Goal: Information Seeking & Learning: Compare options

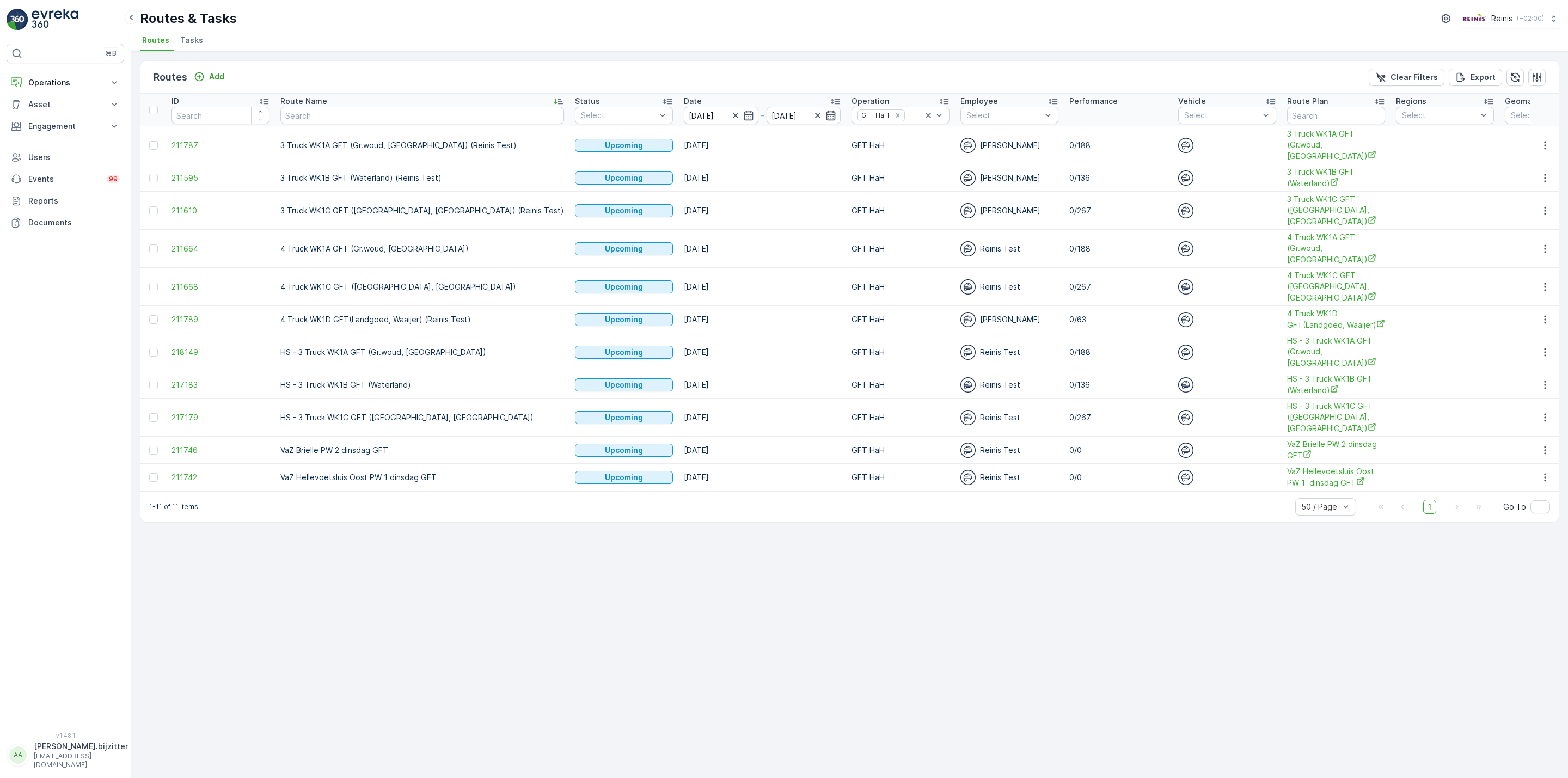
click at [459, 69] on div "Routes Add Clear Filters Export" at bounding box center [850, 77] width 1418 height 33
click at [414, 82] on div "Routes Add Clear Filters Export" at bounding box center [850, 77] width 1418 height 33
click at [414, 79] on div "Routes Add Clear Filters Export" at bounding box center [850, 77] width 1418 height 33
click at [58, 82] on p "Operations" at bounding box center [66, 83] width 74 height 11
click at [55, 84] on p "Operations" at bounding box center [66, 83] width 74 height 11
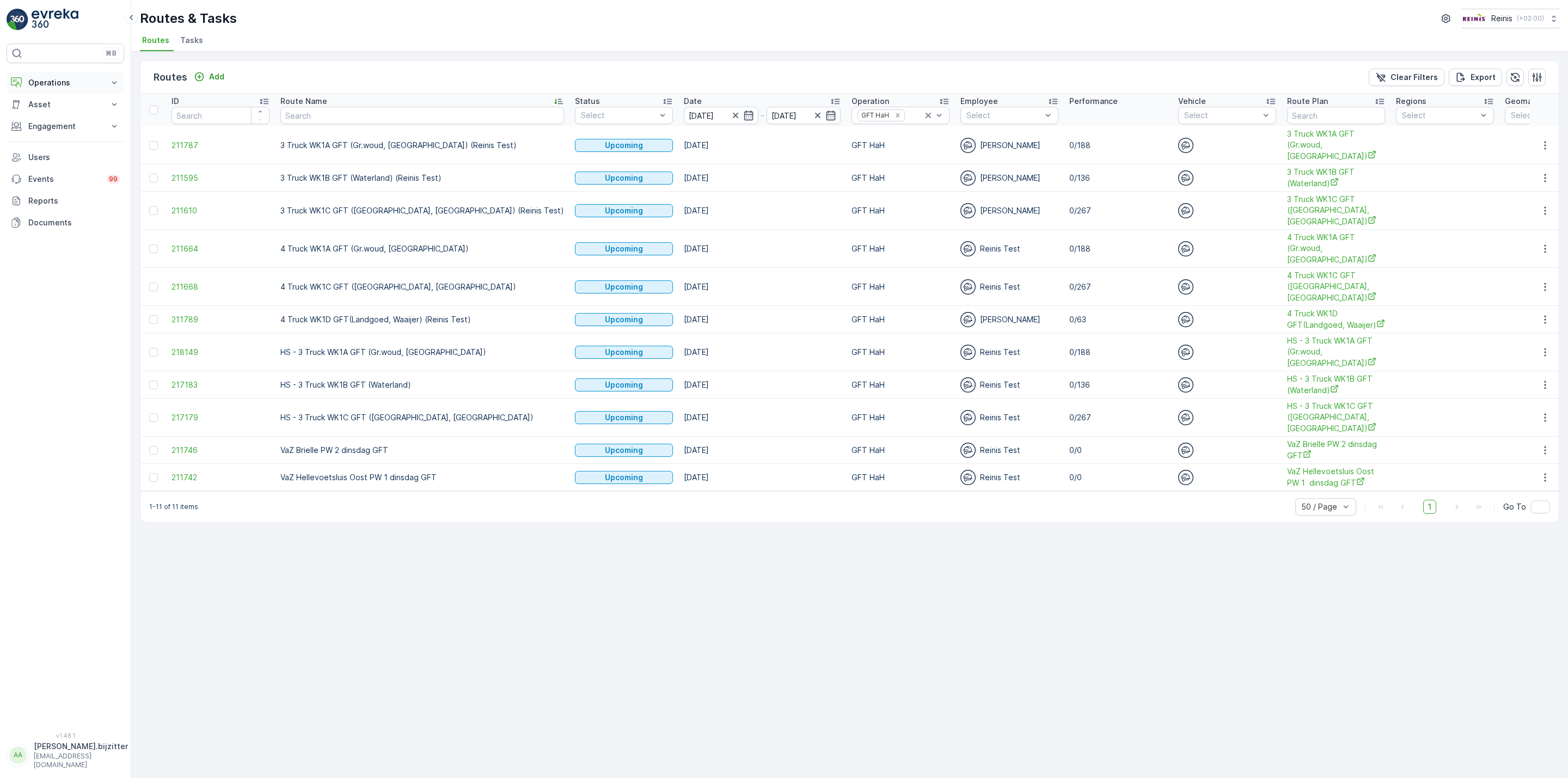
click at [55, 84] on p "Operations" at bounding box center [66, 83] width 74 height 11
click at [67, 130] on p "Routes & Tasks" at bounding box center [56, 132] width 56 height 11
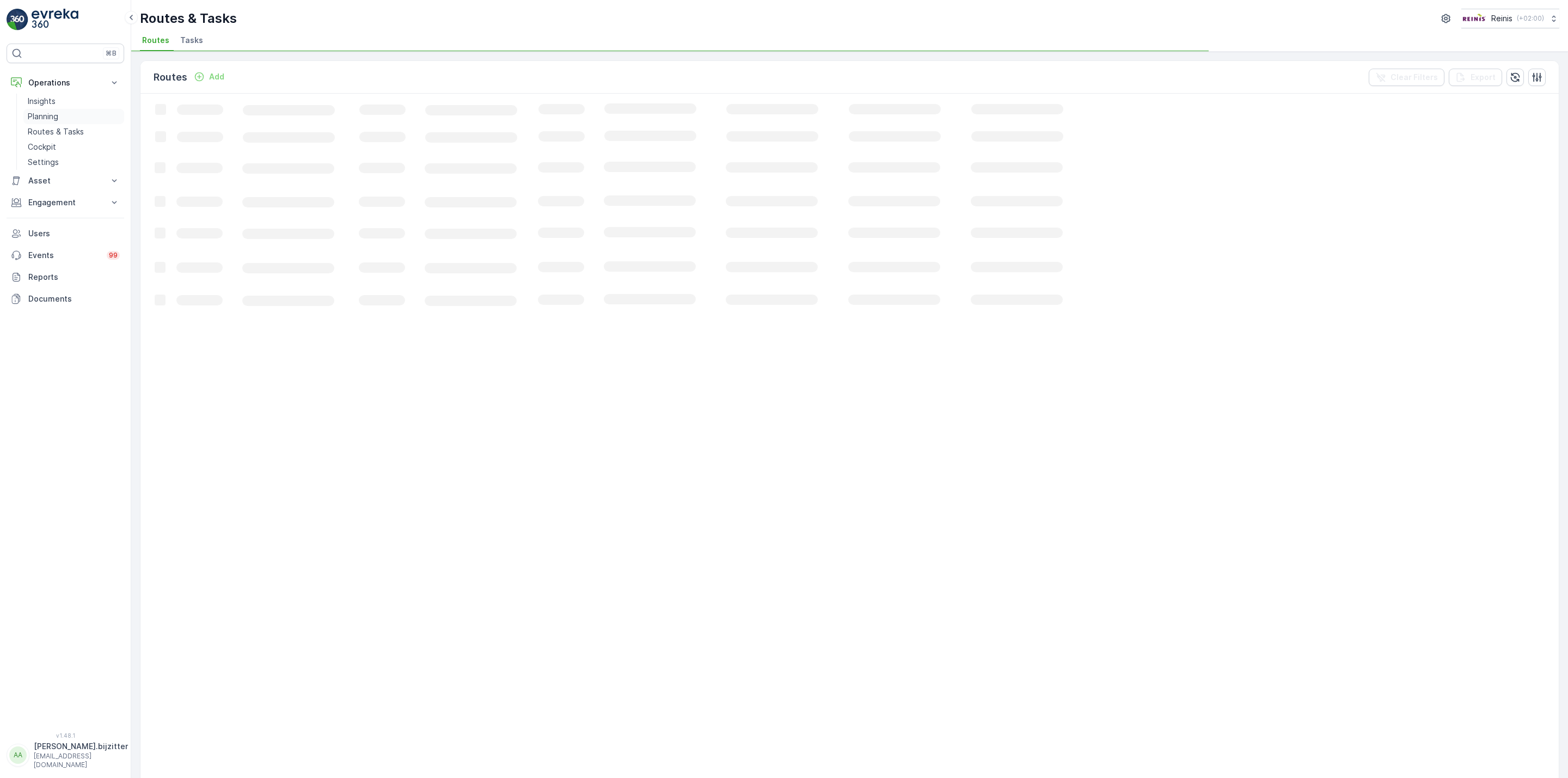
click at [37, 115] on p "Planning" at bounding box center [43, 116] width 30 height 11
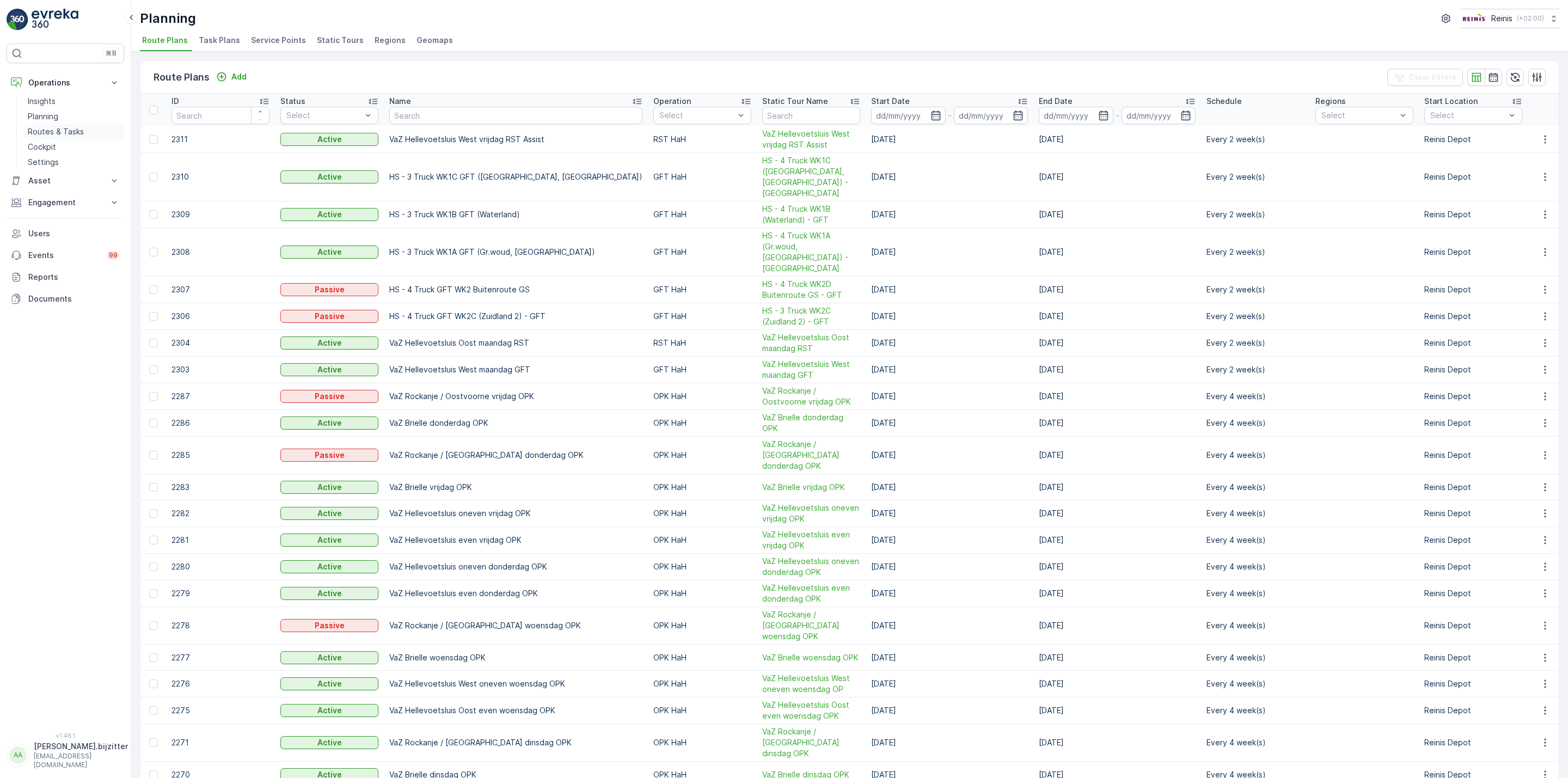
click at [54, 130] on p "Routes & Tasks" at bounding box center [56, 132] width 56 height 11
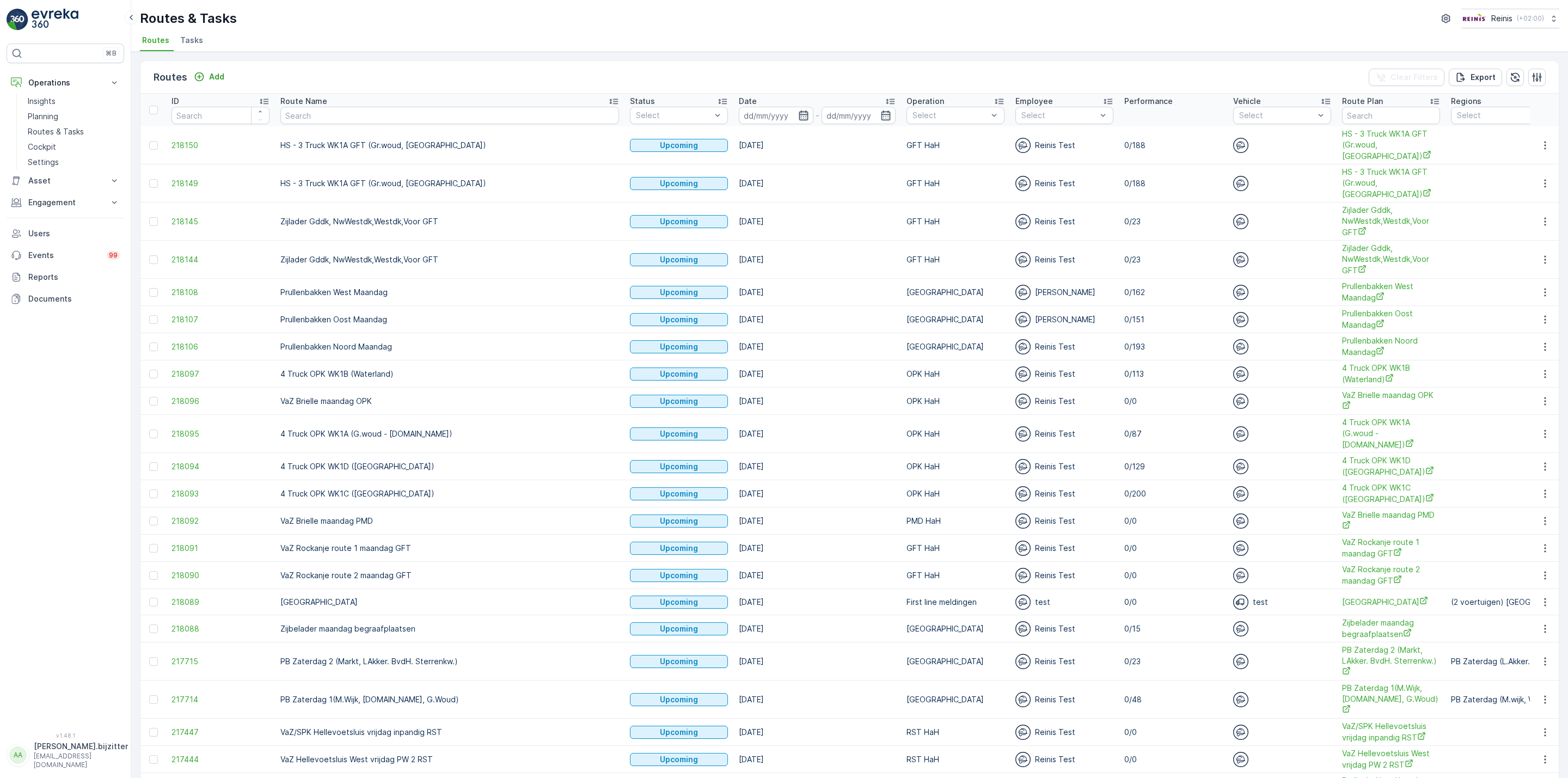
click at [798, 116] on icon "button" at bounding box center [803, 116] width 11 height 11
click at [798, 113] on icon "button" at bounding box center [803, 116] width 11 height 11
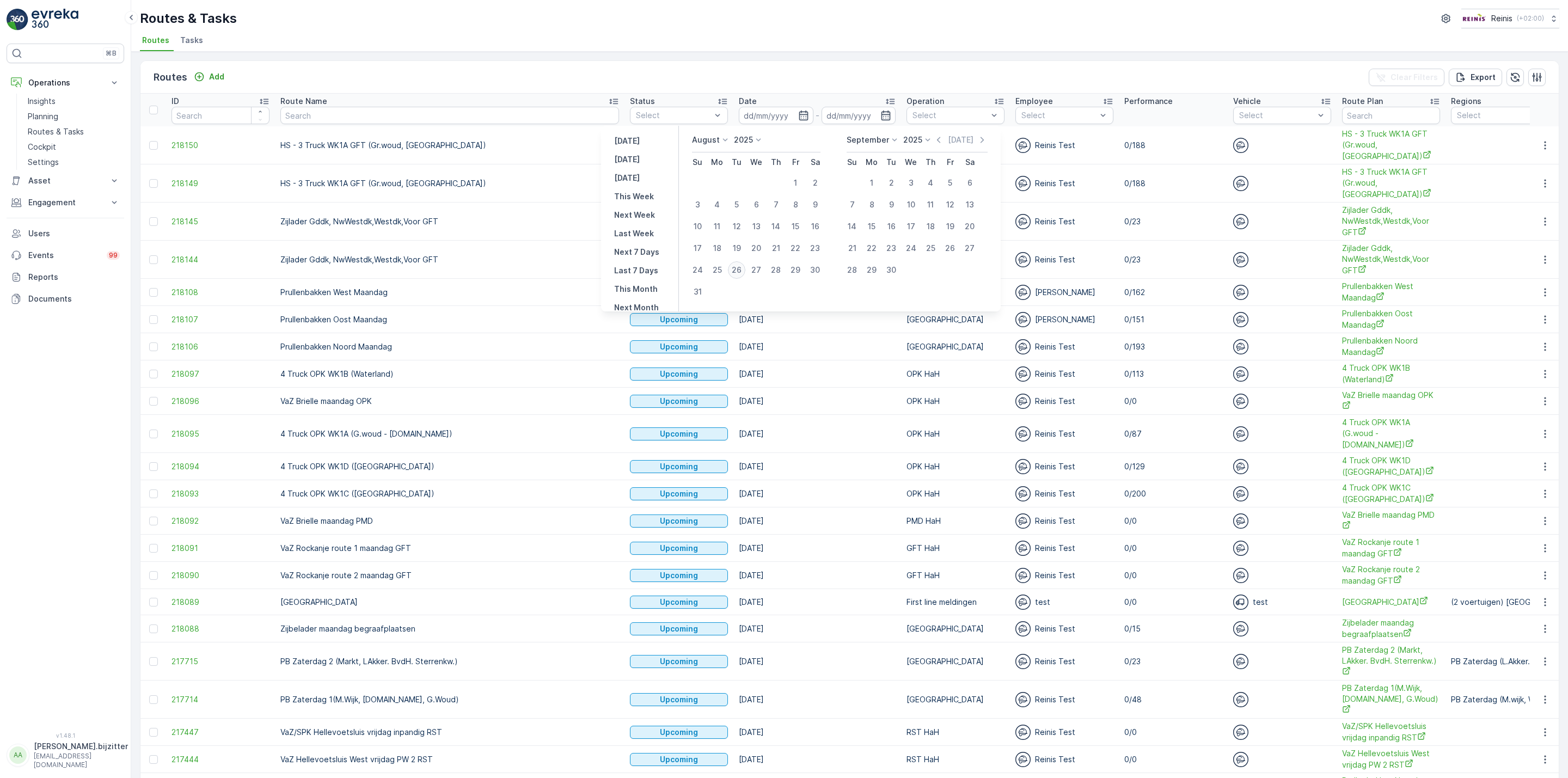
click at [737, 268] on div "26" at bounding box center [737, 270] width 18 height 18
type input "26.08.2025"
click at [737, 268] on div "26" at bounding box center [737, 270] width 18 height 18
type input "26.08.2025"
click at [737, 268] on div "26" at bounding box center [737, 270] width 18 height 18
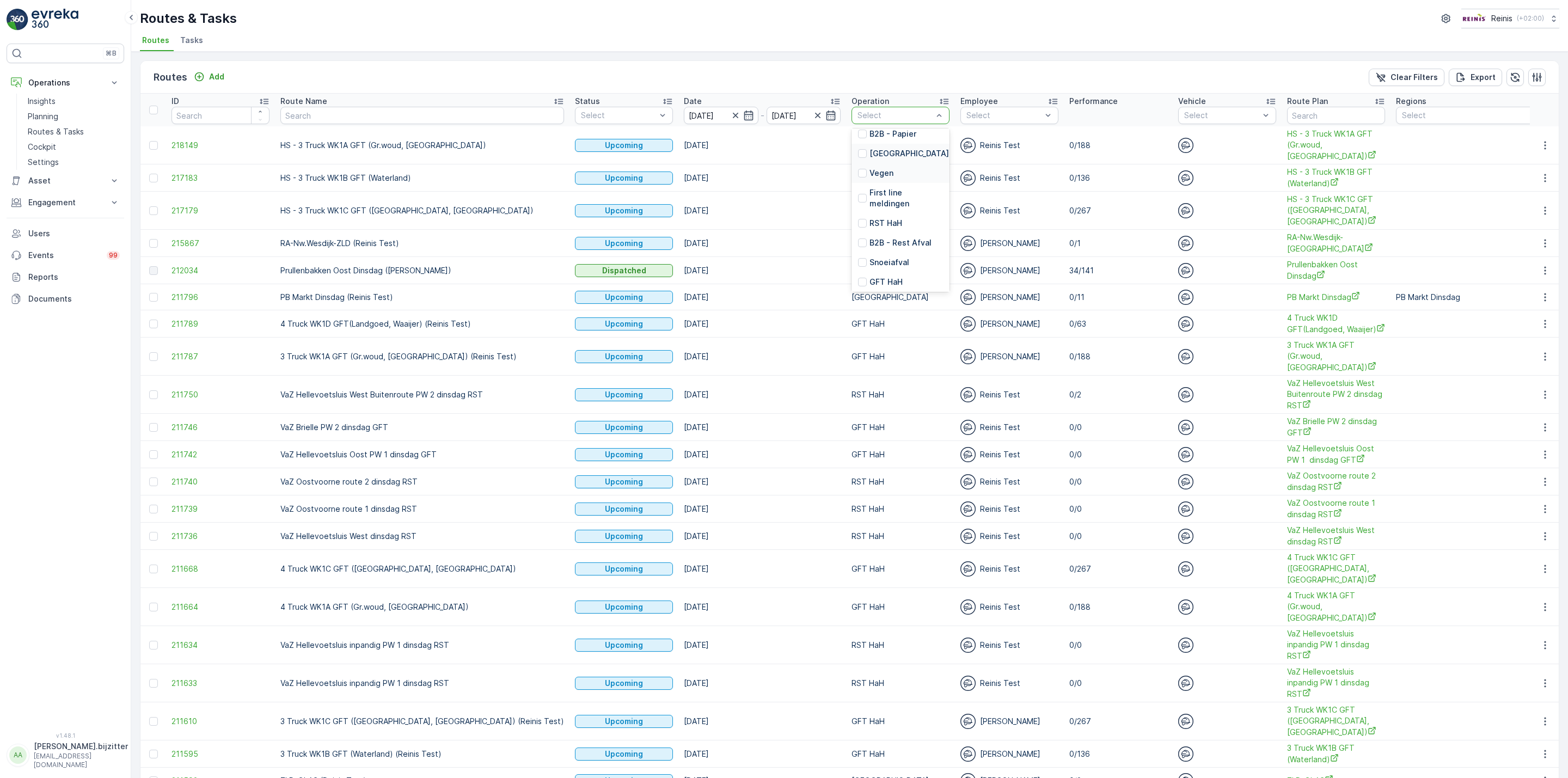
scroll to position [245, 0]
click at [858, 281] on div at bounding box center [863, 281] width 9 height 9
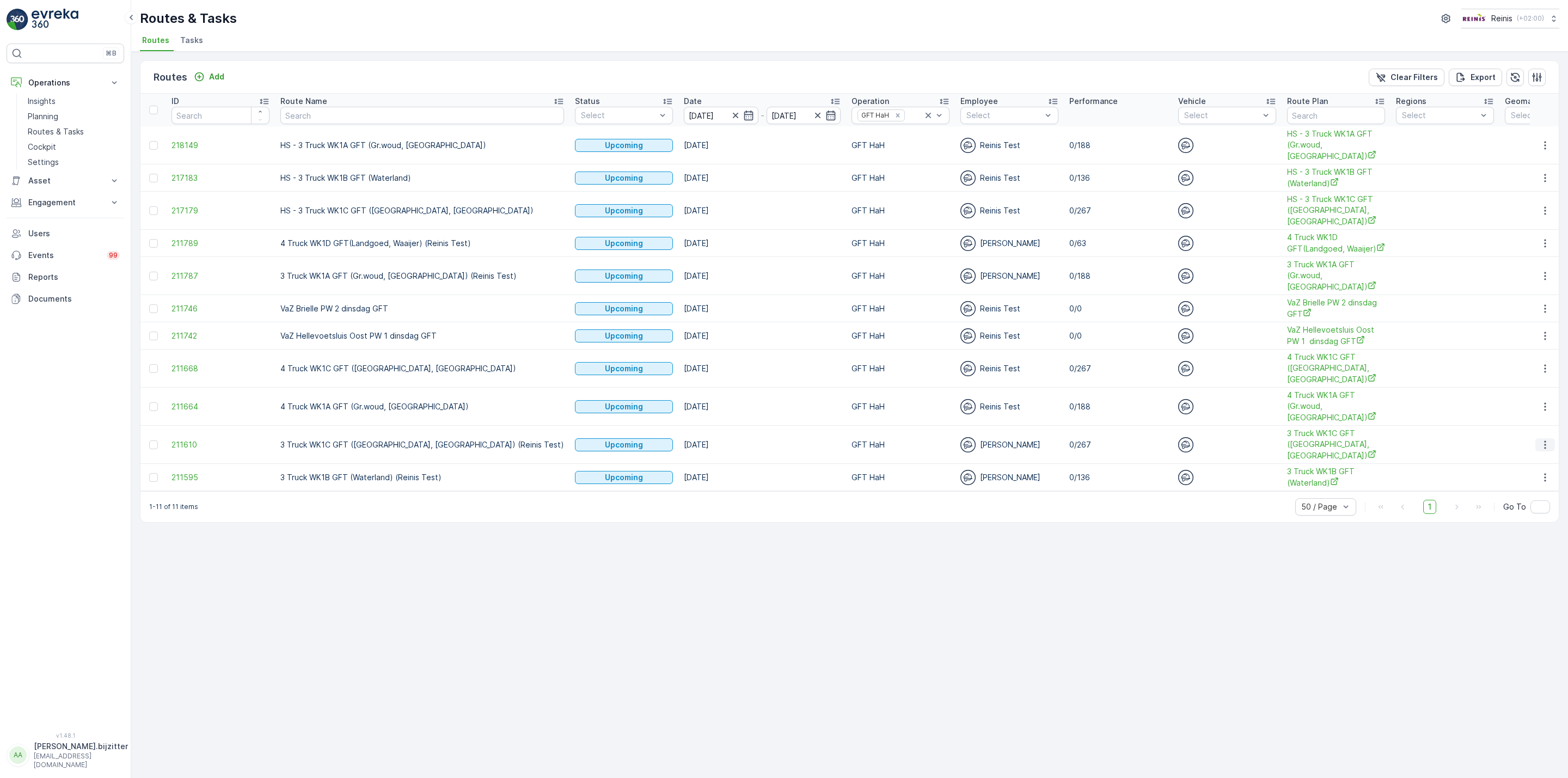
click at [1542, 450] on icon "button" at bounding box center [1545, 445] width 11 height 11
click at [1529, 461] on span "See More Details" at bounding box center [1520, 463] width 63 height 11
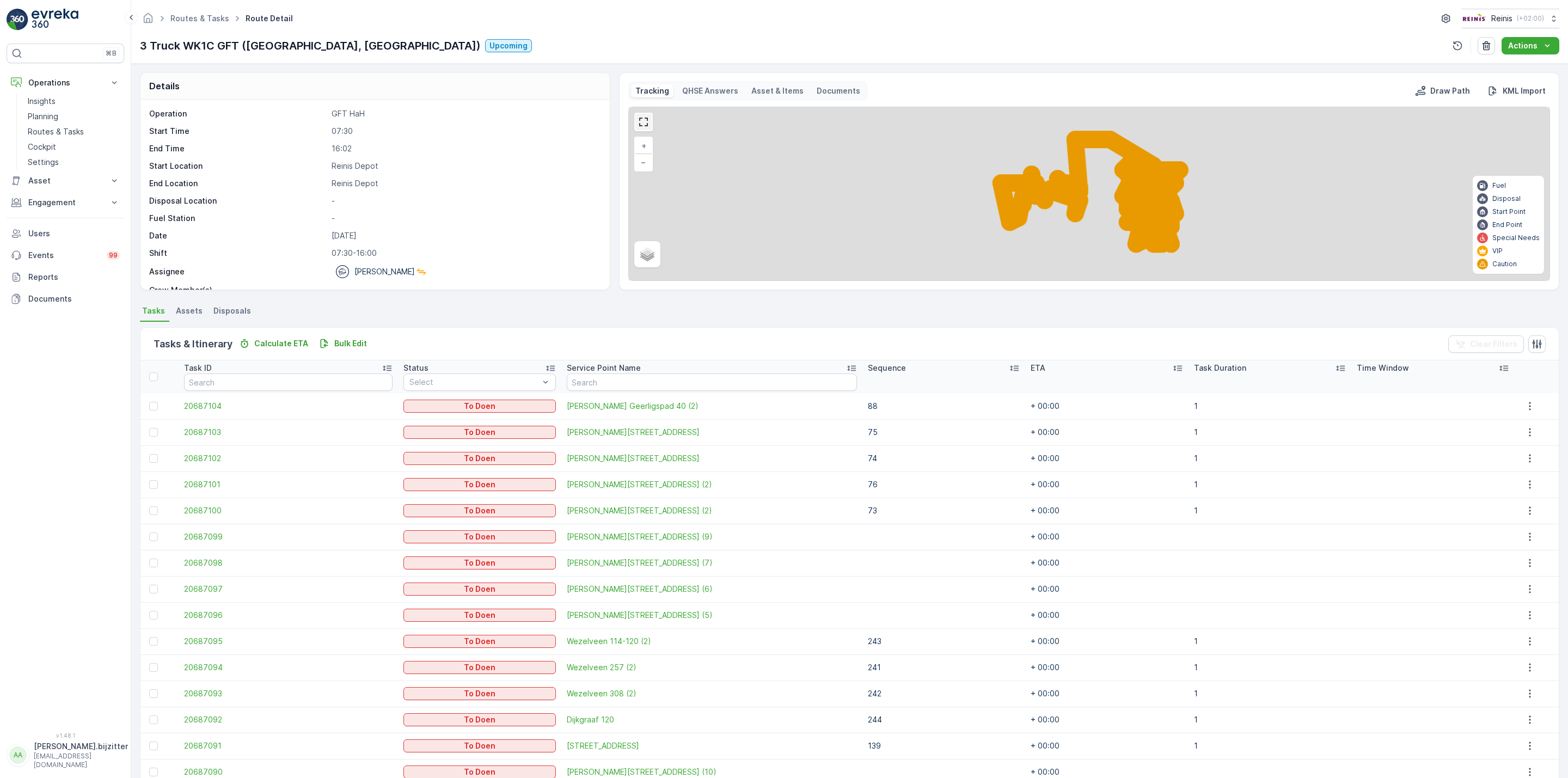
click at [651, 126] on link at bounding box center [643, 122] width 16 height 16
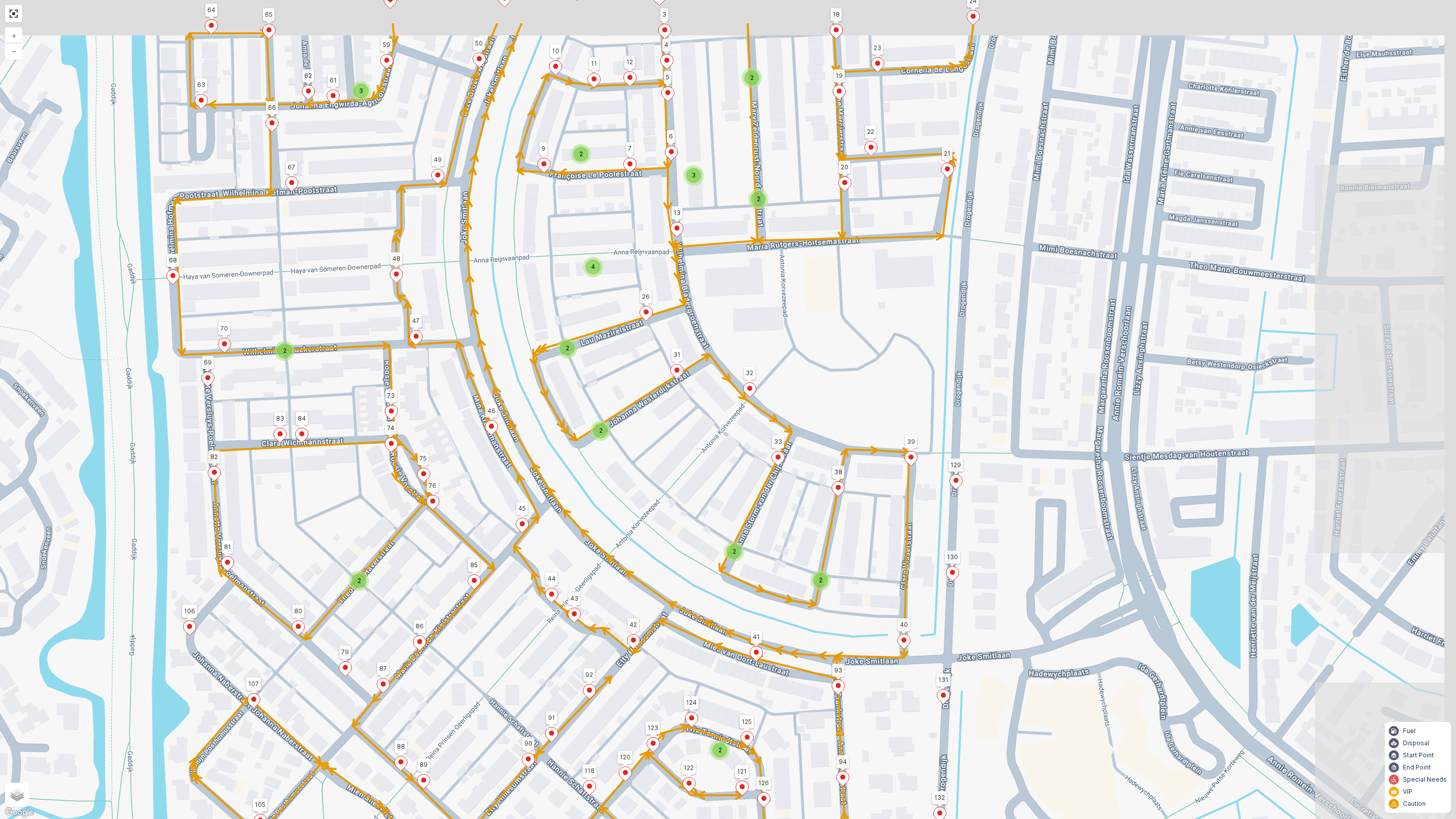
drag, startPoint x: 969, startPoint y: 413, endPoint x: 726, endPoint y: 417, distance: 243.0
click at [730, 508] on div "2 2 2 3 2 2 2 2 2 3 2 4 2 2 2 2 2 2 2 137 139 138 53 57 61 59 63 67 66 62 64 65…" at bounding box center [728, 409] width 1456 height 819
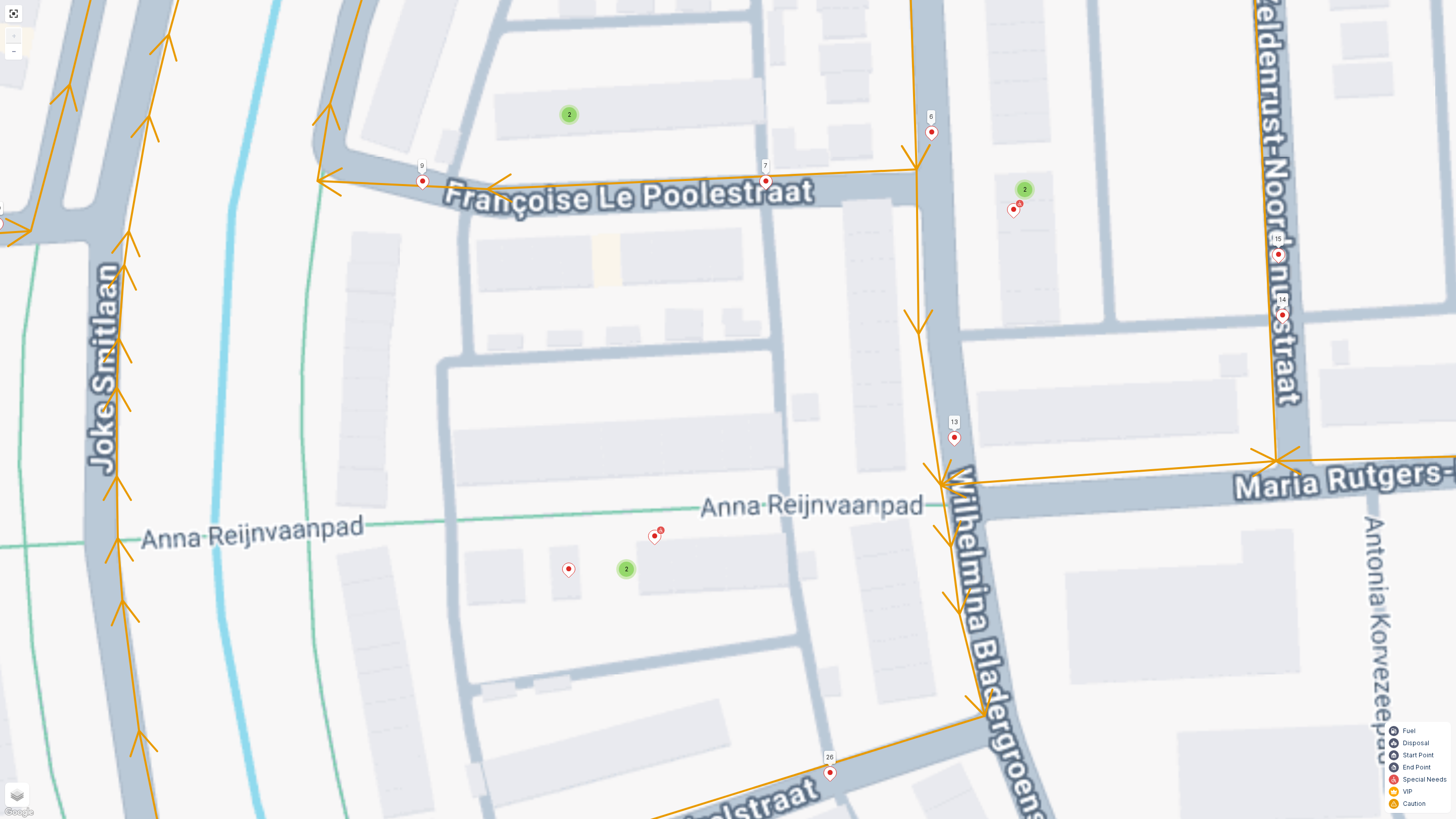
click at [570, 111] on span "2" at bounding box center [569, 114] width 3 height 7
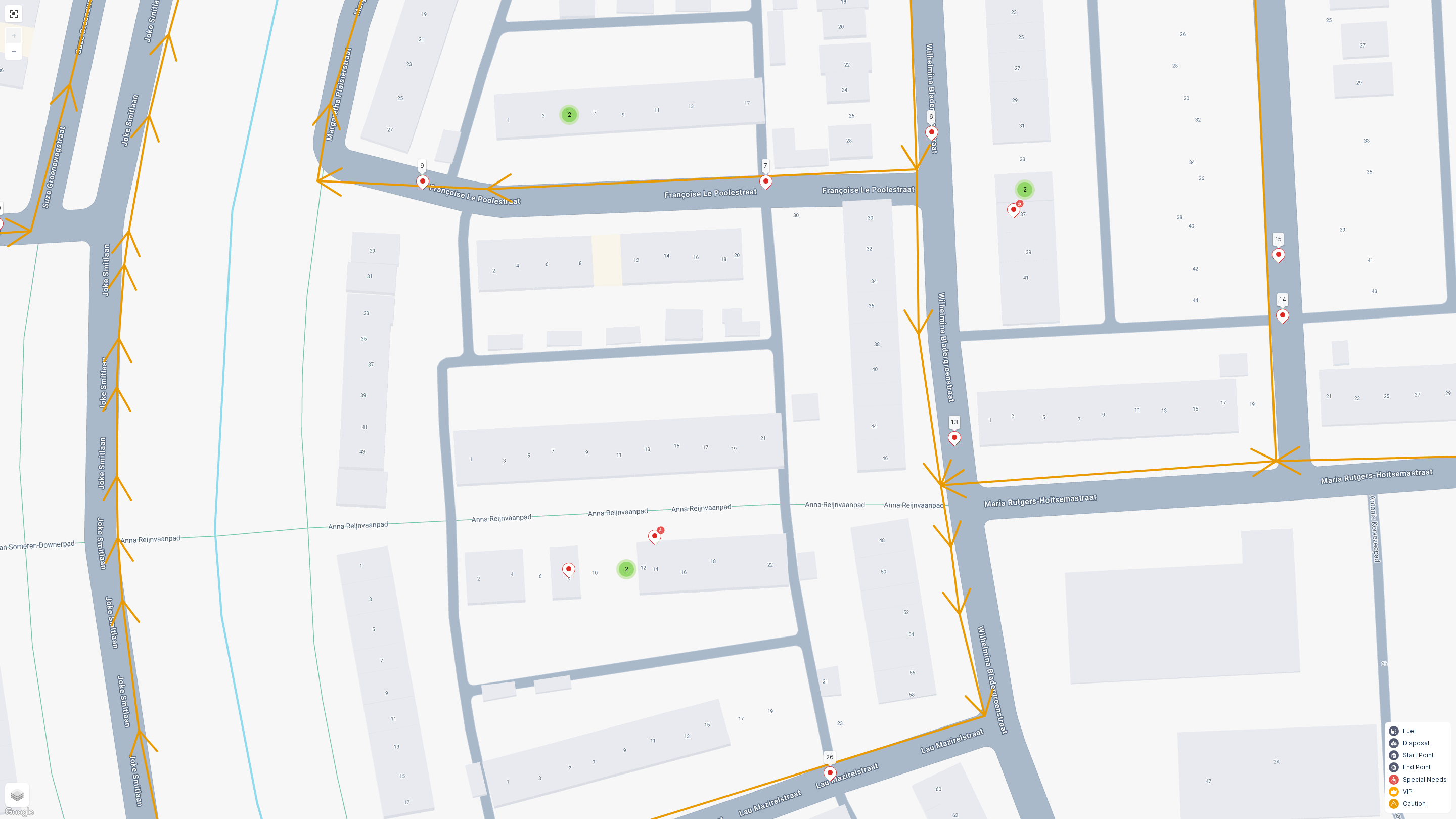
click at [567, 114] on span "2" at bounding box center [569, 114] width 3 height 7
click at [586, 158] on div "2 2 2 2 2 2 137 139 138 53 57 61 59 63 67 66 62 64 65 54 55 56 39 129 98 110 10…" at bounding box center [728, 409] width 1456 height 819
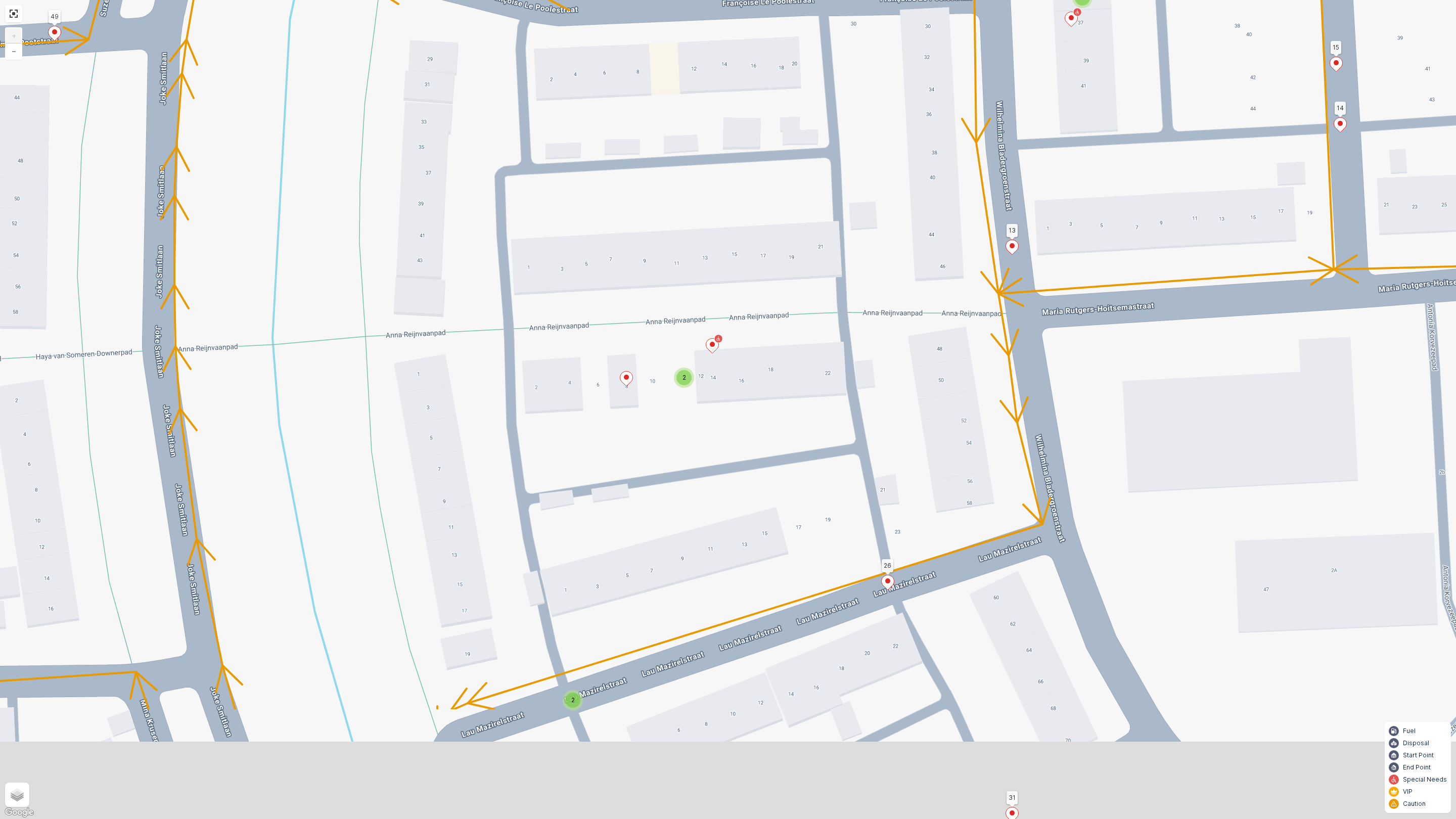
drag, startPoint x: 674, startPoint y: 621, endPoint x: 735, endPoint y: 411, distance: 218.7
click at [735, 411] on div "2 2 2 2 2 2 137 139 138 53 57 61 59 63 67 66 62 64 65 54 55 56 39 129 98 110 10…" at bounding box center [728, 409] width 1456 height 819
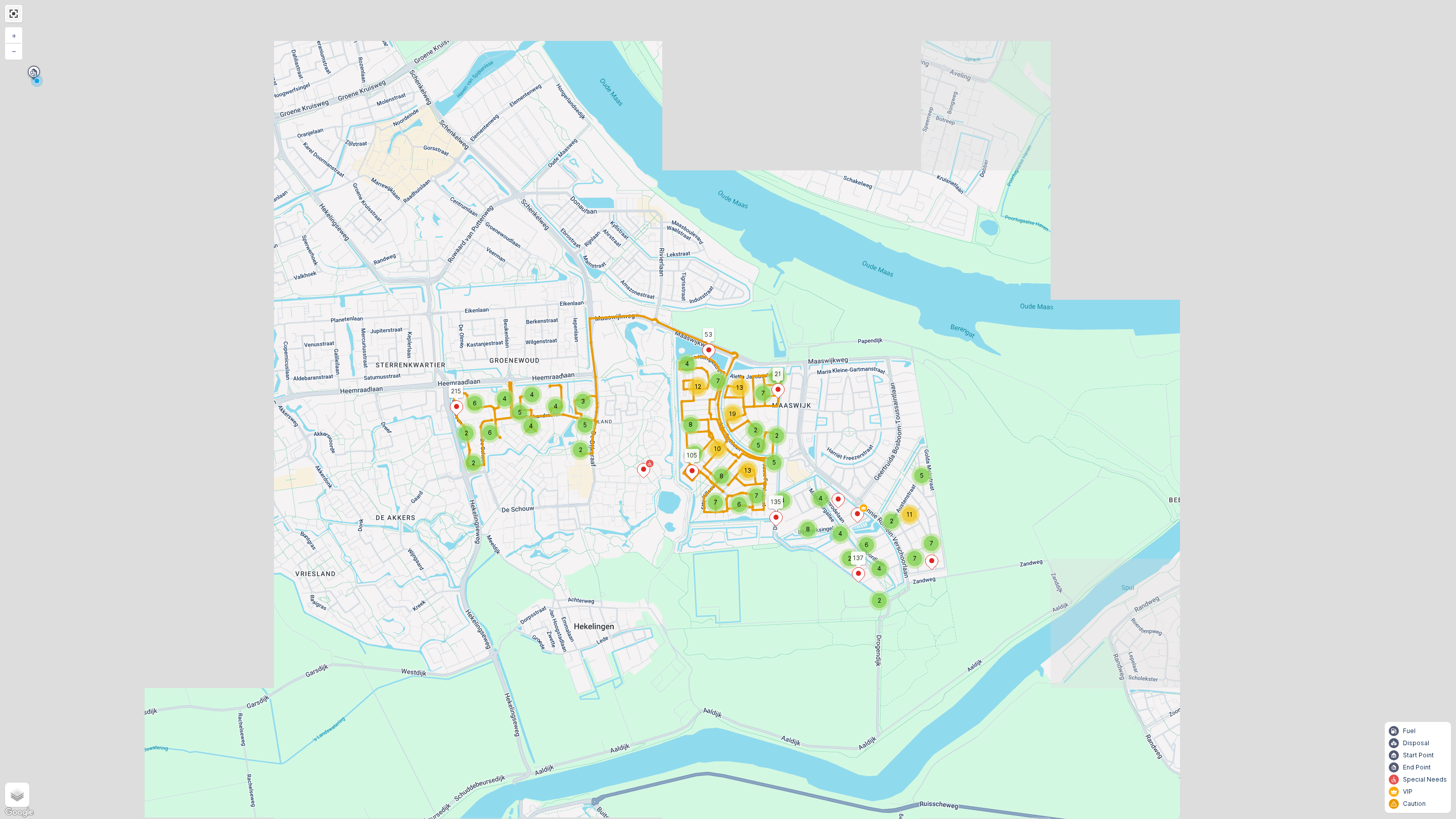
click at [18, 15] on link at bounding box center [14, 14] width 15 height 15
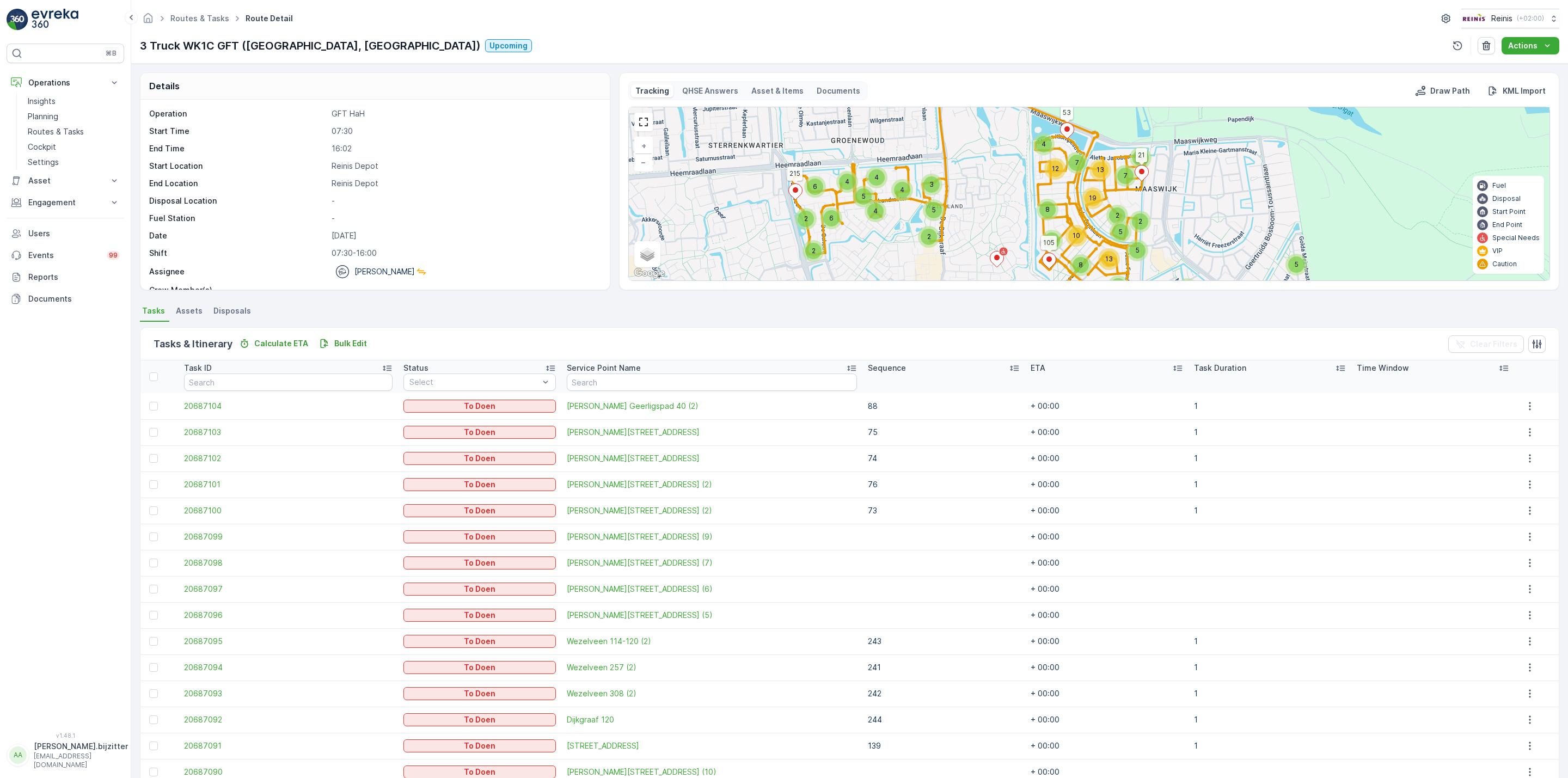
click at [396, 13] on div "Routes & Tasks Route Detail Reinis ( +02:00 )" at bounding box center [850, 18] width 1419 height 19
click at [74, 399] on div "⌘B Operations Insights Planning Routes & Tasks Cockpit Settings Asset Assets Ac…" at bounding box center [65, 382] width 117 height 676
click at [40, 116] on p "Planning" at bounding box center [43, 116] width 30 height 11
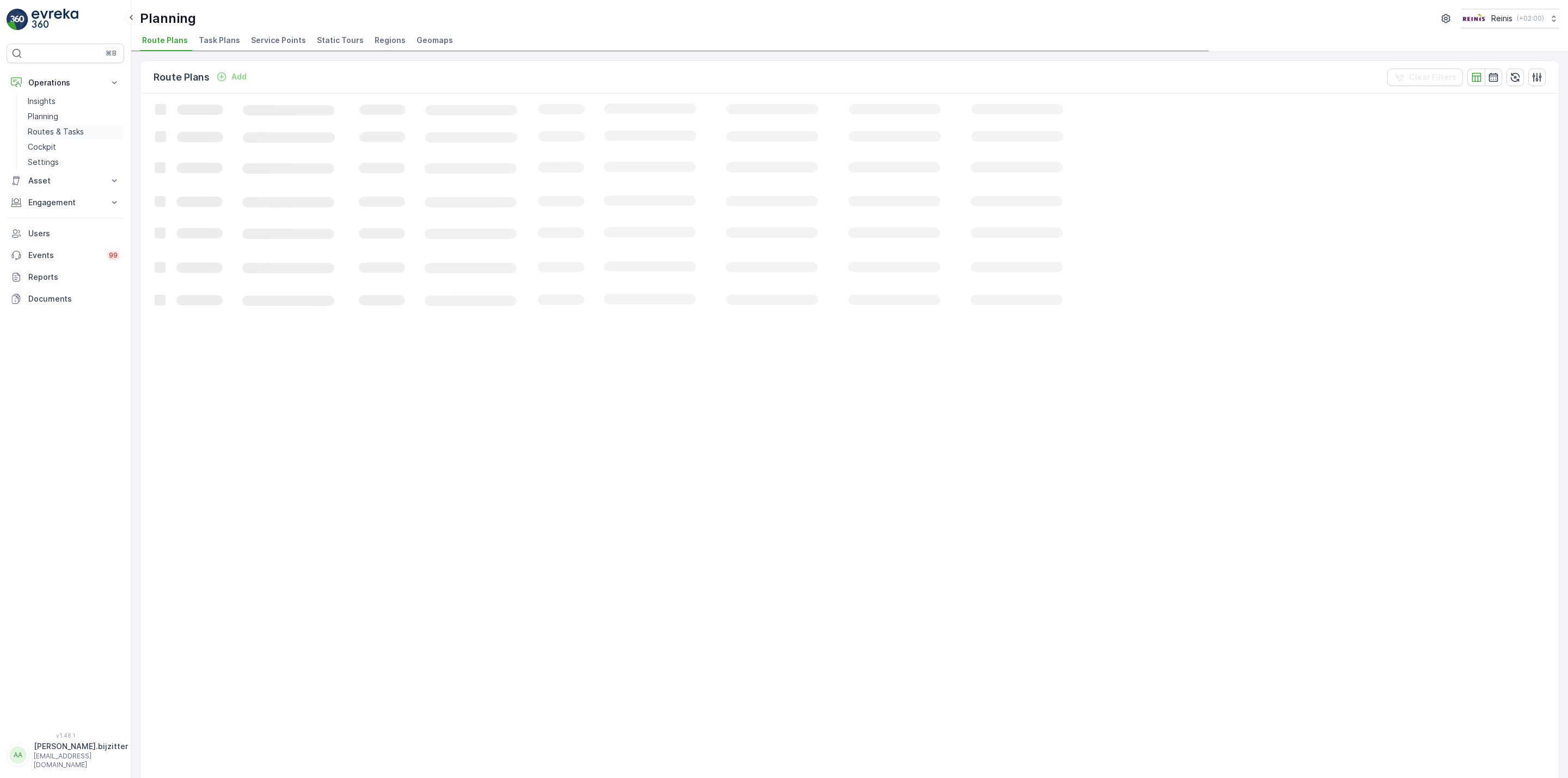
click at [59, 133] on p "Routes & Tasks" at bounding box center [56, 132] width 56 height 11
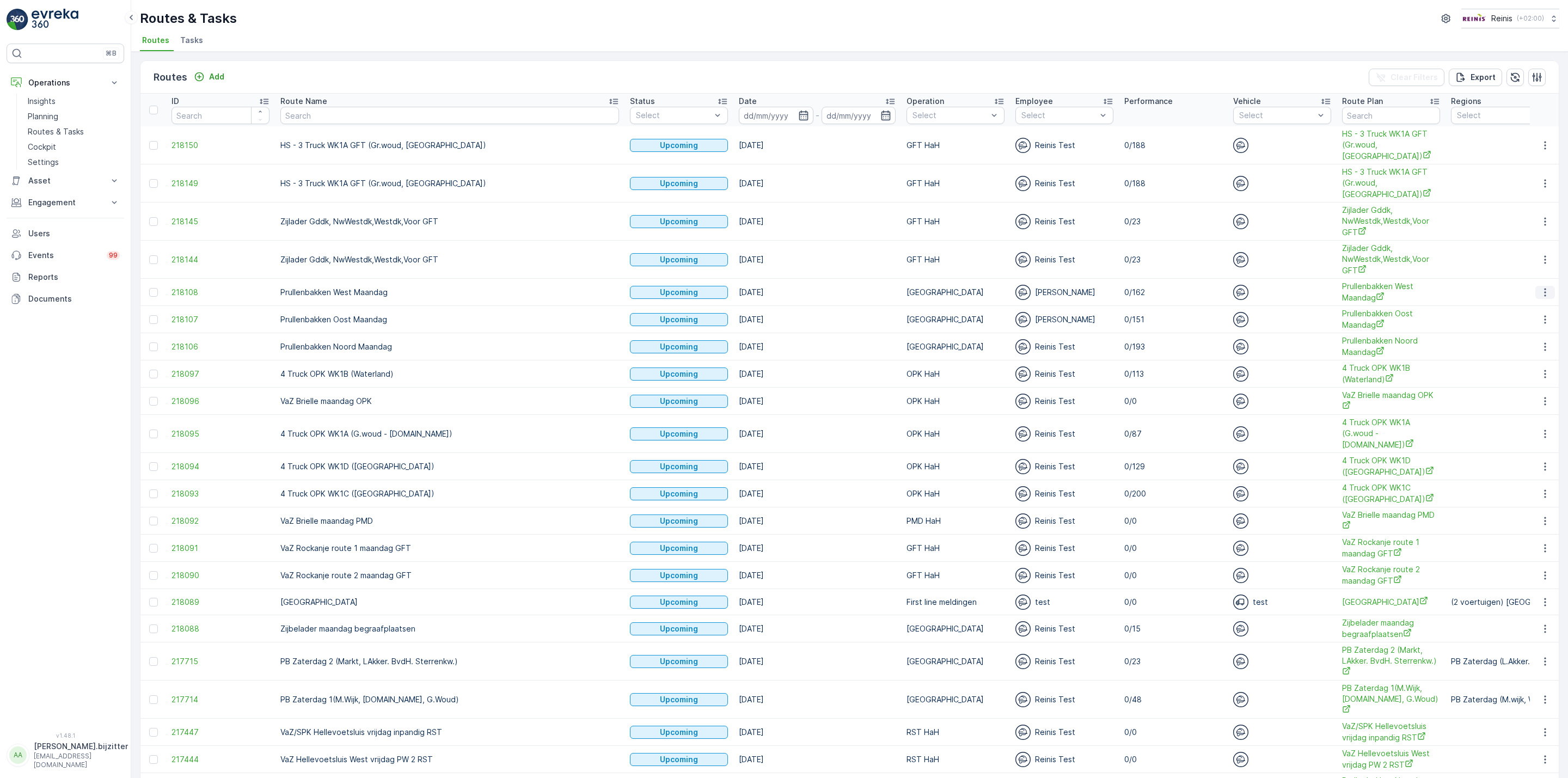
click at [1542, 293] on icon "button" at bounding box center [1545, 292] width 11 height 11
click at [798, 111] on icon "button" at bounding box center [803, 116] width 11 height 11
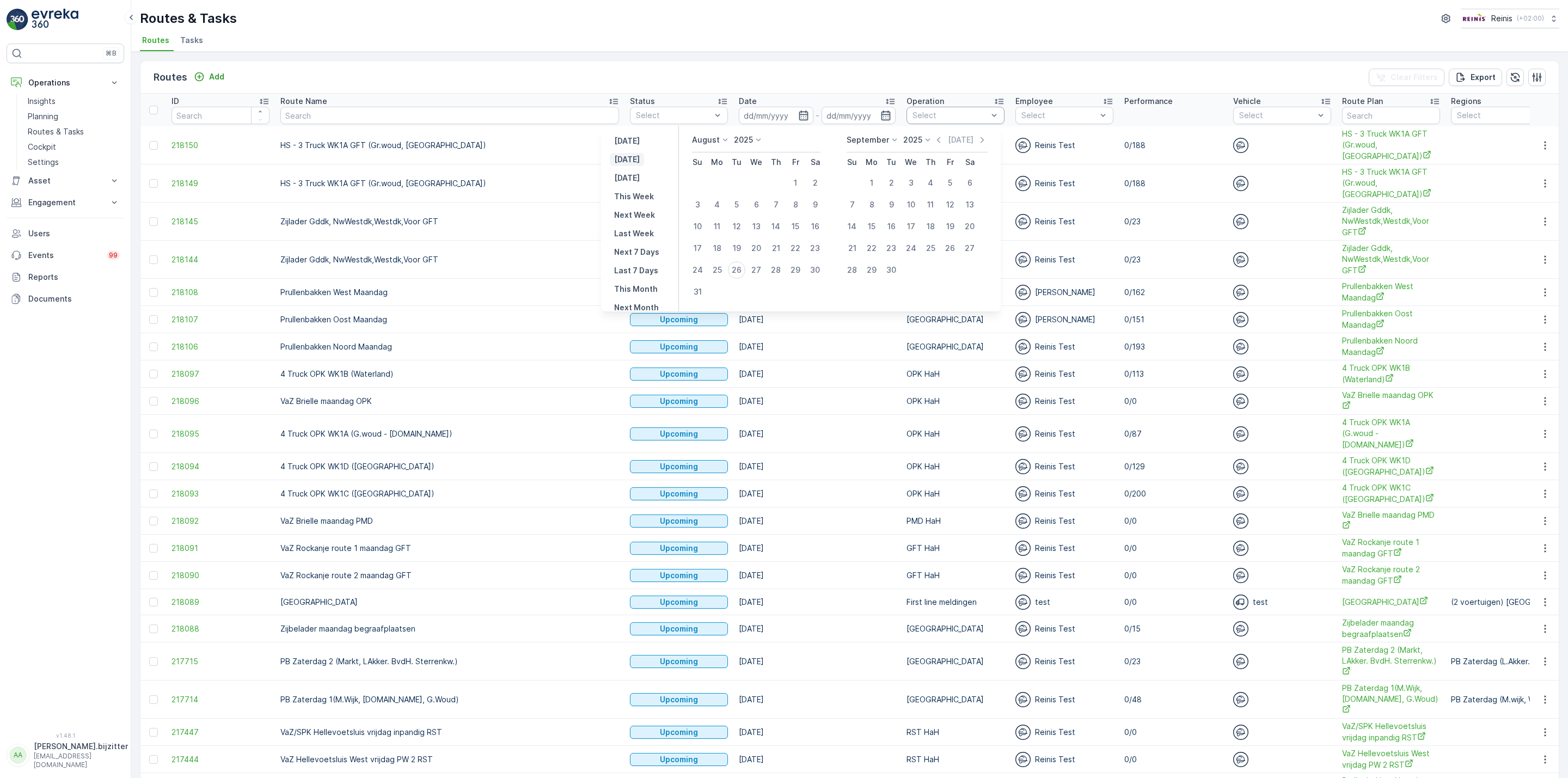
click at [631, 160] on p "Today" at bounding box center [627, 159] width 26 height 11
type input "26.08.2025"
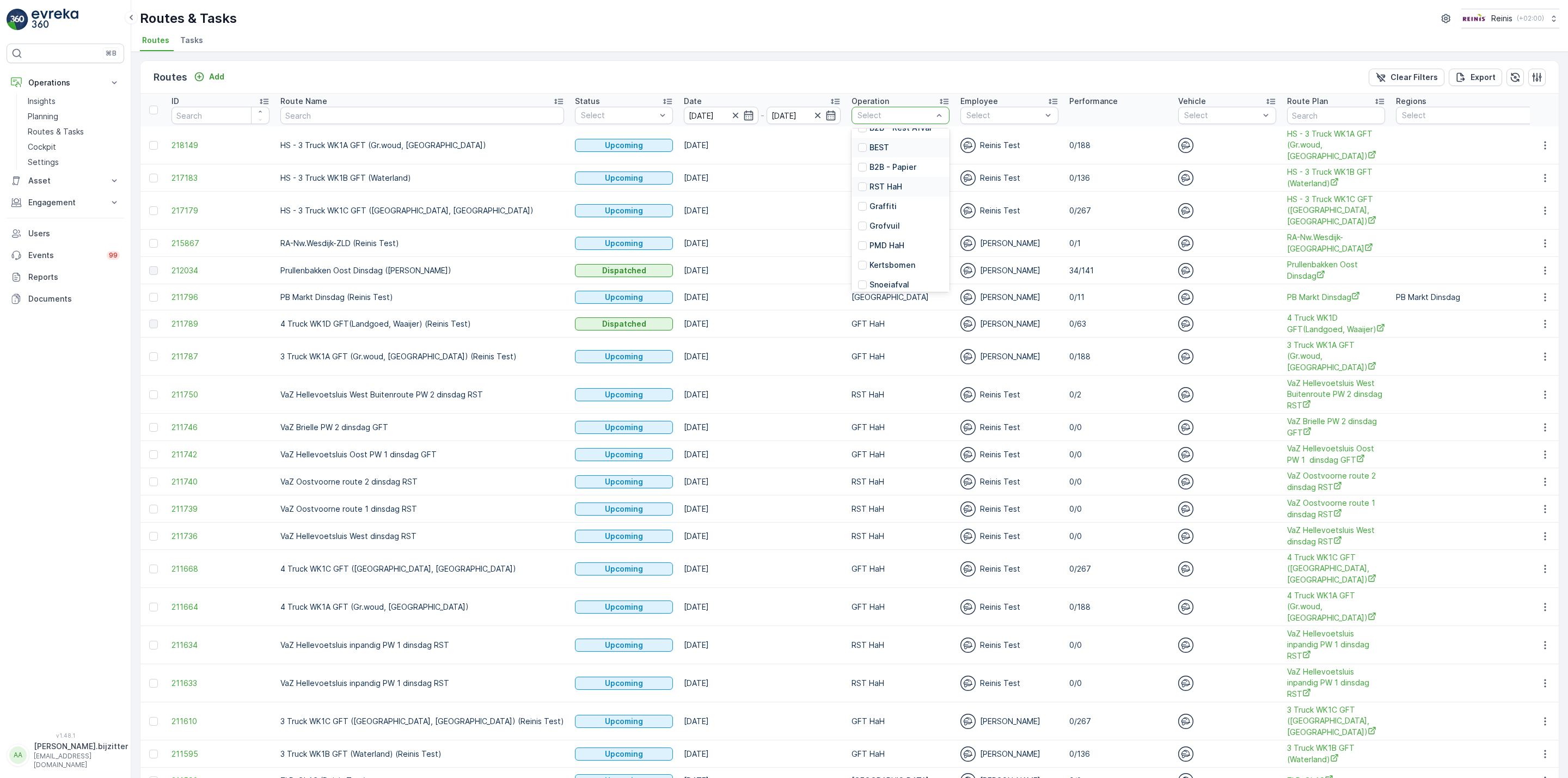
scroll to position [163, 0]
click at [869, 270] on p "GFT HaH" at bounding box center [886, 273] width 33 height 11
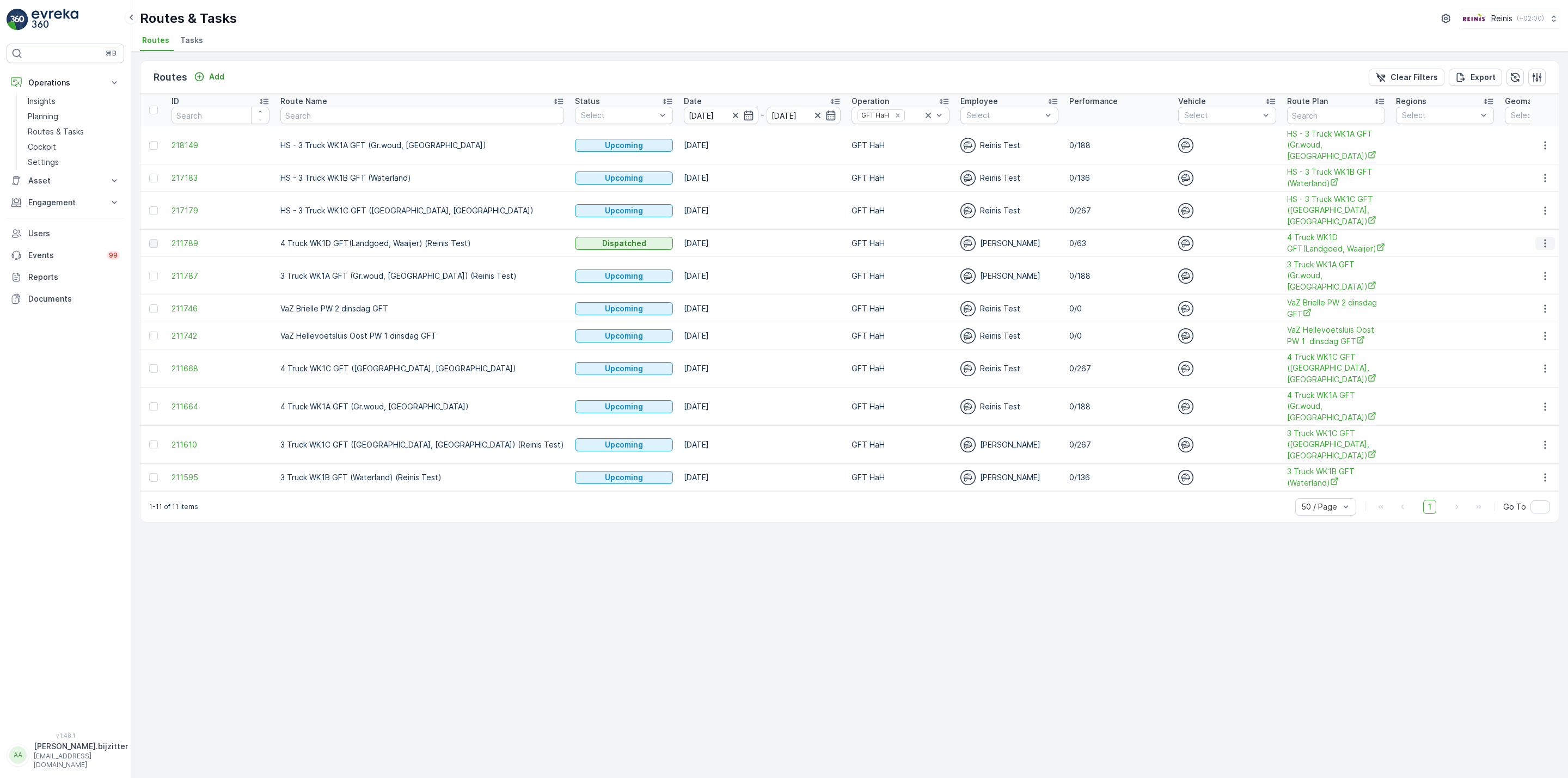
click at [1544, 245] on icon "button" at bounding box center [1545, 244] width 11 height 11
click at [1525, 260] on span "See More Details" at bounding box center [1520, 261] width 63 height 11
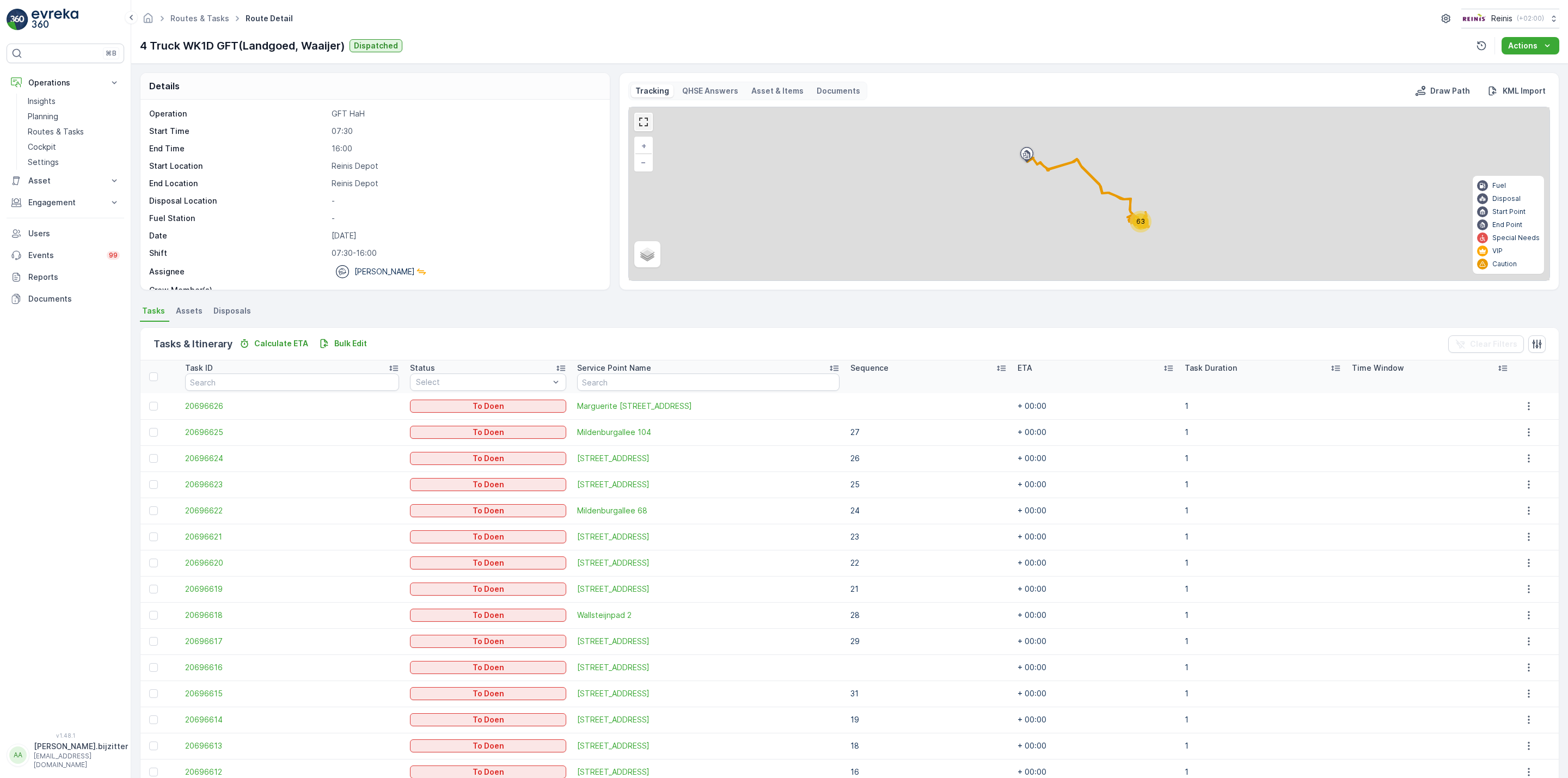
click at [646, 117] on link at bounding box center [643, 122] width 16 height 16
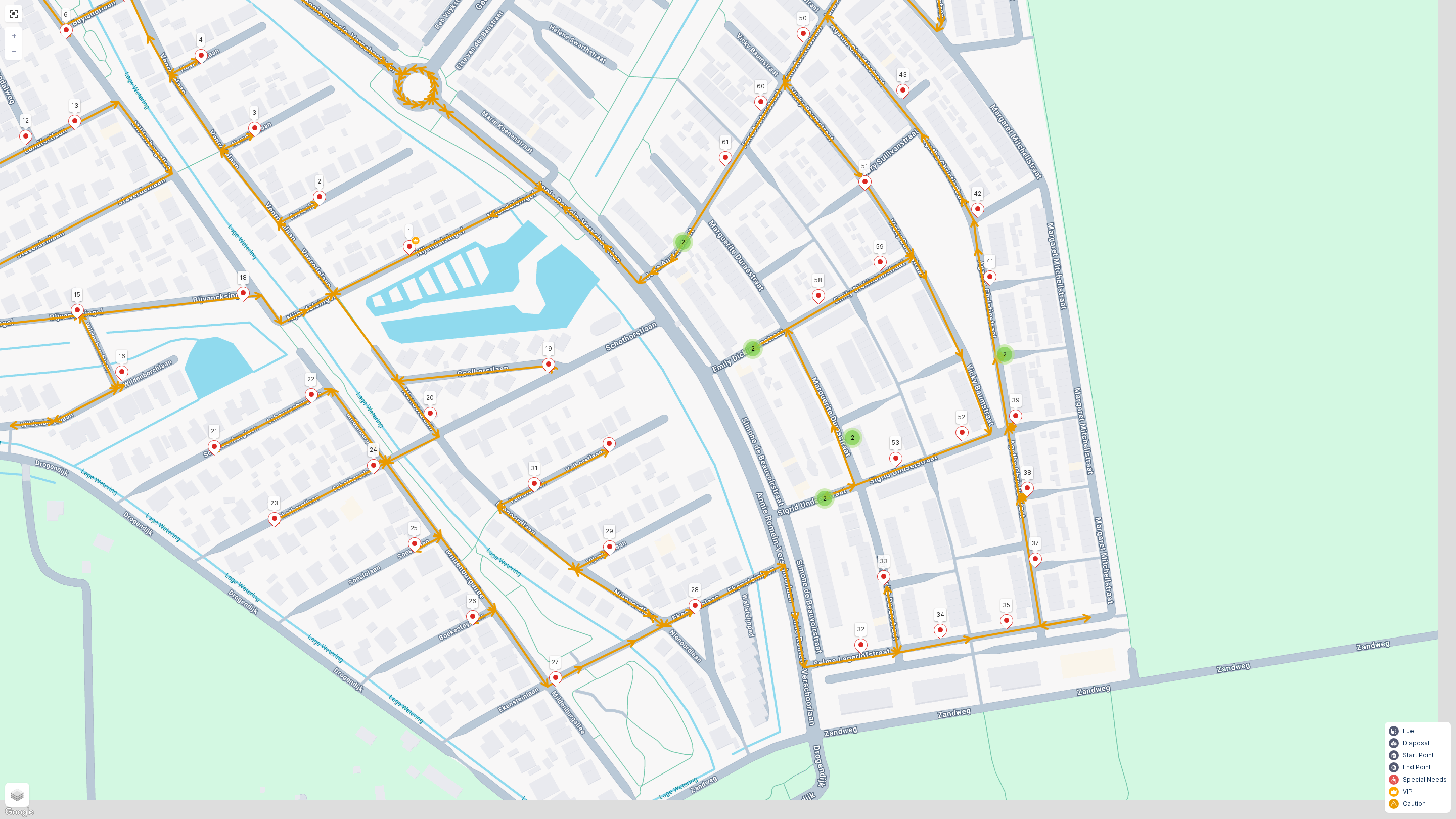
drag, startPoint x: 917, startPoint y: 428, endPoint x: 656, endPoint y: 225, distance: 330.7
click at [656, 225] on div "2 2 2 2 2 47 46 45 44 48 49 16 15 4 2 3 5 6 12 13 14 11 10 9 8 1 23 27 26 21 18…" at bounding box center [728, 409] width 1456 height 819
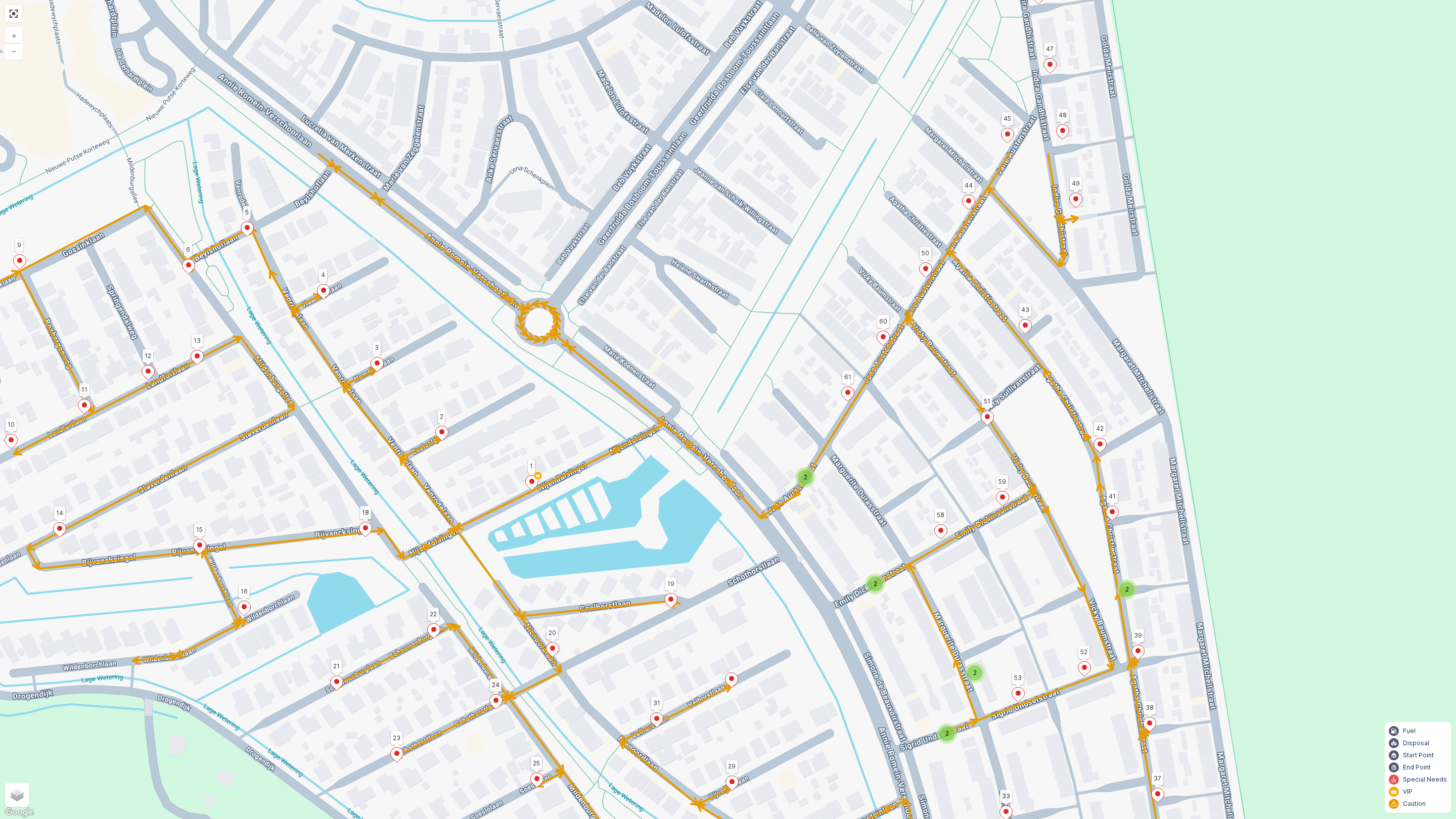
drag, startPoint x: 647, startPoint y: 271, endPoint x: 824, endPoint y: 562, distance: 340.6
click at [824, 562] on div "2 2 2 2 2 47 46 45 44 48 49 16 15 4 2 3 5 6 12 13 14 11 10 9 8 1 23 27 26 21 18…" at bounding box center [728, 409] width 1456 height 819
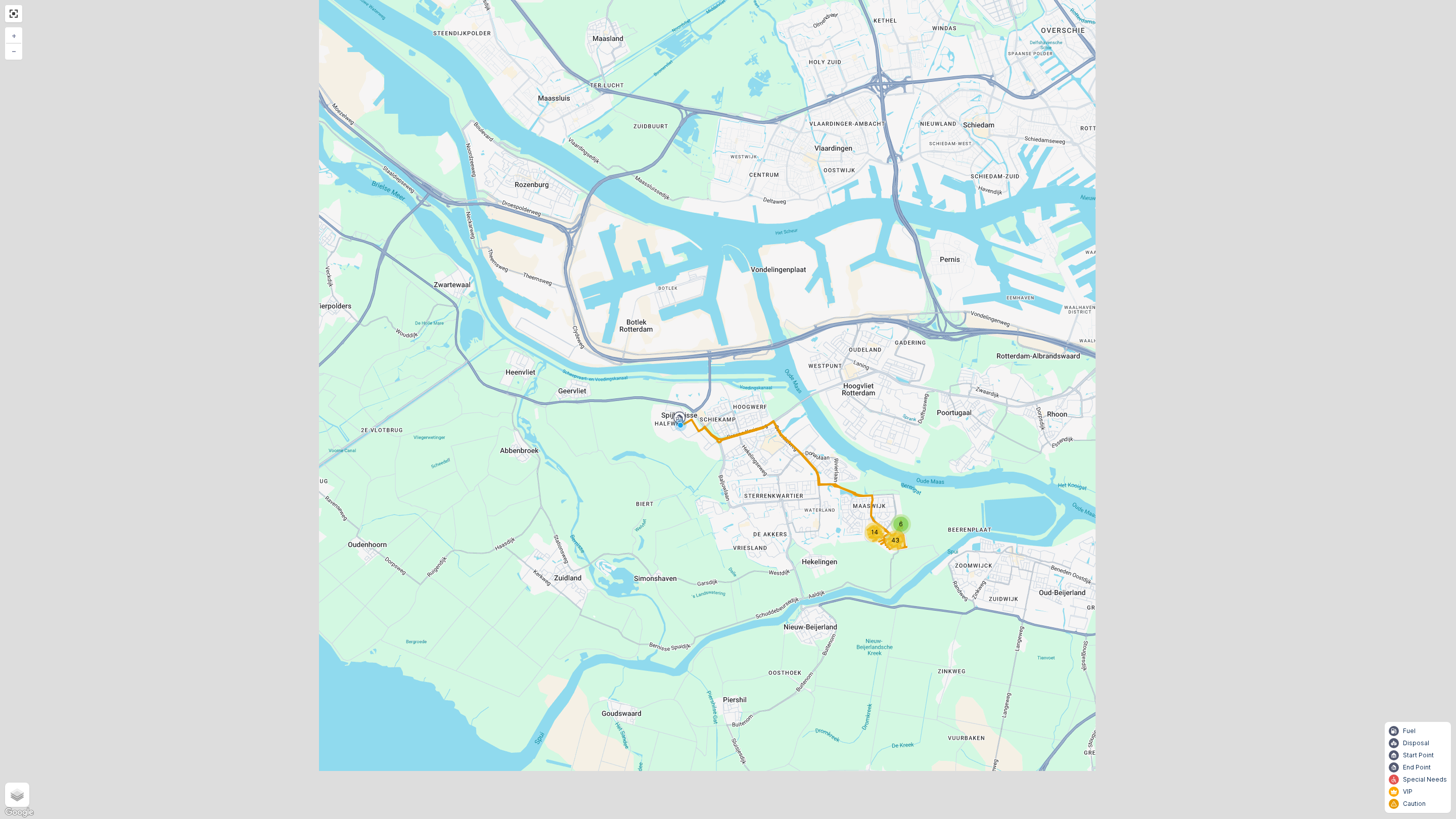
drag, startPoint x: 560, startPoint y: 469, endPoint x: 579, endPoint y: 453, distance: 24.8
click at [579, 453] on div "6 14 43 + − Satellite Roadmap Terrain Hybrid Leaflet Keyboard shortcuts Map Dat…" at bounding box center [728, 409] width 1456 height 819
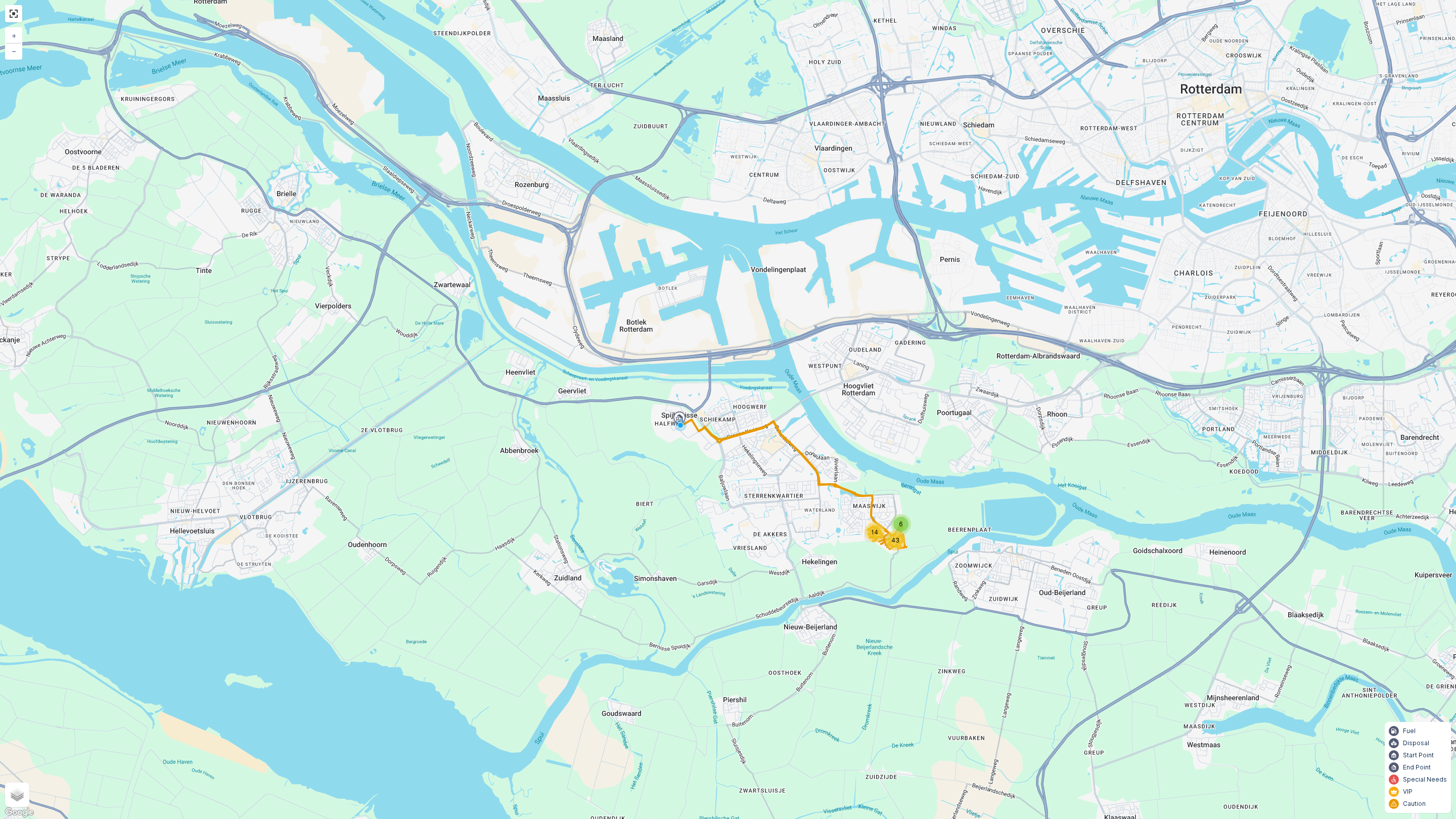
click at [14, 21] on div at bounding box center [14, 14] width 17 height 17
click at [14, 11] on link at bounding box center [14, 14] width 15 height 15
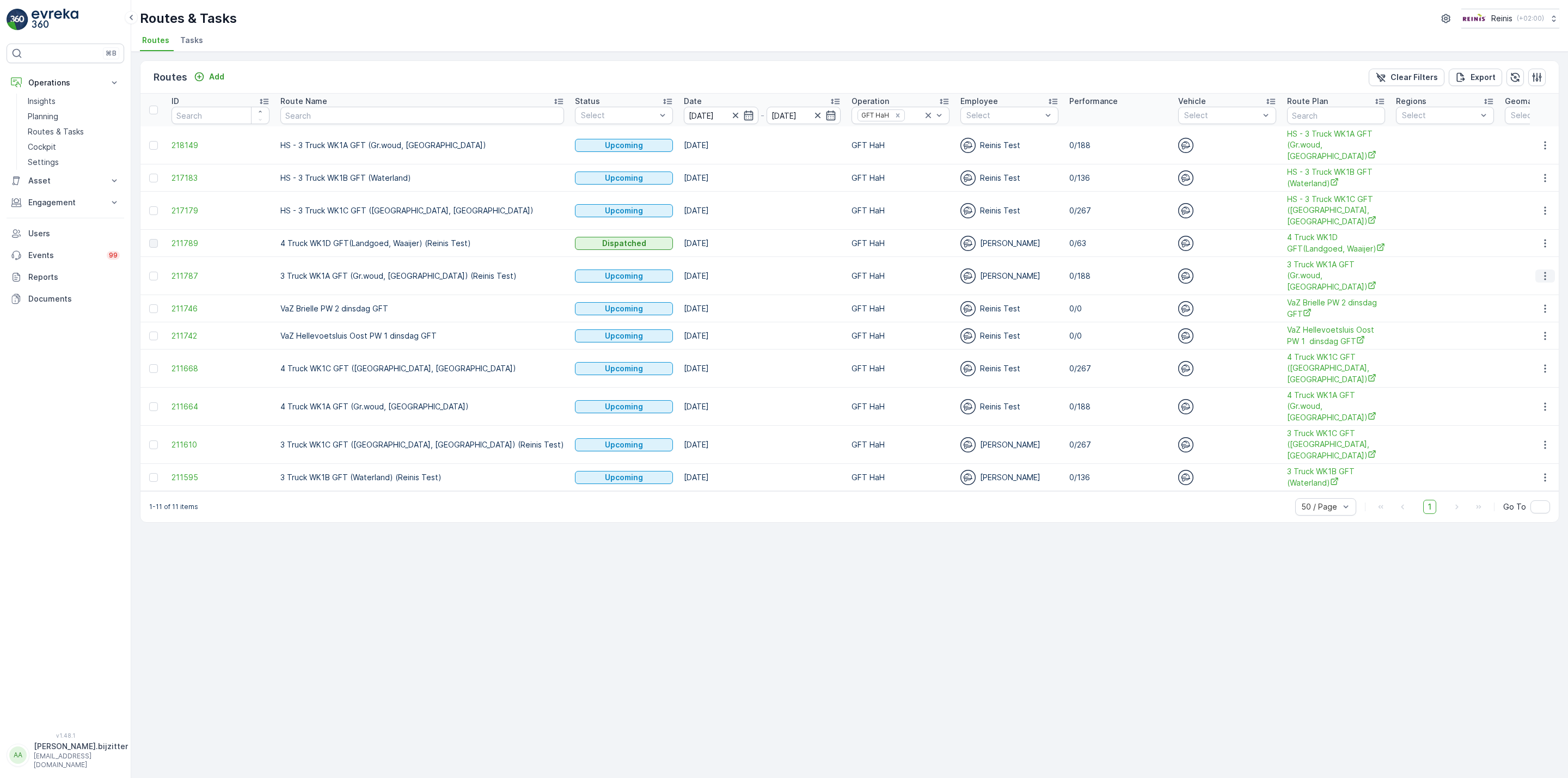
click at [1547, 278] on icon "button" at bounding box center [1545, 276] width 11 height 11
click at [1526, 292] on span "See More Details" at bounding box center [1520, 293] width 63 height 11
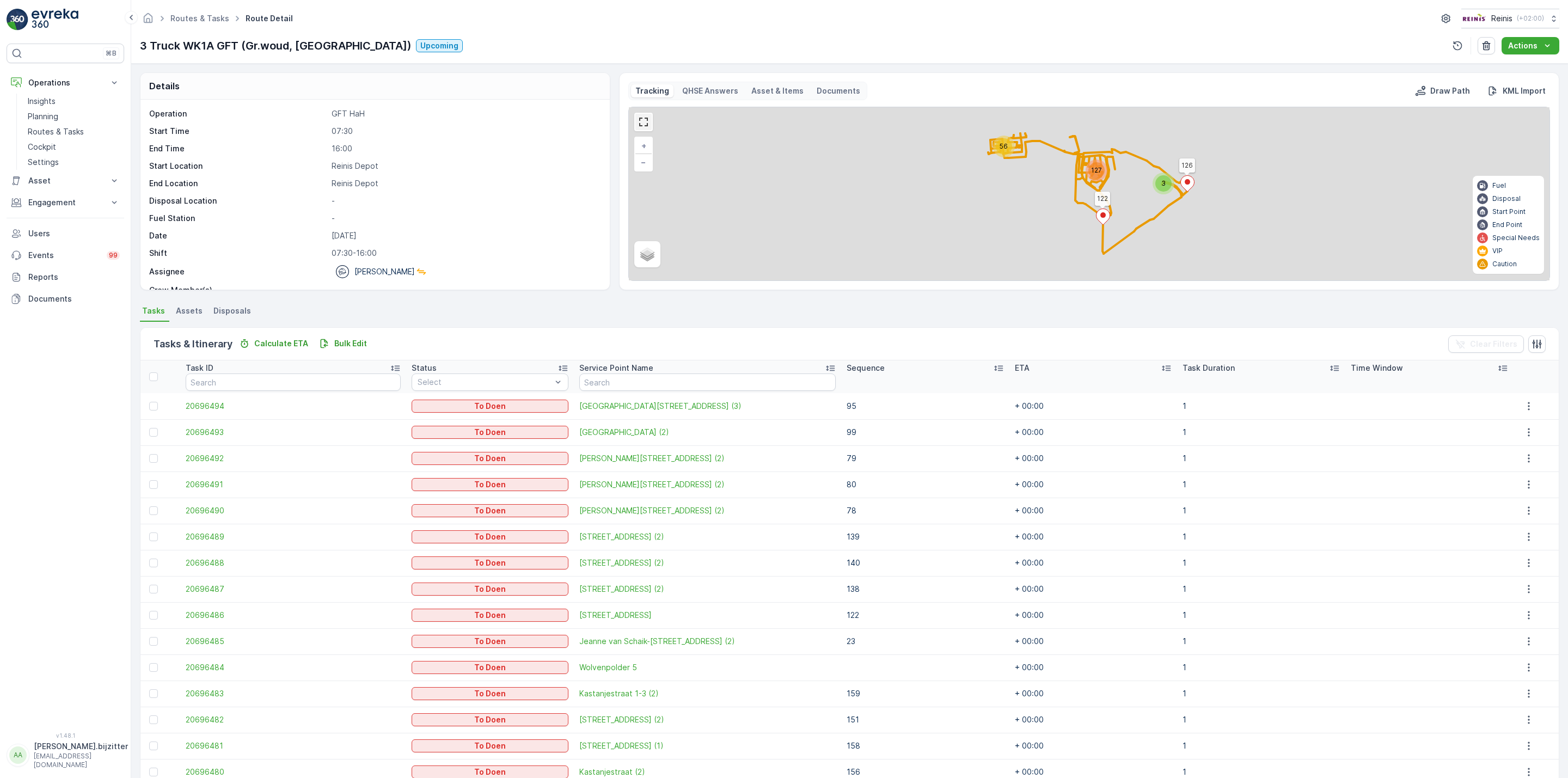
click at [647, 125] on link at bounding box center [643, 122] width 16 height 16
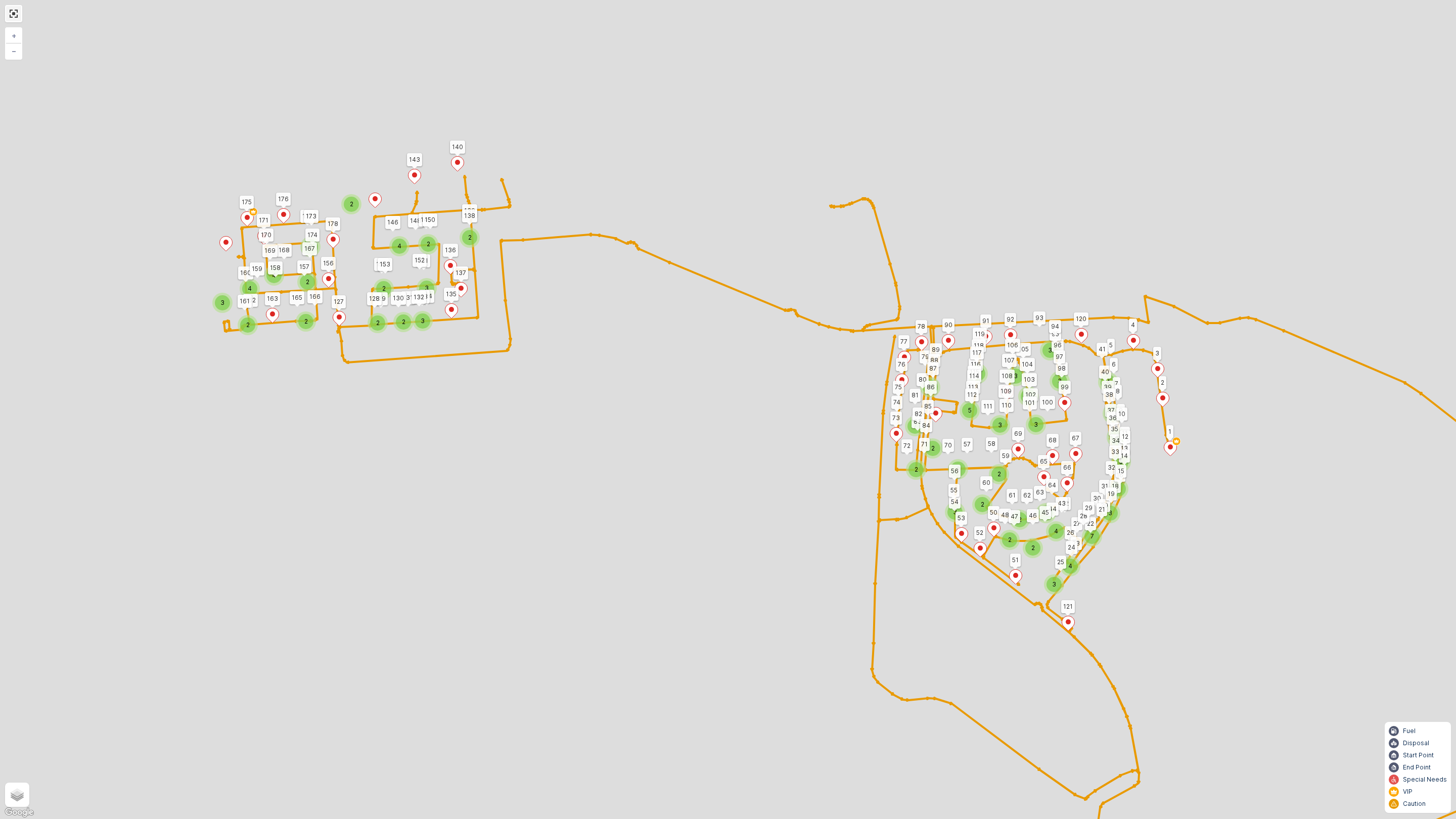
click at [10, 12] on link at bounding box center [14, 14] width 15 height 15
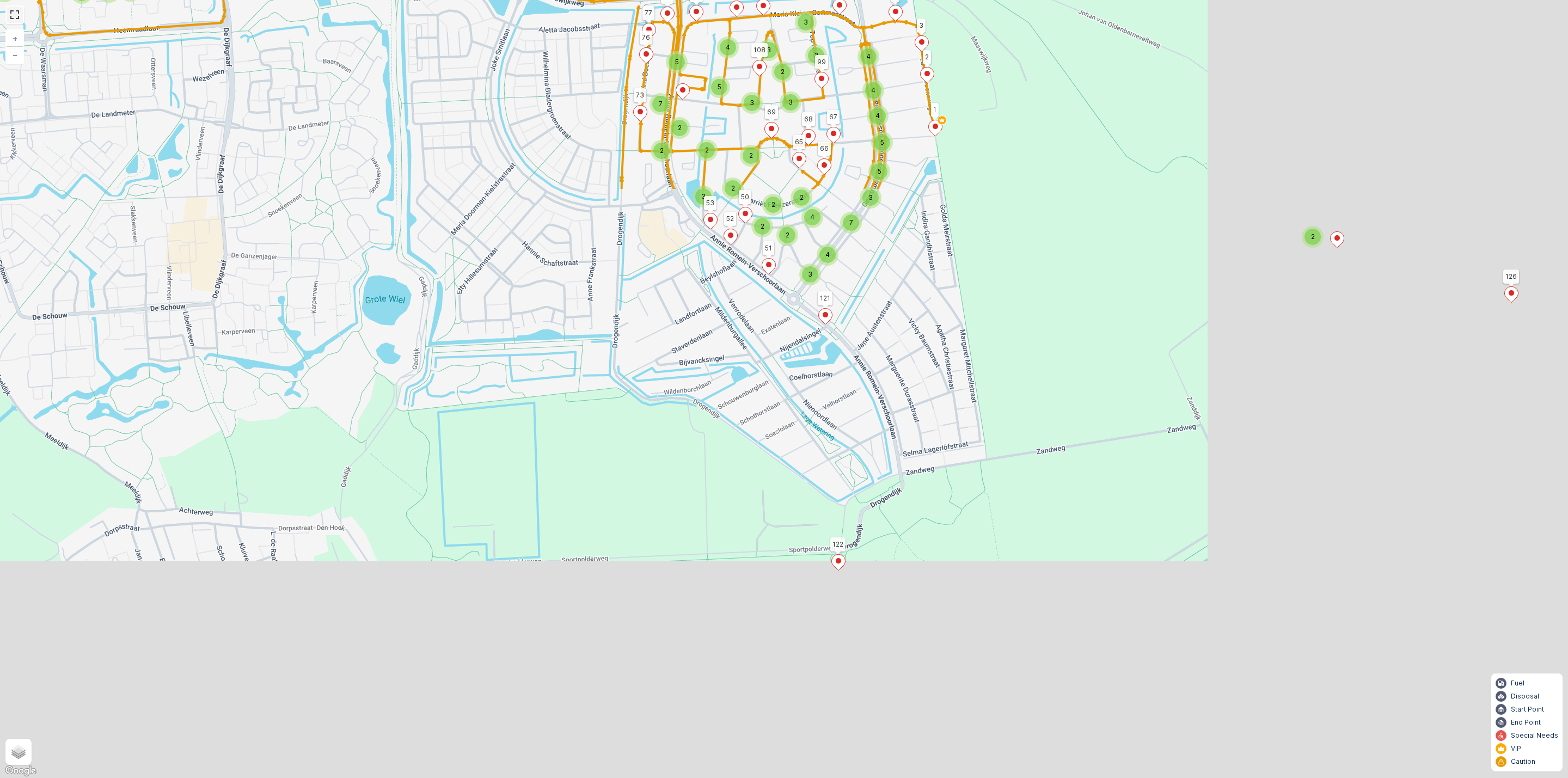
scroll to position [15, 0]
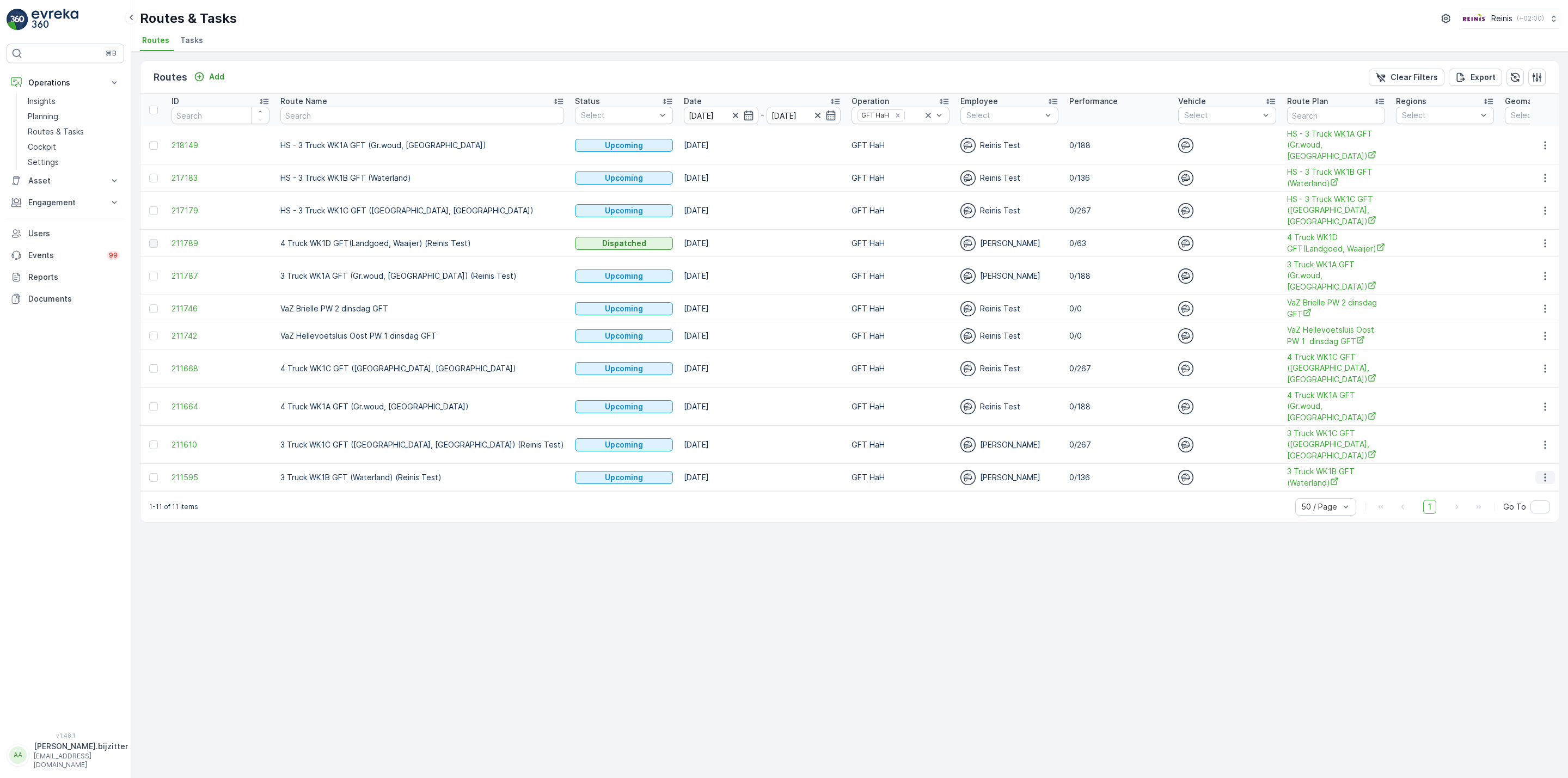
click at [1549, 479] on icon "button" at bounding box center [1545, 477] width 11 height 11
click at [1526, 497] on span "See More Details" at bounding box center [1520, 497] width 63 height 11
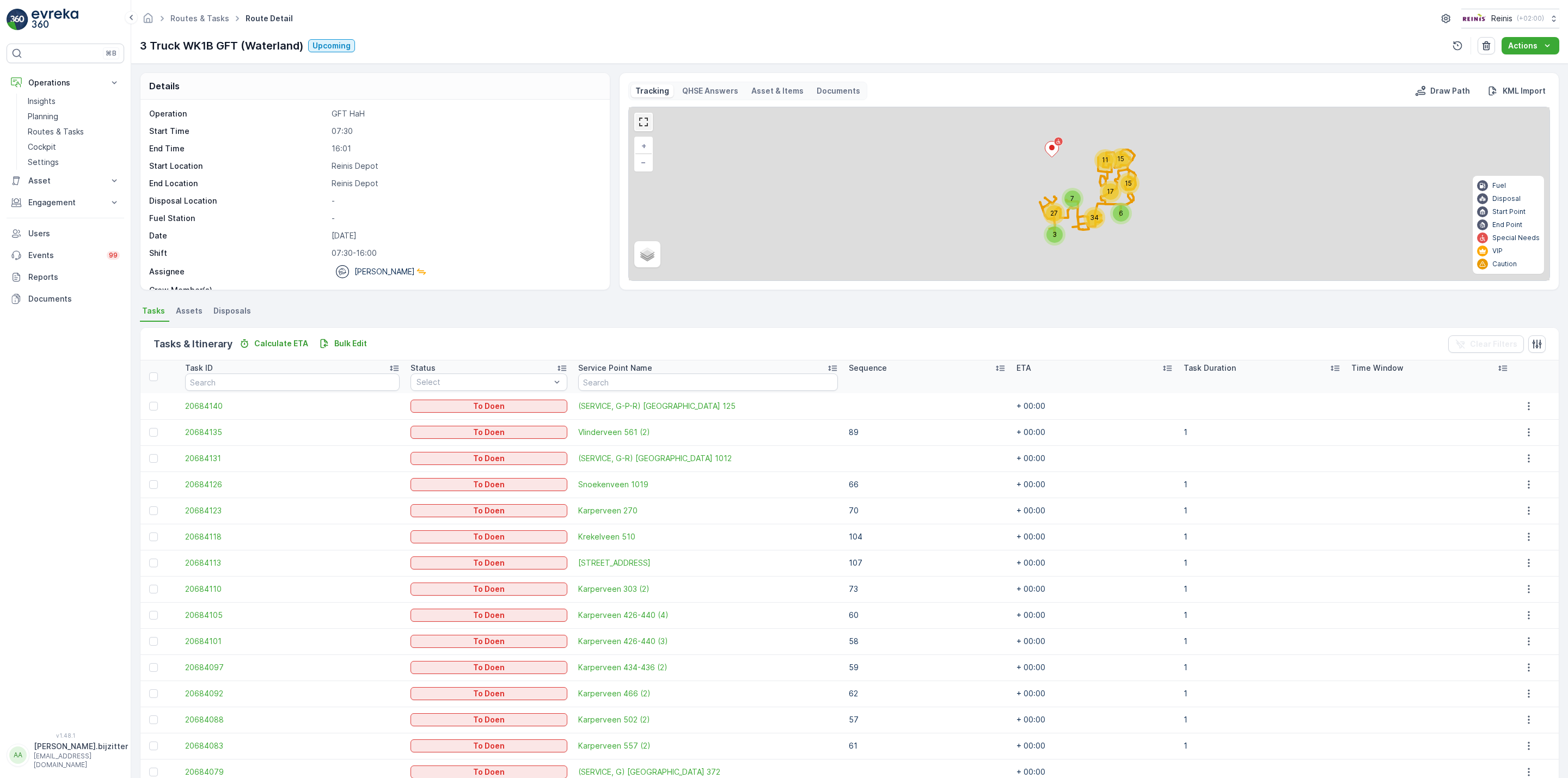
click at [646, 124] on link at bounding box center [643, 122] width 16 height 16
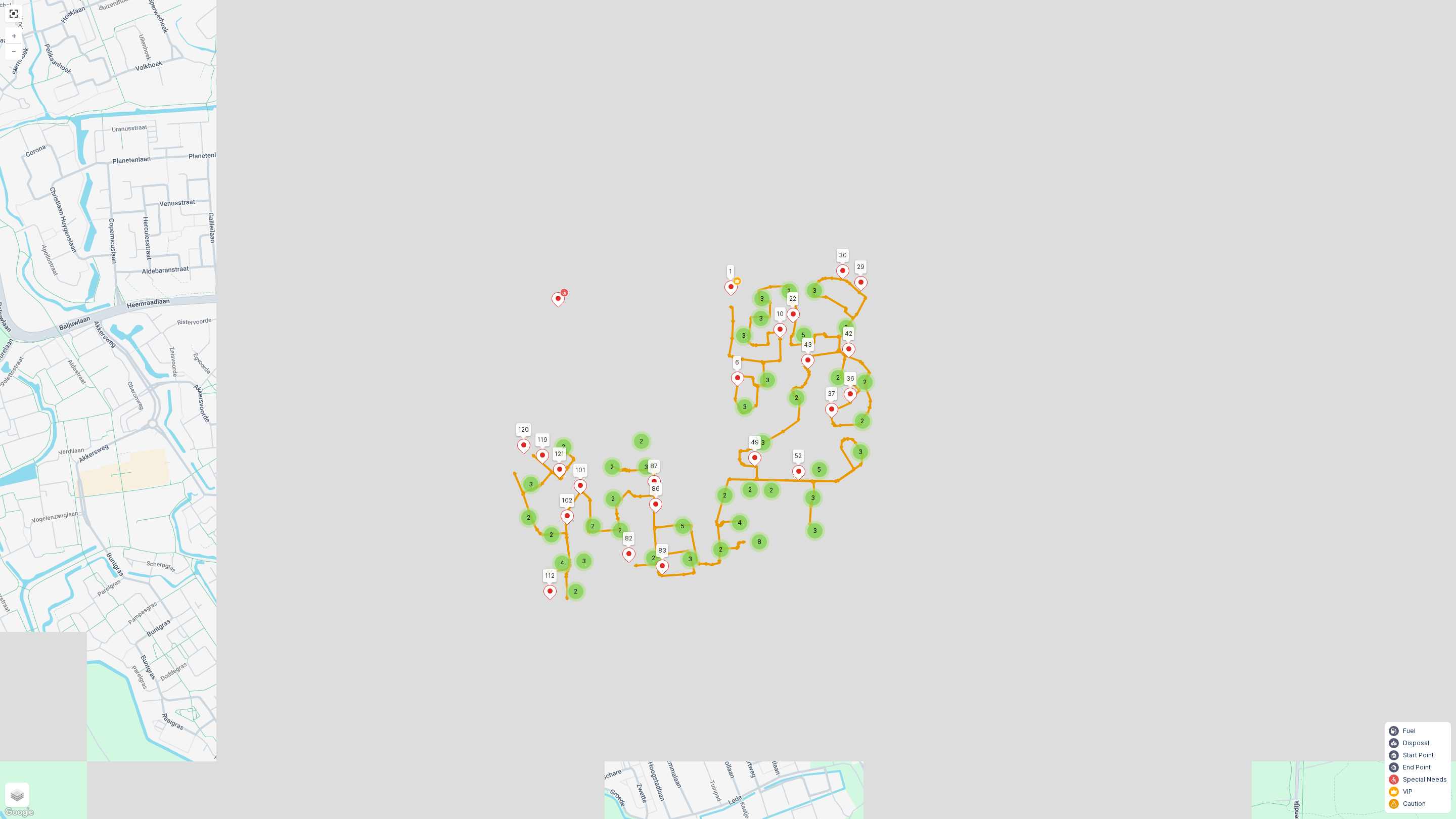
click at [14, 21] on div at bounding box center [14, 14] width 17 height 17
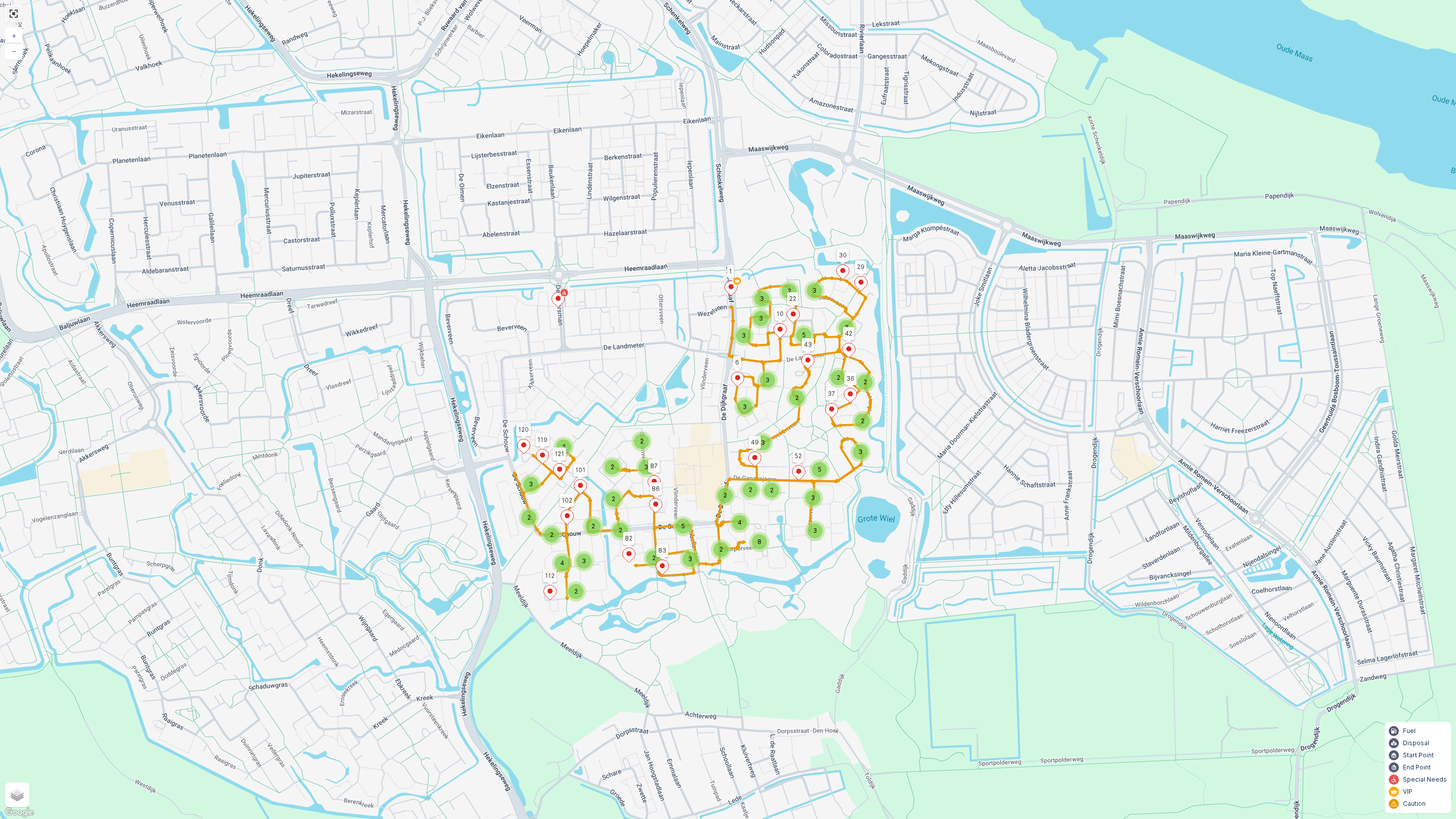
click at [14, 15] on link at bounding box center [14, 14] width 15 height 15
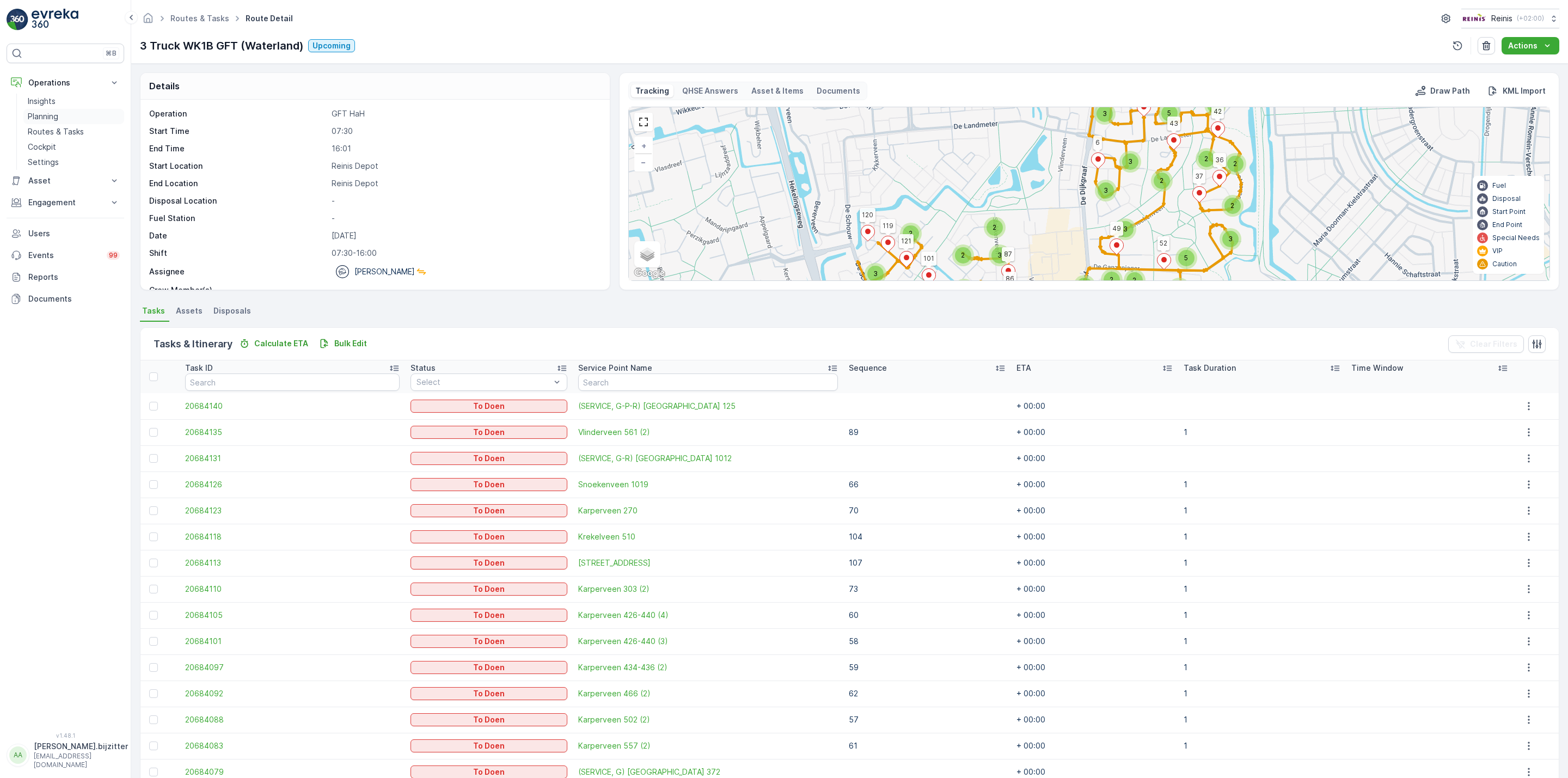
click at [47, 116] on p "Planning" at bounding box center [43, 116] width 30 height 11
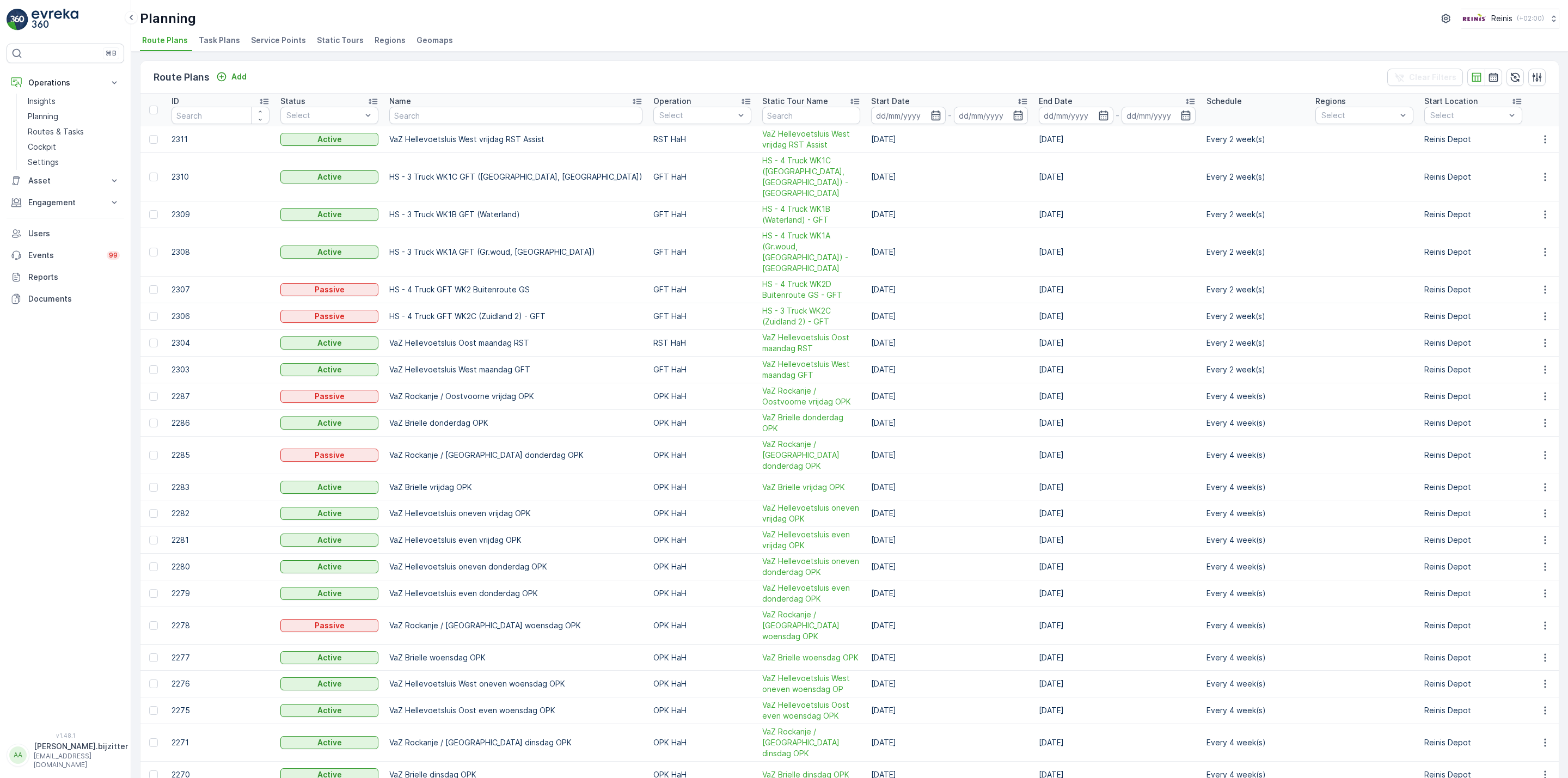
click at [338, 40] on span "Static Tours" at bounding box center [340, 40] width 47 height 11
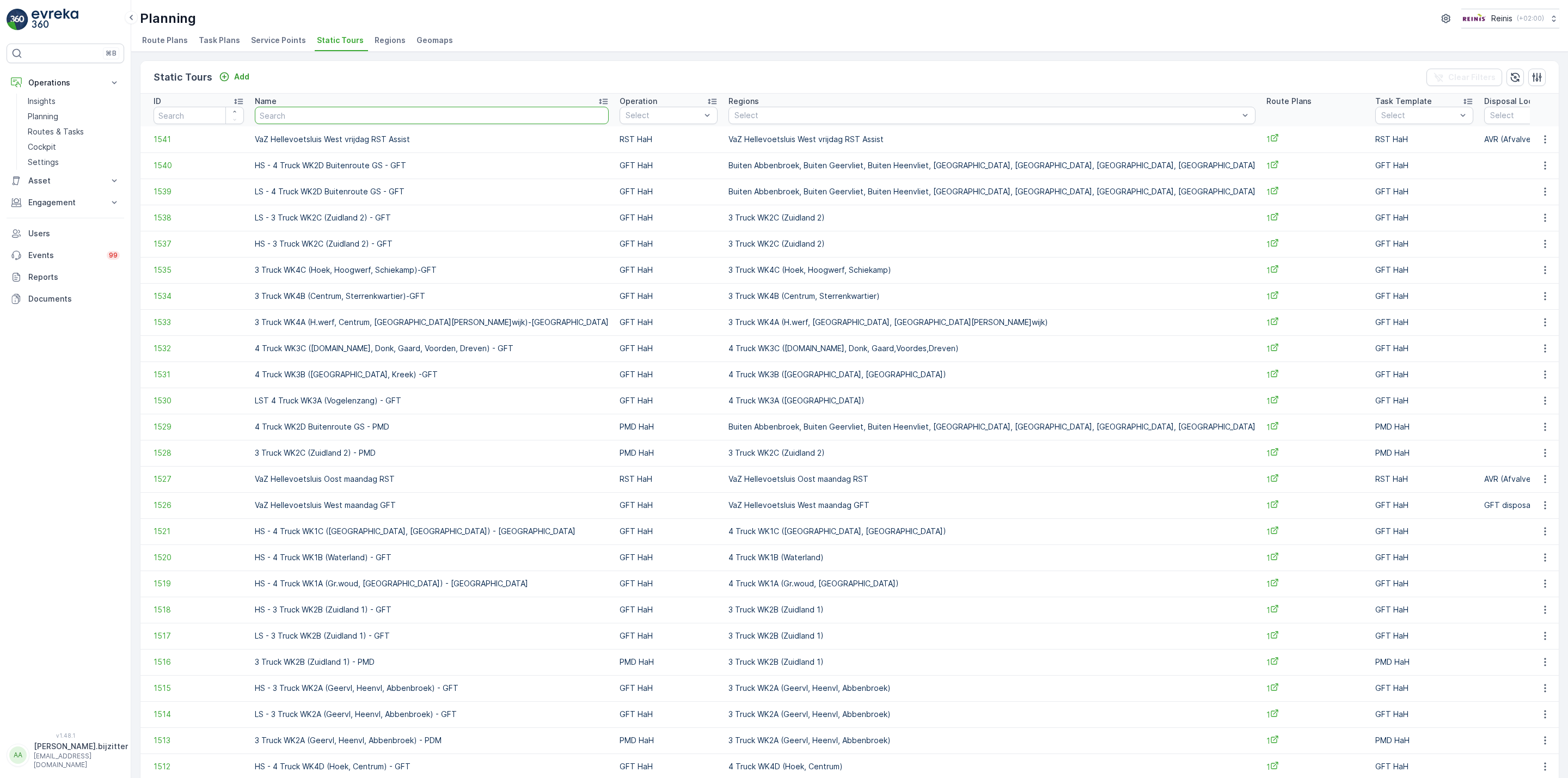
click at [386, 116] on input "text" at bounding box center [432, 115] width 354 height 18
type input "Maa"
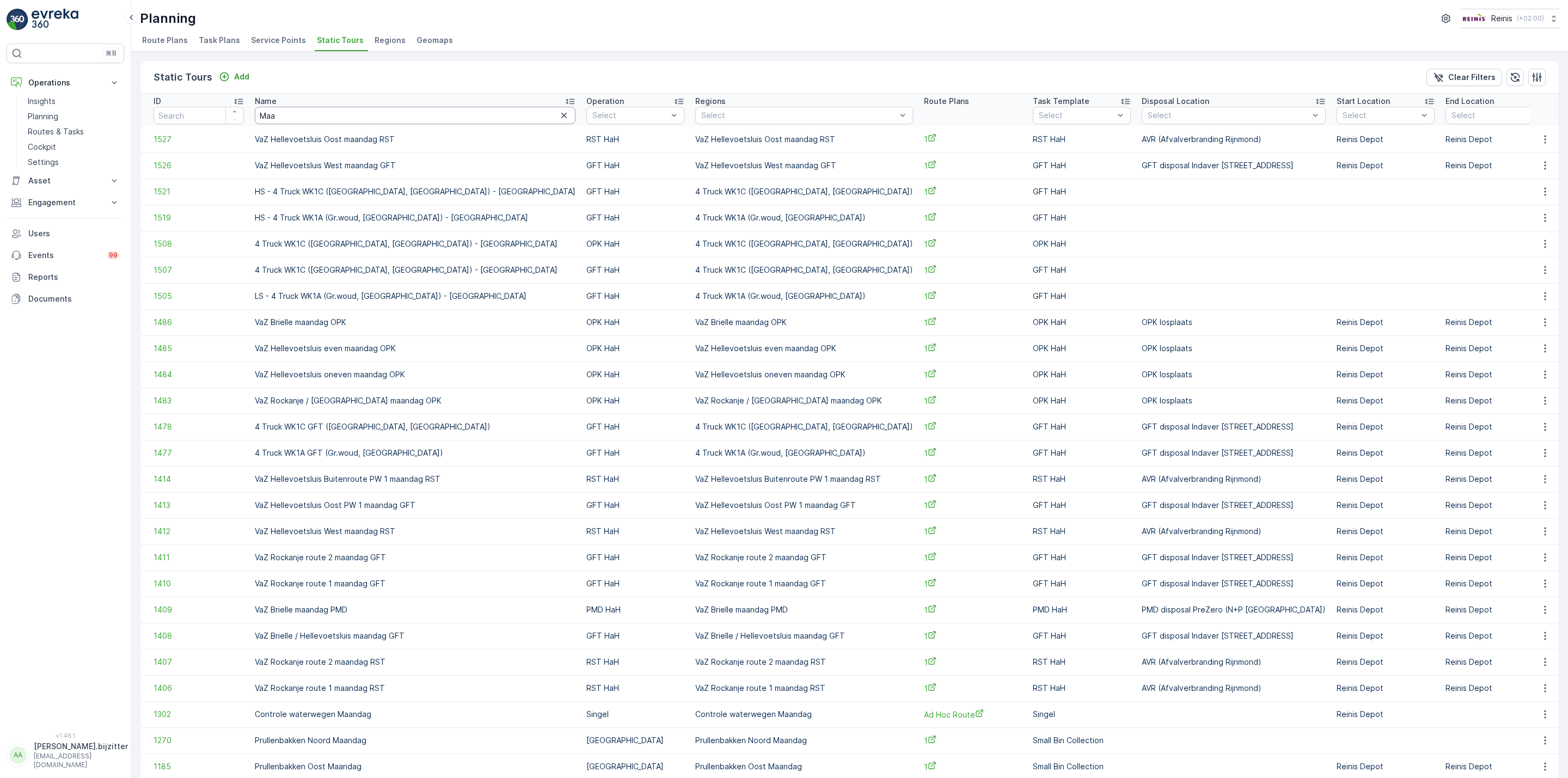
click at [386, 116] on input "Maa" at bounding box center [415, 115] width 321 height 18
type input "Maandag"
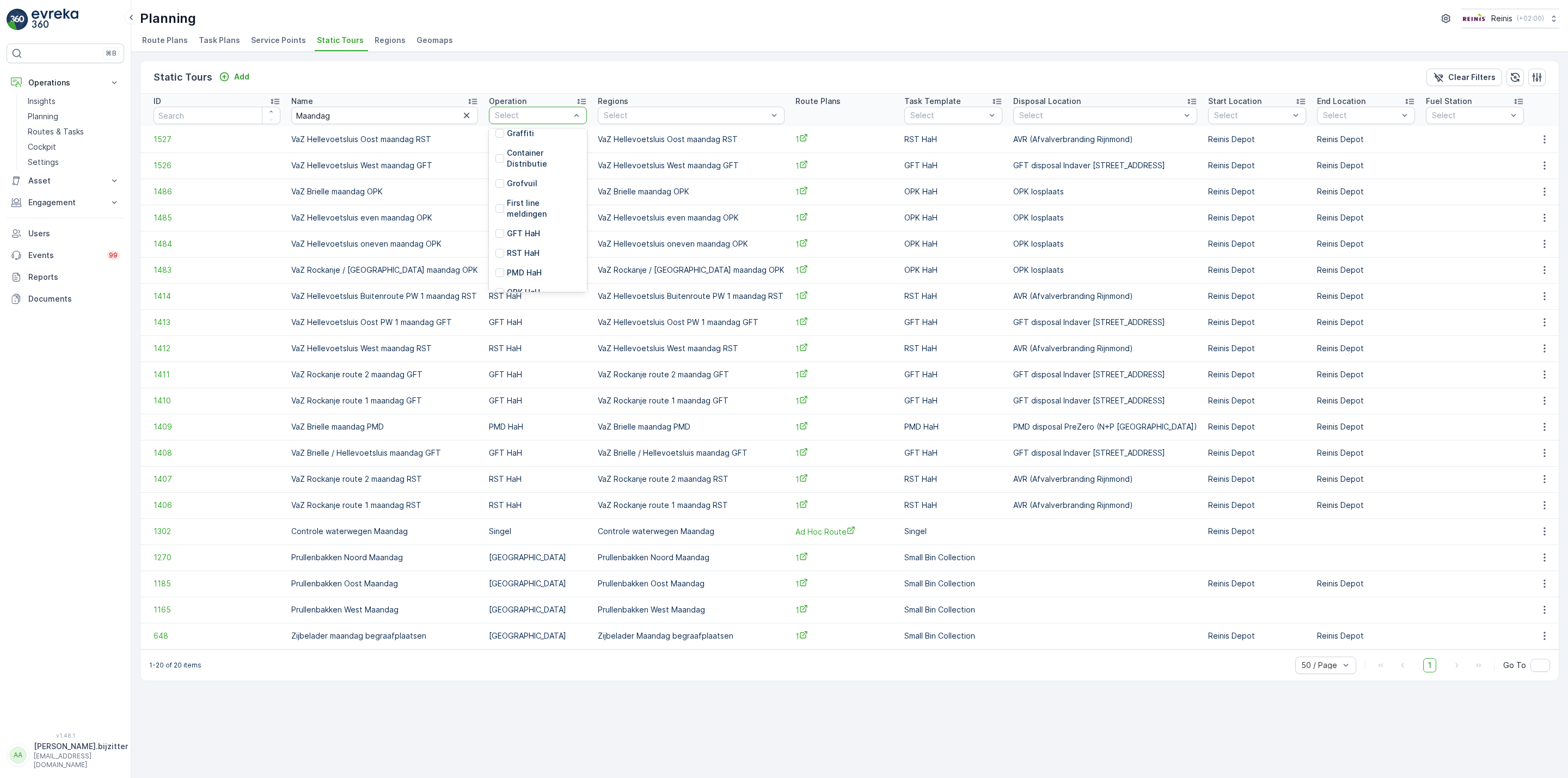
scroll to position [235, 0]
click at [504, 247] on div at bounding box center [500, 251] width 9 height 9
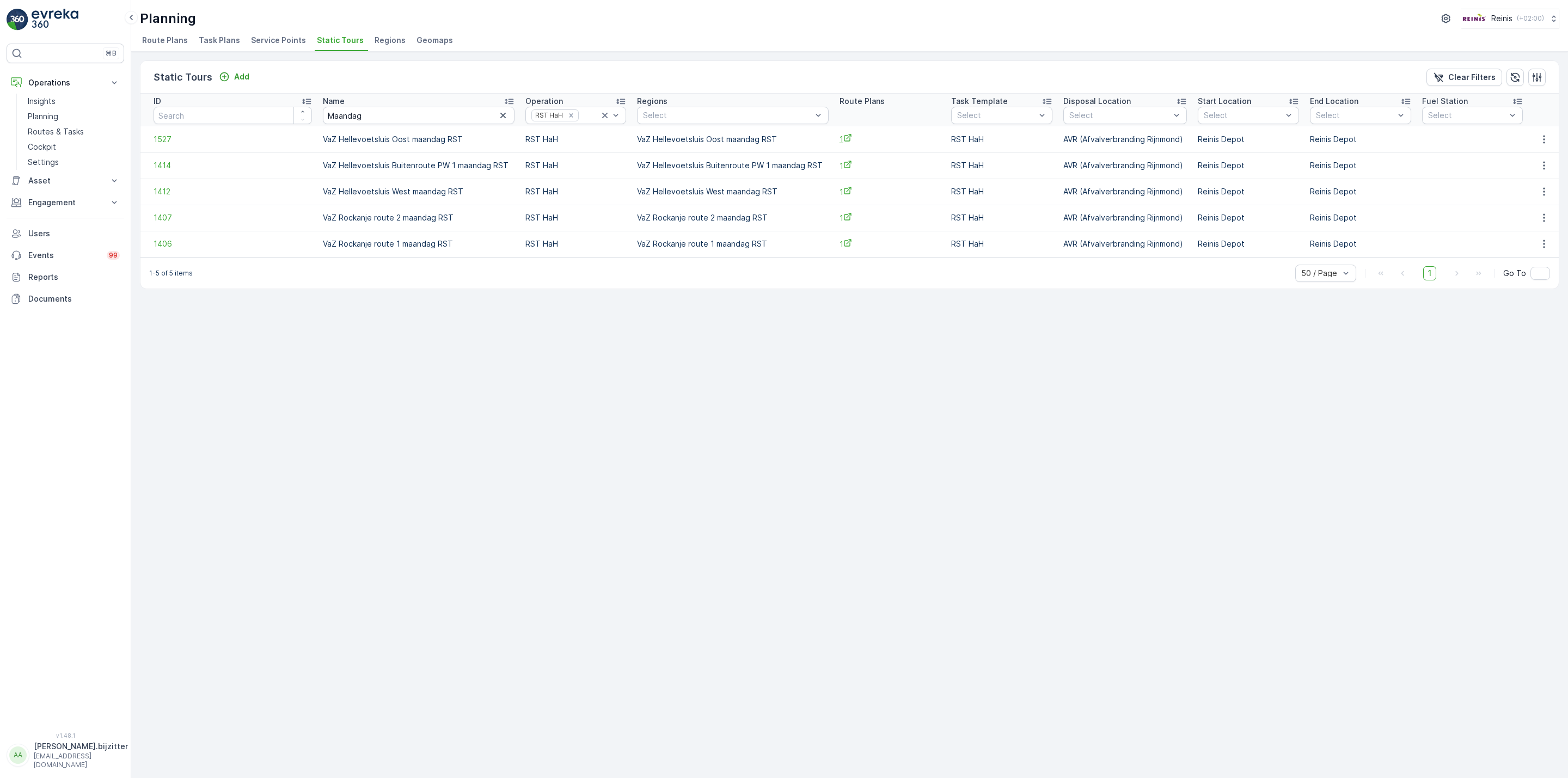
click at [844, 136] on icon at bounding box center [847, 138] width 7 height 7
click at [1552, 138] on button "button" at bounding box center [1544, 139] width 19 height 13
click at [1521, 157] on span "See More Details" at bounding box center [1526, 156] width 63 height 11
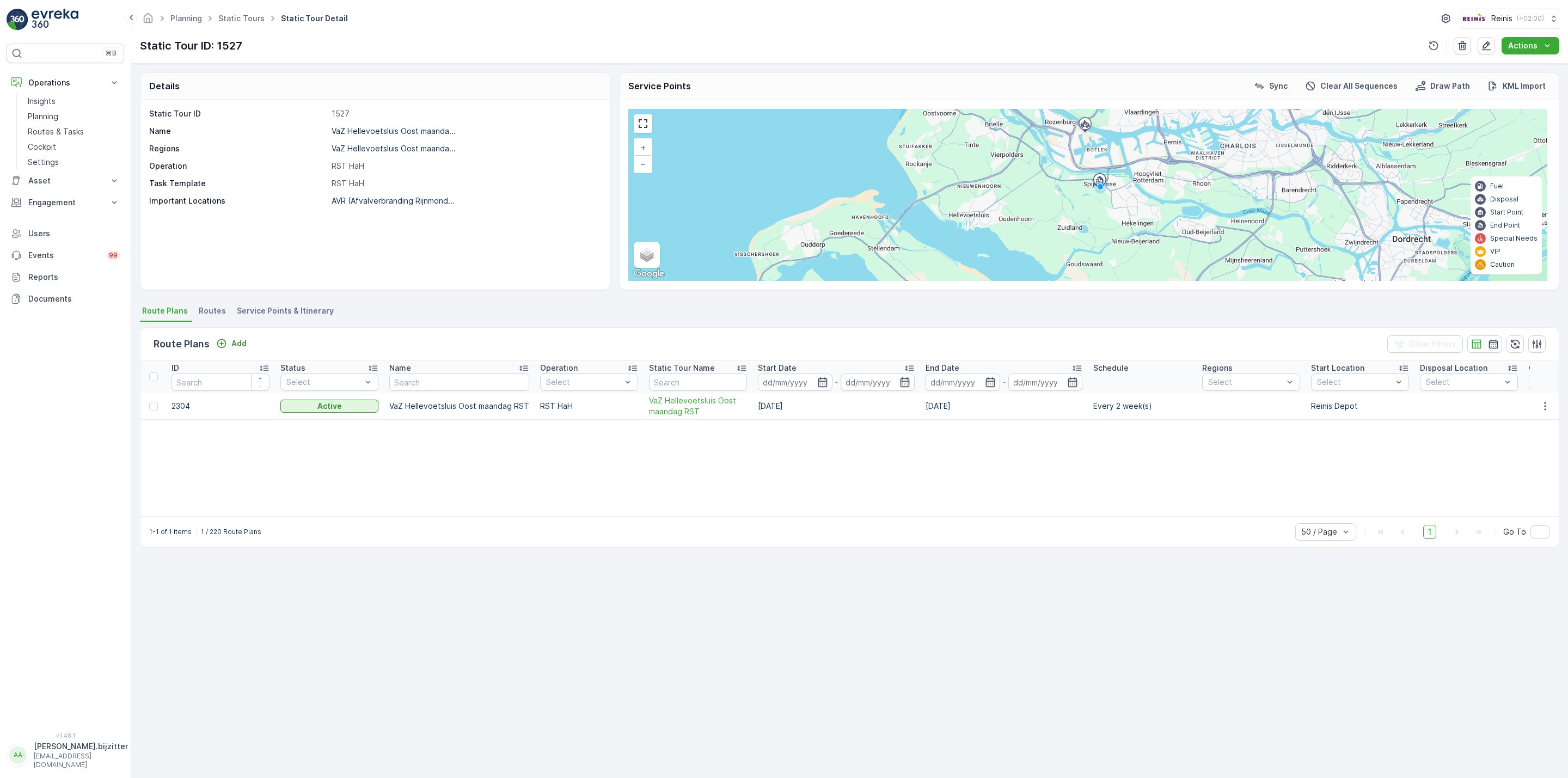
click at [228, 46] on p "Static Tour ID: 1527" at bounding box center [191, 46] width 102 height 16
copy p "1527"
click at [401, 152] on p "VaZ Hellevoetsluis Oost maanda..." at bounding box center [394, 148] width 124 height 9
click at [391, 152] on p "VaZ Hellevoetsluis Oost maanda..." at bounding box center [394, 148] width 124 height 9
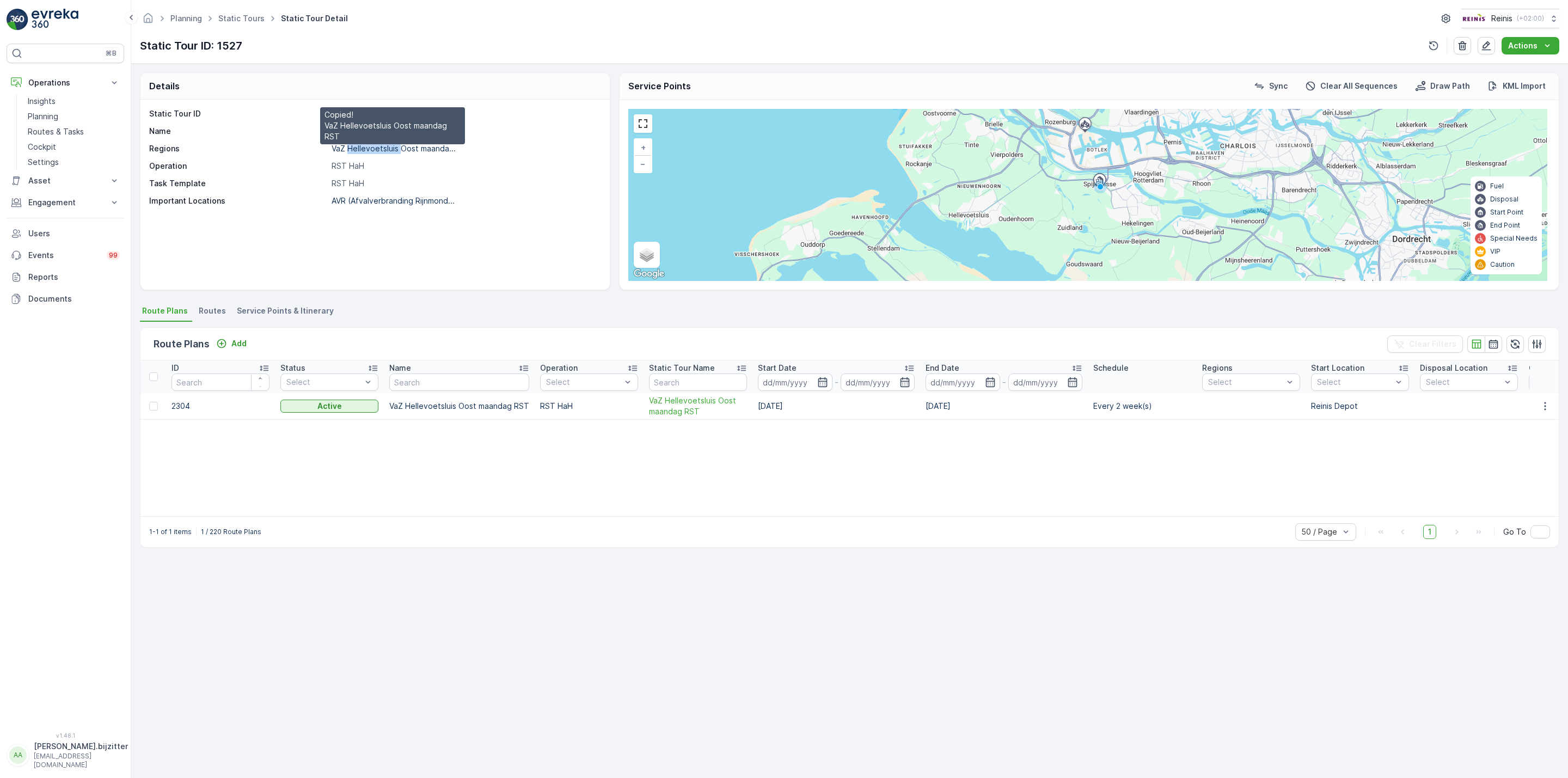
click at [391, 152] on p "VaZ Hellevoetsluis Oost maanda..." at bounding box center [394, 148] width 124 height 9
click at [427, 150] on p "VaZ Hellevoetsluis Oost maanda..." at bounding box center [394, 148] width 124 height 9
click at [420, 149] on p "VaZ Hellevoetsluis Oost maanda..." at bounding box center [394, 148] width 124 height 9
click at [401, 247] on div "Static Tour ID 1527 Name VaZ Hellevoetsluis Oost maanda... Regions VaZ Hellevoe…" at bounding box center [375, 195] width 469 height 190
click at [399, 147] on p "VaZ Hellevoetsluis Oost maanda..." at bounding box center [394, 148] width 124 height 9
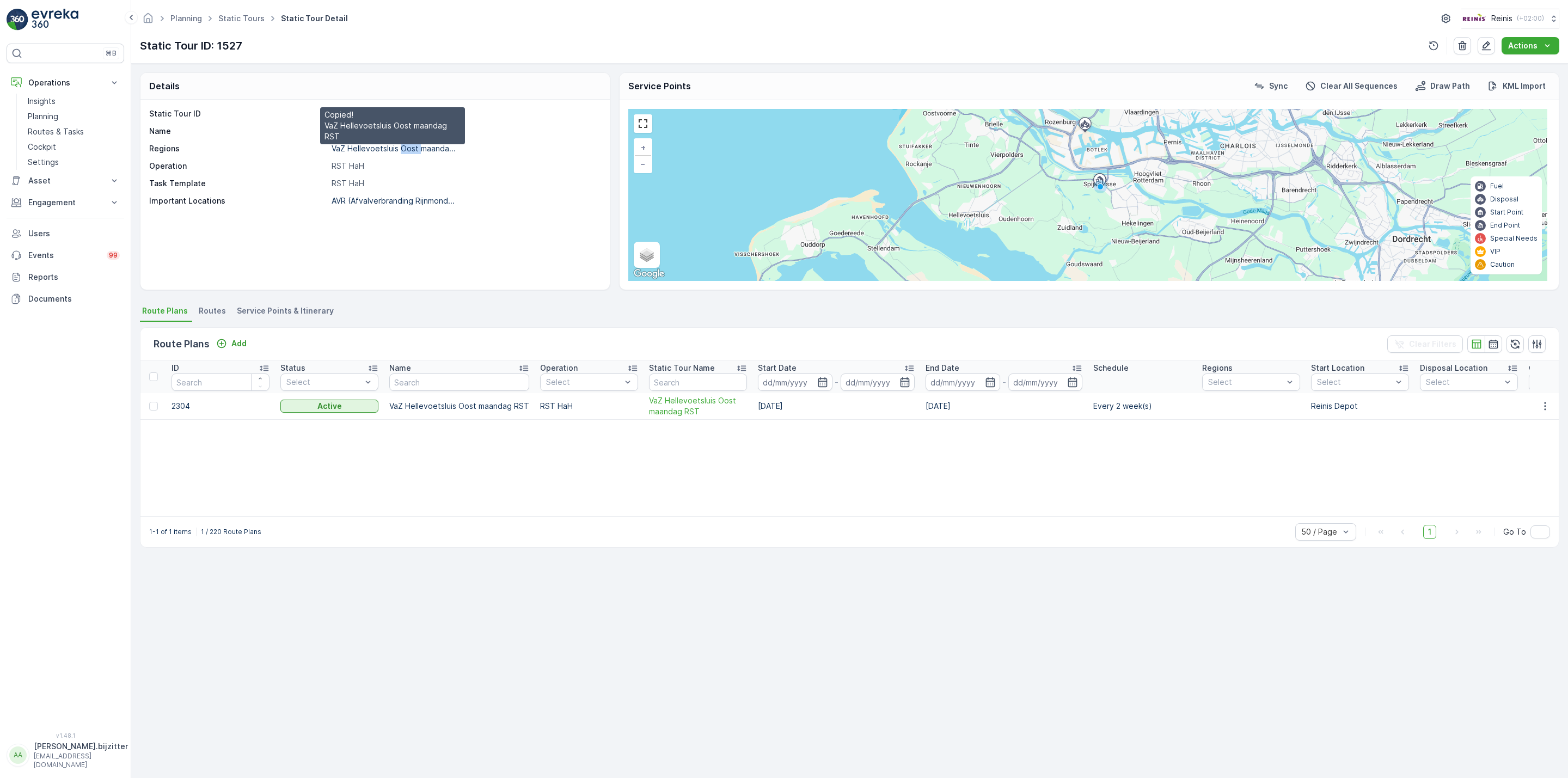
click at [399, 147] on p "VaZ Hellevoetsluis Oost maanda..." at bounding box center [394, 148] width 124 height 9
drag, startPoint x: 359, startPoint y: 253, endPoint x: 340, endPoint y: 172, distance: 83.2
click at [359, 240] on div "Static Tour ID 1527 Name VaZ Hellevoetsluis Oost maanda... Regions VaZ Hellevoe…" at bounding box center [375, 195] width 469 height 190
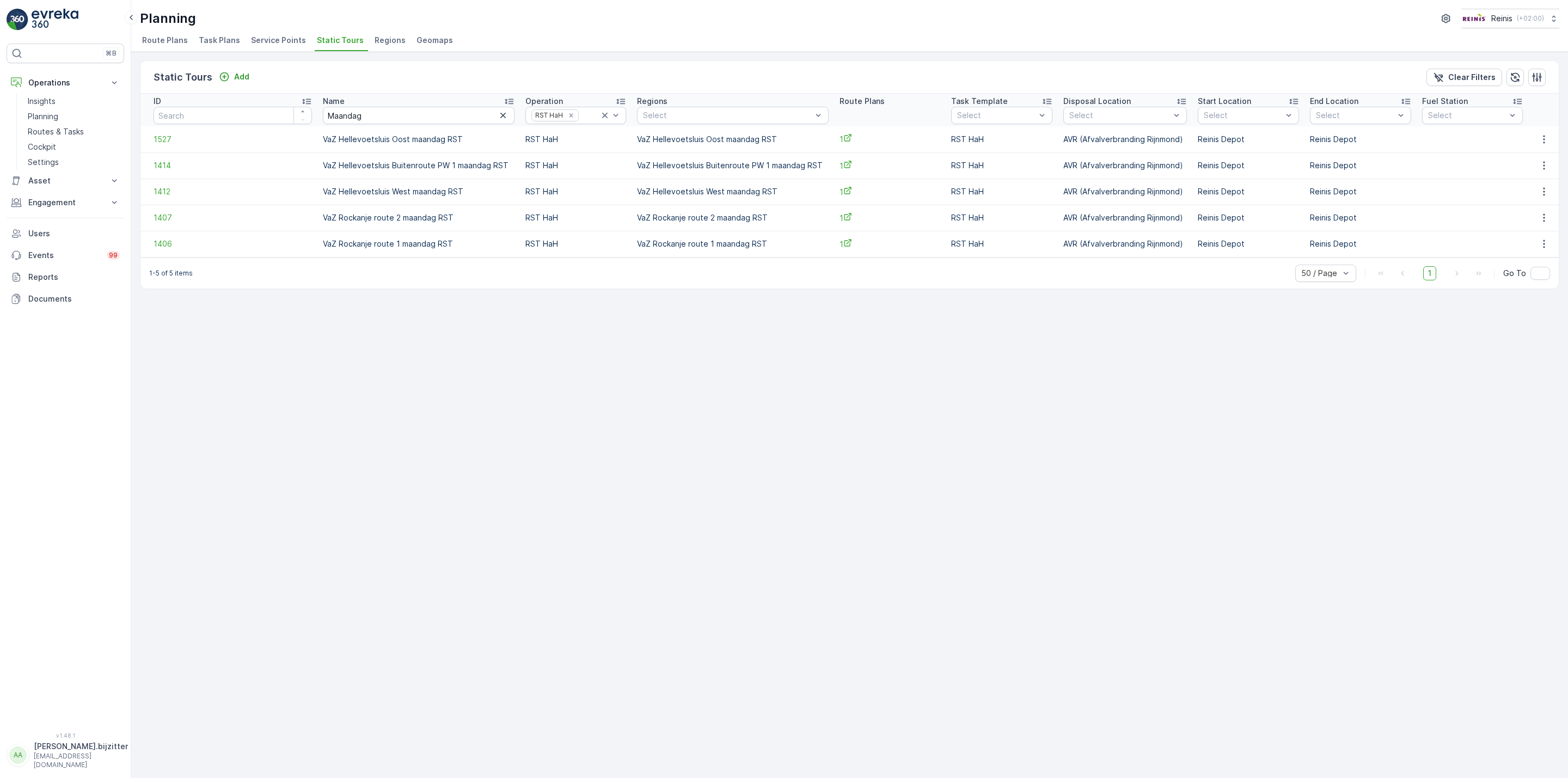
click at [707, 138] on td "VaZ Hellevoetsluis Oost maandag RST" at bounding box center [733, 139] width 202 height 26
copy td "VaZ Hellevoetsluis Oost maandag RST"
click at [592, 338] on div "Static Tours Add Clear Filters ID Name Maandag Operation RST HaH Regions Select…" at bounding box center [850, 415] width 1437 height 726
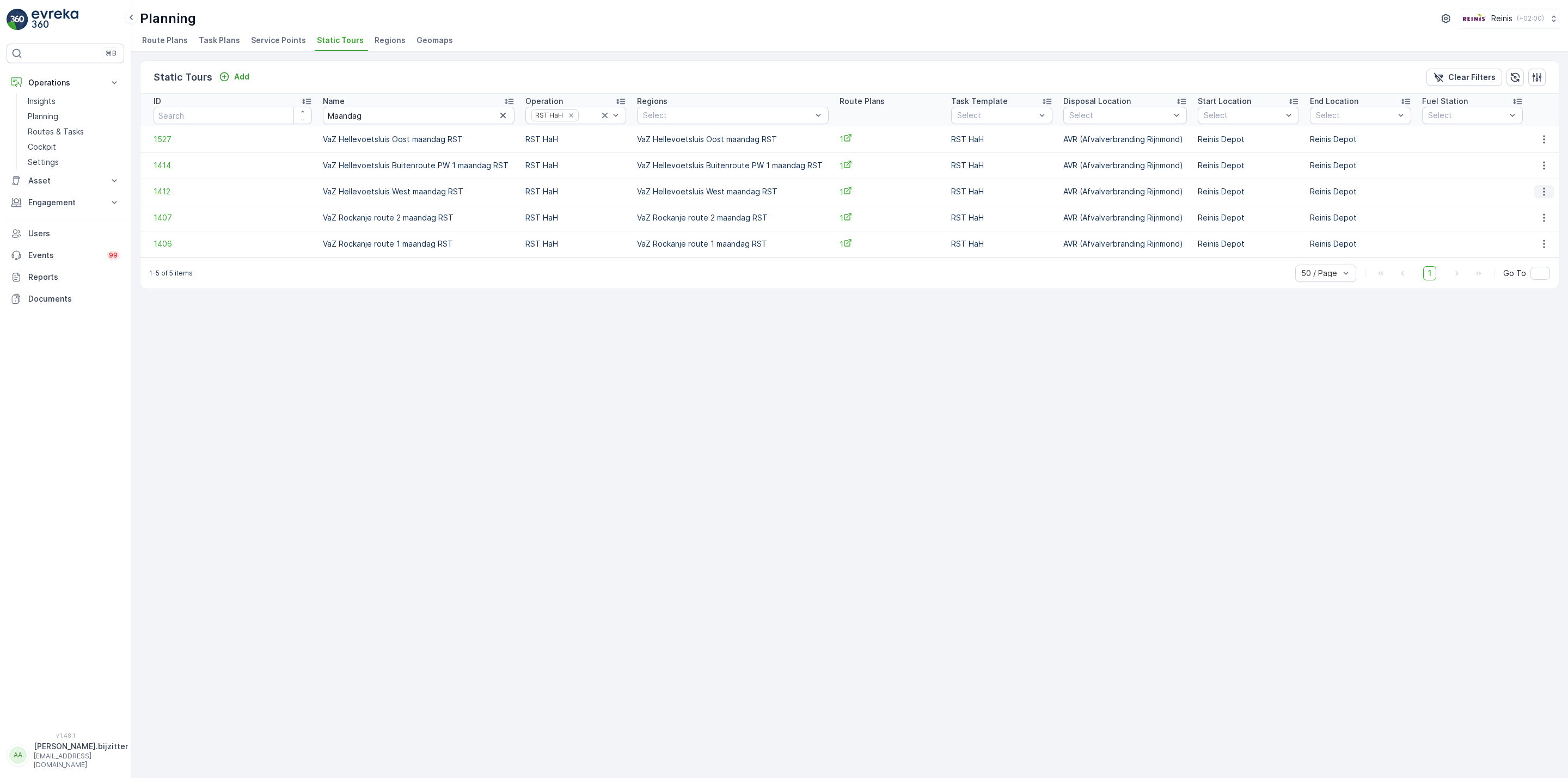
click at [1542, 188] on icon "button" at bounding box center [1544, 192] width 11 height 11
click at [1513, 209] on span "See More Details" at bounding box center [1526, 209] width 63 height 11
click at [1547, 137] on icon "button" at bounding box center [1544, 139] width 11 height 11
click at [1510, 154] on span "See More Details" at bounding box center [1526, 156] width 63 height 11
click at [1537, 216] on button "button" at bounding box center [1544, 217] width 19 height 13
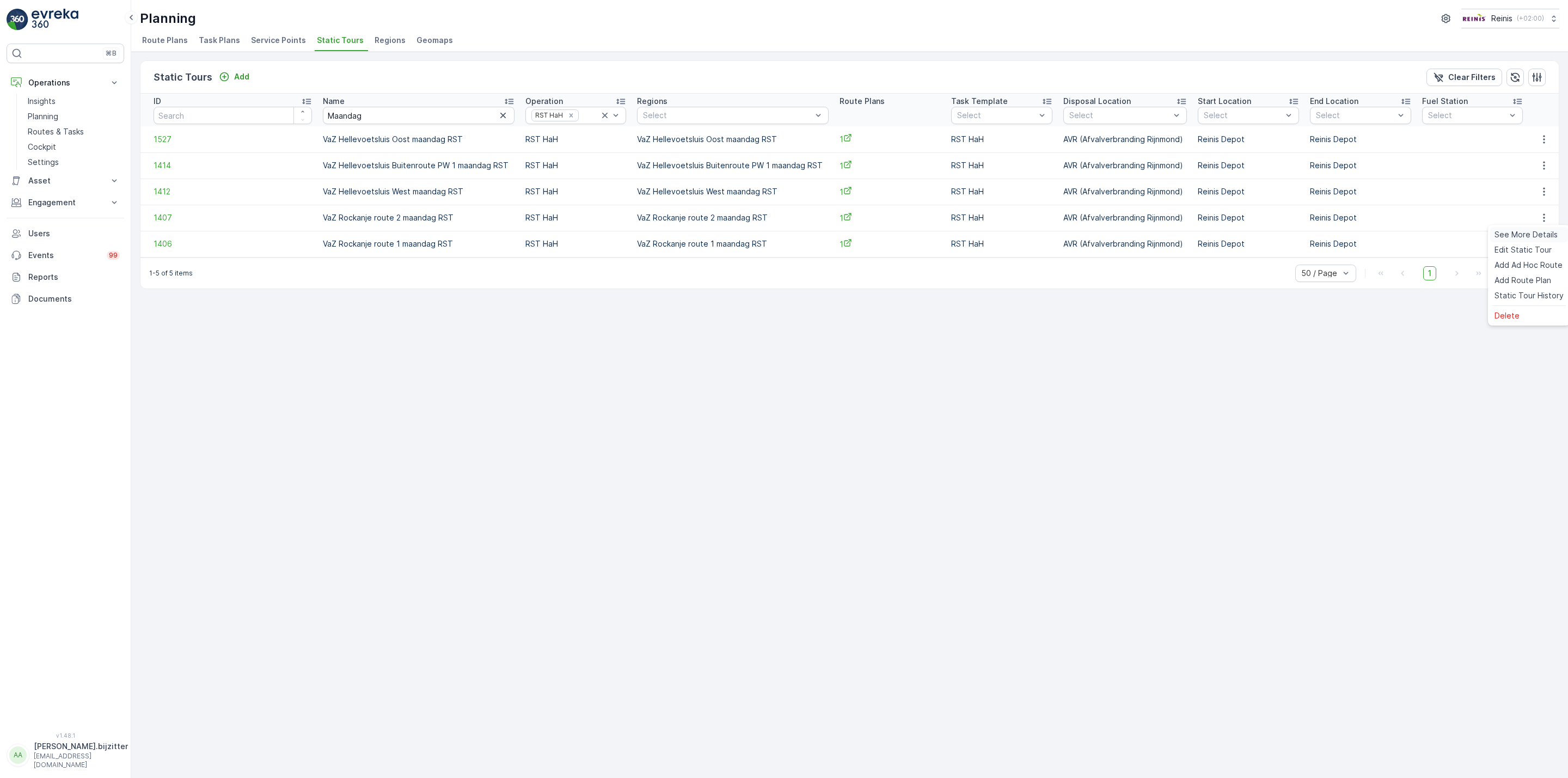
click at [1521, 232] on span "See More Details" at bounding box center [1526, 235] width 63 height 11
click at [1545, 248] on icon "button" at bounding box center [1544, 244] width 11 height 11
click at [1537, 261] on span "See More Details" at bounding box center [1526, 261] width 63 height 11
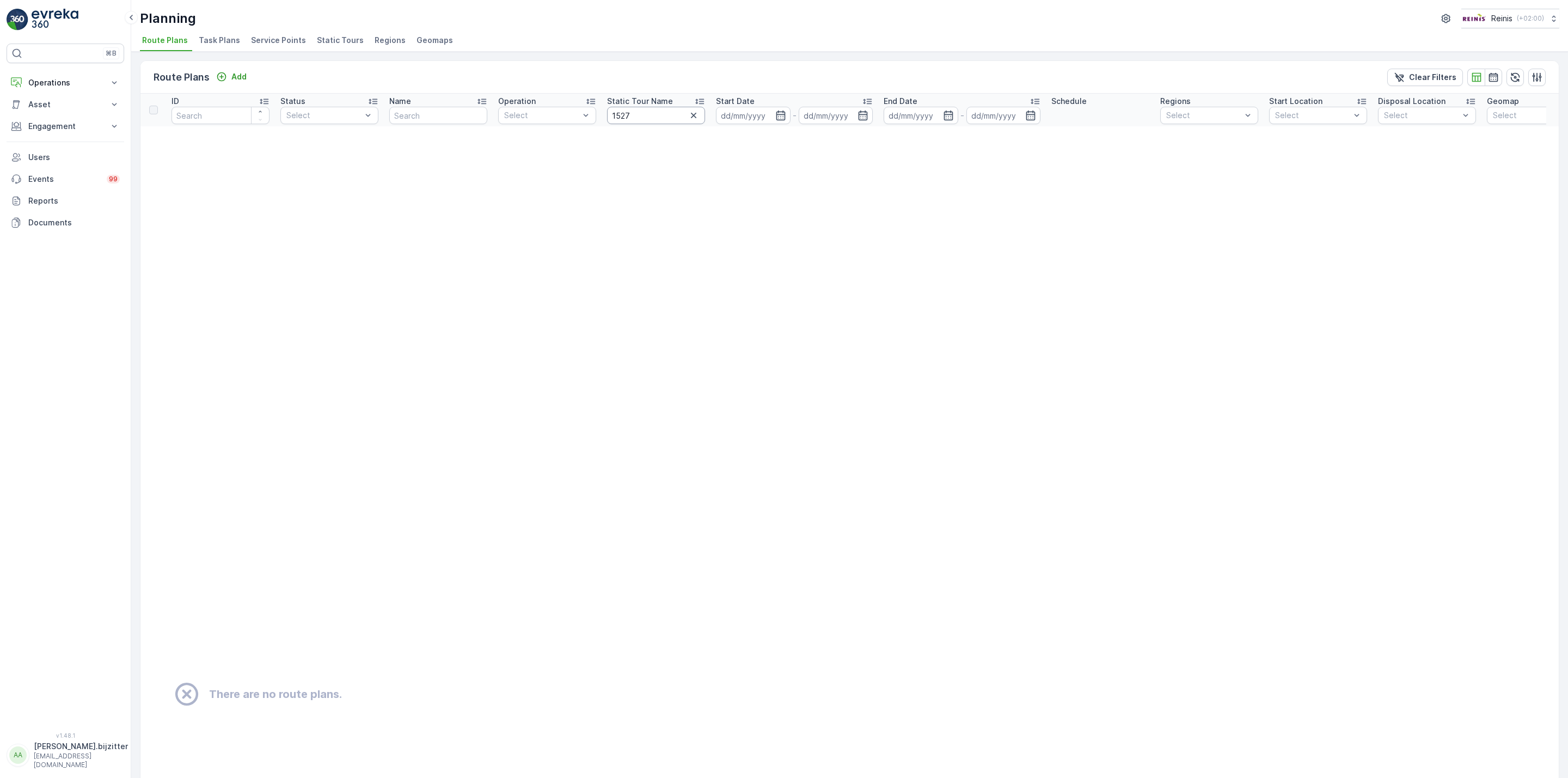
click at [650, 113] on input "1527" at bounding box center [656, 115] width 98 height 18
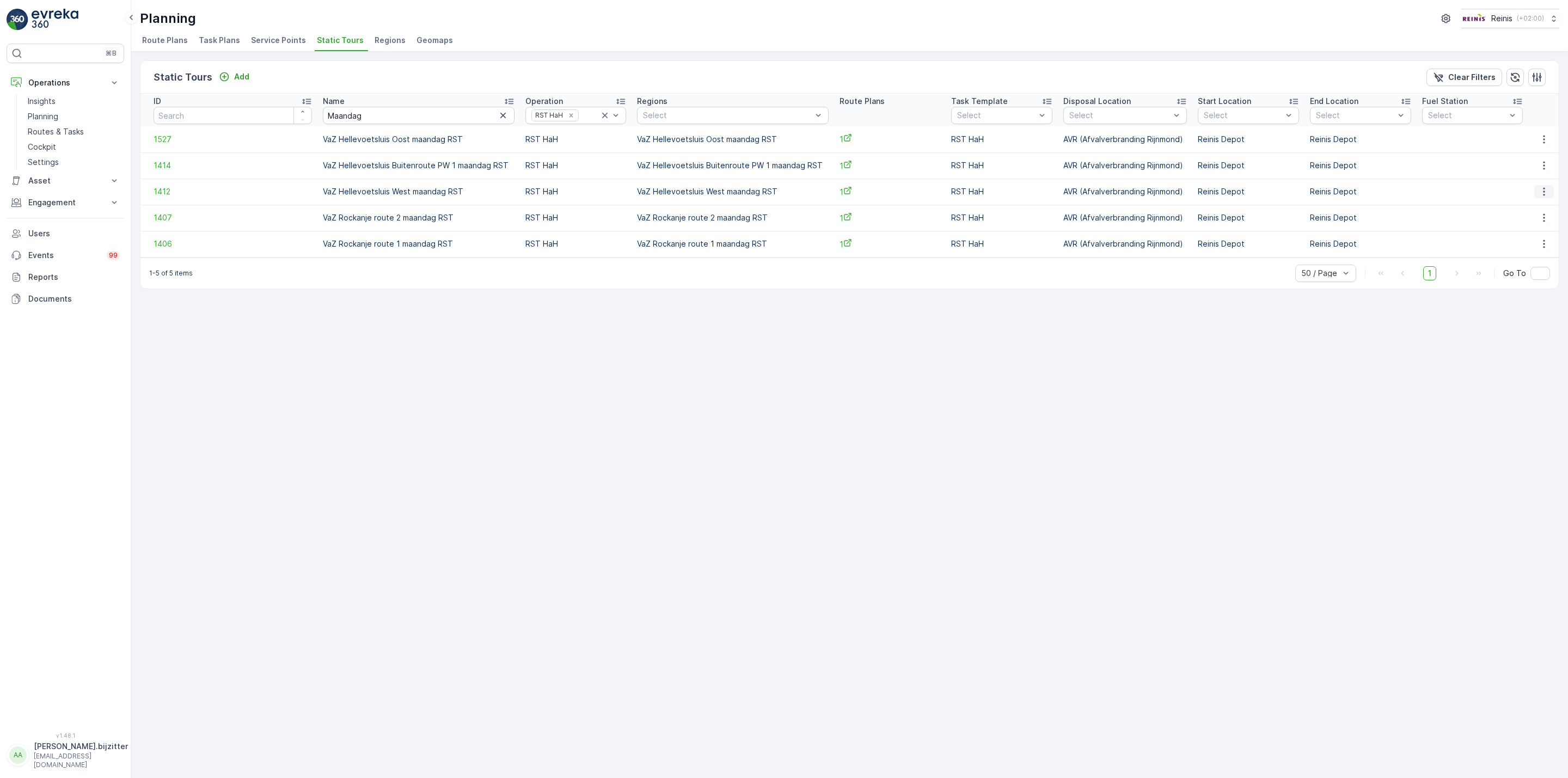
click at [1542, 193] on icon "button" at bounding box center [1544, 192] width 11 height 11
click at [1519, 206] on span "See More Details" at bounding box center [1526, 209] width 63 height 11
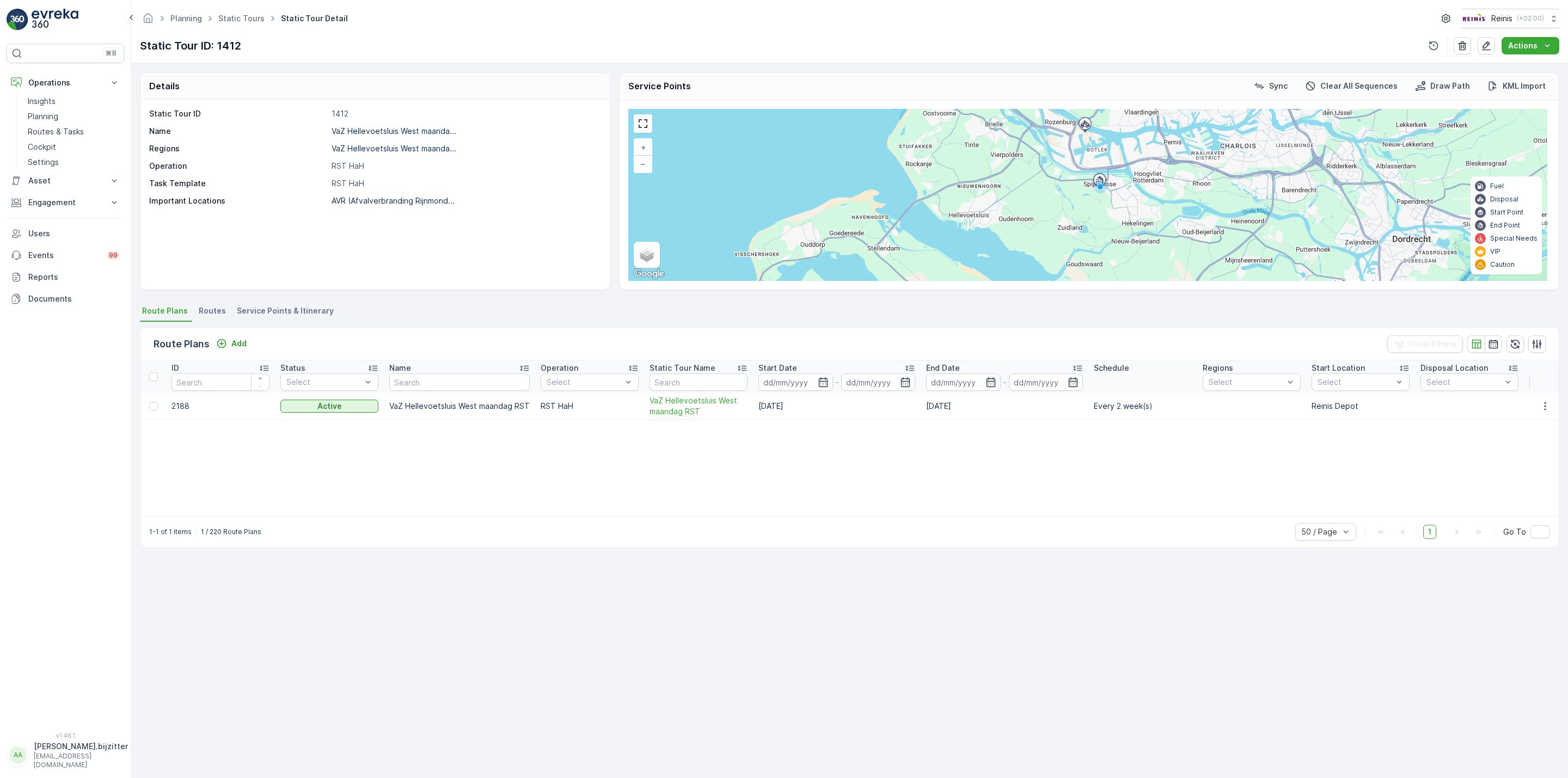
click at [342, 116] on p "1412" at bounding box center [465, 114] width 267 height 11
copy p "1412"
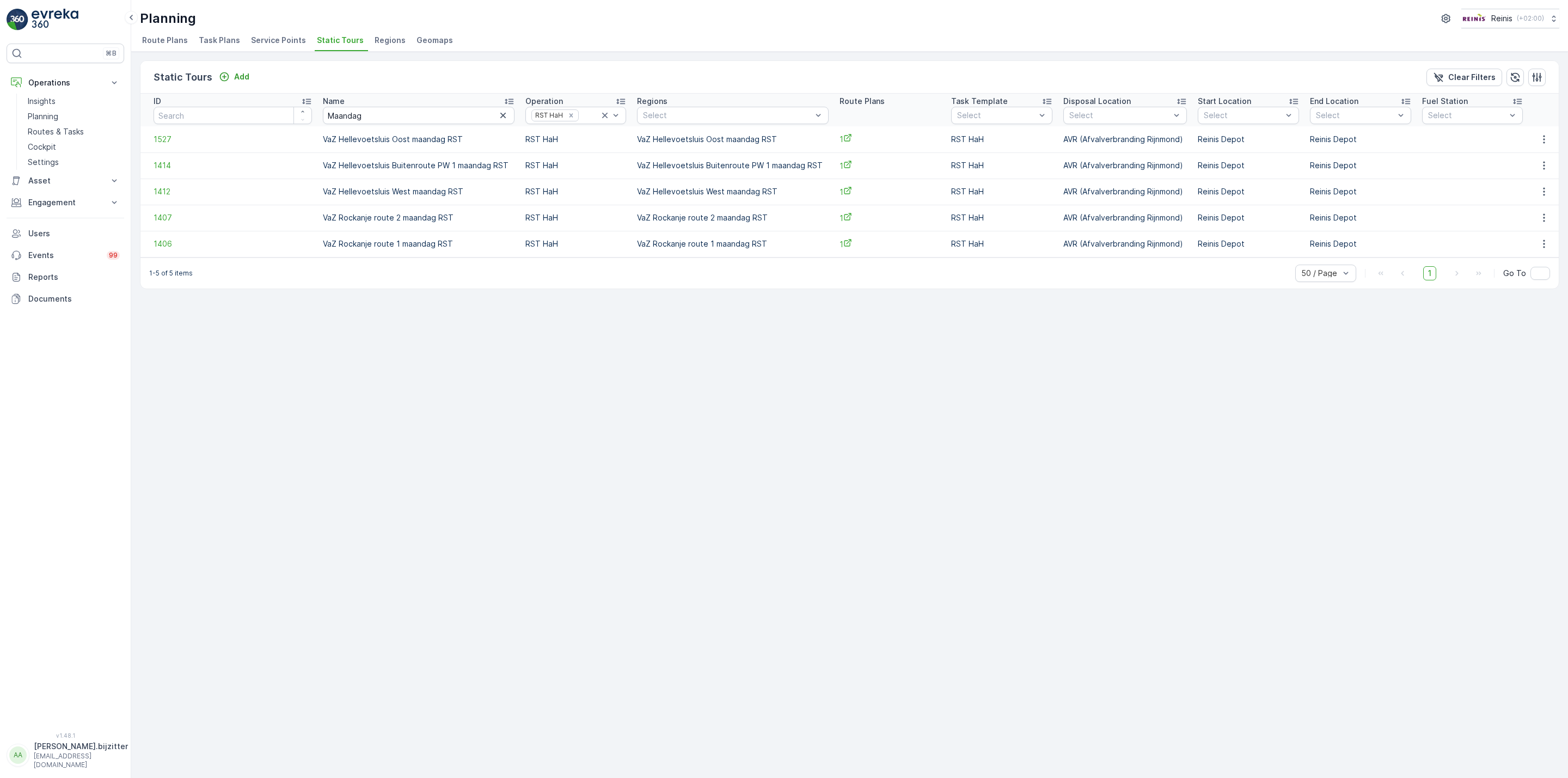
click at [684, 190] on td "VaZ Hellevoetsluis West maandag RST" at bounding box center [733, 191] width 202 height 26
click at [685, 189] on td "VaZ Hellevoetsluis West maandag RST" at bounding box center [733, 191] width 202 height 26
copy td "VaZ Hellevoetsluis West maandag RST"
click at [411, 421] on div "Static Tours Add Clear Filters ID Name Maandag Operation RST HaH Regions Select…" at bounding box center [850, 415] width 1437 height 726
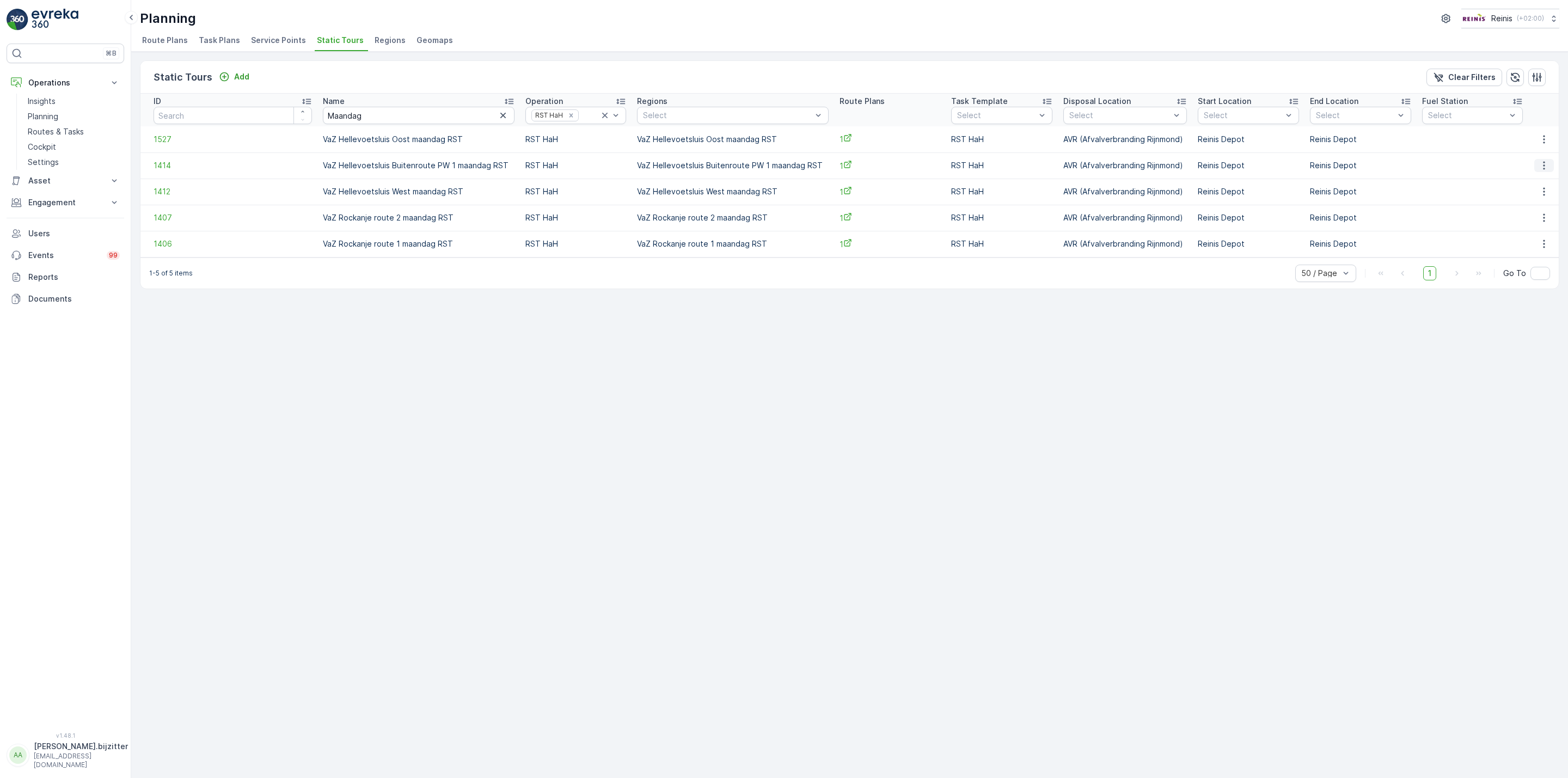
click at [1539, 167] on icon "button" at bounding box center [1544, 166] width 11 height 11
click at [1504, 182] on span "See More Details" at bounding box center [1526, 183] width 63 height 11
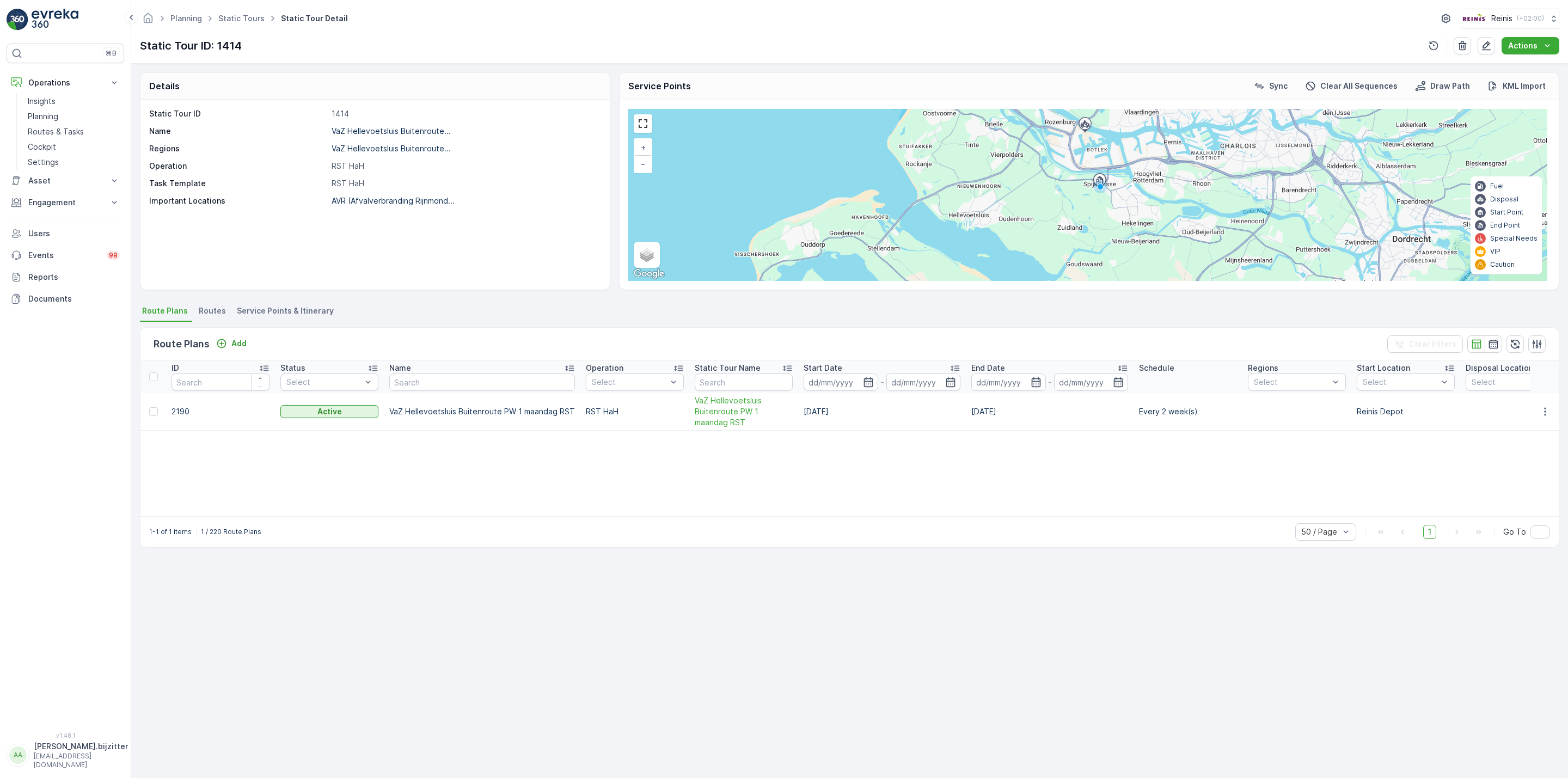
click at [343, 116] on p "1414" at bounding box center [465, 114] width 267 height 11
copy p "1414"
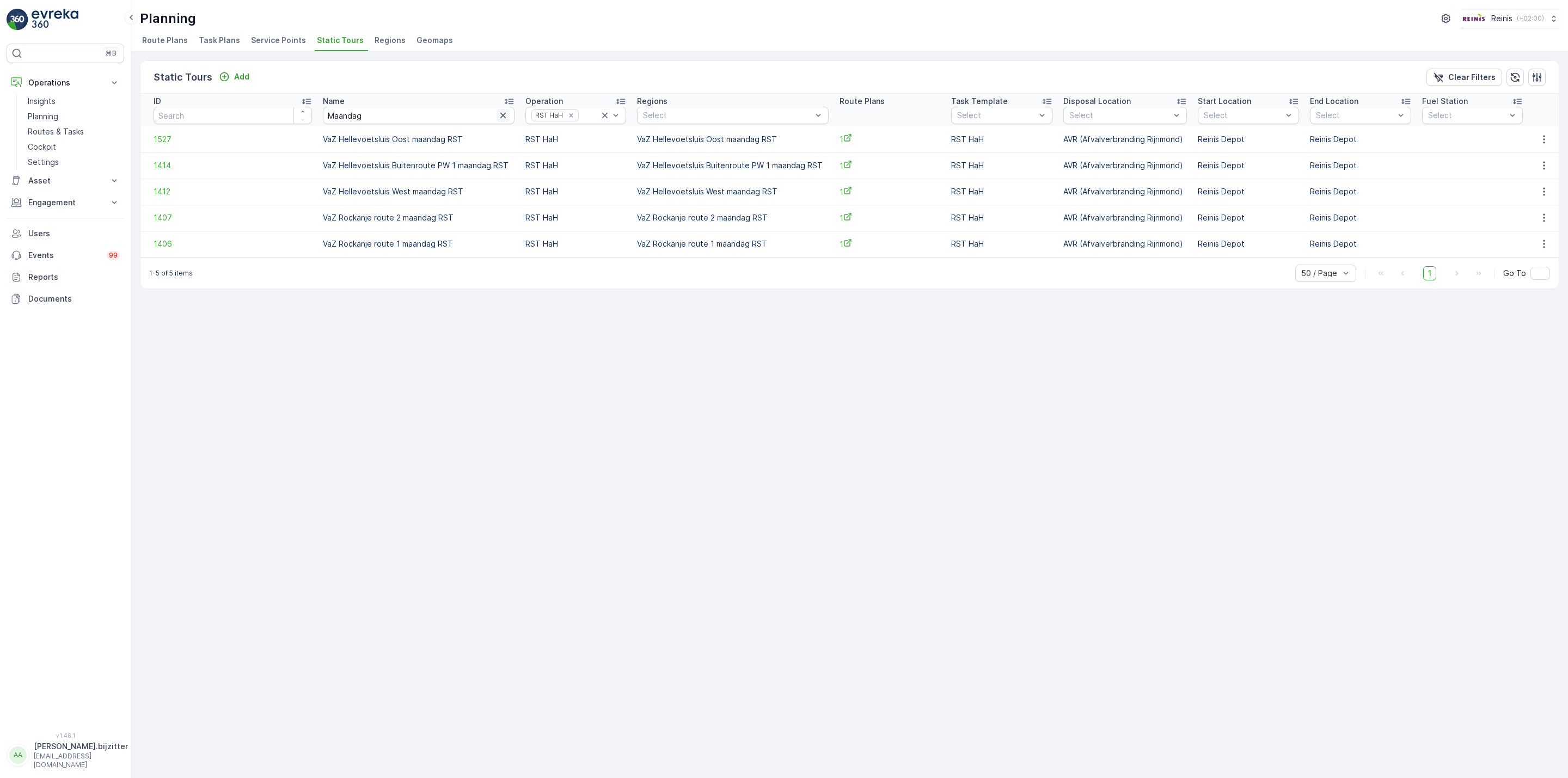
click at [500, 115] on icon "button" at bounding box center [503, 115] width 5 height 5
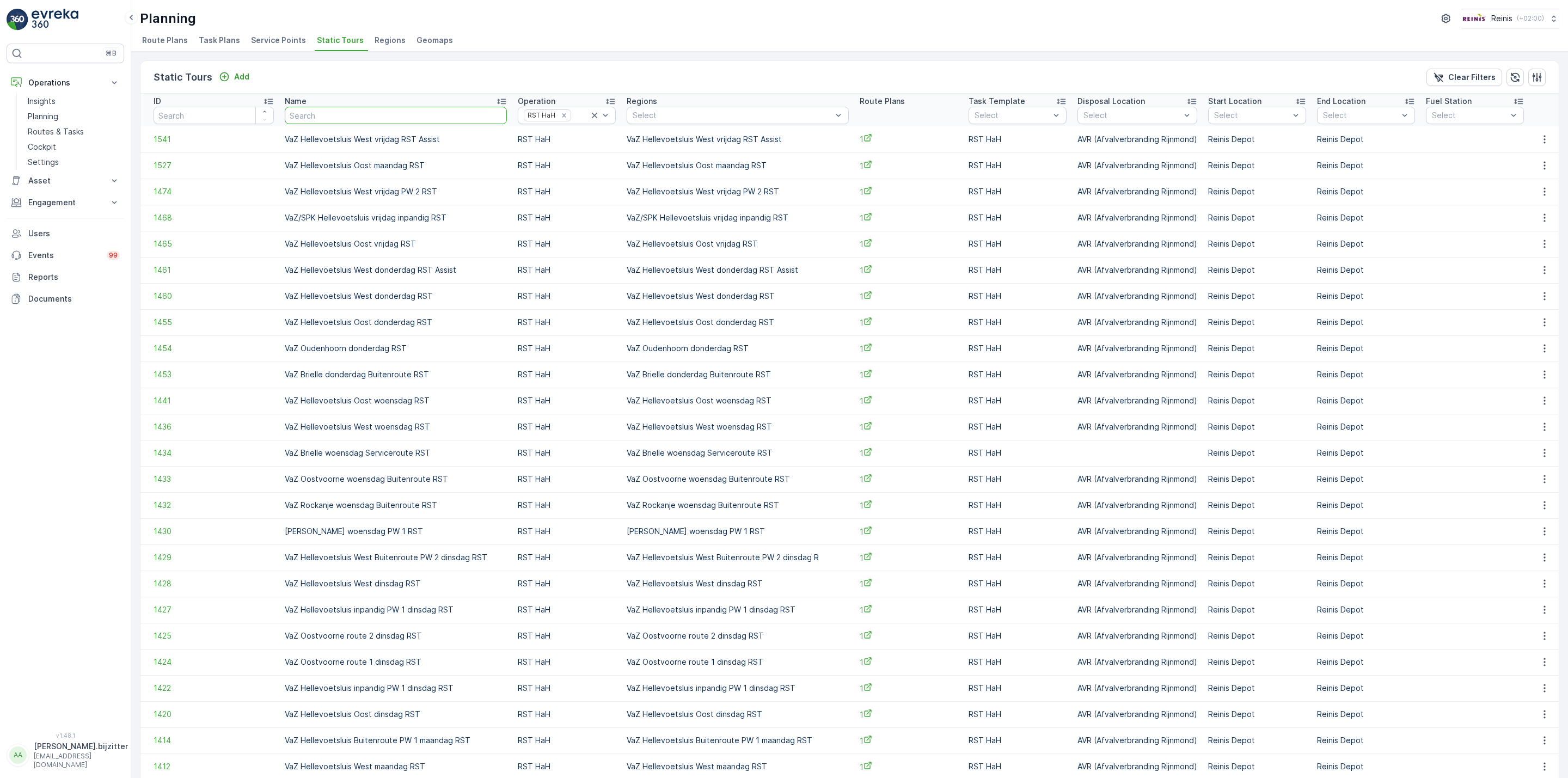
click at [417, 115] on input "text" at bounding box center [396, 115] width 222 height 18
type input "Dinsdag"
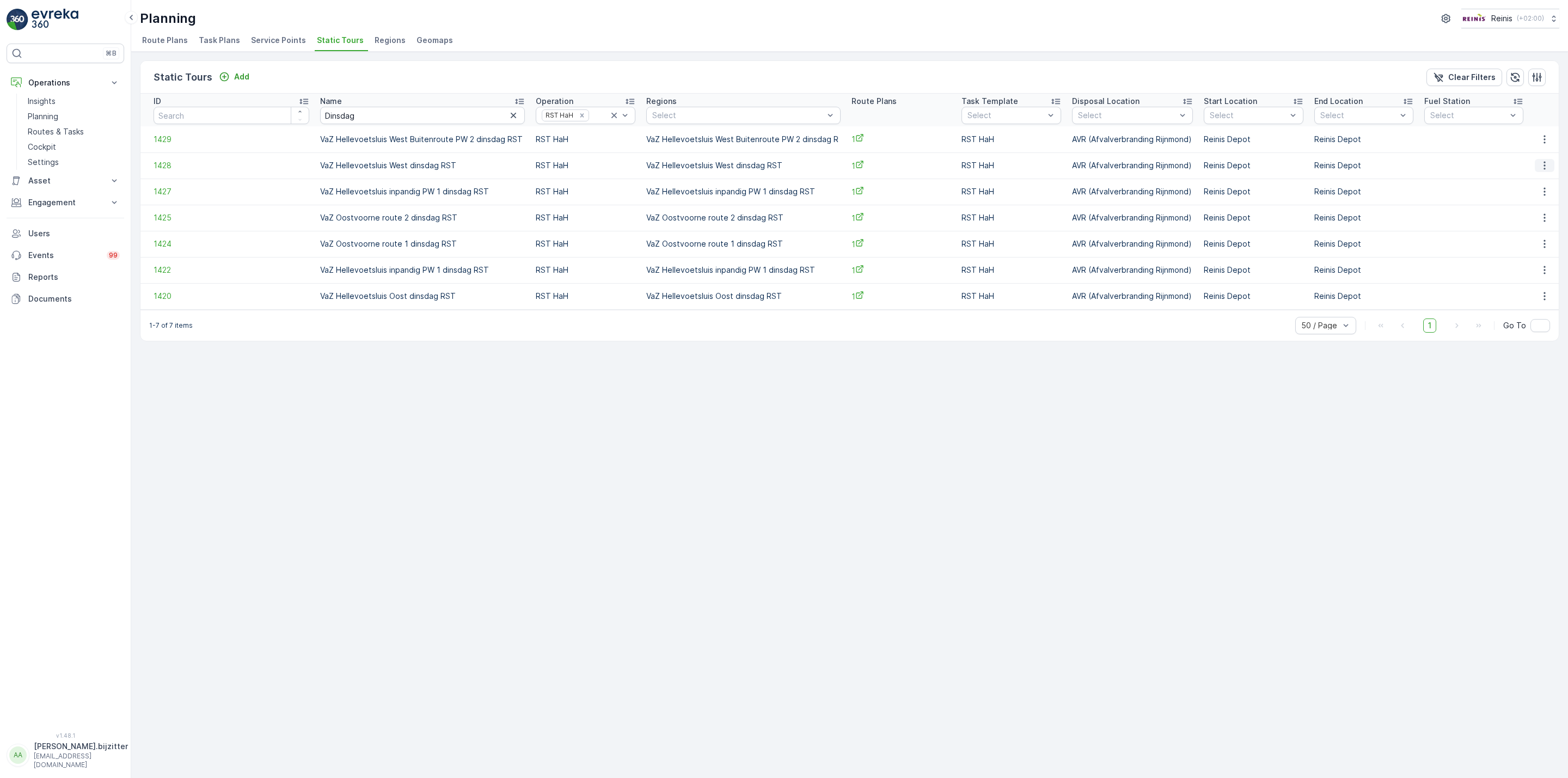
click at [1540, 163] on icon "button" at bounding box center [1545, 166] width 11 height 11
click at [1513, 182] on span "See More Details" at bounding box center [1526, 183] width 63 height 11
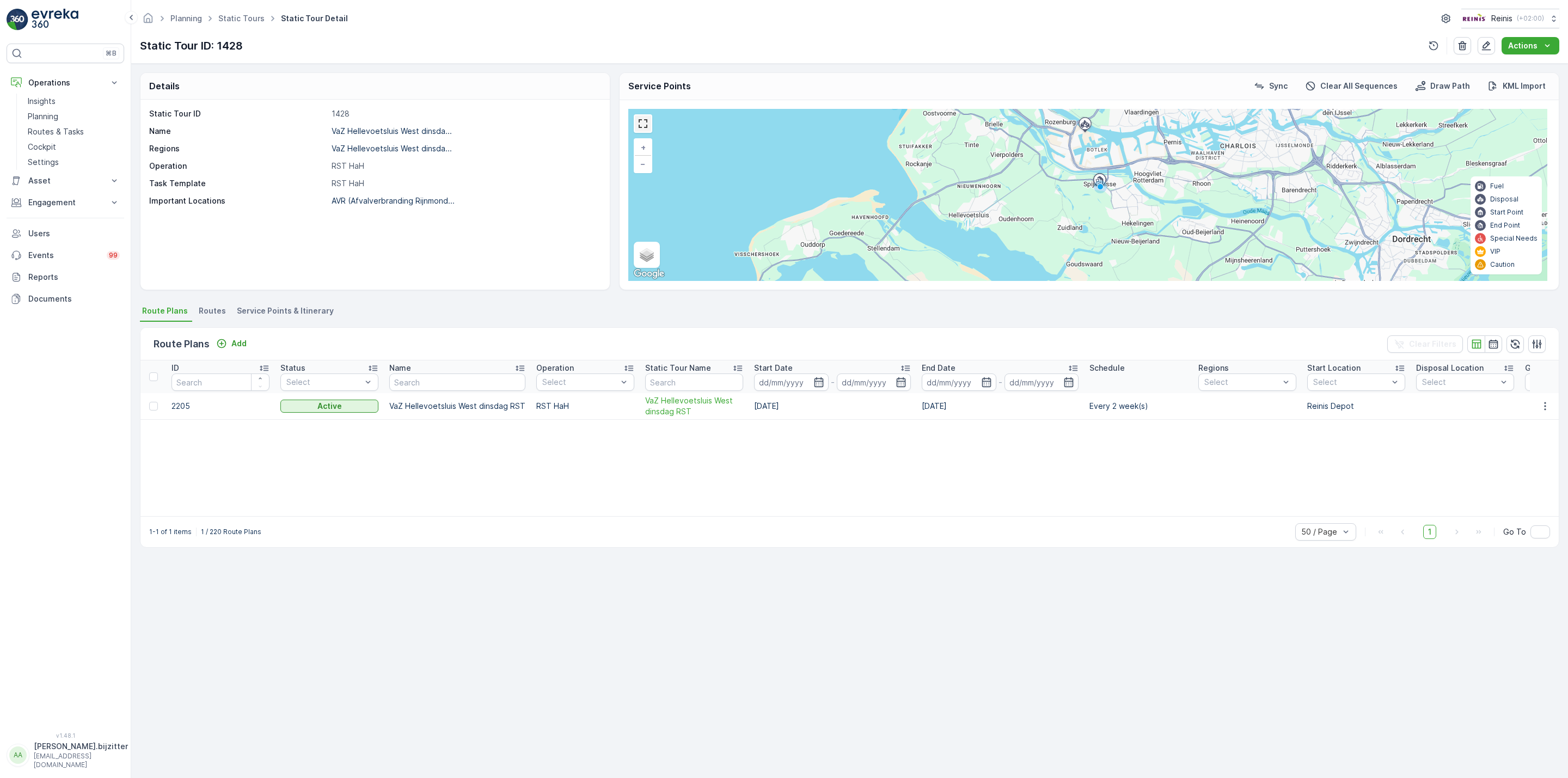
click at [643, 128] on link at bounding box center [643, 124] width 16 height 16
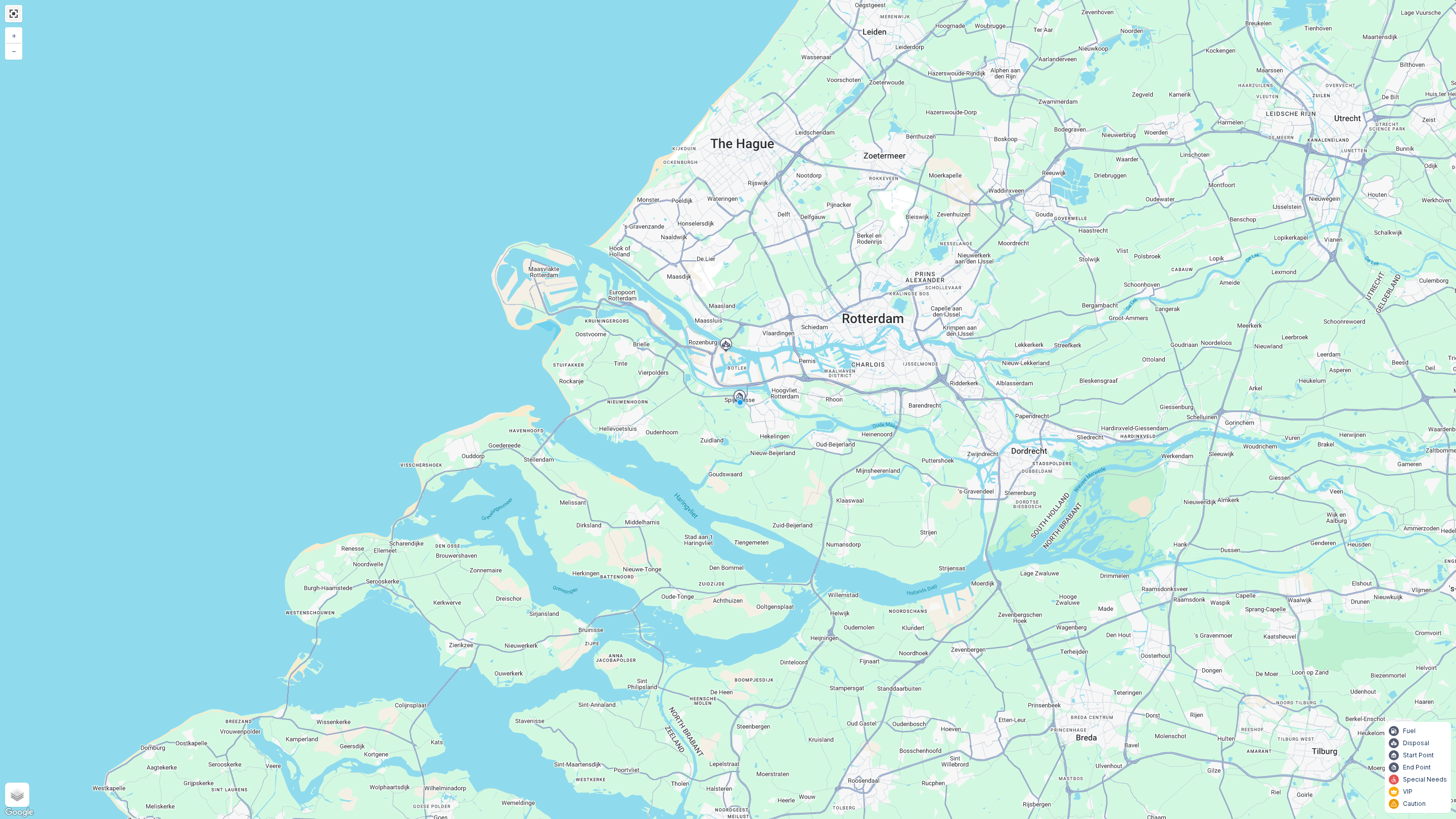
click at [9, 16] on link at bounding box center [14, 14] width 15 height 15
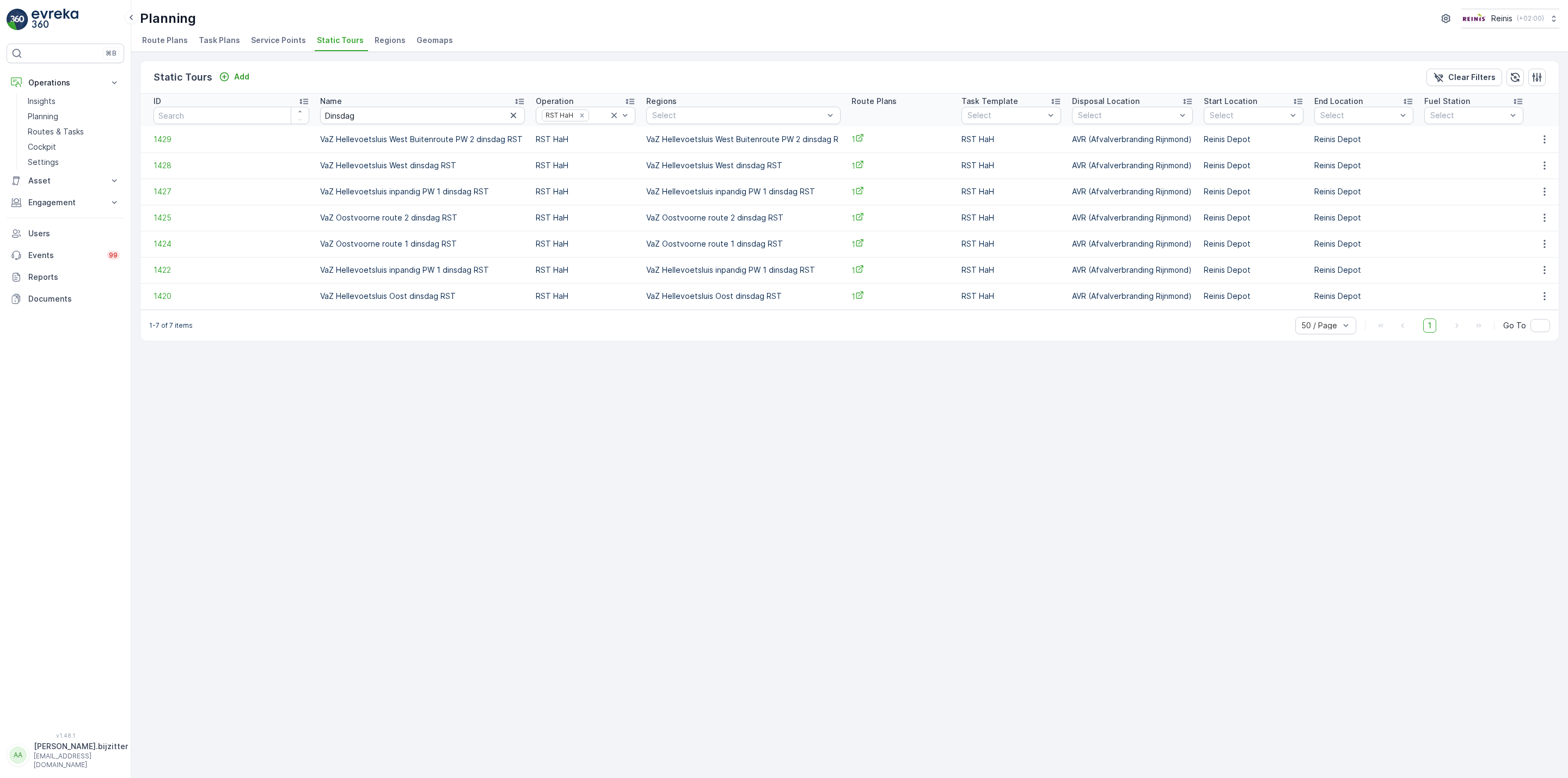
click at [739, 163] on td "VaZ Hellevoetsluis West dinsdag RST" at bounding box center [743, 165] width 205 height 26
copy td "VaZ Hellevoetsluis West dinsdag RST"
click at [511, 116] on icon "button" at bounding box center [513, 115] width 5 height 5
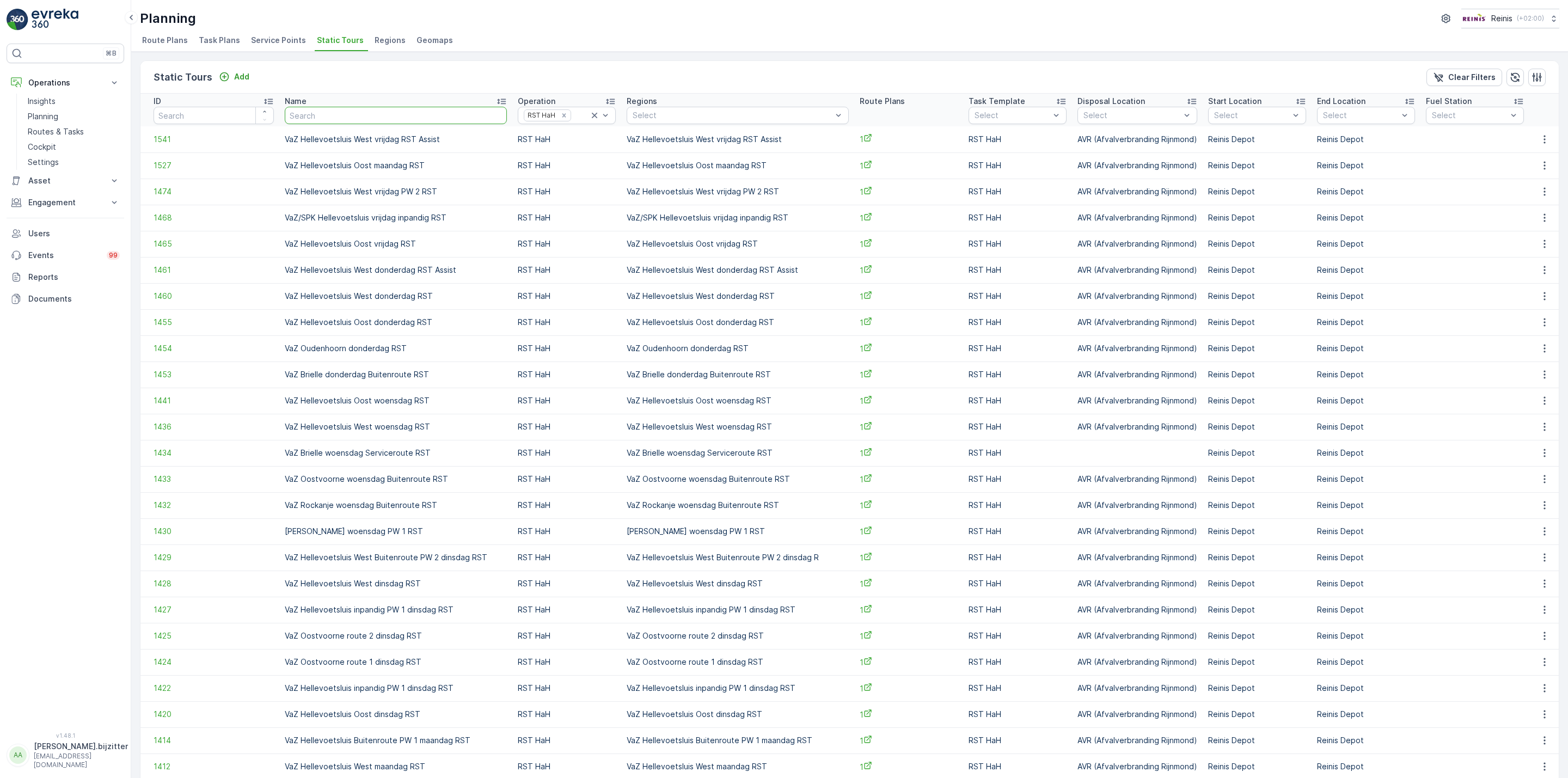
click at [421, 120] on input "text" at bounding box center [396, 115] width 222 height 18
type input "maandag"
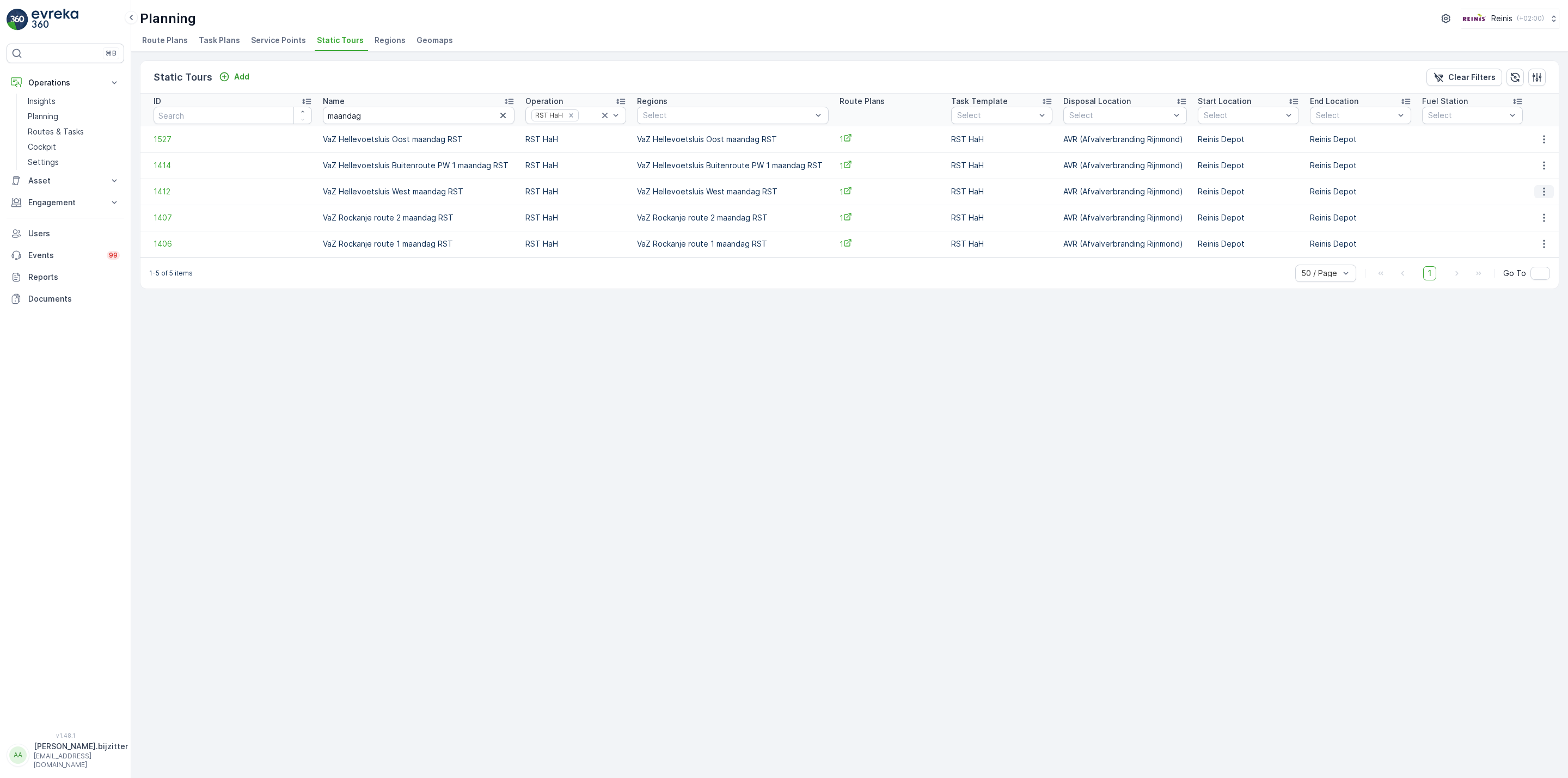
click at [1542, 190] on icon "button" at bounding box center [1544, 192] width 11 height 11
click at [1524, 206] on span "See More Details" at bounding box center [1526, 209] width 63 height 11
click at [1537, 137] on button "button" at bounding box center [1544, 139] width 19 height 13
click at [1522, 157] on span "See More Details" at bounding box center [1526, 156] width 63 height 11
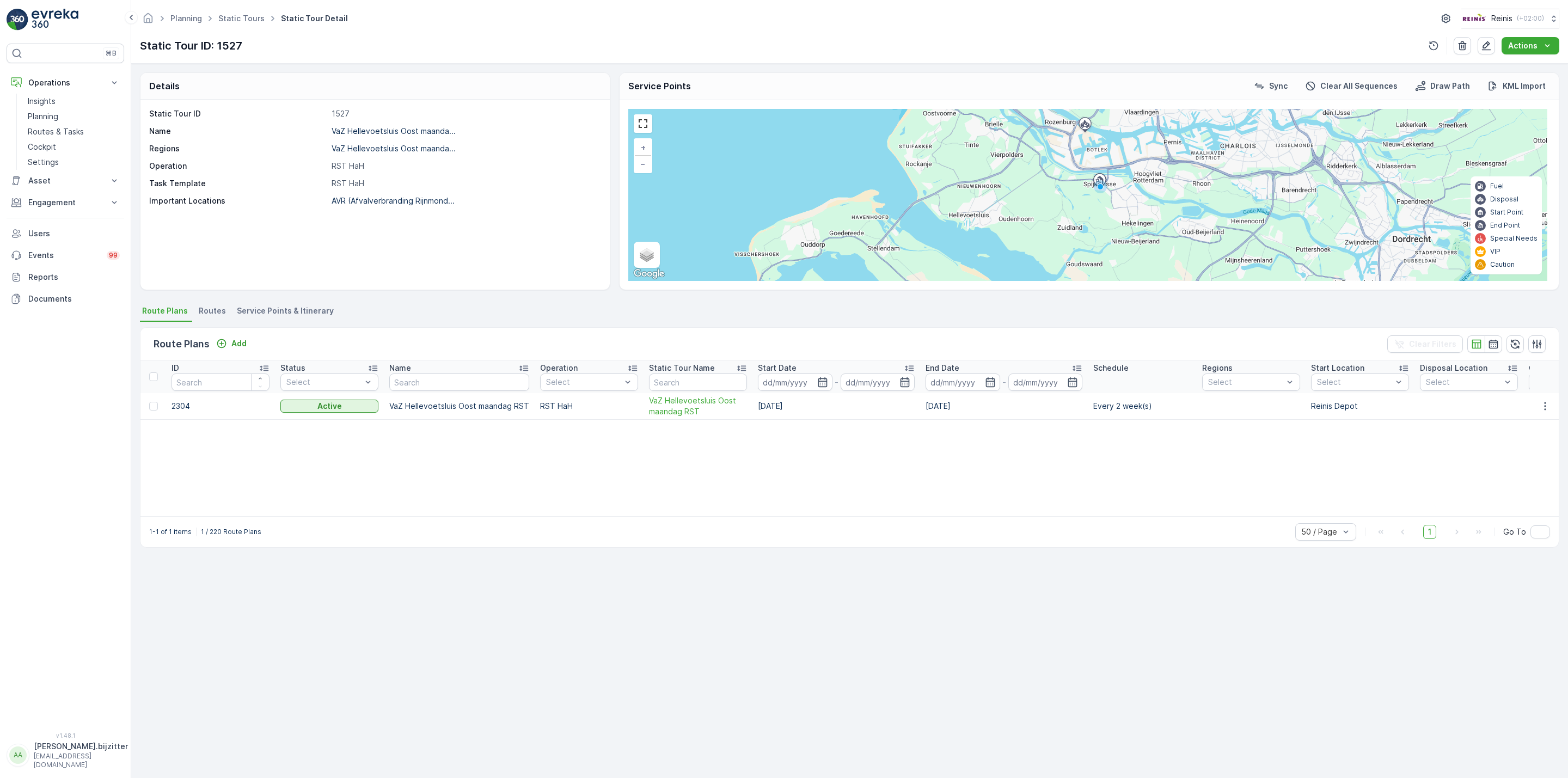
click at [334, 111] on p "1527" at bounding box center [465, 114] width 267 height 11
copy p "1527"
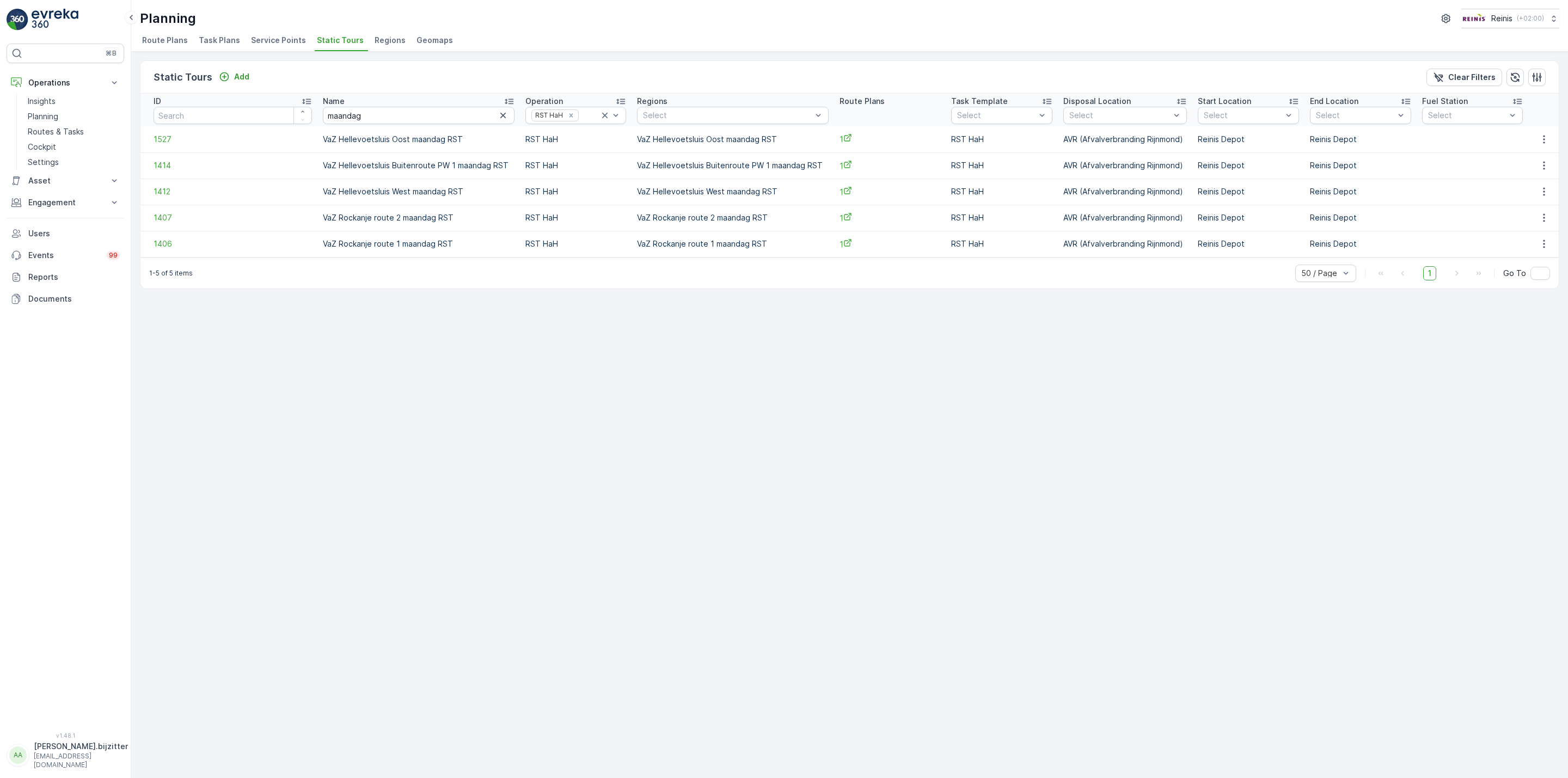
click at [718, 136] on td "VaZ Hellevoetsluis Oost maandag RST" at bounding box center [733, 139] width 202 height 26
copy td "VaZ Hellevoetsluis Oost maandag RST"
click at [52, 205] on p "Engagement" at bounding box center [66, 203] width 74 height 11
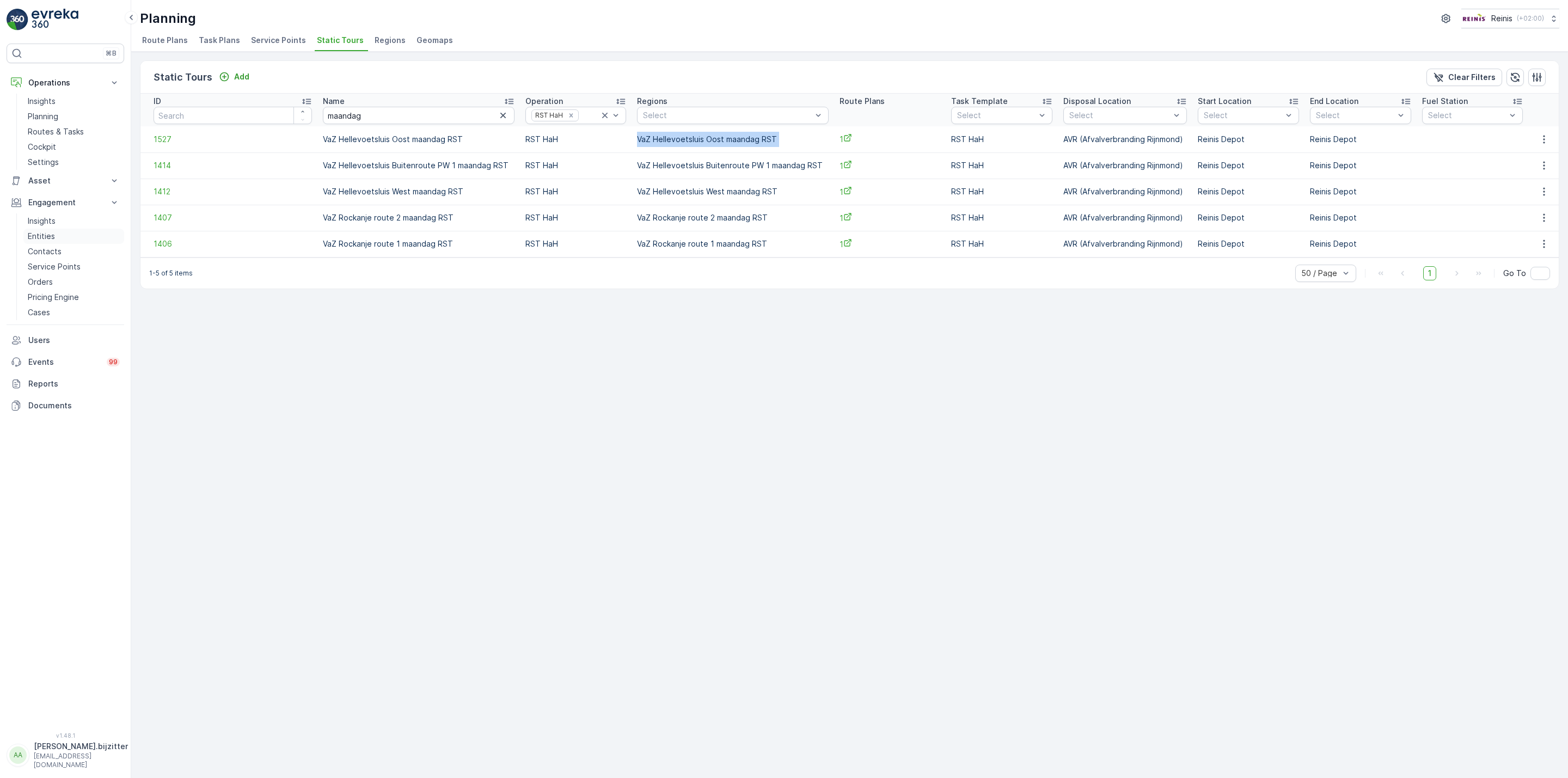
click at [46, 236] on p "Entities" at bounding box center [41, 236] width 27 height 11
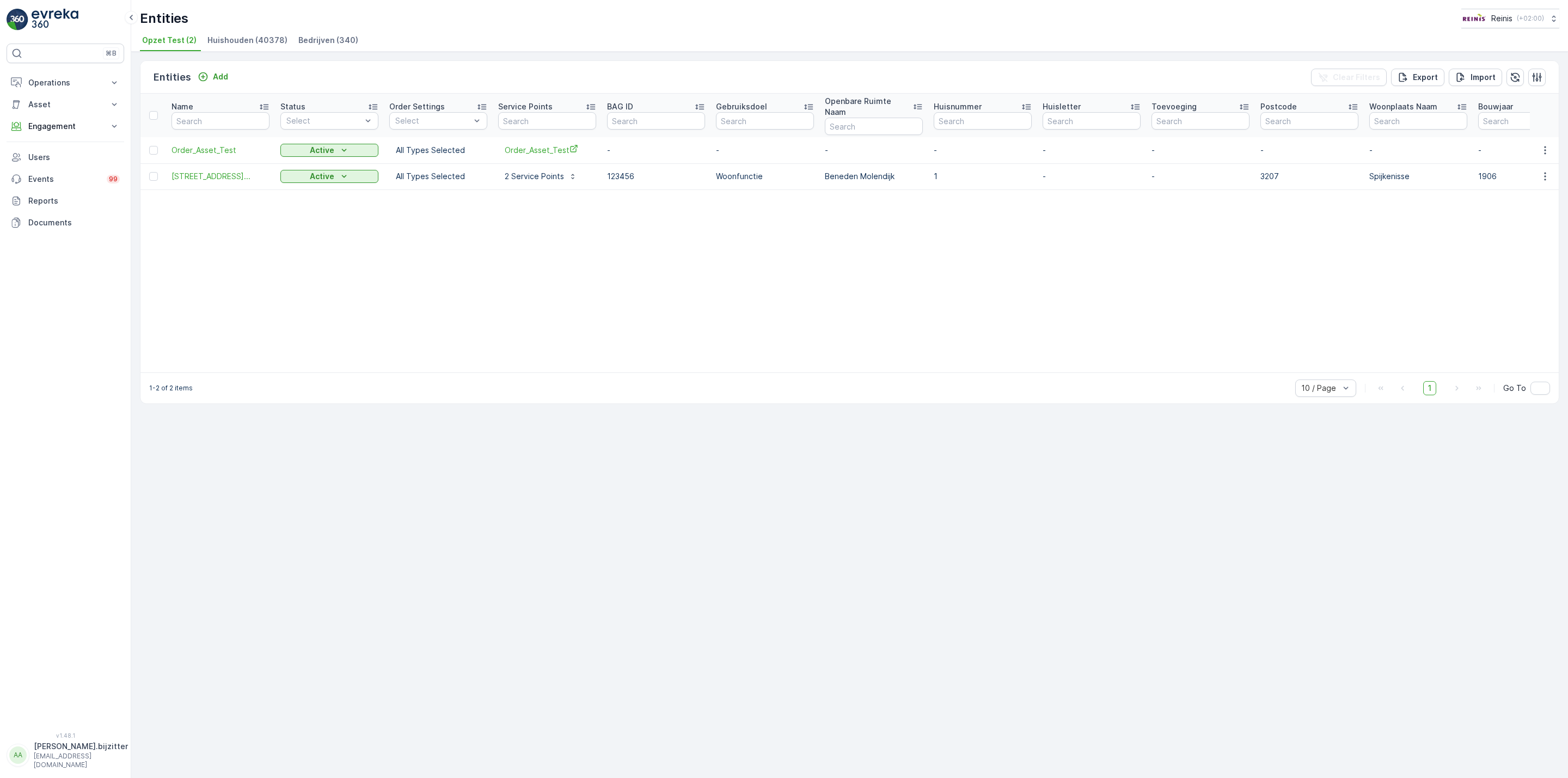
click at [317, 39] on span "Bedrijven (340)" at bounding box center [328, 40] width 60 height 11
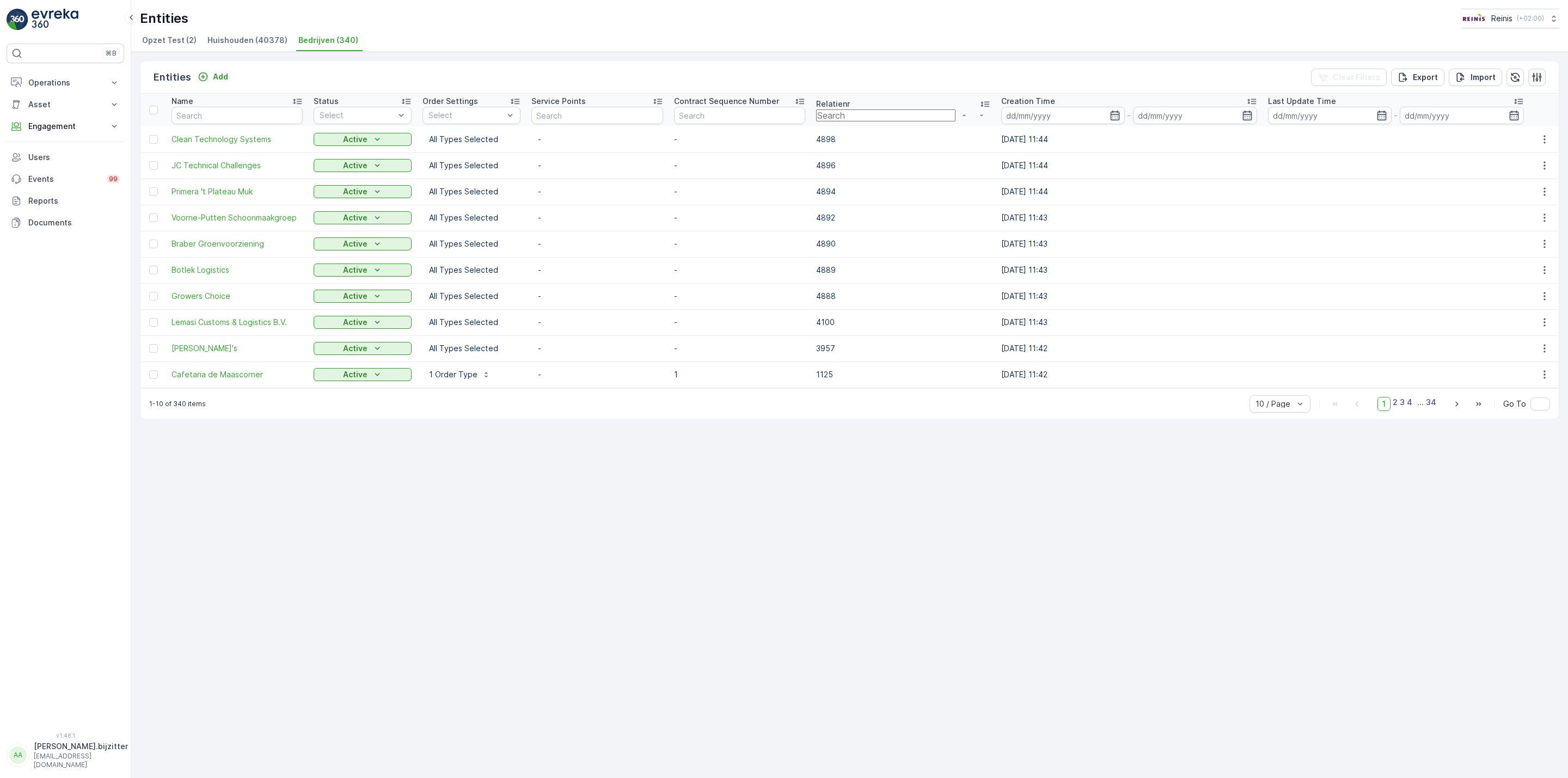
click at [1537, 75] on icon "button" at bounding box center [1537, 77] width 11 height 11
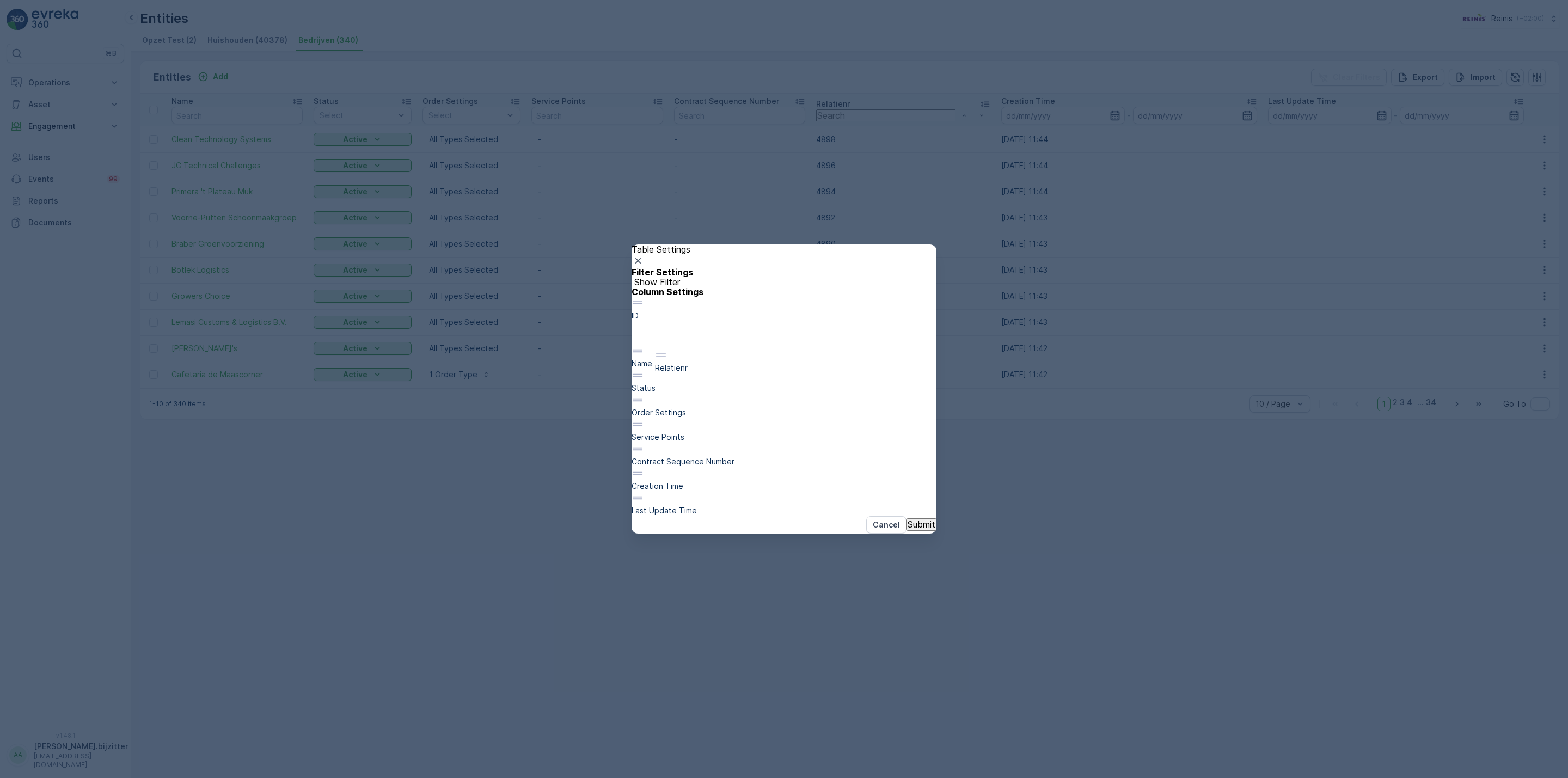
drag, startPoint x: 729, startPoint y: 476, endPoint x: 739, endPoint y: 361, distance: 115.4
click at [739, 361] on div "ID Name Status Order Settings Service Points Contract Sequence Number Relatienr…" at bounding box center [784, 406] width 305 height 219
drag, startPoint x: 715, startPoint y: 477, endPoint x: 719, endPoint y: 427, distance: 50.2
click at [719, 427] on div "ID Relatienr Name Status Order Settings Service Points Contract Sequence Number…" at bounding box center [784, 406] width 305 height 219
click at [908, 530] on p "Submit" at bounding box center [922, 525] width 28 height 10
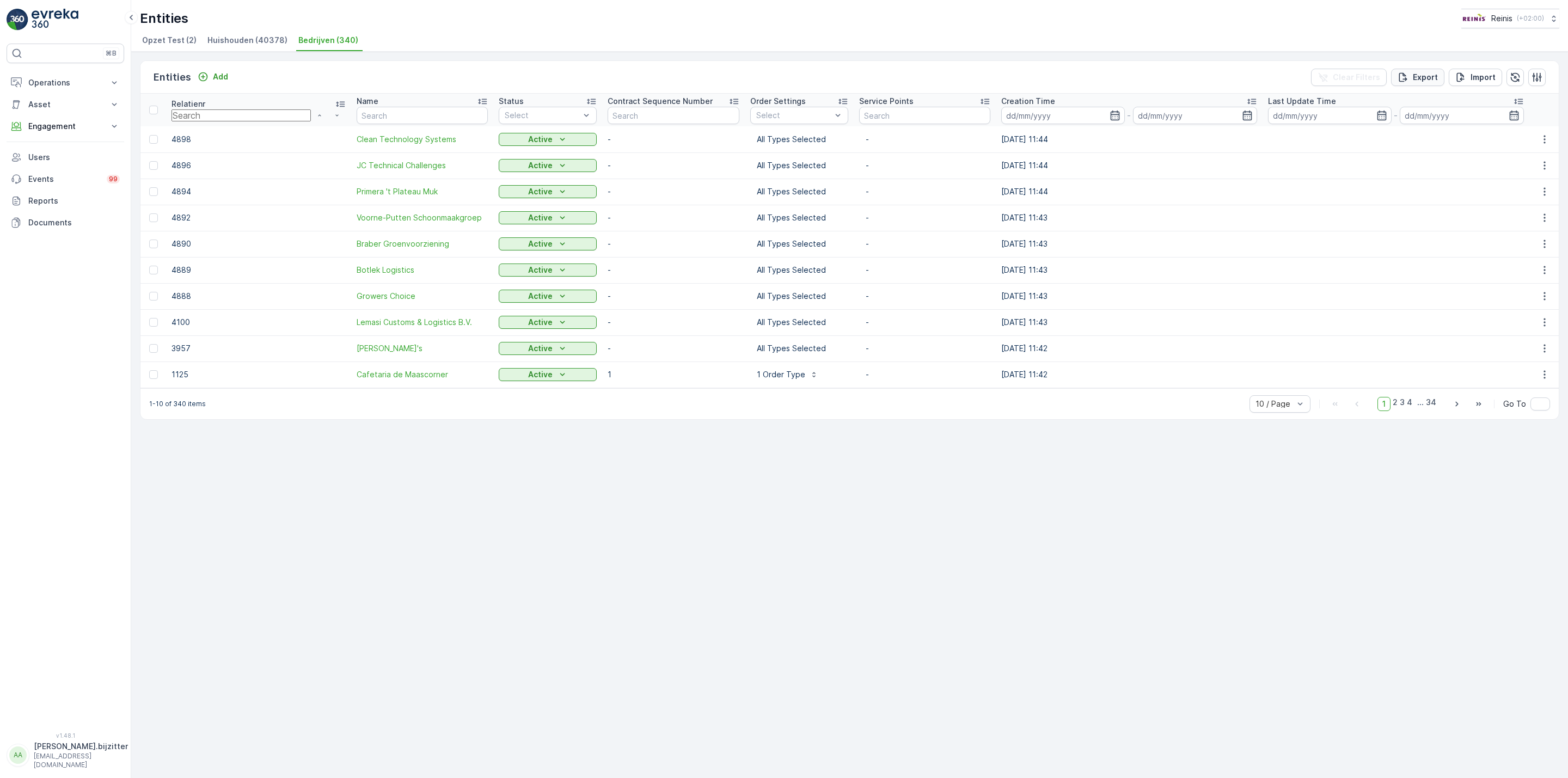
click at [1426, 80] on p "Export" at bounding box center [1425, 77] width 25 height 11
click at [1444, 105] on span "Click here to see the page" at bounding box center [1471, 99] width 147 height 12
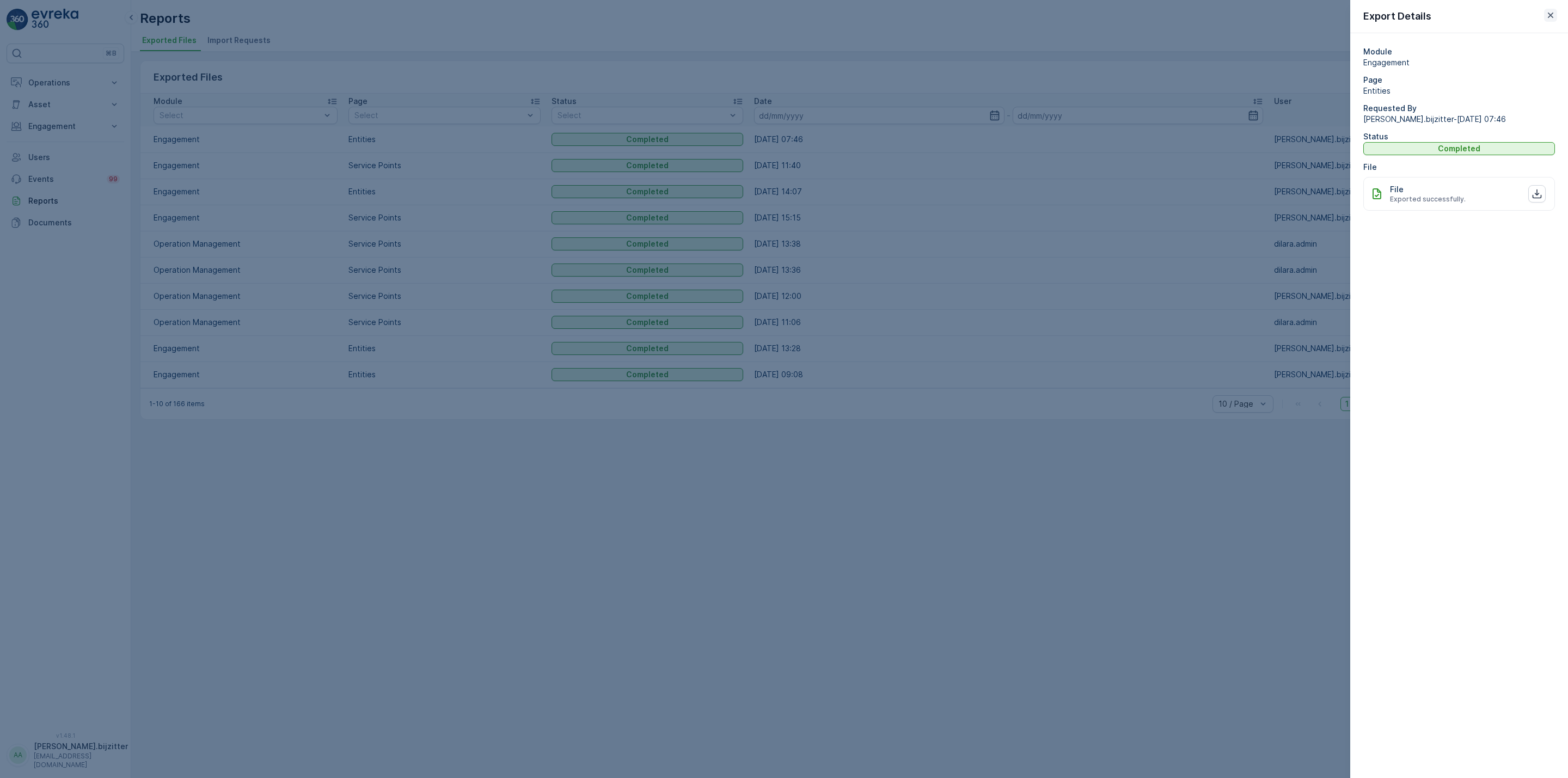
click at [1552, 13] on icon "button" at bounding box center [1550, 15] width 11 height 11
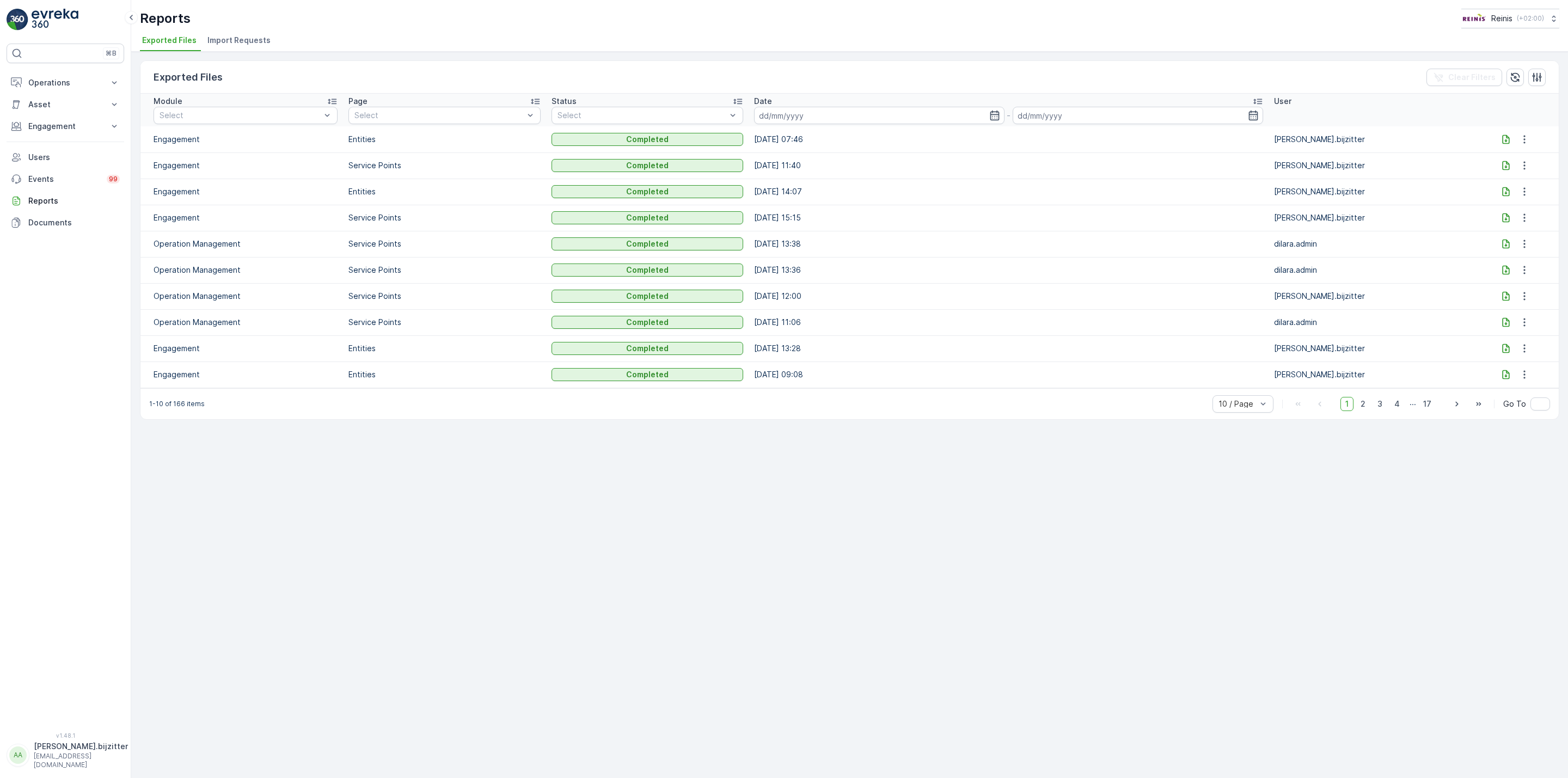
click at [1504, 141] on icon at bounding box center [1506, 139] width 7 height 9
drag, startPoint x: 402, startPoint y: 503, endPoint x: 410, endPoint y: 511, distance: 11.3
click at [410, 510] on div "Exported Files Clear Filters Module Select Page Select Status Select Date - Use…" at bounding box center [850, 415] width 1437 height 726
click at [432, 484] on div "Exported Files Clear Filters Module Select Page Select Status Select Date - Use…" at bounding box center [850, 415] width 1437 height 726
drag, startPoint x: 425, startPoint y: 482, endPoint x: 431, endPoint y: 482, distance: 6.0
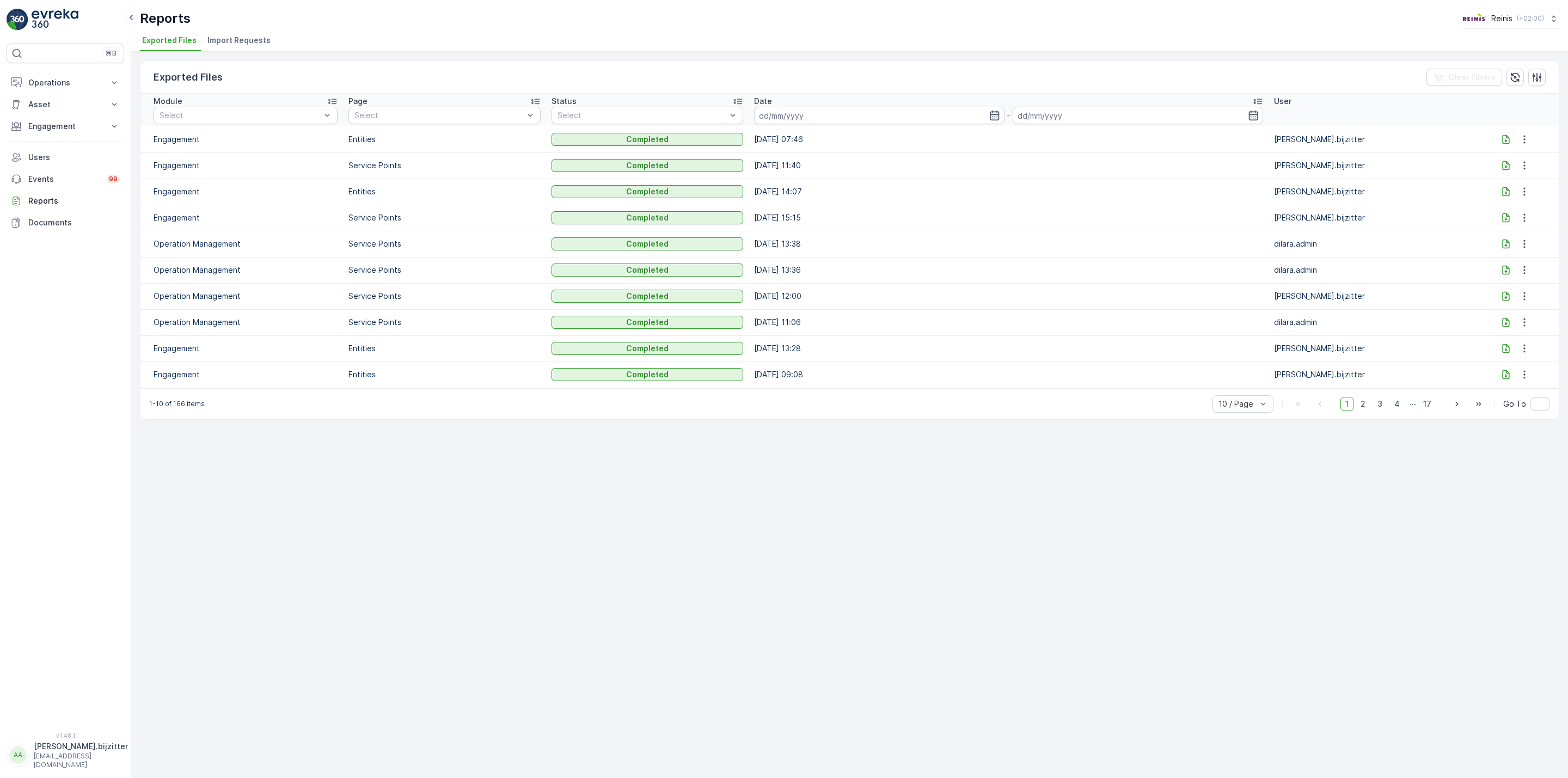
click at [431, 482] on div "Exported Files Clear Filters Module Select Page Select Status Select Date - Use…" at bounding box center [850, 415] width 1437 height 726
click at [57, 83] on p "Operations" at bounding box center [66, 83] width 74 height 11
click at [54, 133] on p "Routes & Tasks" at bounding box center [56, 132] width 56 height 11
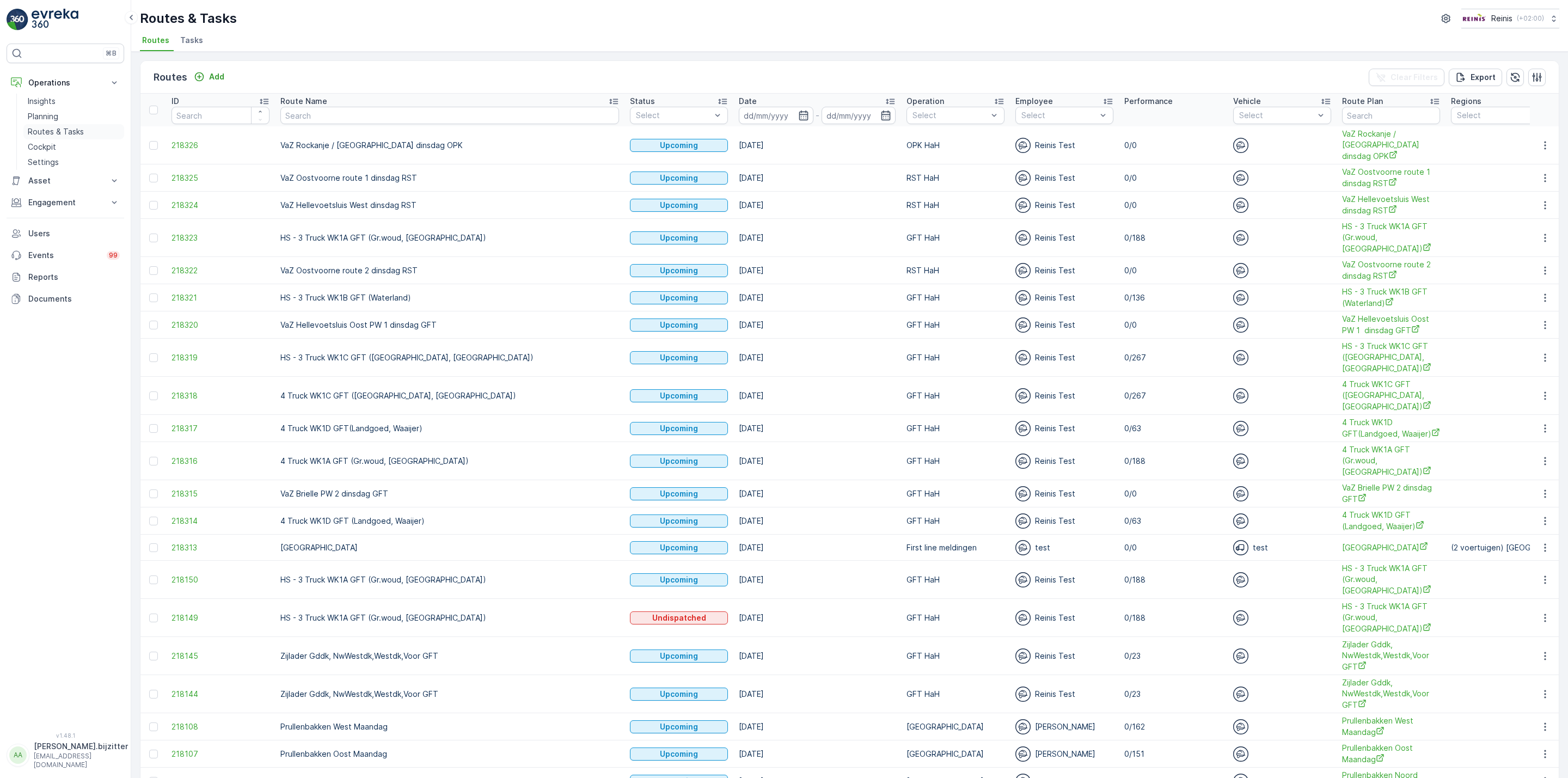
click at [66, 132] on p "Routes & Tasks" at bounding box center [56, 132] width 56 height 11
click at [61, 116] on link "Planning" at bounding box center [73, 116] width 100 height 15
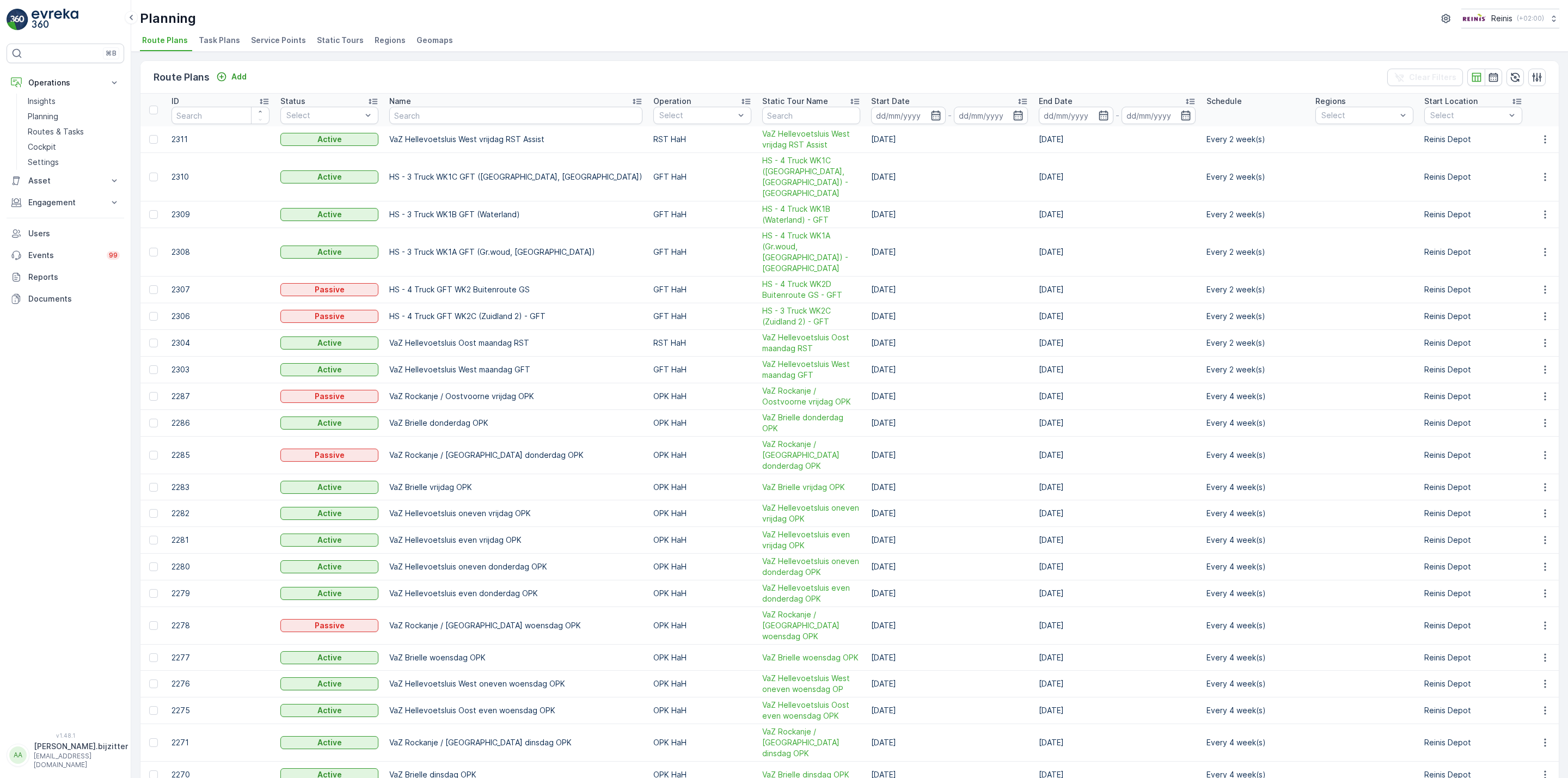
click at [338, 43] on span "Static Tours" at bounding box center [340, 40] width 47 height 11
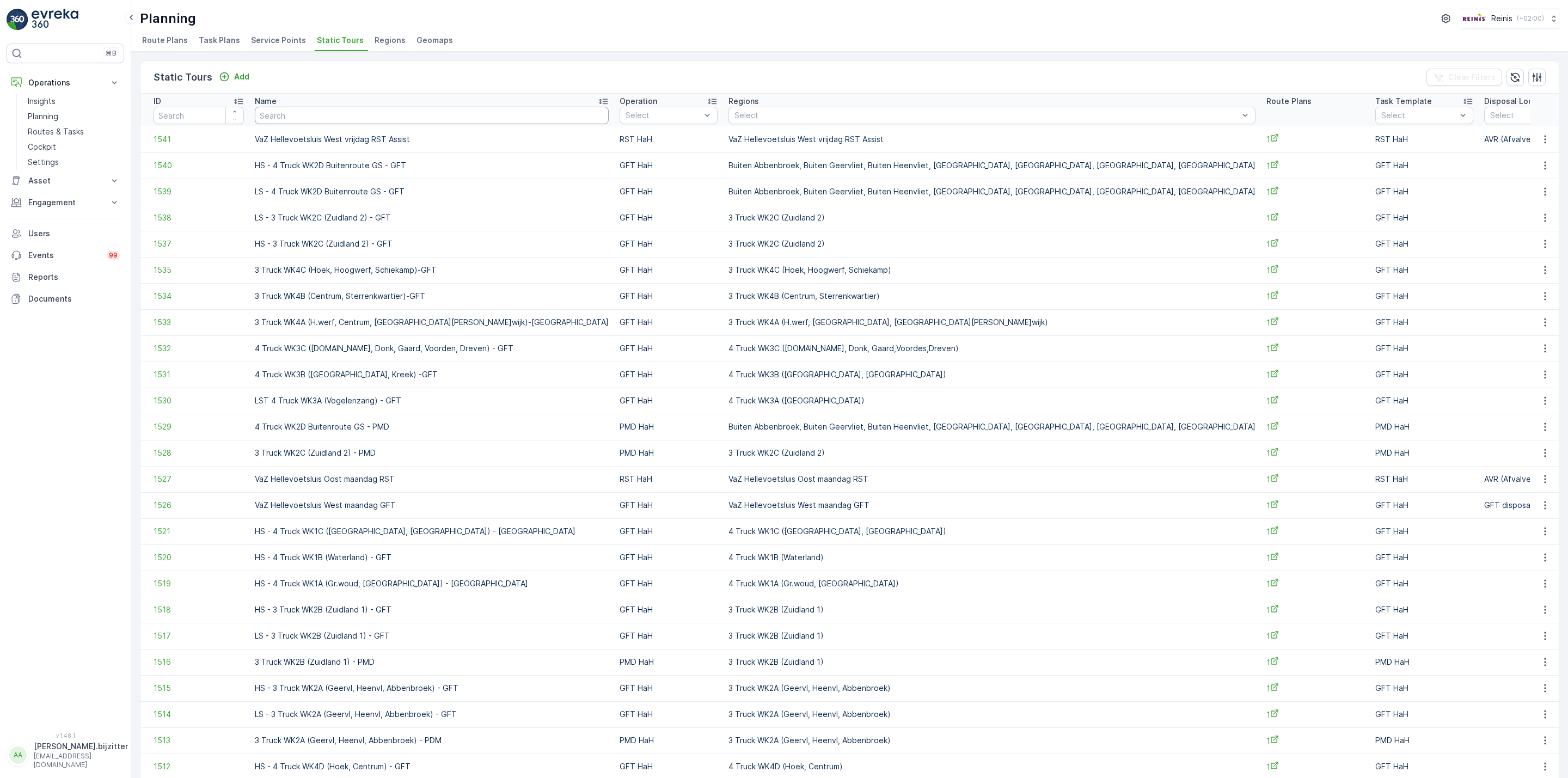
click at [439, 111] on input "text" at bounding box center [432, 115] width 354 height 18
type input "dins"
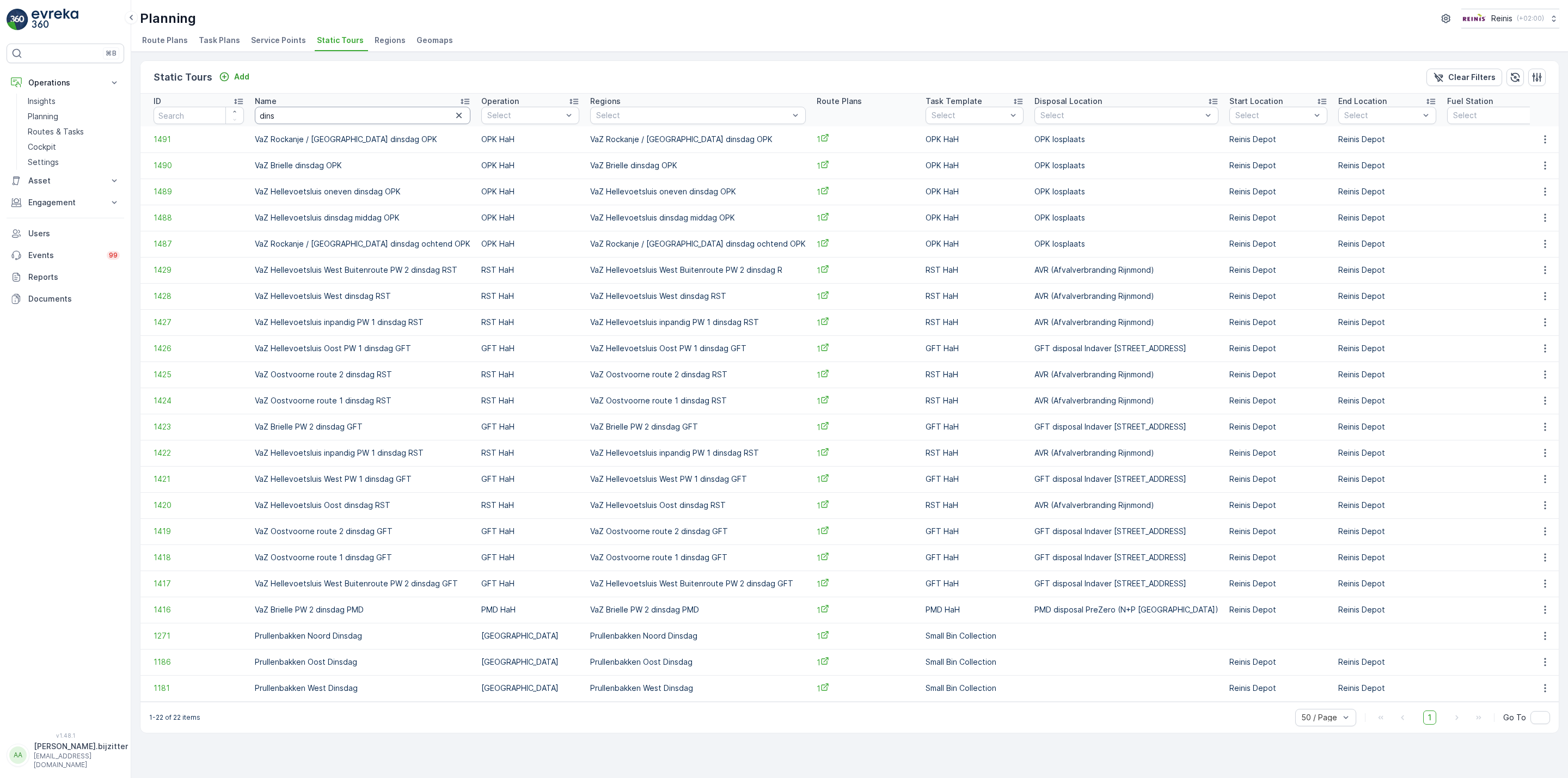
click at [397, 114] on input "dins" at bounding box center [363, 115] width 215 height 18
type input "dinsdag"
click at [684, 71] on div "Static Tours Add Clear Filters" at bounding box center [850, 77] width 1418 height 33
click at [1008, 113] on div "Select" at bounding box center [975, 115] width 98 height 18
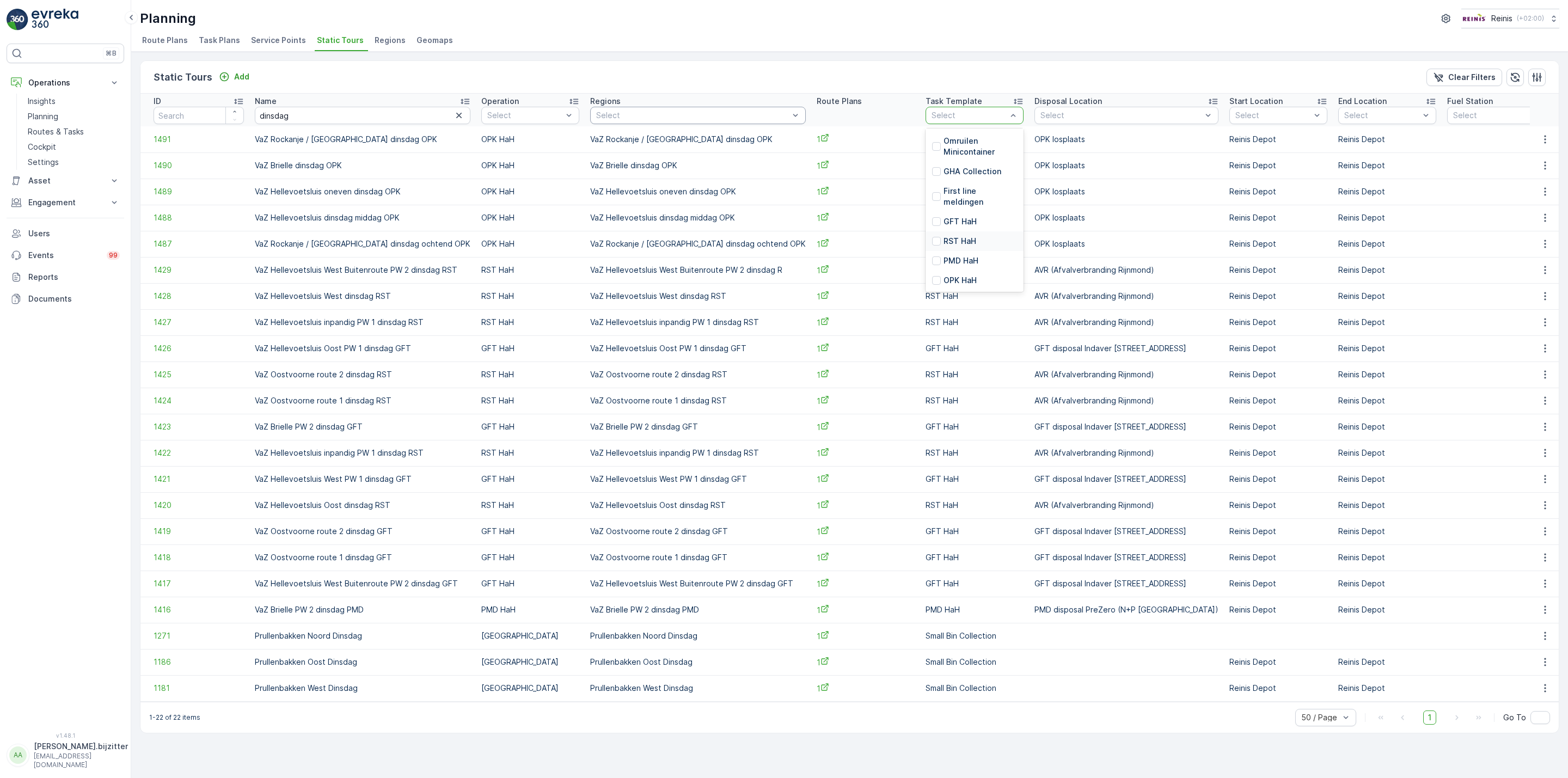
click at [957, 237] on p "RST HaH" at bounding box center [960, 241] width 33 height 11
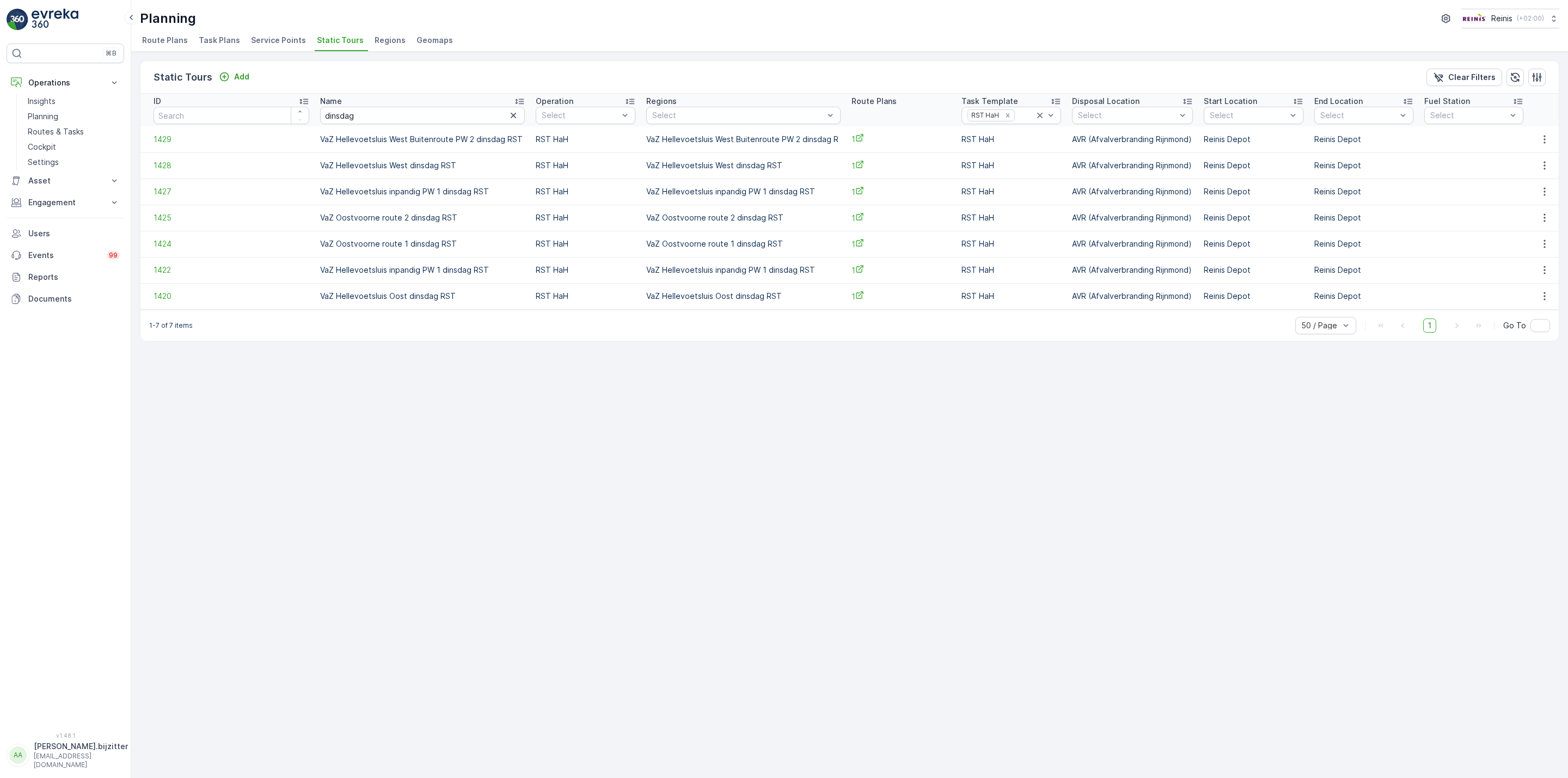
click at [355, 217] on td "VaZ Oostvoorne route 2 dinsdag RST" at bounding box center [422, 217] width 216 height 26
click at [355, 216] on td "VaZ Oostvoorne route 2 dinsdag RST" at bounding box center [422, 217] width 216 height 26
click at [380, 390] on div "Static Tours Add Clear Filters ID Name dinsdag Operation Select Regions Select …" at bounding box center [850, 415] width 1437 height 726
click at [701, 139] on td "VaZ Hellevoetsluis West Buitenroute PW 2 dinsdag R" at bounding box center [743, 139] width 205 height 26
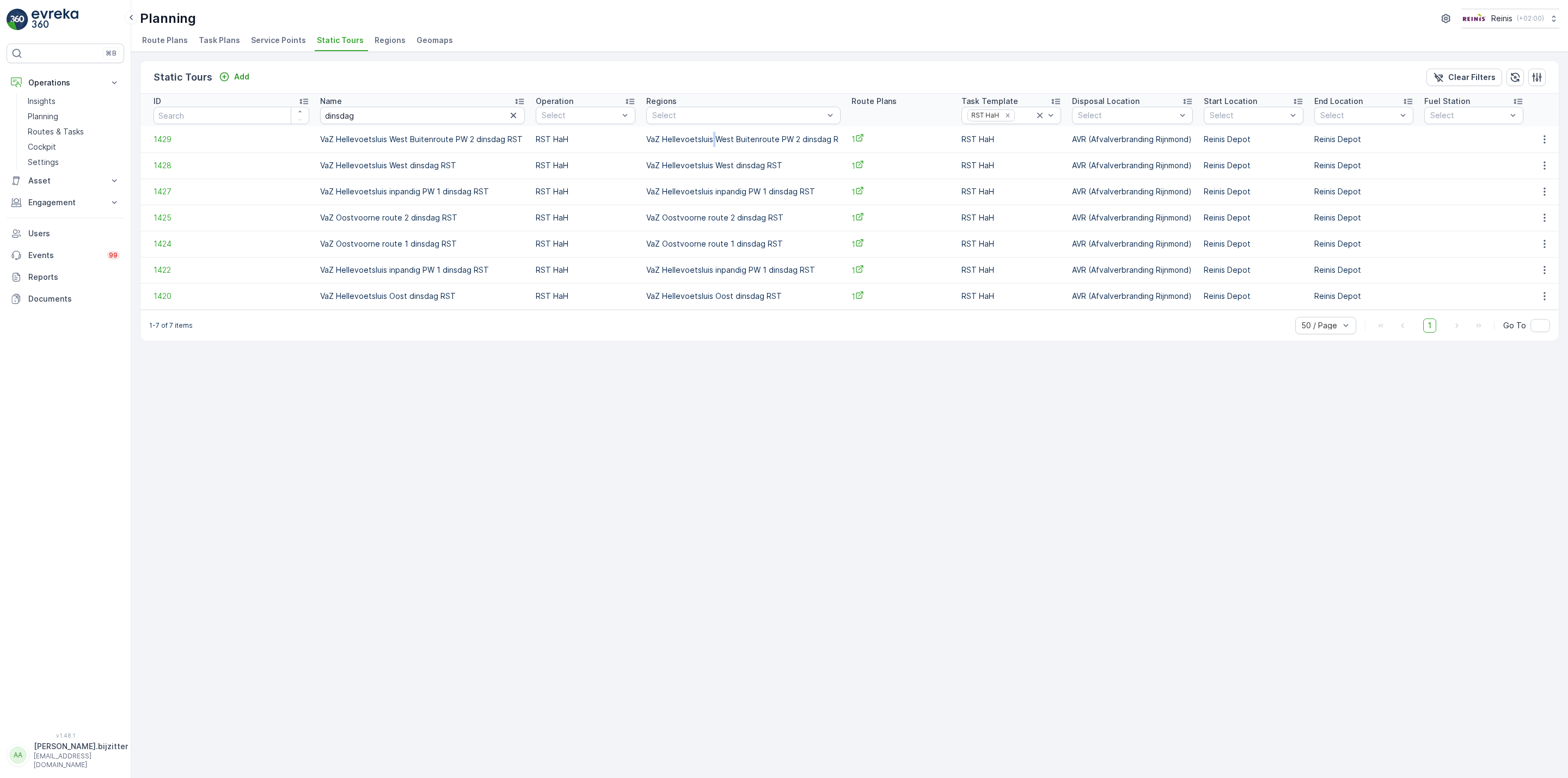
click at [701, 137] on td "VaZ Hellevoetsluis West Buitenroute PW 2 dinsdag R" at bounding box center [743, 139] width 205 height 26
click at [701, 138] on td "VaZ Hellevoetsluis West Buitenroute PW 2 dinsdag R" at bounding box center [743, 139] width 205 height 26
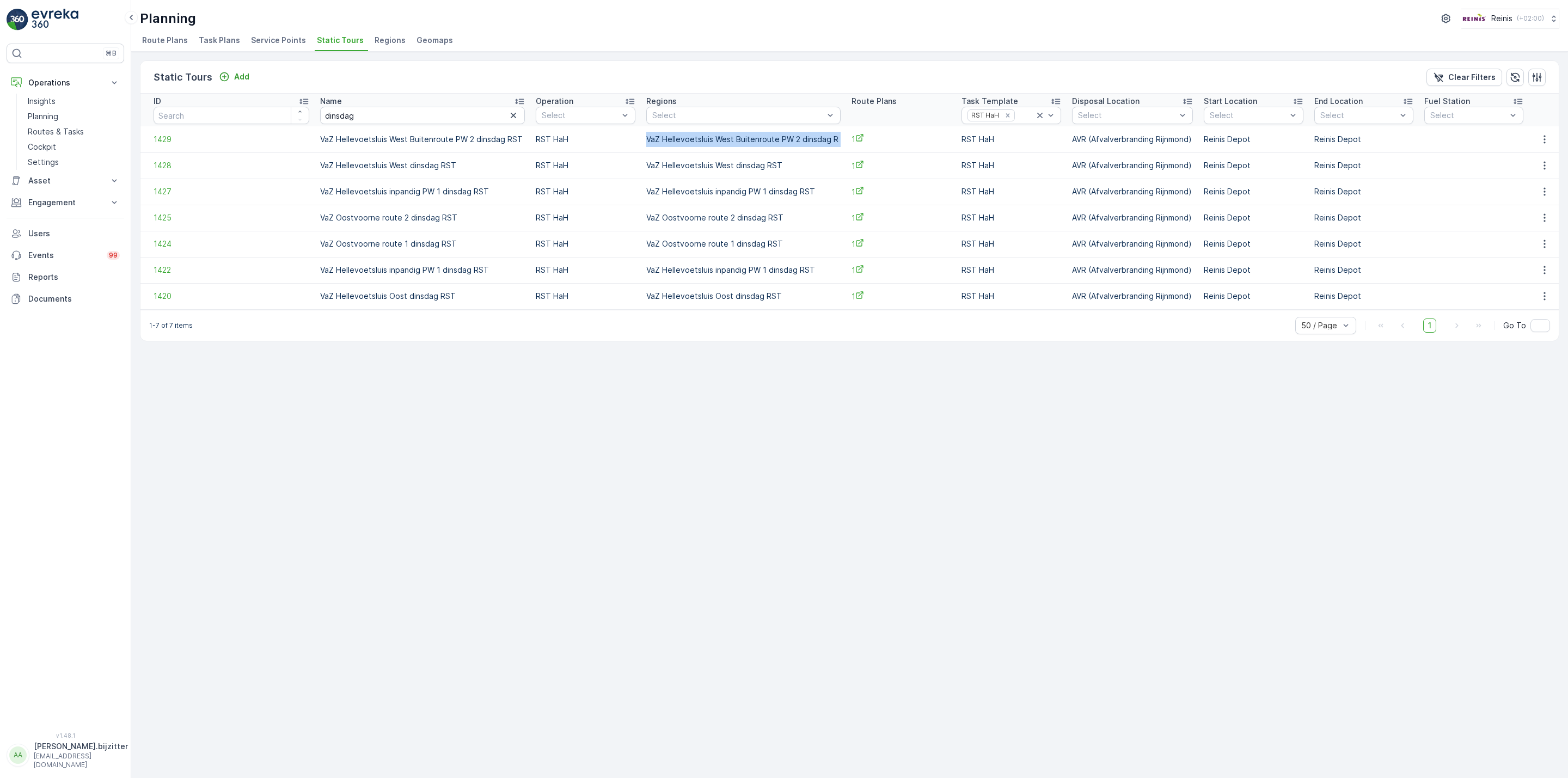
click at [701, 138] on td "VaZ Hellevoetsluis West Buitenroute PW 2 dinsdag R" at bounding box center [743, 139] width 205 height 26
click at [703, 141] on td "VaZ Hellevoetsluis West Buitenroute PW 2 dinsdag R" at bounding box center [743, 139] width 205 height 26
click at [1544, 139] on icon "button" at bounding box center [1544, 139] width 2 height 8
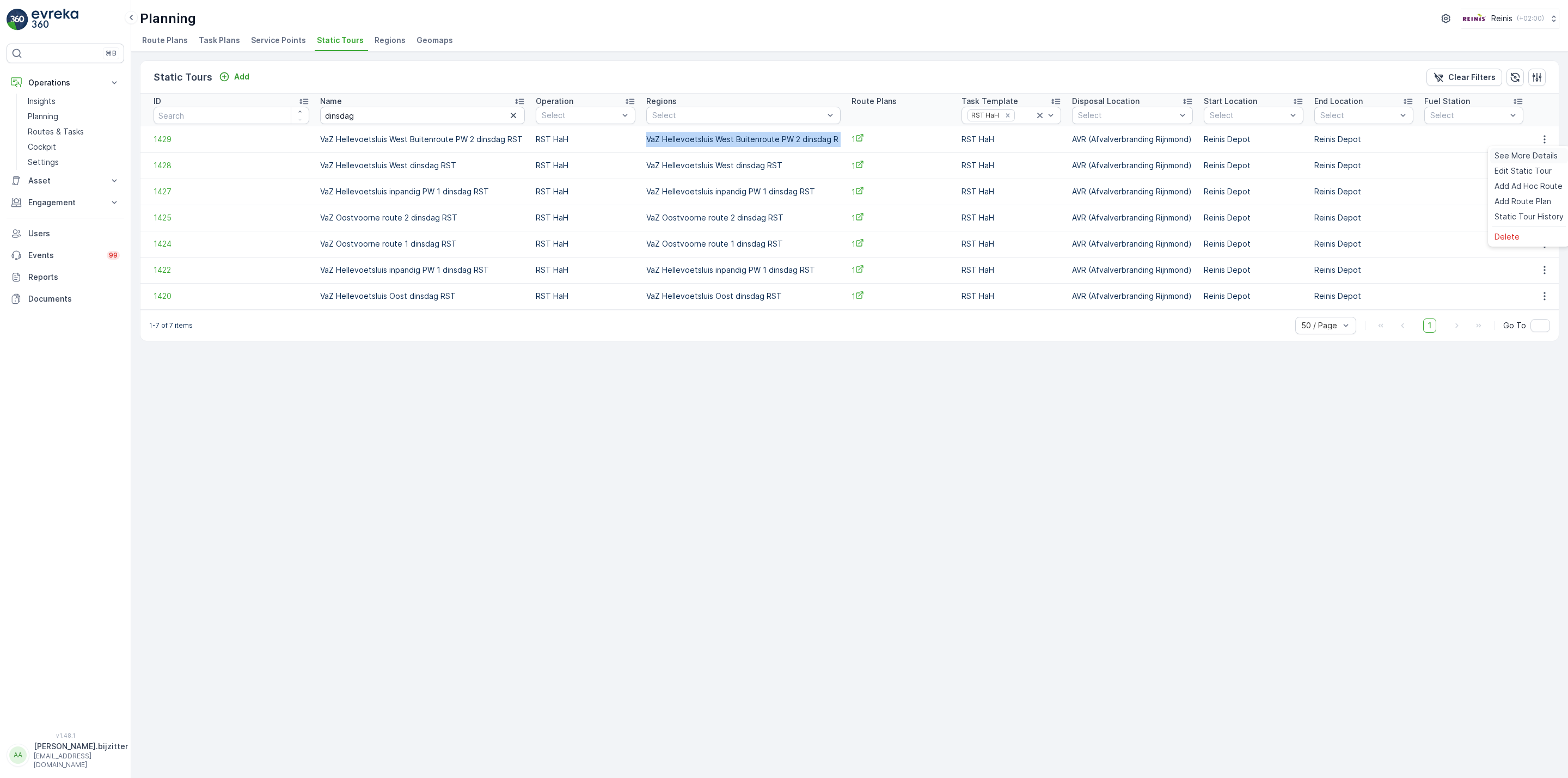
click at [1519, 152] on span "See More Details" at bounding box center [1526, 156] width 63 height 11
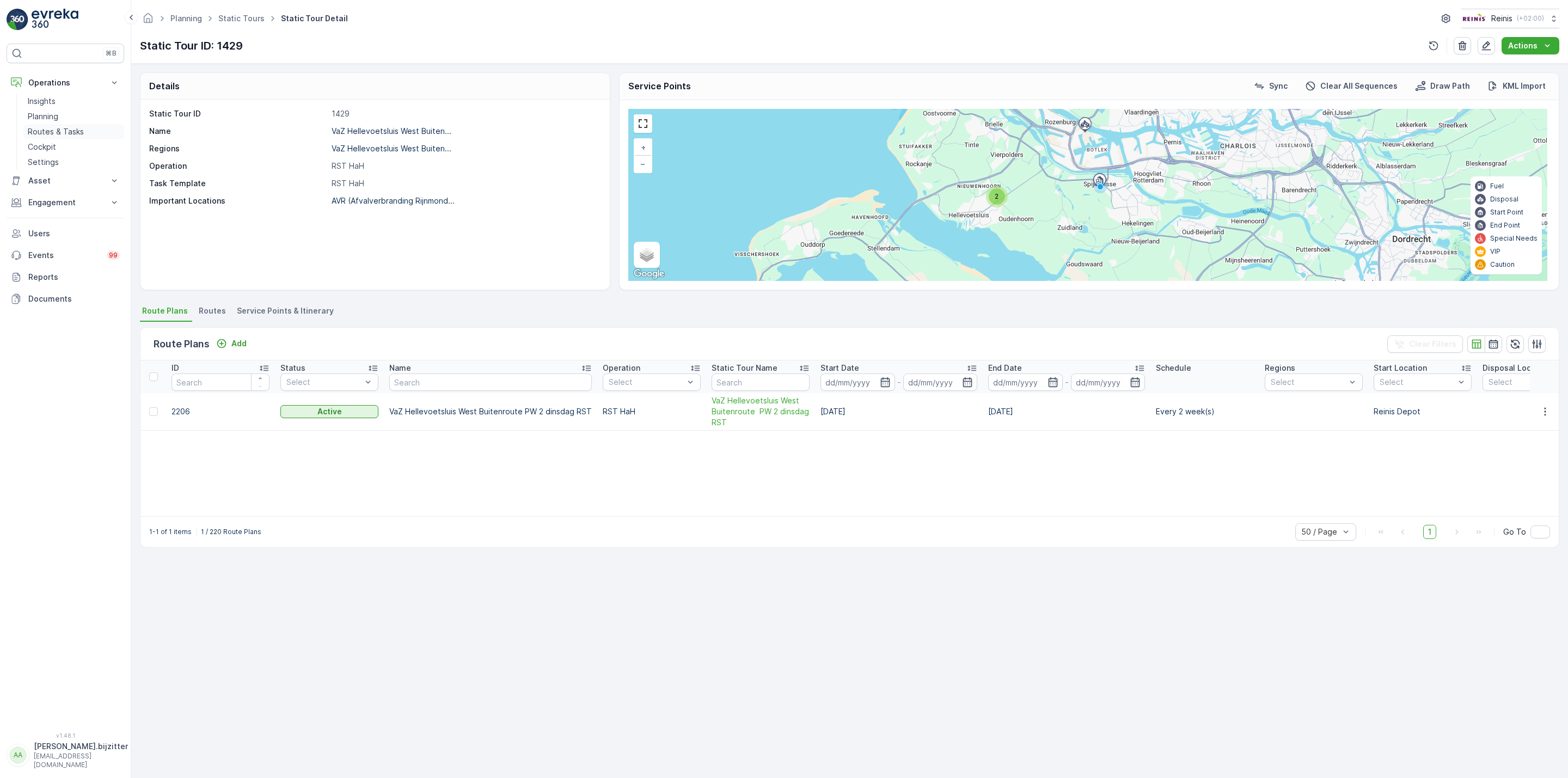
click at [56, 130] on p "Routes & Tasks" at bounding box center [56, 132] width 56 height 11
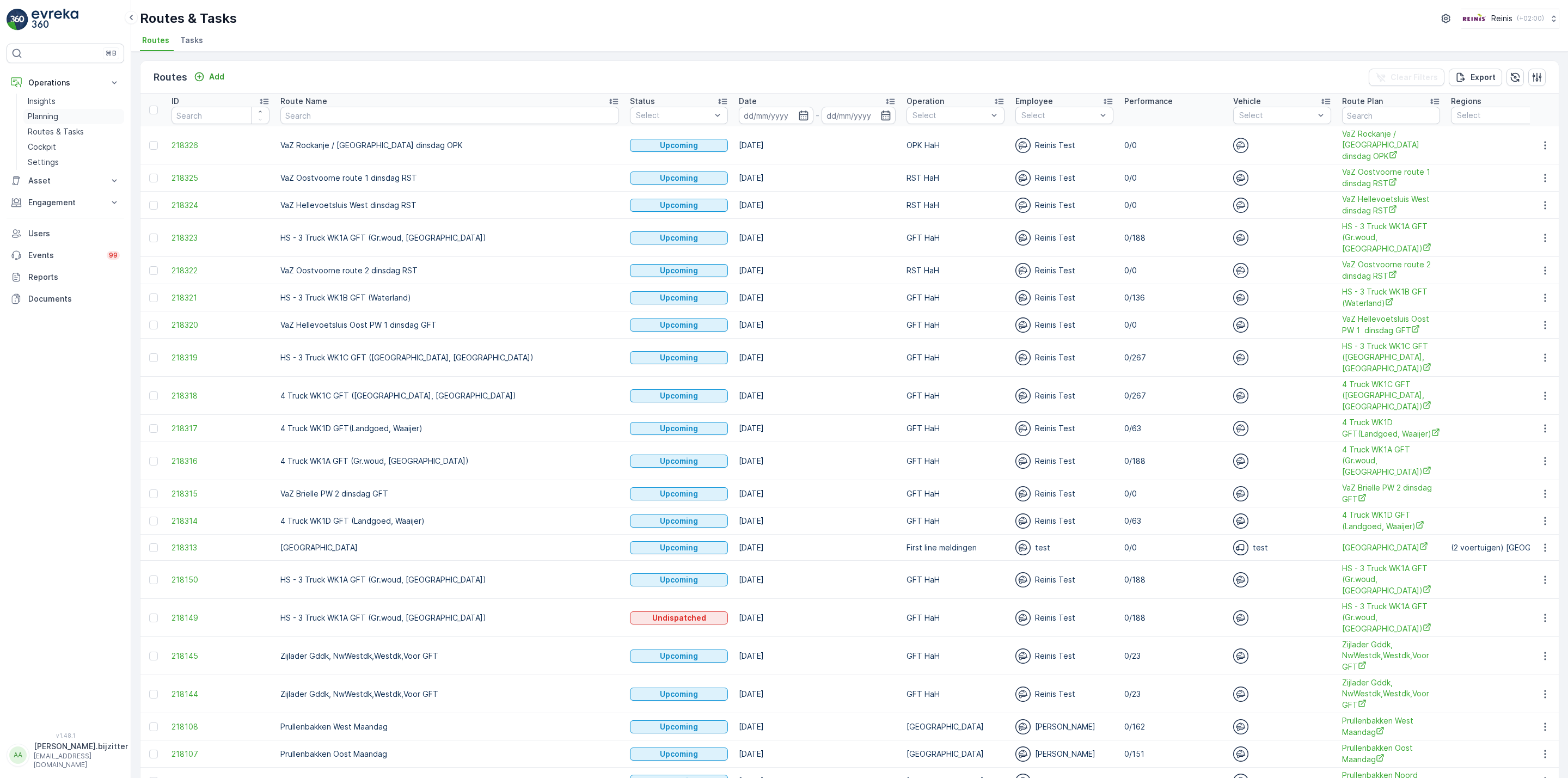
click at [54, 118] on p "Planning" at bounding box center [43, 116] width 30 height 11
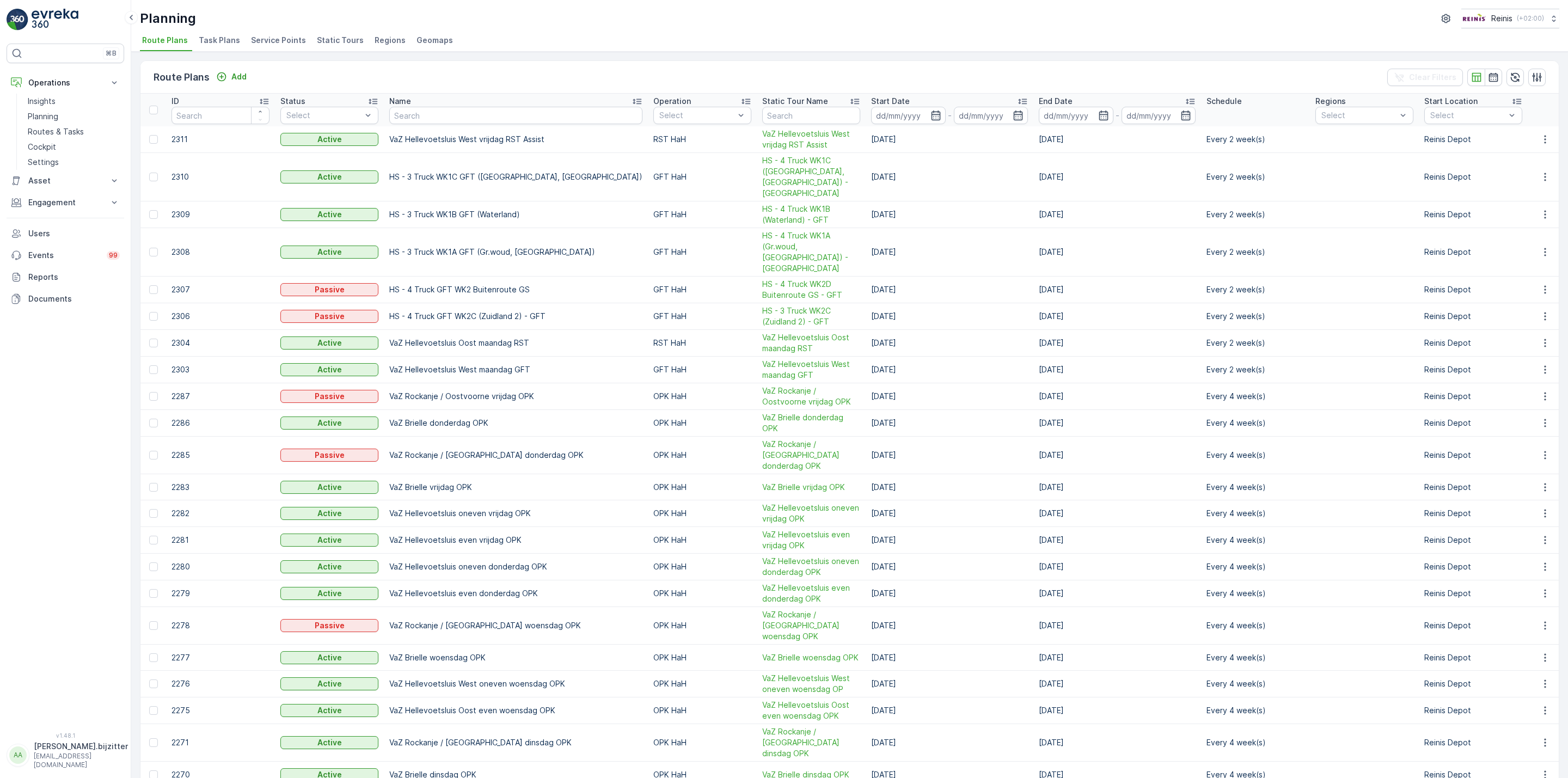
click at [330, 40] on span "Static Tours" at bounding box center [340, 40] width 47 height 11
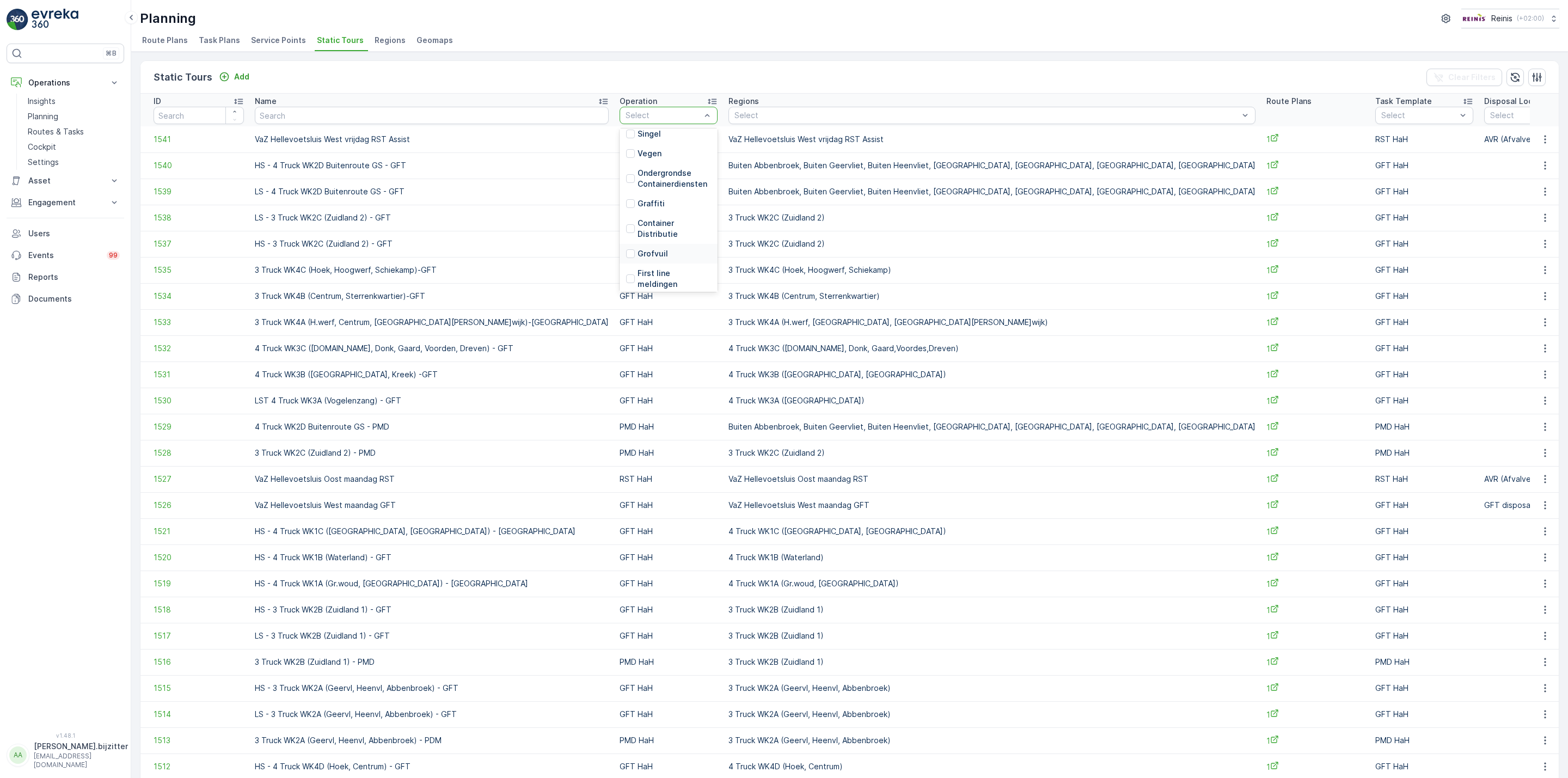
scroll to position [245, 0]
click at [626, 219] on div at bounding box center [631, 222] width 9 height 9
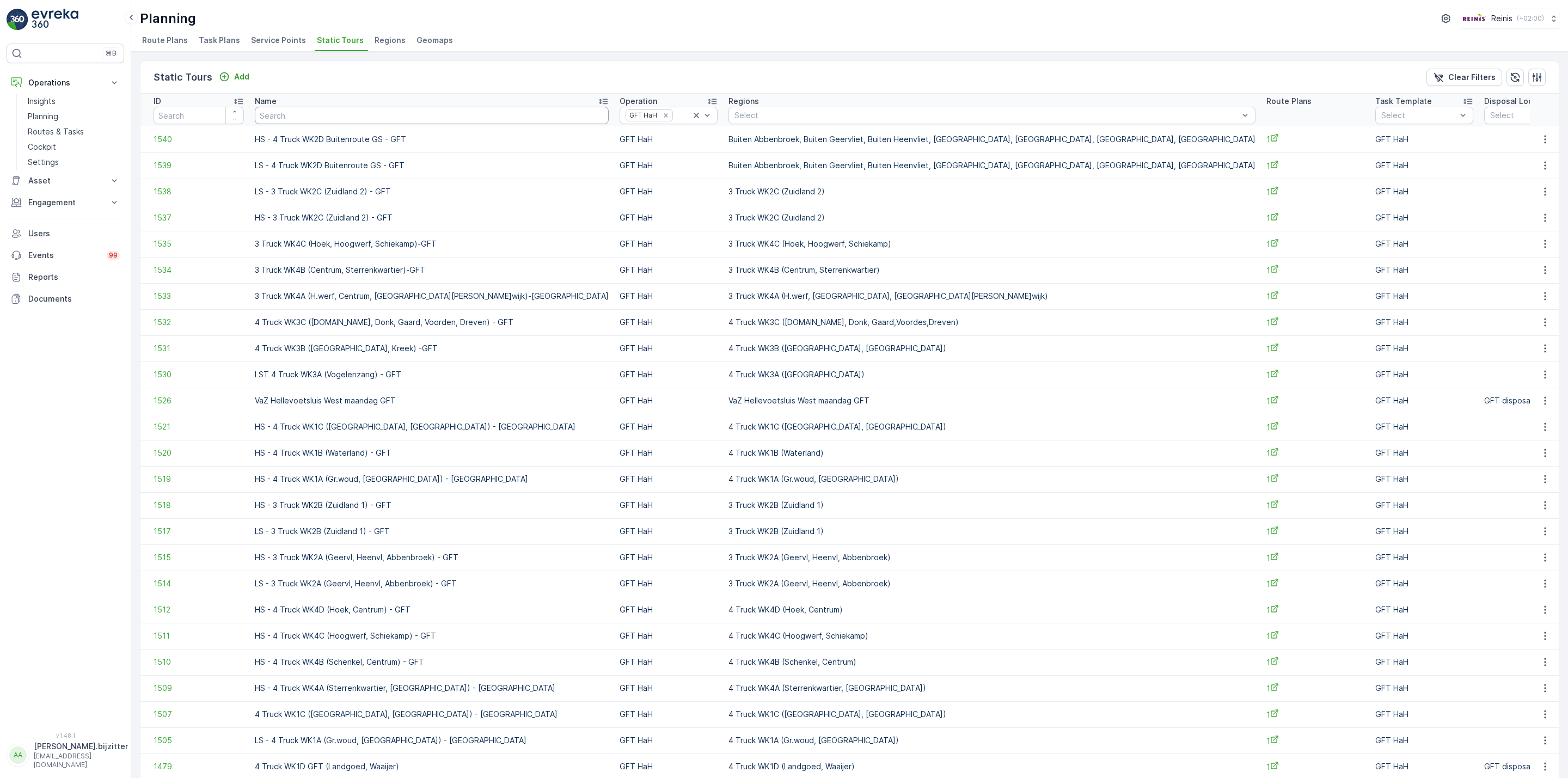
click at [360, 116] on input "text" at bounding box center [432, 115] width 354 height 18
type input "Maaandag"
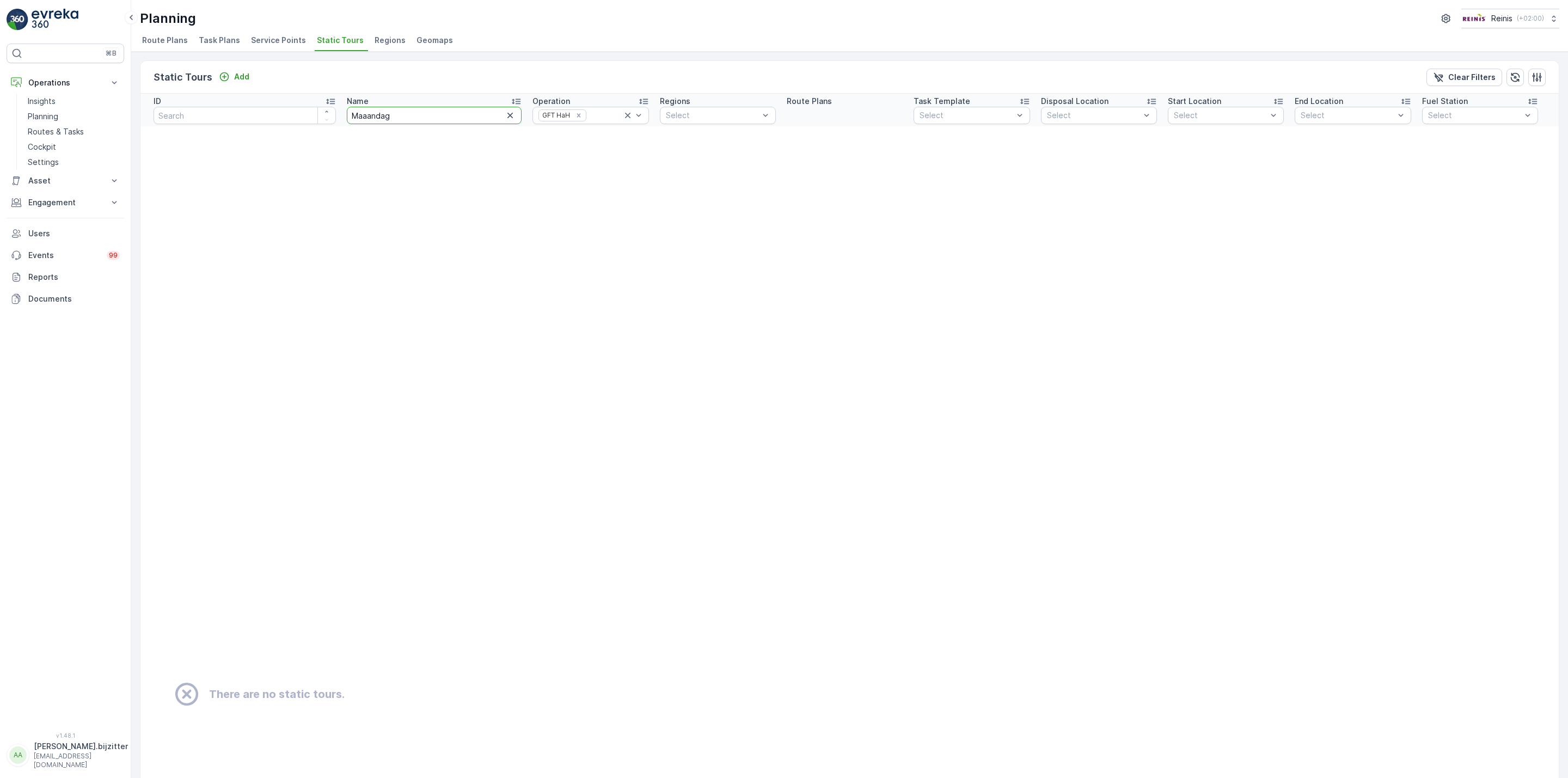
click at [353, 114] on input "Maaandag" at bounding box center [435, 115] width 175 height 18
type input "Maandag"
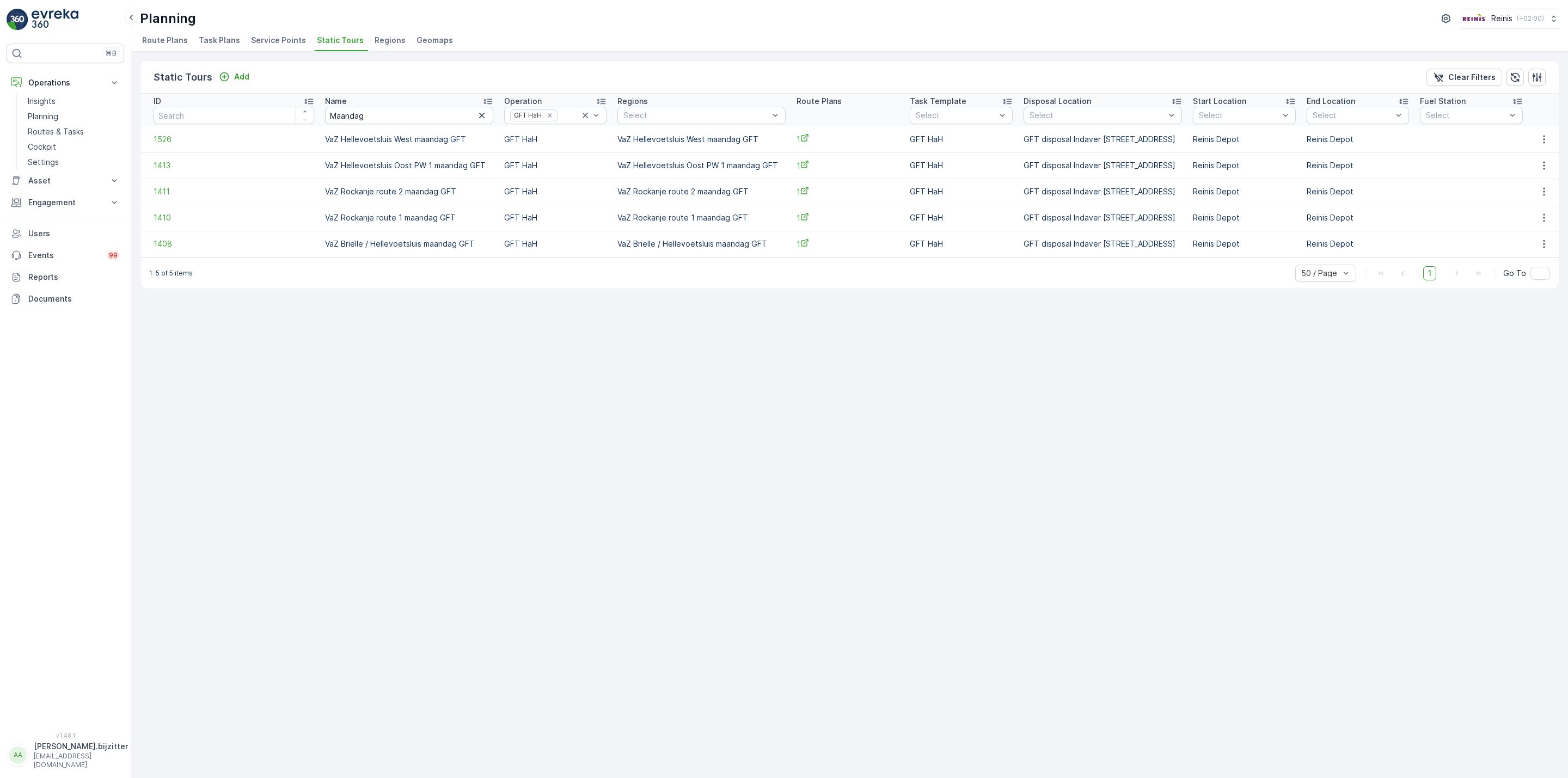
click at [651, 137] on td "VaZ Hellevoetsluis West maandag GFT" at bounding box center [701, 139] width 178 height 26
copy td "VaZ Hellevoetsluis West maandag GFT"
click at [1549, 139] on button "button" at bounding box center [1544, 139] width 19 height 13
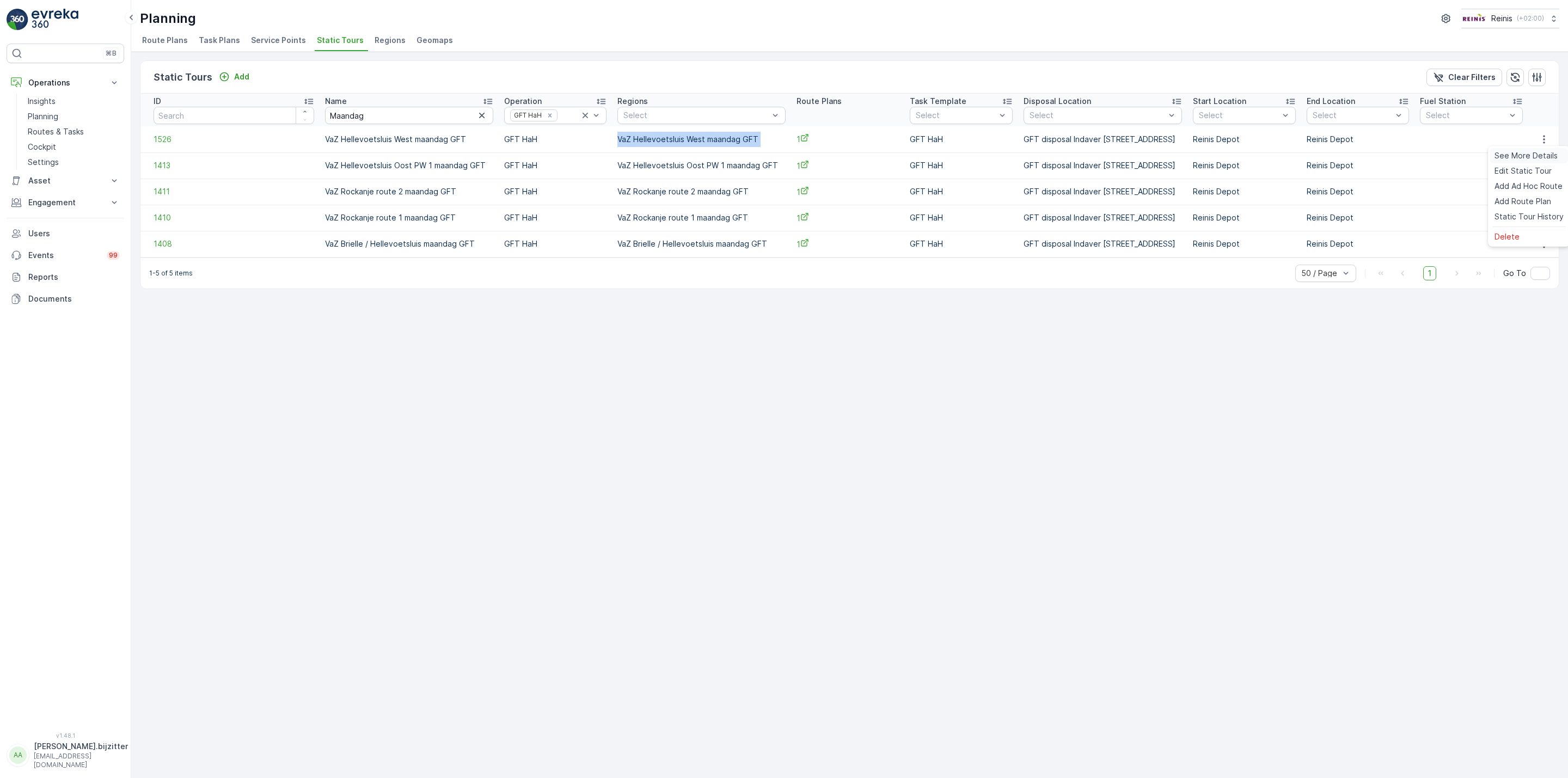
click at [1536, 155] on span "See More Details" at bounding box center [1526, 156] width 63 height 11
click at [1545, 245] on icon "button" at bounding box center [1544, 244] width 11 height 11
click at [1537, 261] on span "See More Details" at bounding box center [1526, 261] width 63 height 11
click at [424, 301] on div "Static Tours Add Clear Filters ID Name Maandag Operation GFT HaH Regions Select…" at bounding box center [850, 415] width 1437 height 726
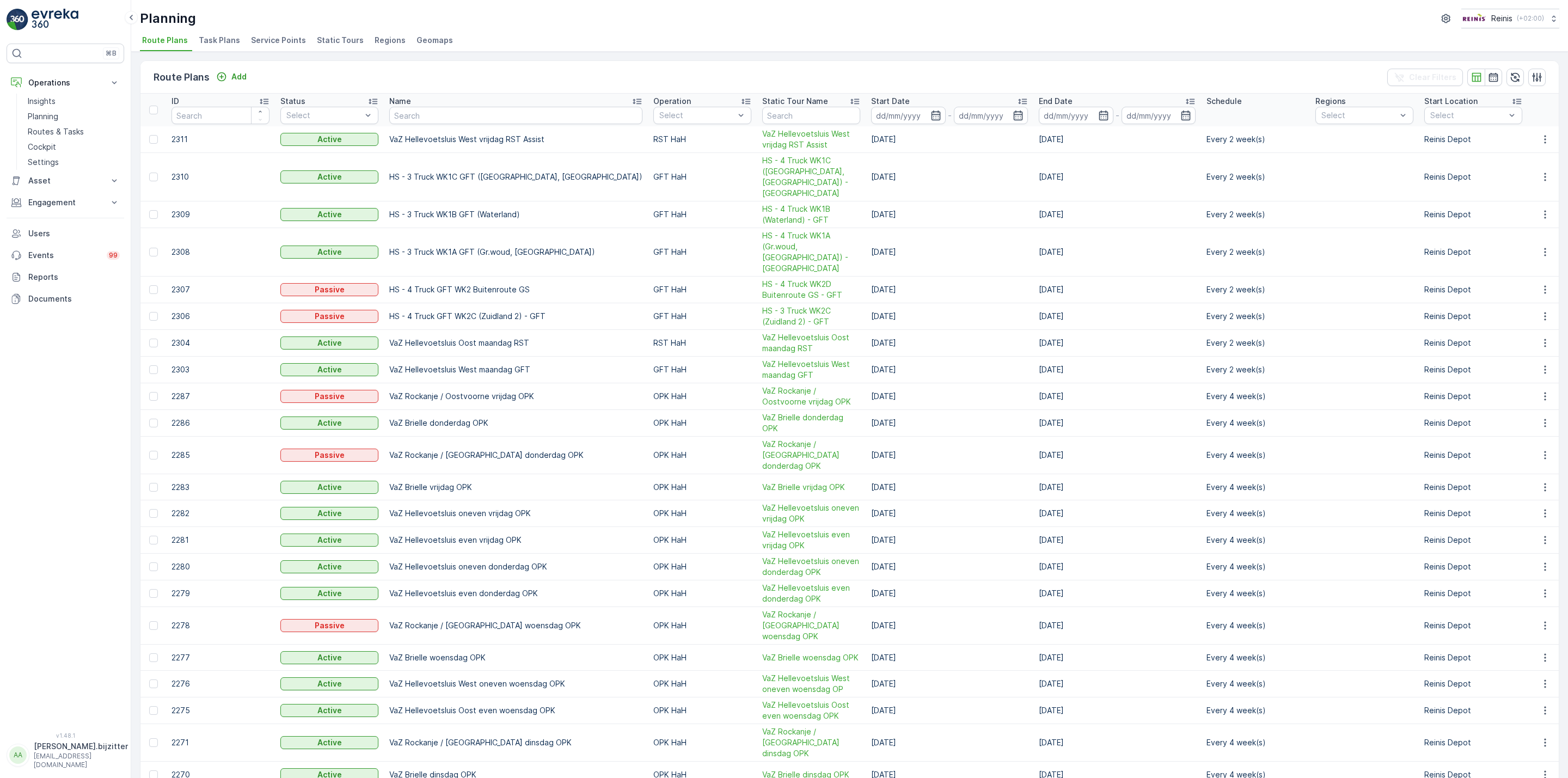
click at [327, 37] on span "Static Tours" at bounding box center [340, 40] width 47 height 11
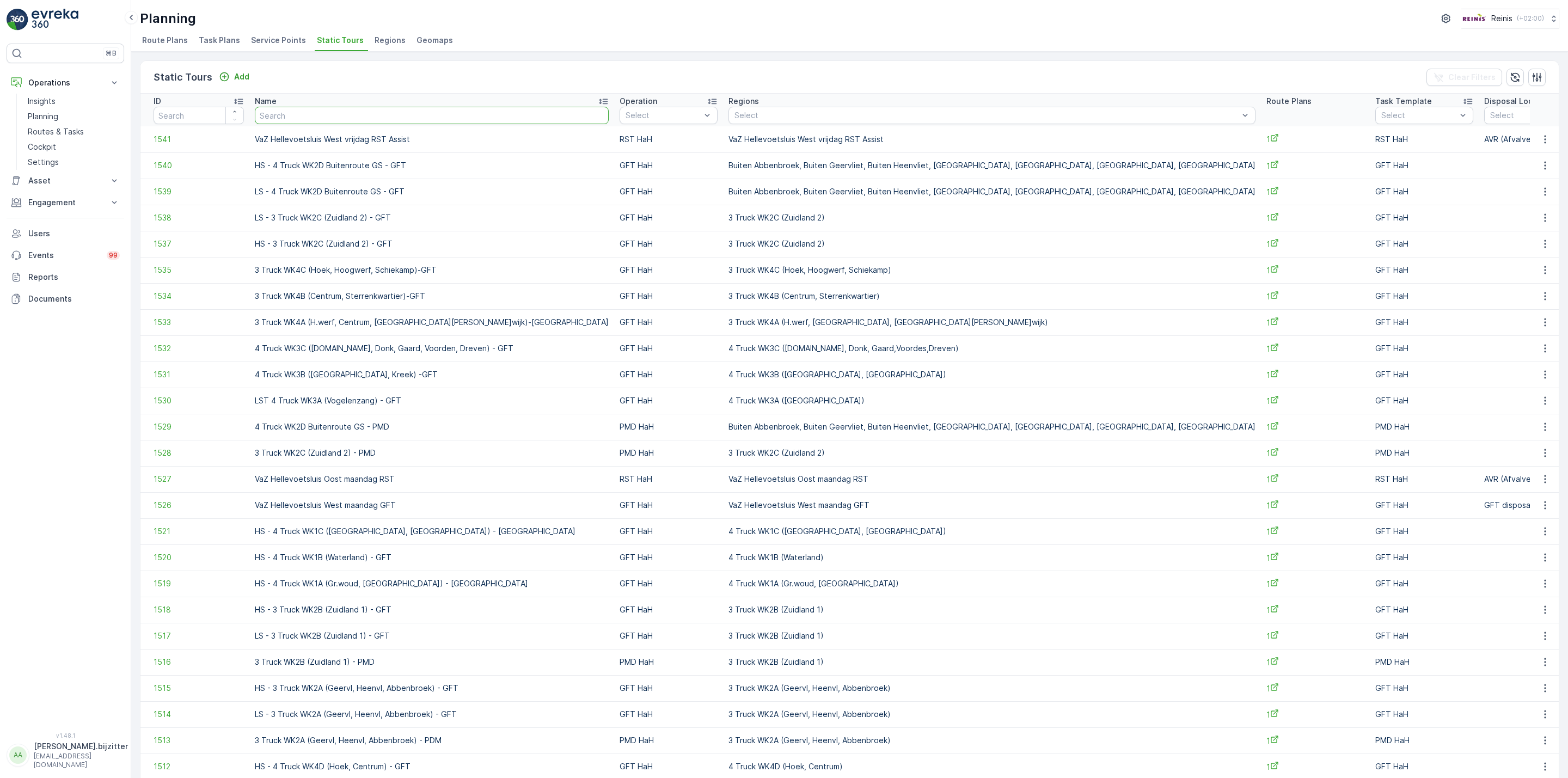
click at [377, 121] on input "text" at bounding box center [432, 115] width 354 height 18
type input "manda"
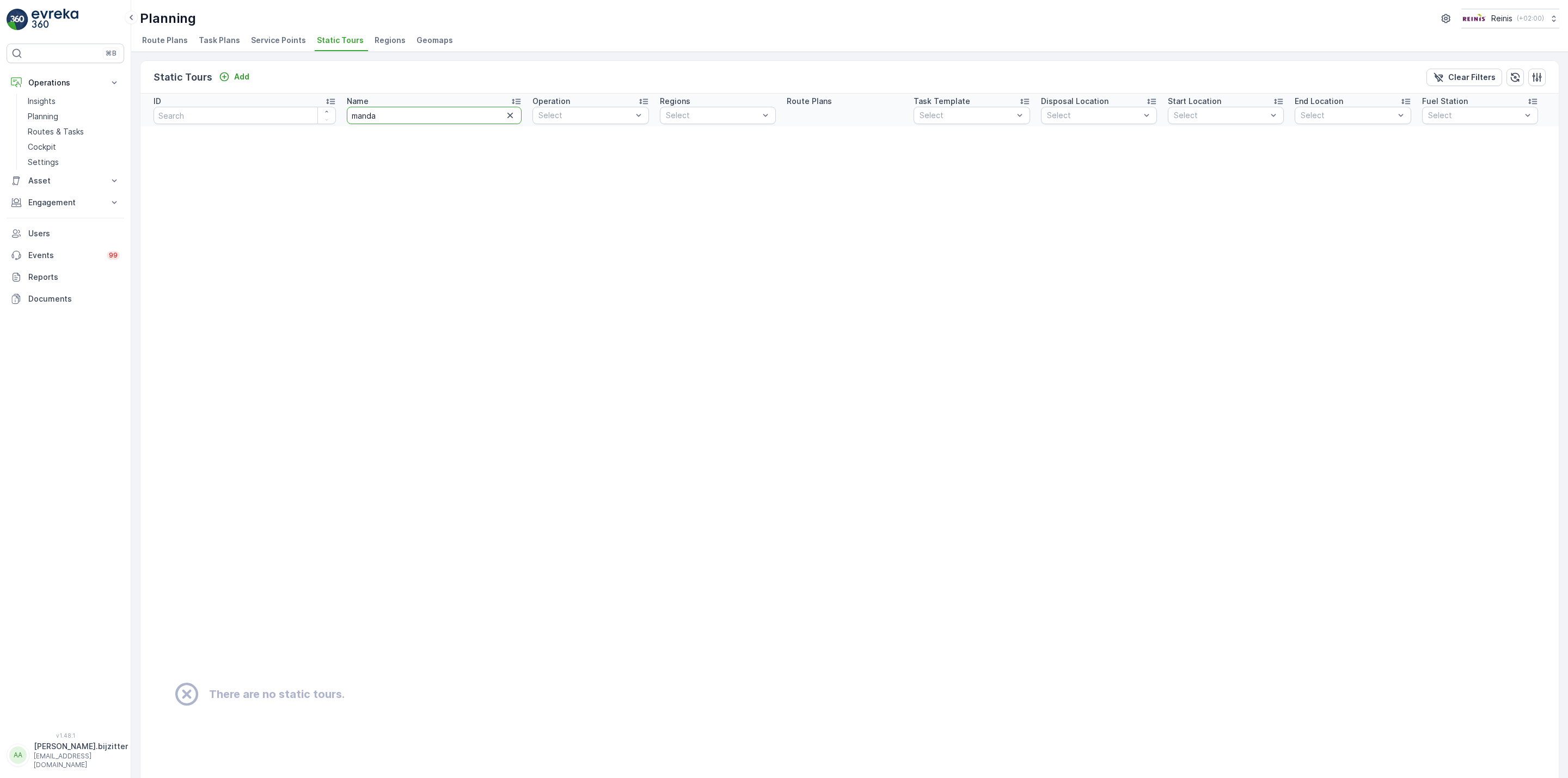
click at [347, 119] on input "manda" at bounding box center [435, 115] width 175 height 18
type input "msanda"
click at [347, 111] on input "msanda" at bounding box center [435, 115] width 175 height 18
type input "maanda"
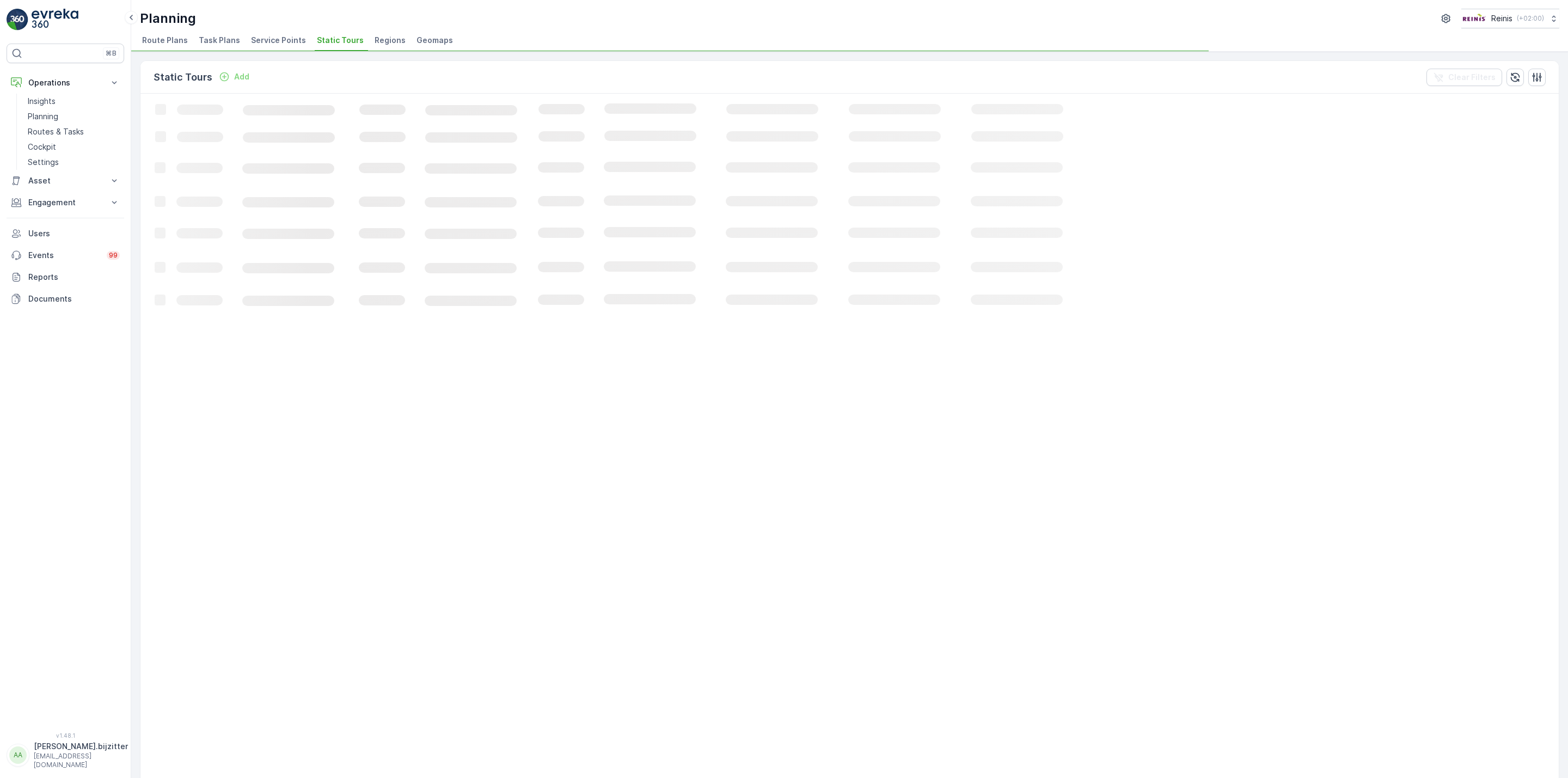
click at [382, 115] on rect at bounding box center [663, 683] width 1045 height 1179
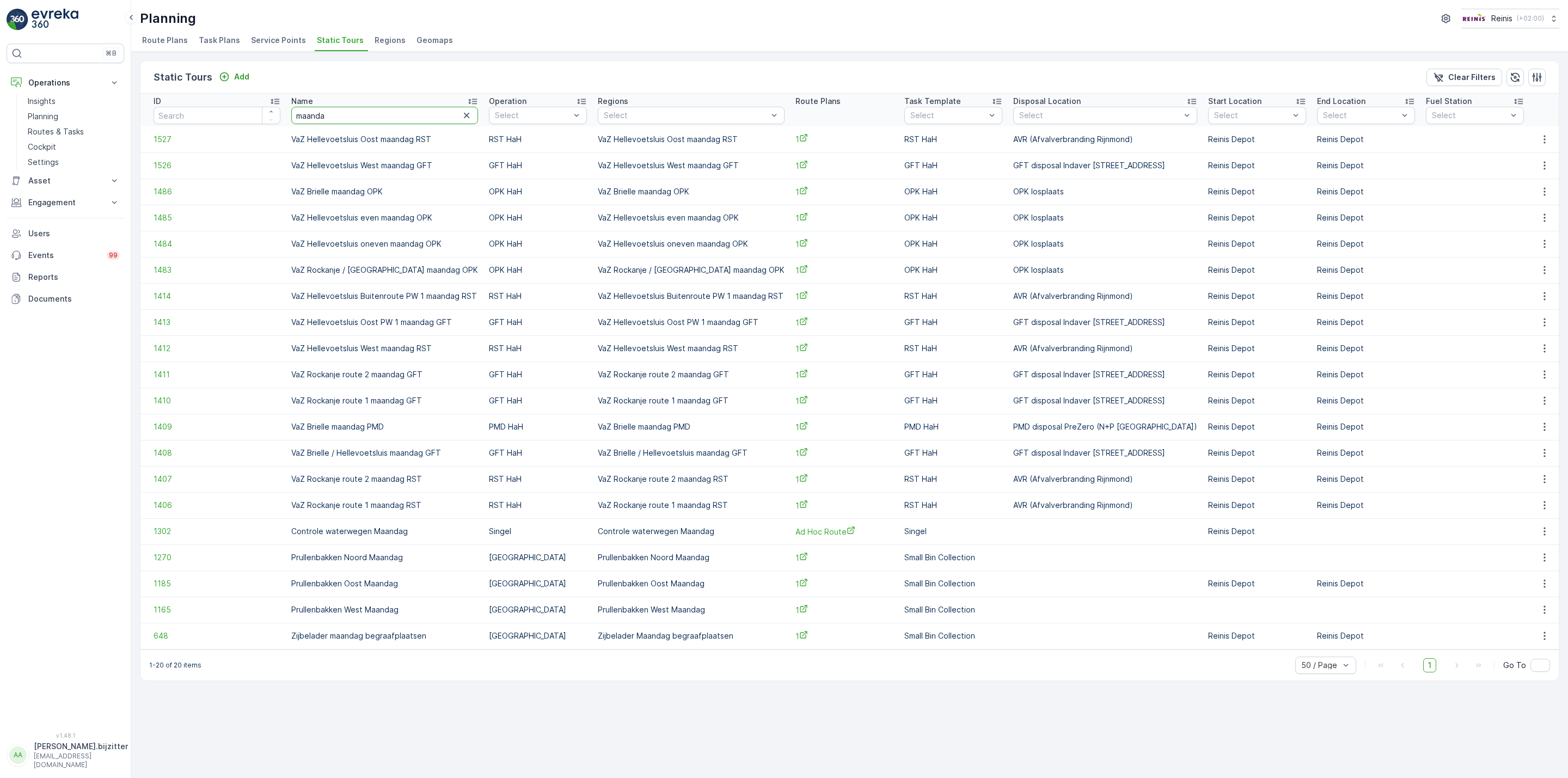
click at [376, 115] on input "maanda" at bounding box center [385, 115] width 187 height 18
type input "maandag"
click at [504, 228] on div at bounding box center [500, 232] width 9 height 9
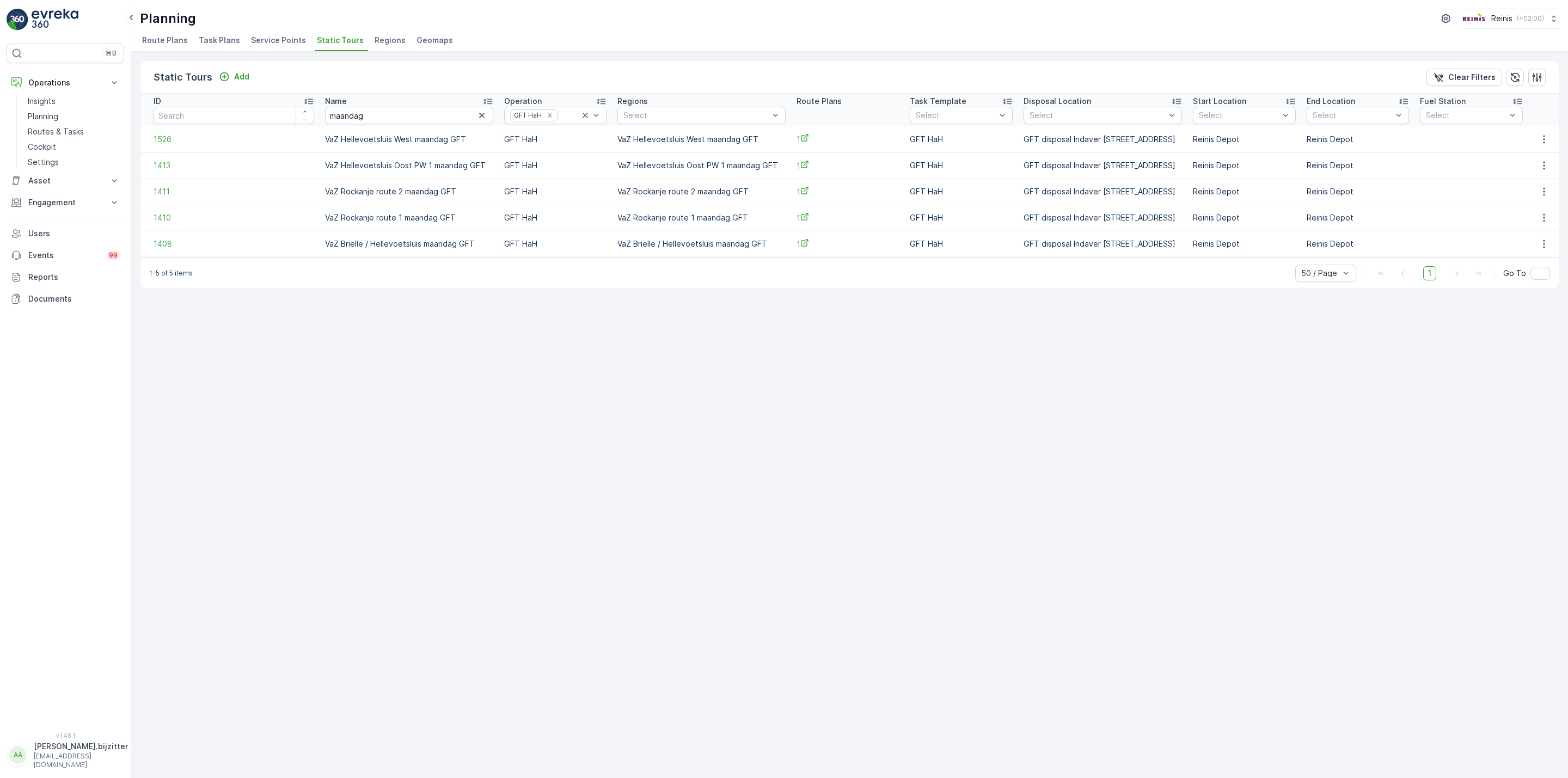
click at [385, 165] on td "VaZ Hellevoetsluis Oost PW 1 maandag GFT" at bounding box center [408, 165] width 178 height 26
click at [401, 244] on td "VaZ Brielle / Hellevoetsluis maandag GFT" at bounding box center [408, 244] width 178 height 26
click at [401, 242] on td "VaZ Brielle / Hellevoetsluis maandag GFT" at bounding box center [408, 244] width 178 height 26
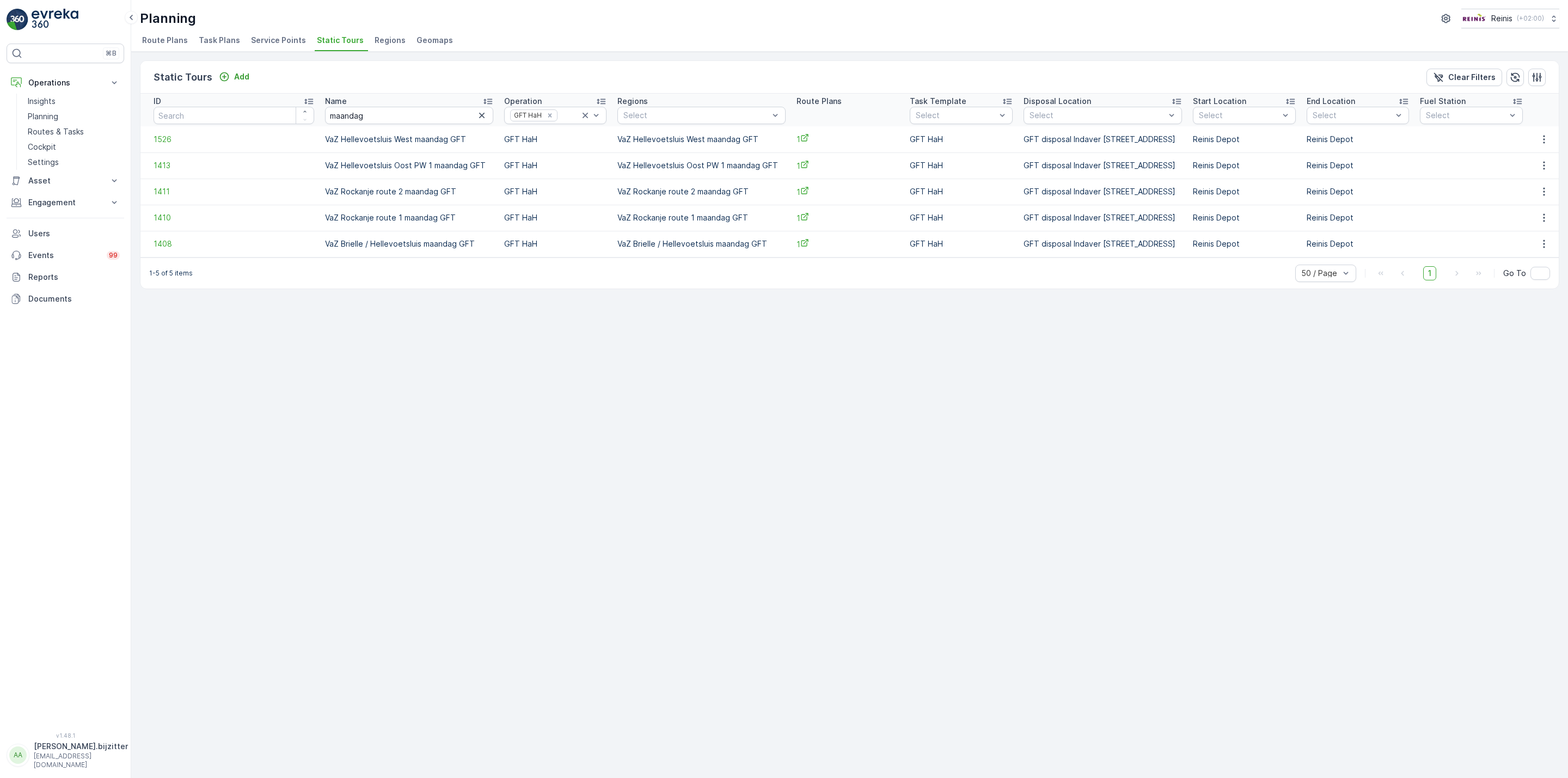
click at [732, 163] on td "VaZ Hellevoetsluis Oost PW 1 maandag GFT" at bounding box center [701, 165] width 178 height 26
copy td "VaZ Hellevoetsluis Oost PW 1 maandag GFT"
click at [393, 113] on input "maandag" at bounding box center [408, 115] width 167 height 18
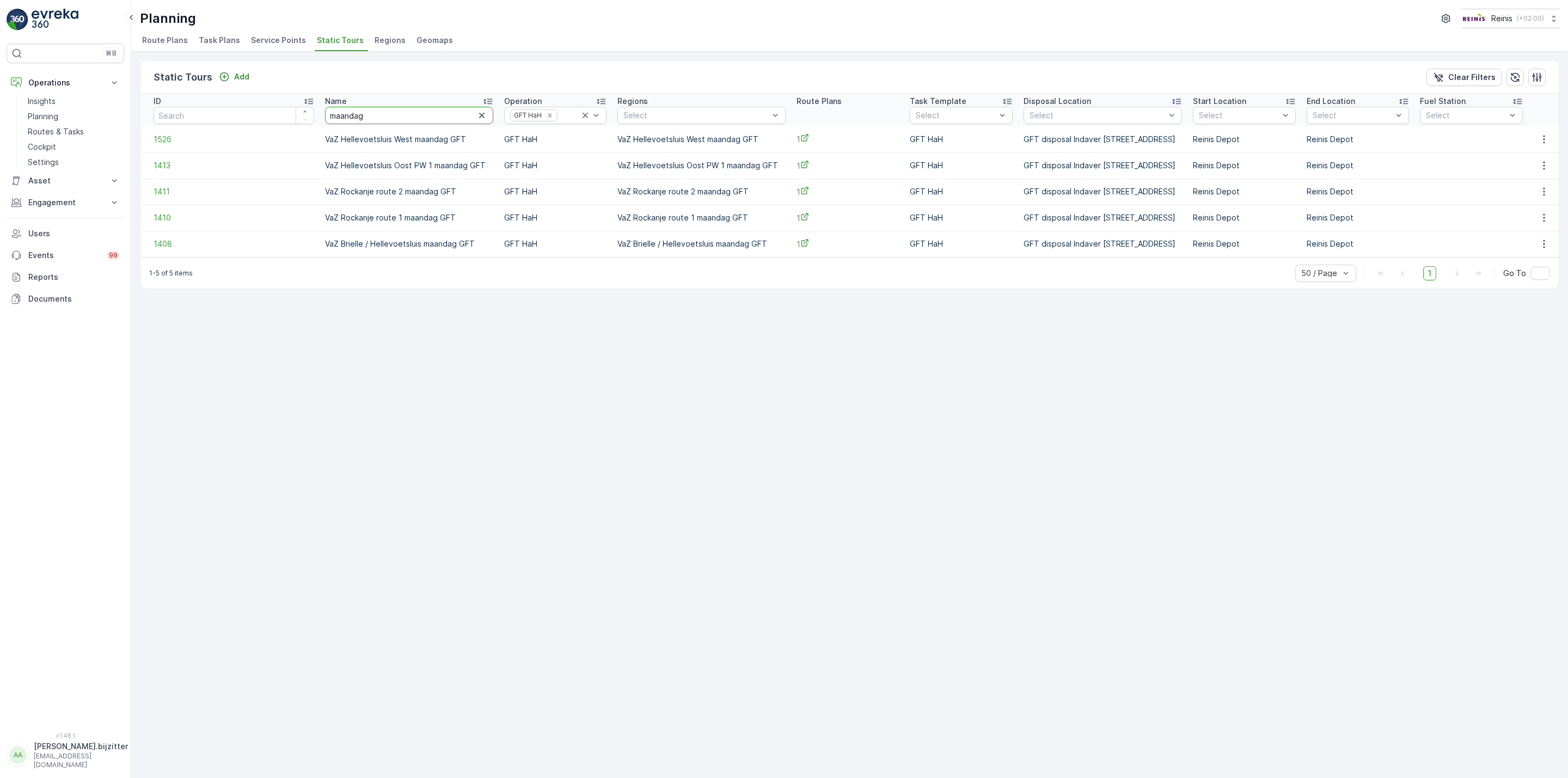
click at [393, 113] on input "maandag" at bounding box center [408, 115] width 167 height 18
type input "dinsdag"
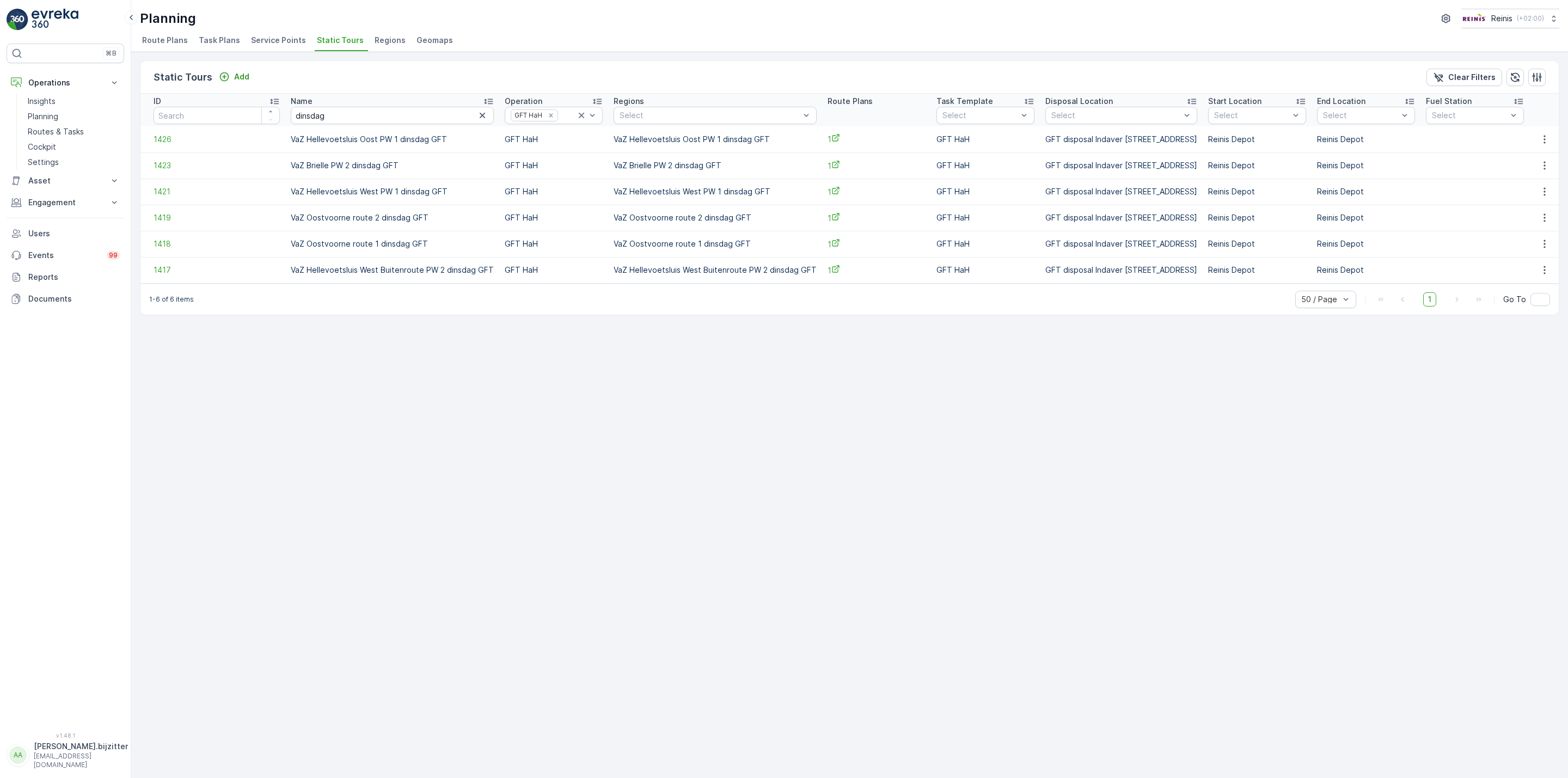
click at [404, 347] on div "Static Tours Add Clear Filters ID Name dinsdag Operation GFT HaH Regions Select…" at bounding box center [850, 415] width 1437 height 726
click at [672, 193] on td "VaZ Hellevoetsluis West PW 1 dinsdag GFT" at bounding box center [715, 191] width 214 height 26
click at [1541, 188] on icon "button" at bounding box center [1545, 192] width 11 height 11
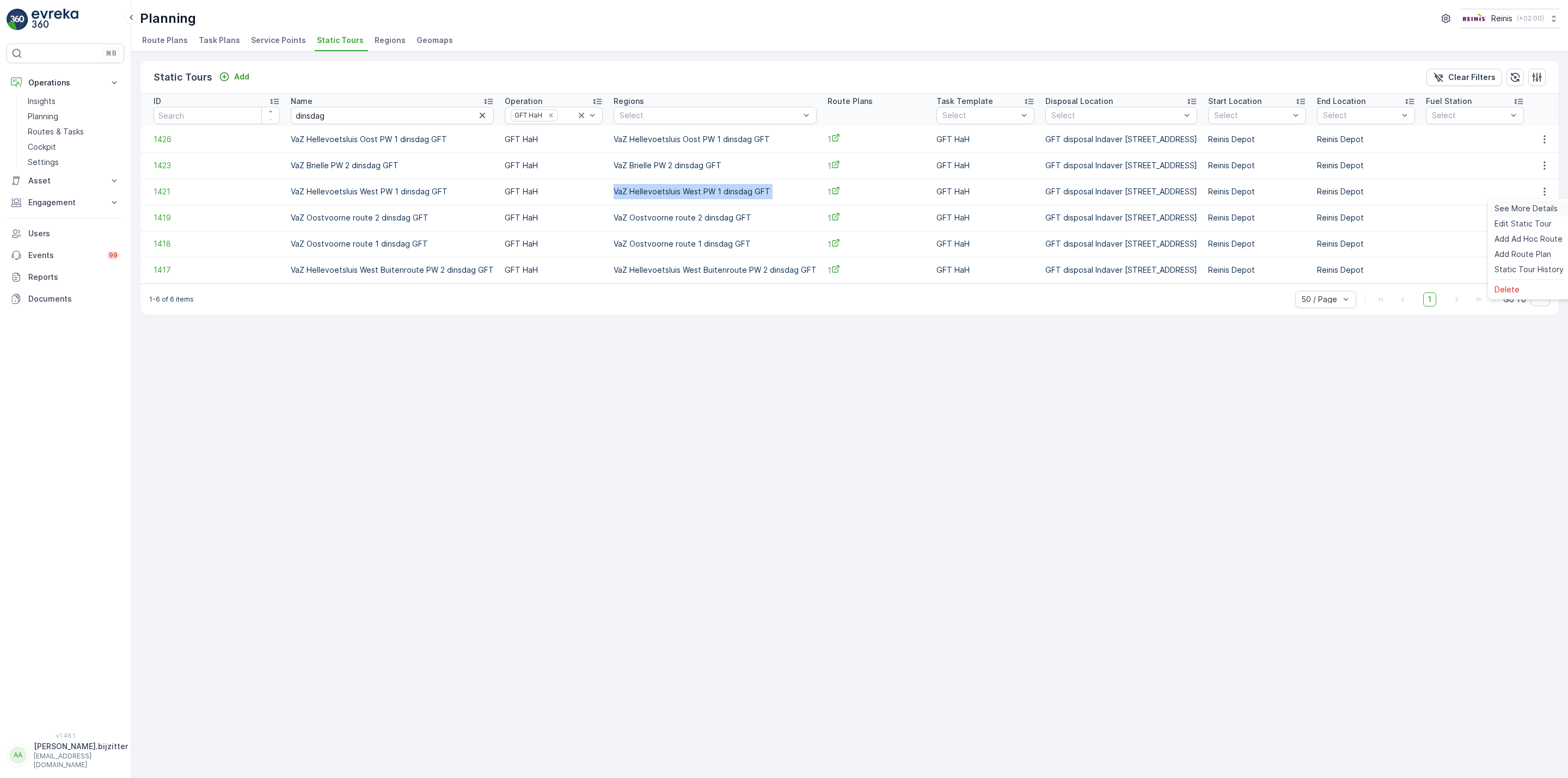
click at [1518, 204] on span "See More Details" at bounding box center [1526, 209] width 63 height 11
click at [650, 189] on td "VaZ Hellevoetsluis West PW 1 dinsdag GFT" at bounding box center [715, 191] width 214 height 26
copy td "VaZ Hellevoetsluis West PW 1 dinsdag GFT"
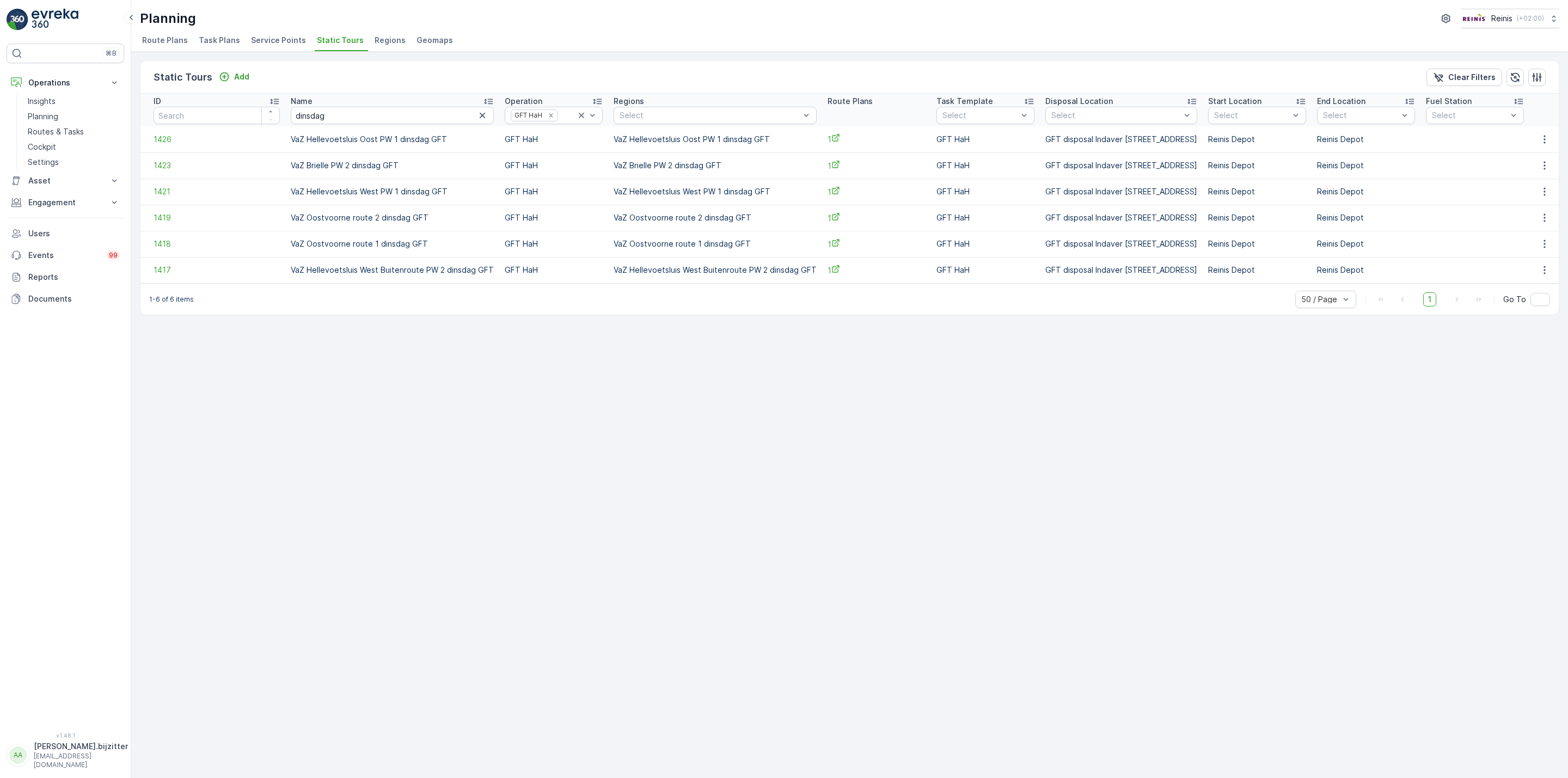
click at [431, 404] on div "Static Tours Add Clear Filters ID Name dinsdag Operation GFT HaH Regions Select…" at bounding box center [850, 415] width 1437 height 726
click at [1544, 273] on icon "button" at bounding box center [1544, 270] width 2 height 8
click at [1523, 286] on span "See More Details" at bounding box center [1526, 287] width 63 height 11
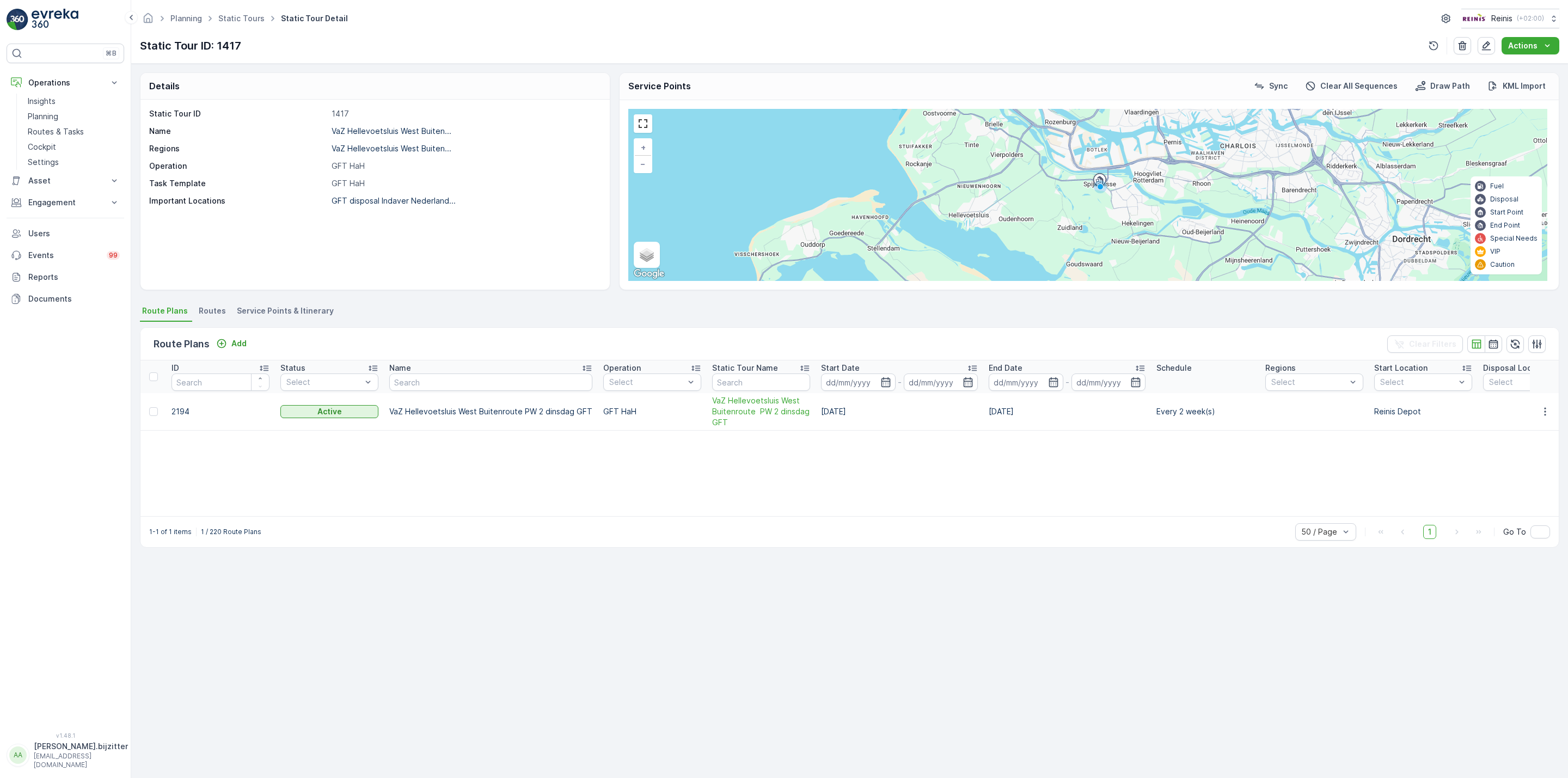
click at [351, 591] on div "Details Static Tour ID 1417 Name VaZ Hellevoetsluis West Buiten... Regions VaZ …" at bounding box center [850, 421] width 1437 height 715
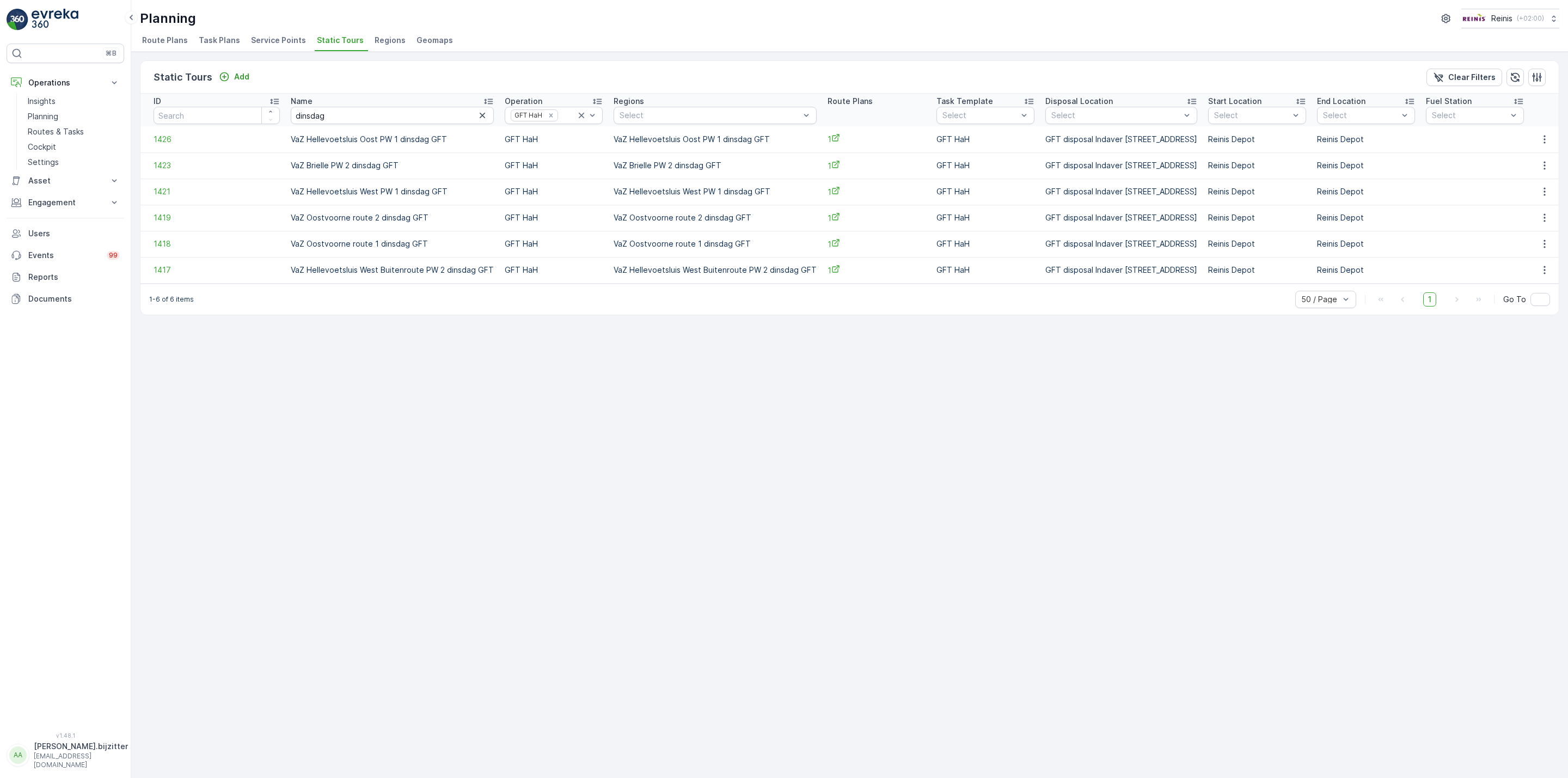
click at [656, 136] on td "VaZ Hellevoetsluis Oost PW 1 dinsdag GFT" at bounding box center [715, 139] width 214 height 26
copy td "VaZ Hellevoetsluis Oost PW 1 dinsdag GFT"
click at [307, 114] on input "dinsdag" at bounding box center [393, 115] width 203 height 18
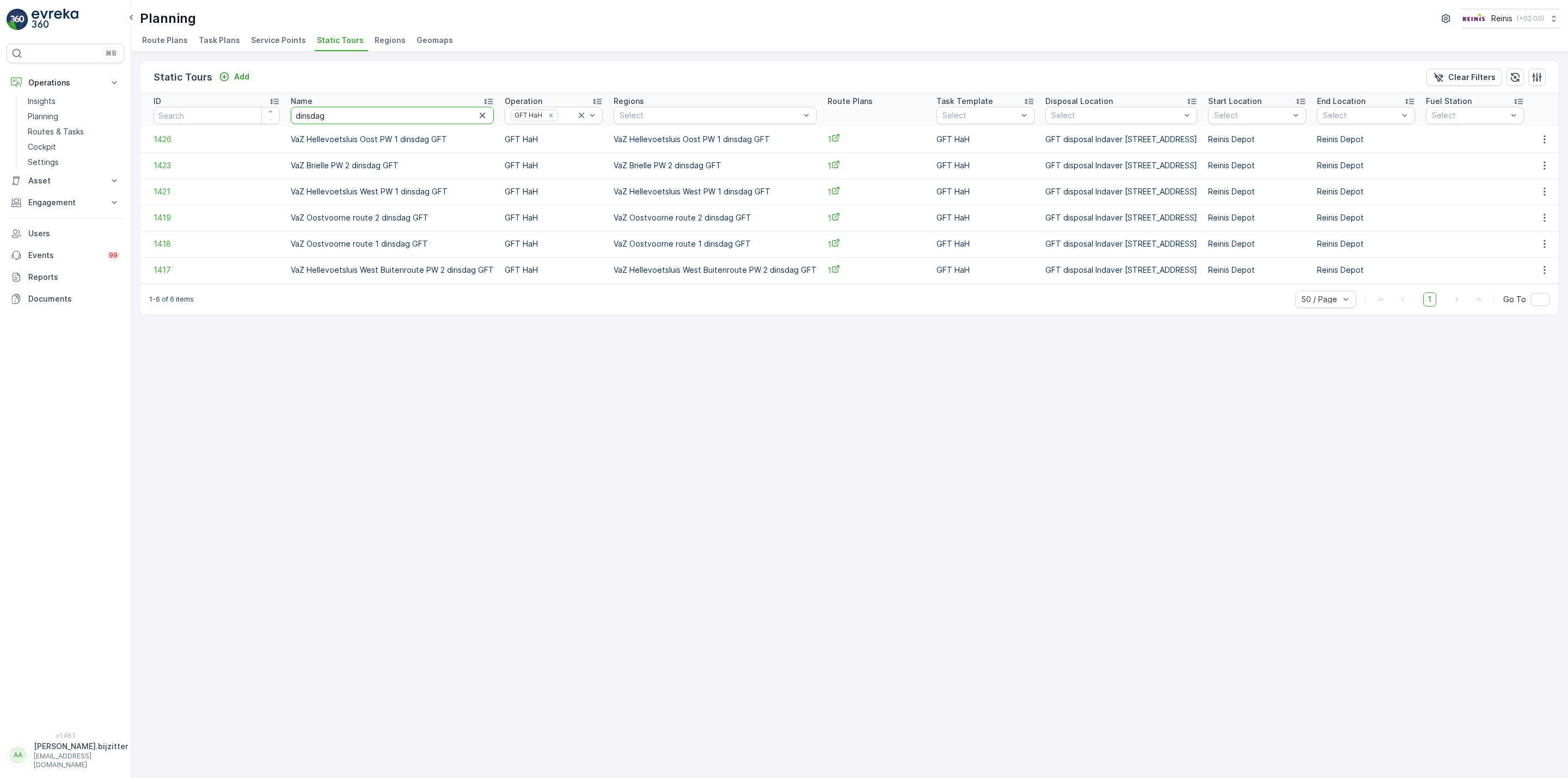
click at [307, 114] on input "dinsdag" at bounding box center [393, 115] width 203 height 18
type input "woensda"
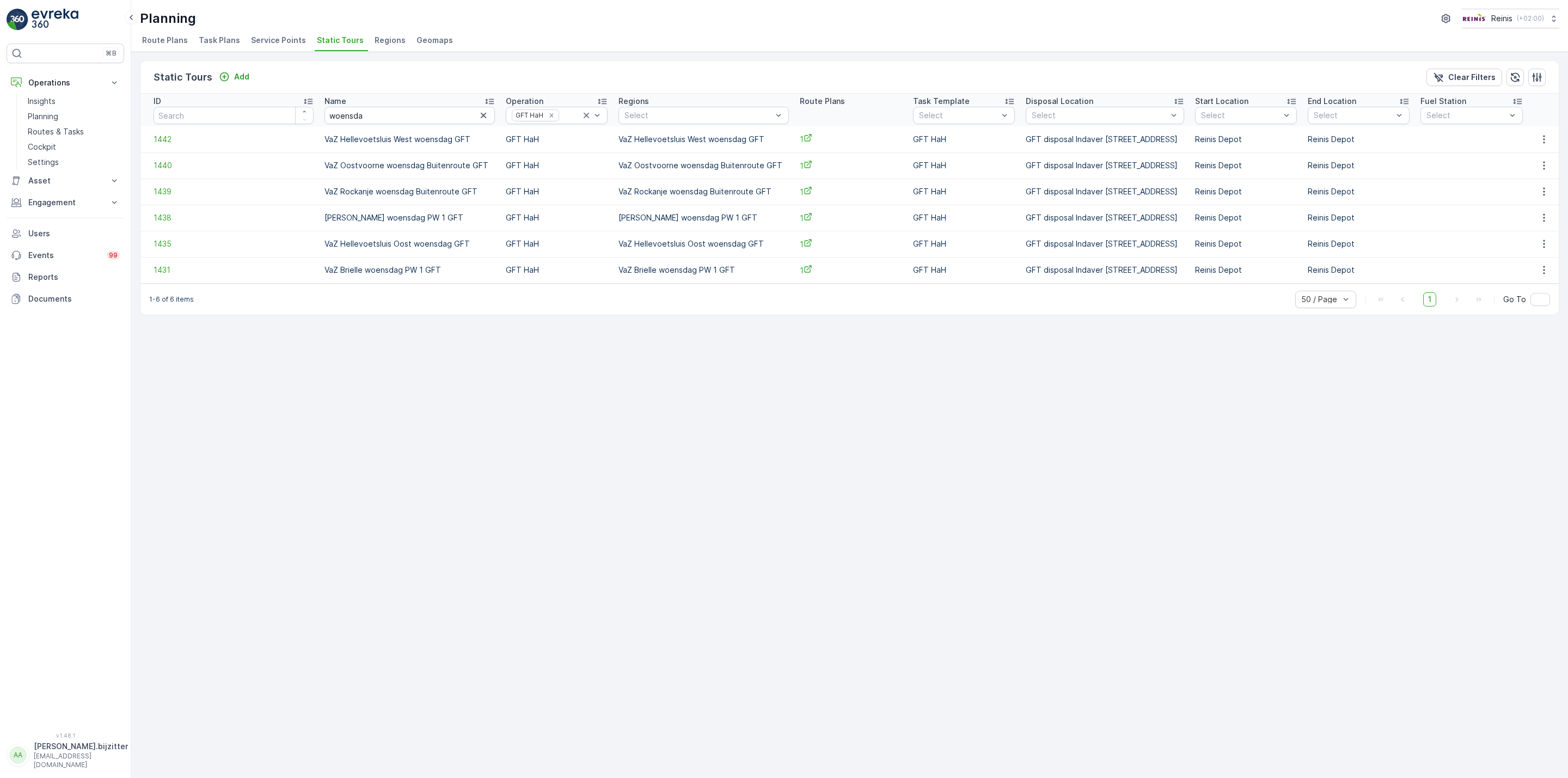
click at [668, 218] on td "VaZ Nieuwenhoorn woensdag PW 1 GFT" at bounding box center [704, 217] width 181 height 26
copy td "VaZ Nieuwenhoorn woensdag PW 1 GFT"
click at [1549, 216] on icon "button" at bounding box center [1544, 218] width 11 height 11
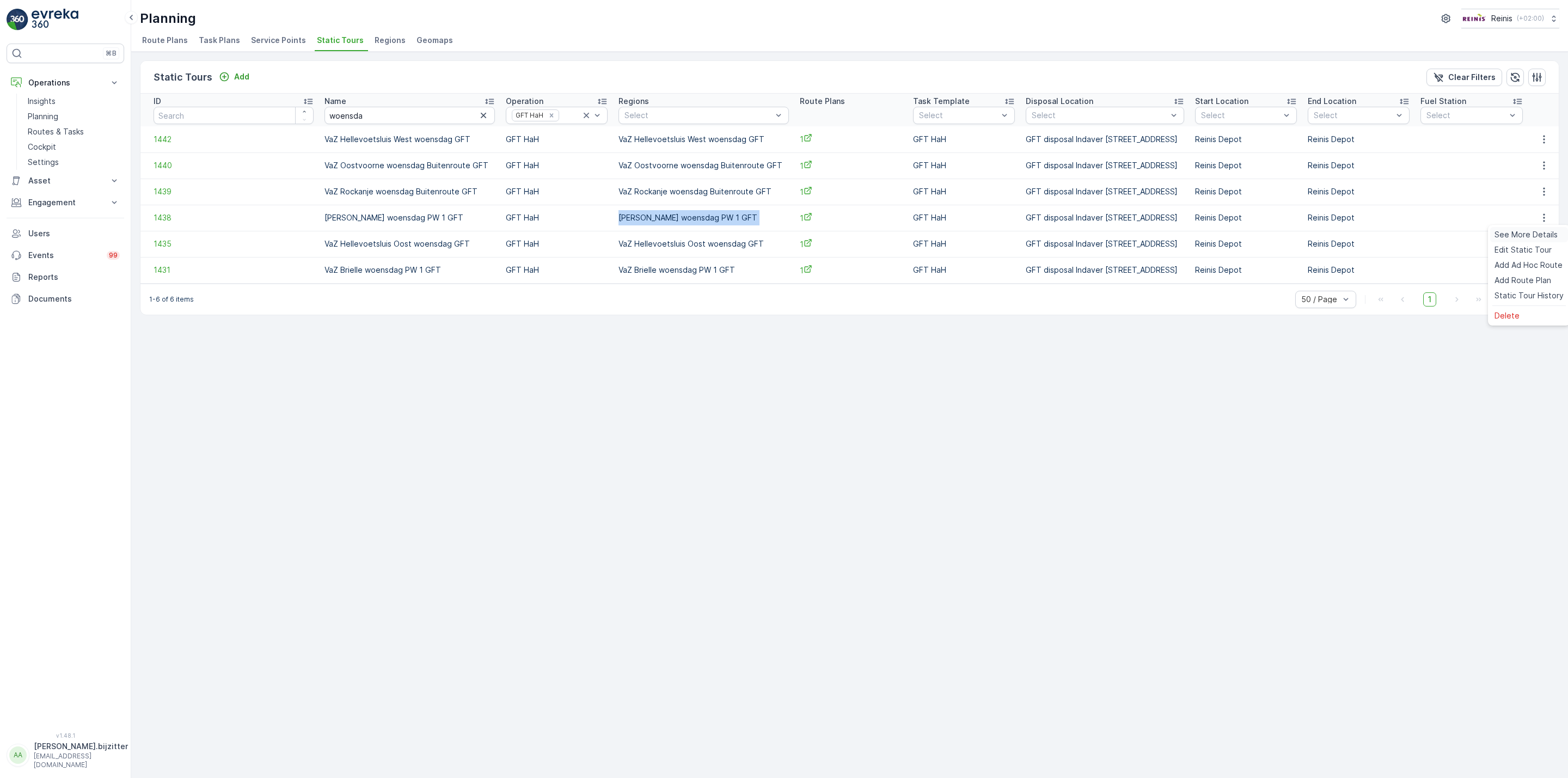
click at [1521, 234] on span "See More Details" at bounding box center [1526, 235] width 63 height 11
click at [1544, 141] on icon "button" at bounding box center [1544, 139] width 11 height 11
click at [1528, 154] on span "See More Details" at bounding box center [1526, 156] width 63 height 11
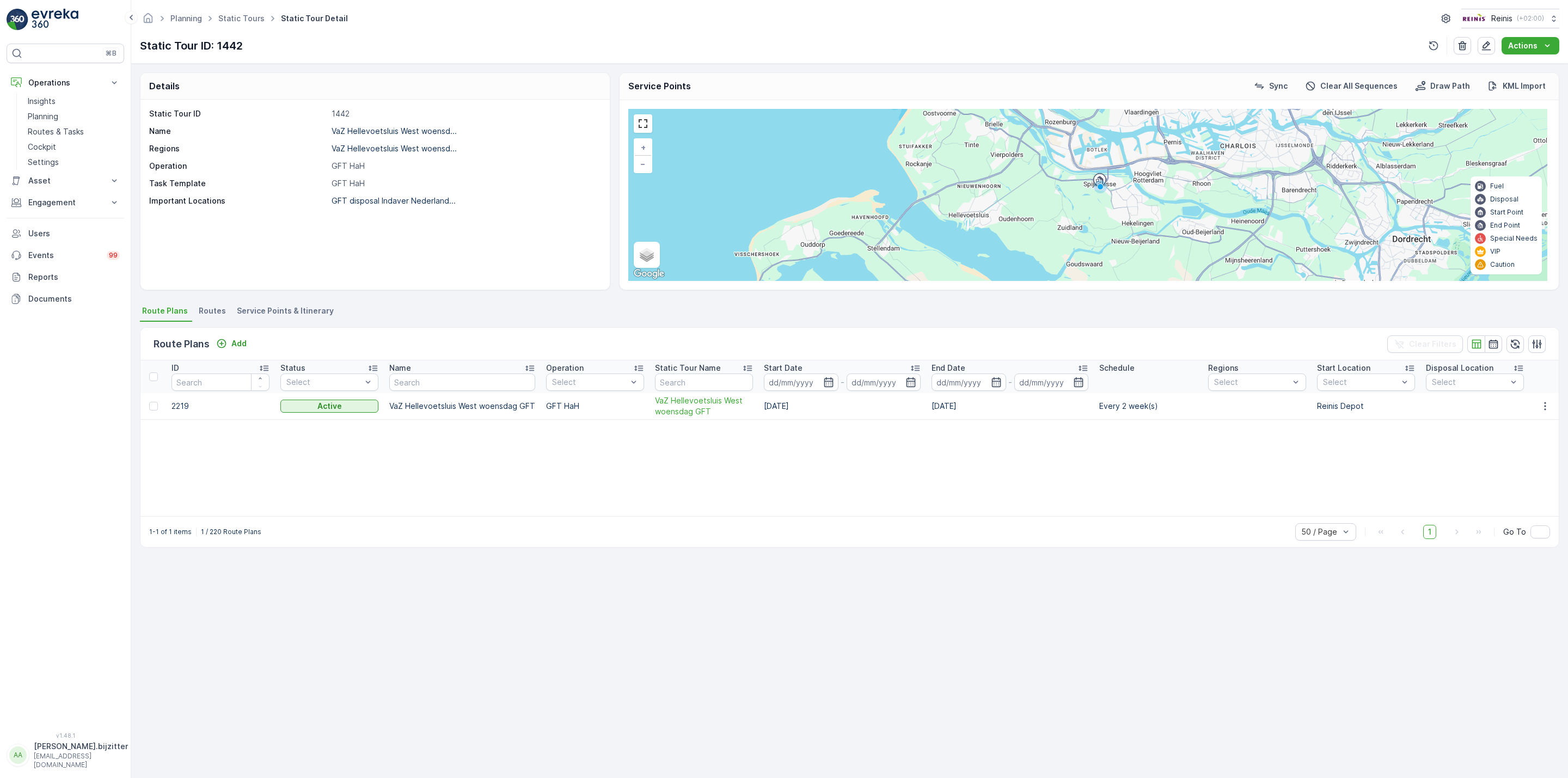
click at [355, 570] on div "Details Static Tour ID 1442 Name VaZ Hellevoetsluis West woensd... Regions VaZ …" at bounding box center [850, 421] width 1437 height 715
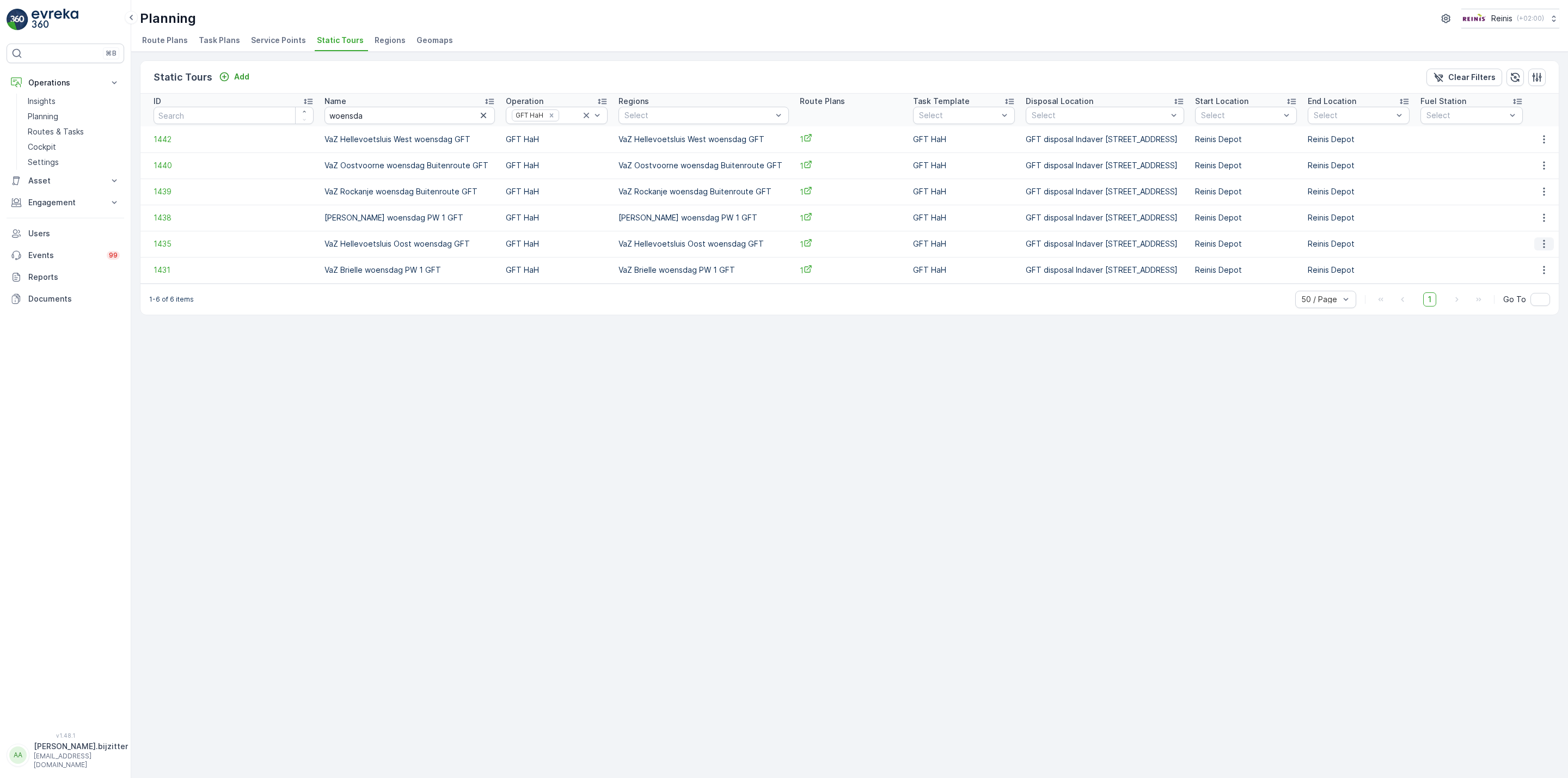
click at [1544, 242] on icon "button" at bounding box center [1544, 244] width 11 height 11
click at [1529, 255] on span "See More Details" at bounding box center [1526, 261] width 63 height 11
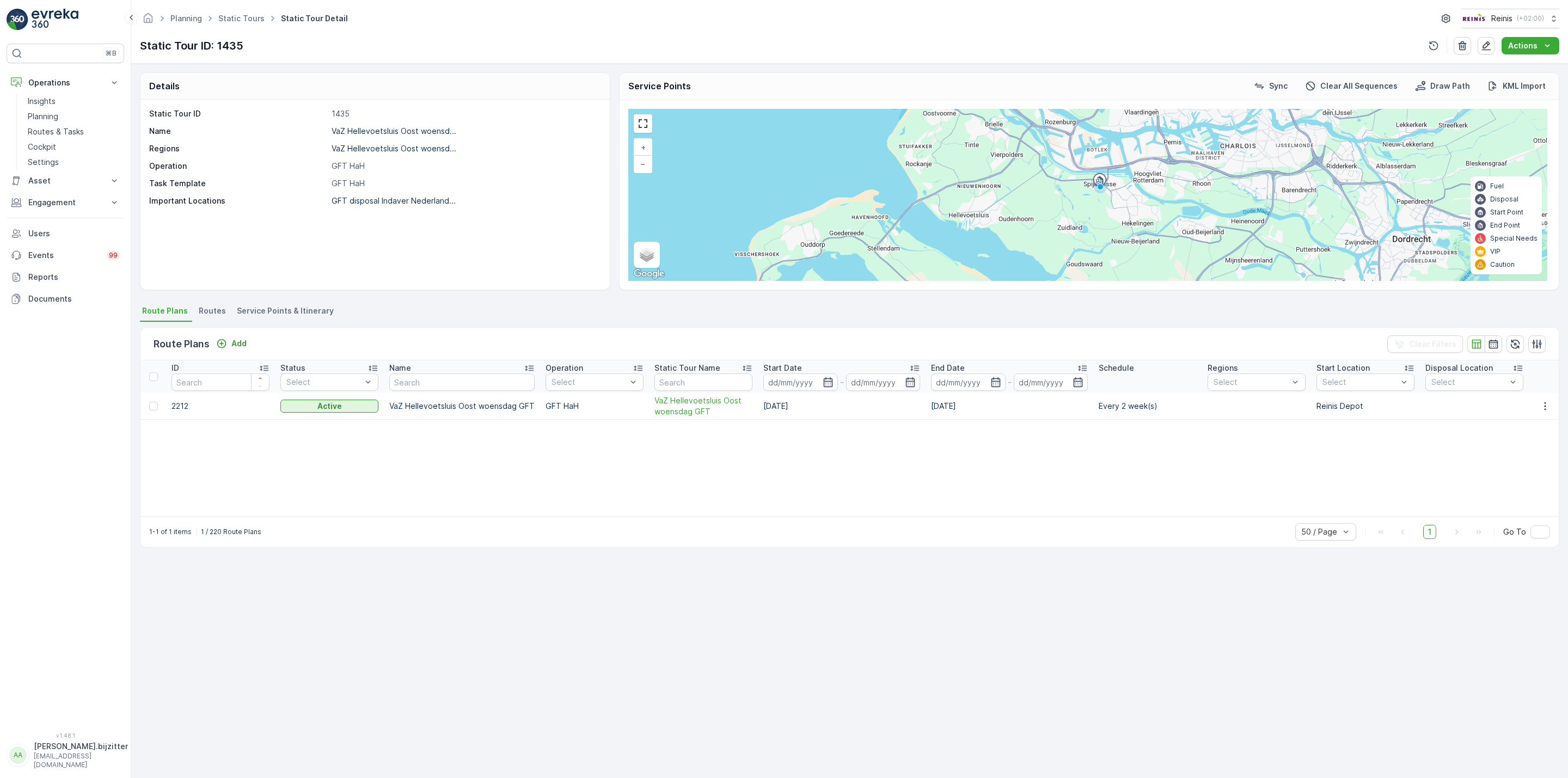
click at [376, 673] on div "Details Static Tour ID 1435 Name VaZ Hellevoetsluis Oost woensd... Regions VaZ …" at bounding box center [850, 421] width 1437 height 715
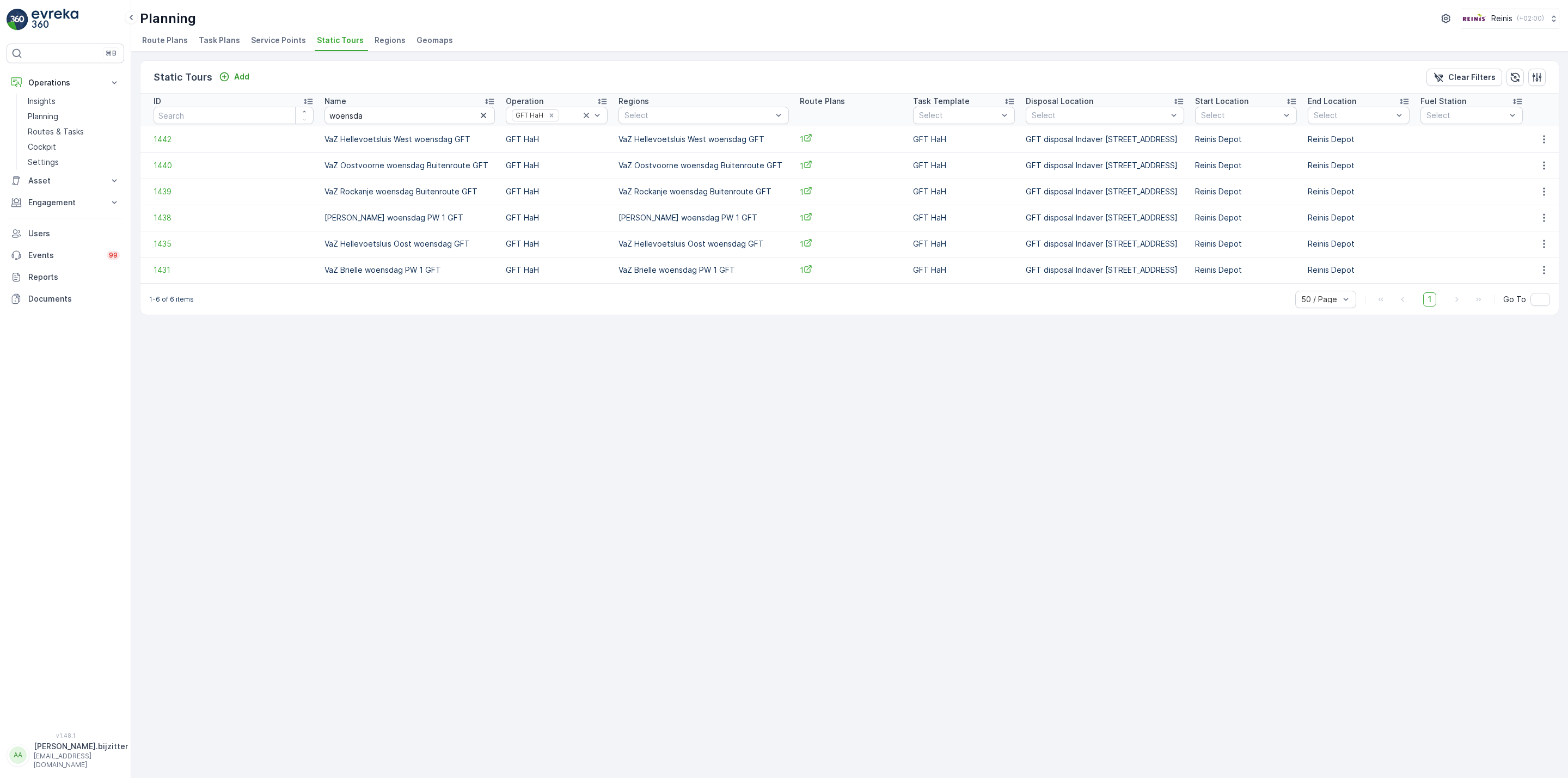
click at [567, 455] on div "Static Tours Add Clear Filters ID Name woensda Operation GFT HaH Regions Select…" at bounding box center [850, 415] width 1437 height 726
click at [410, 115] on input "woensda" at bounding box center [410, 115] width 170 height 18
click at [334, 117] on input "woensda" at bounding box center [410, 115] width 170 height 18
paste input "Donderdag"
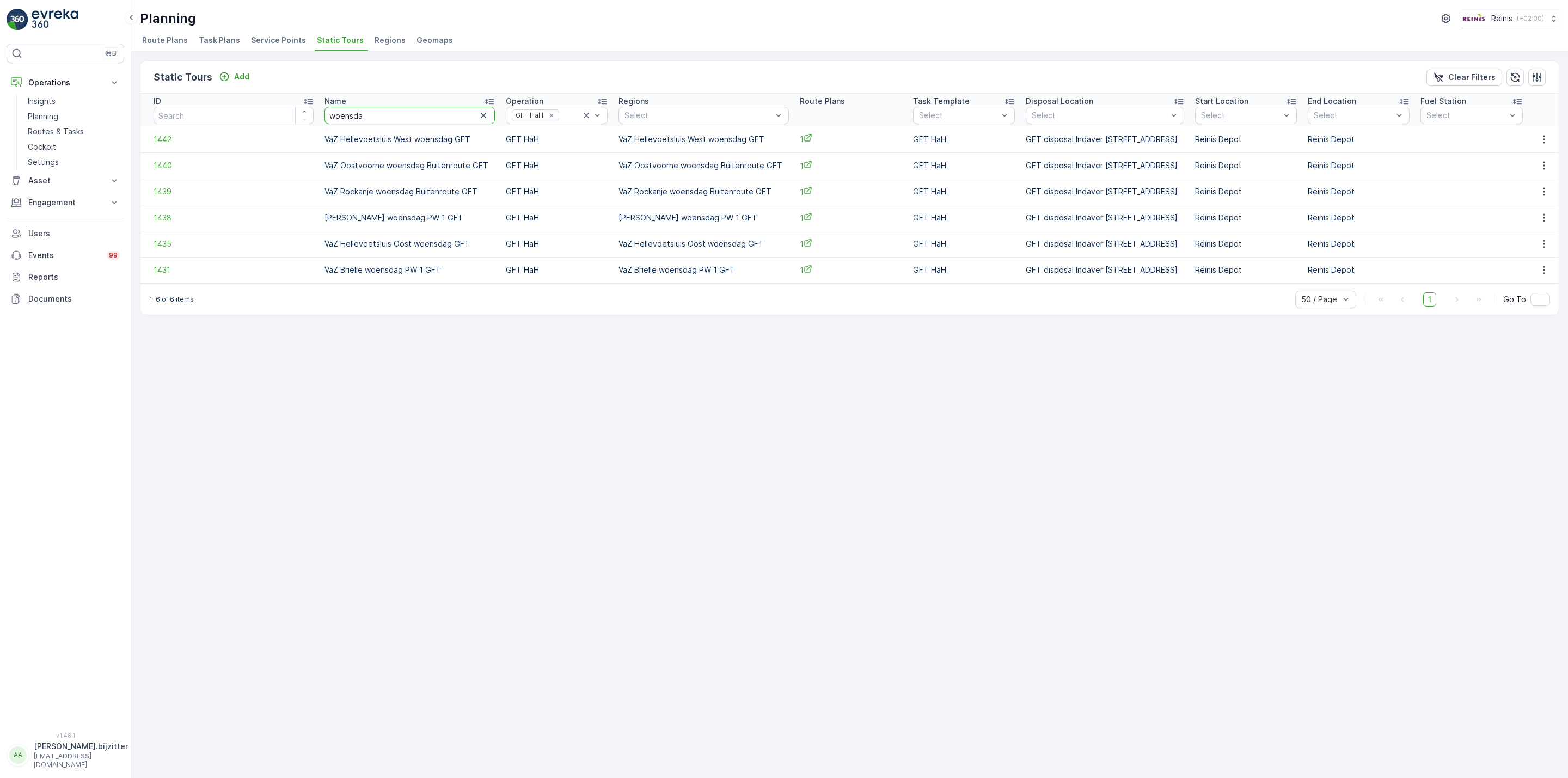
type input "Donderdag"
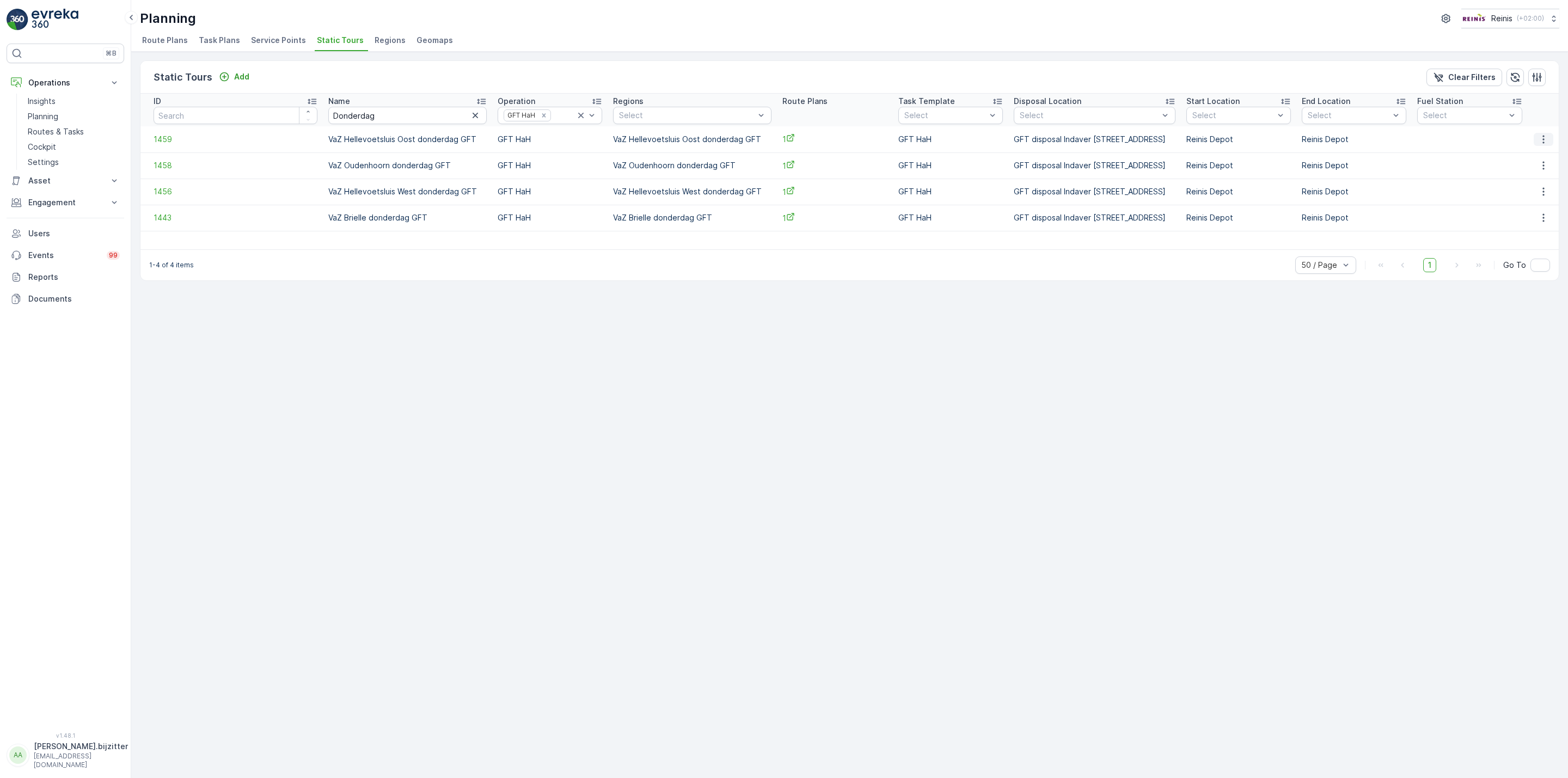
click at [1545, 142] on icon "button" at bounding box center [1544, 139] width 11 height 11
click at [1529, 155] on span "See More Details" at bounding box center [1526, 156] width 63 height 11
click at [1544, 170] on icon "button" at bounding box center [1544, 166] width 11 height 11
click at [1533, 182] on span "See More Details" at bounding box center [1526, 183] width 63 height 11
click at [1539, 139] on icon "button" at bounding box center [1544, 139] width 11 height 11
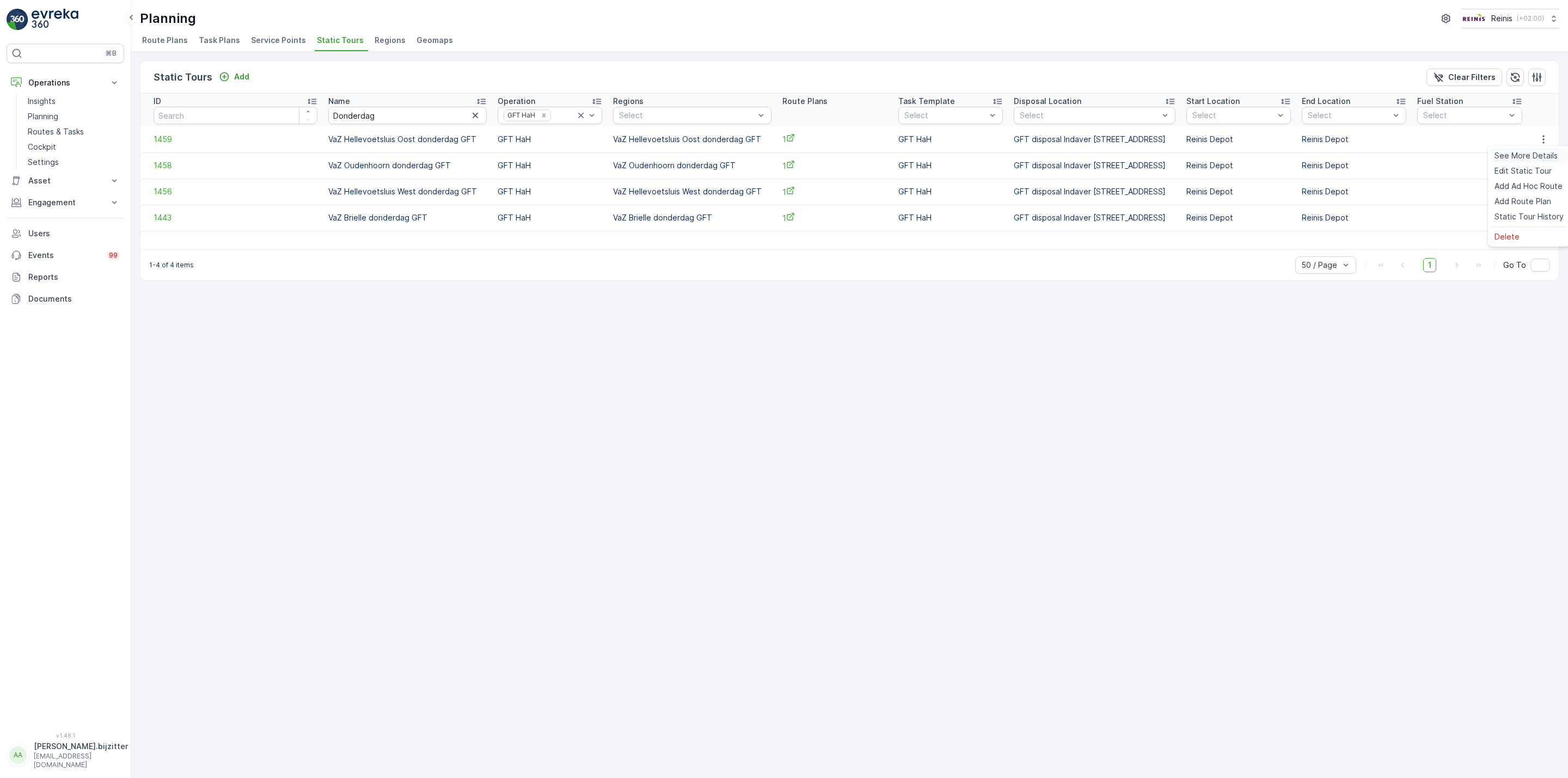
click at [1521, 158] on span "See More Details" at bounding box center [1526, 156] width 63 height 11
click at [390, 189] on td "VaZ Hellevoetsluis West donderdag GFT" at bounding box center [407, 191] width 169 height 26
click at [1541, 189] on icon "button" at bounding box center [1544, 192] width 11 height 11
click at [1529, 208] on span "See More Details" at bounding box center [1526, 209] width 63 height 11
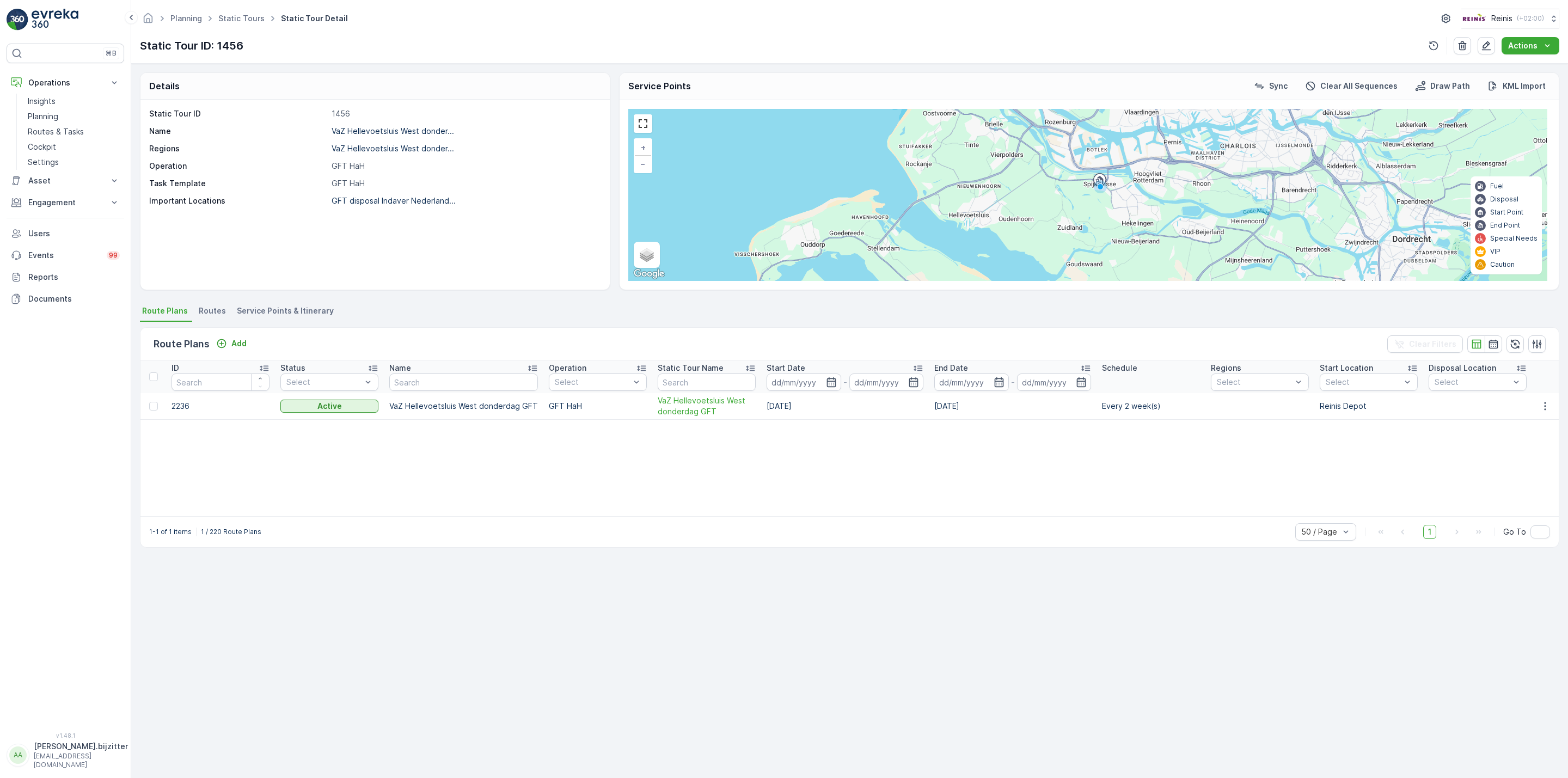
click at [294, 459] on div "ID Status Select Name Operation Select Static Tour Name Start Date - End Date -…" at bounding box center [850, 438] width 1418 height 156
click at [415, 457] on div "ID Status Select Name Operation Select Static Tour Name Start Date - End Date -…" at bounding box center [850, 438] width 1418 height 156
click at [341, 457] on div "ID Status Select Name Operation Select Static Tour Name Start Date - End Date -…" at bounding box center [850, 438] width 1418 height 156
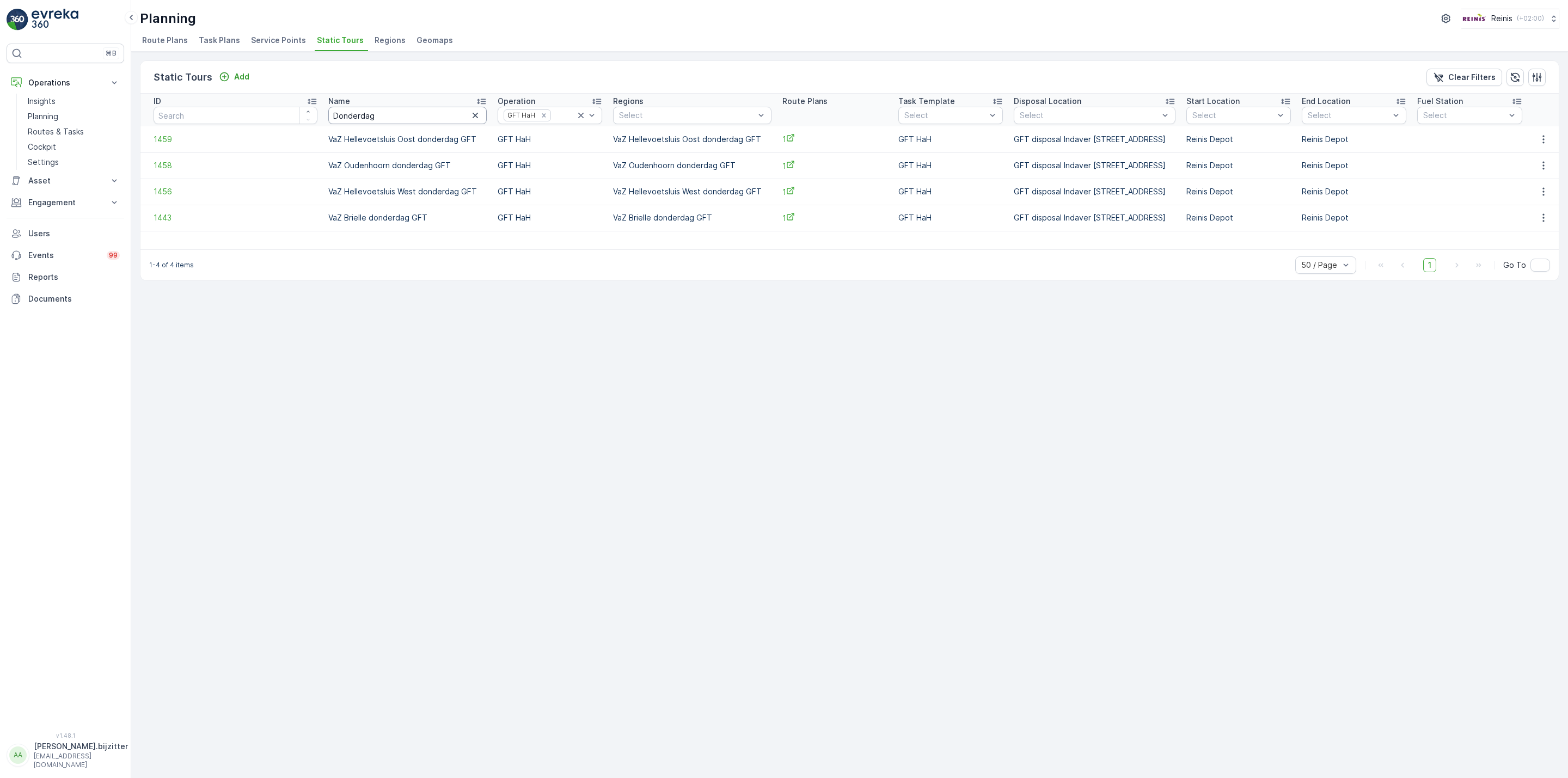
click at [345, 115] on input "Donderdag" at bounding box center [407, 115] width 158 height 18
click at [330, 116] on input "Donderdag" at bounding box center [407, 115] width 158 height 18
paste input "Vrij"
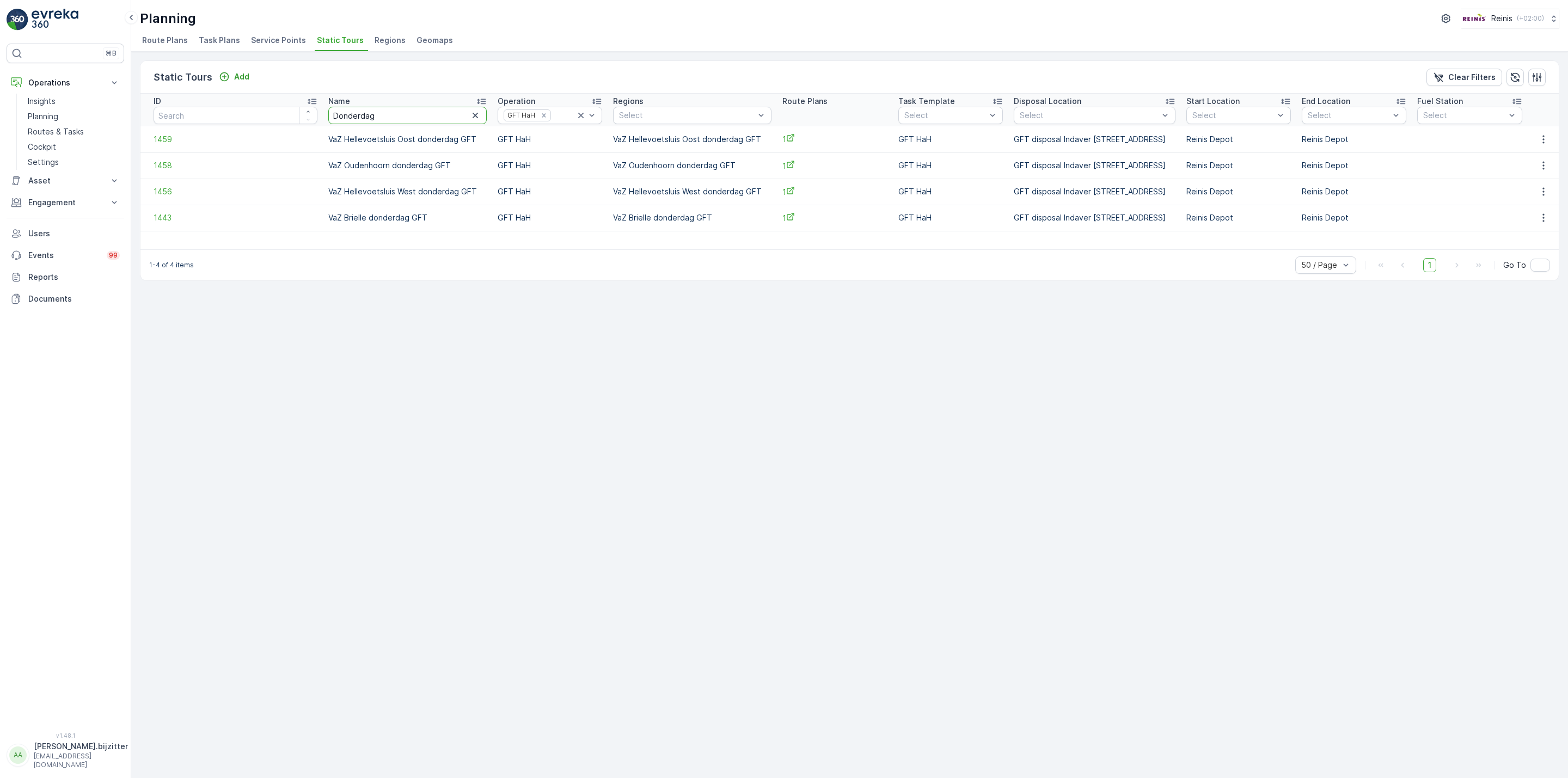
type input "Vrijdag"
click at [1544, 139] on icon "button" at bounding box center [1544, 139] width 2 height 8
click at [1533, 153] on span "See More Details" at bounding box center [1526, 156] width 63 height 11
click at [1545, 191] on icon "button" at bounding box center [1544, 192] width 11 height 11
click at [1525, 208] on span "See More Details" at bounding box center [1526, 209] width 63 height 11
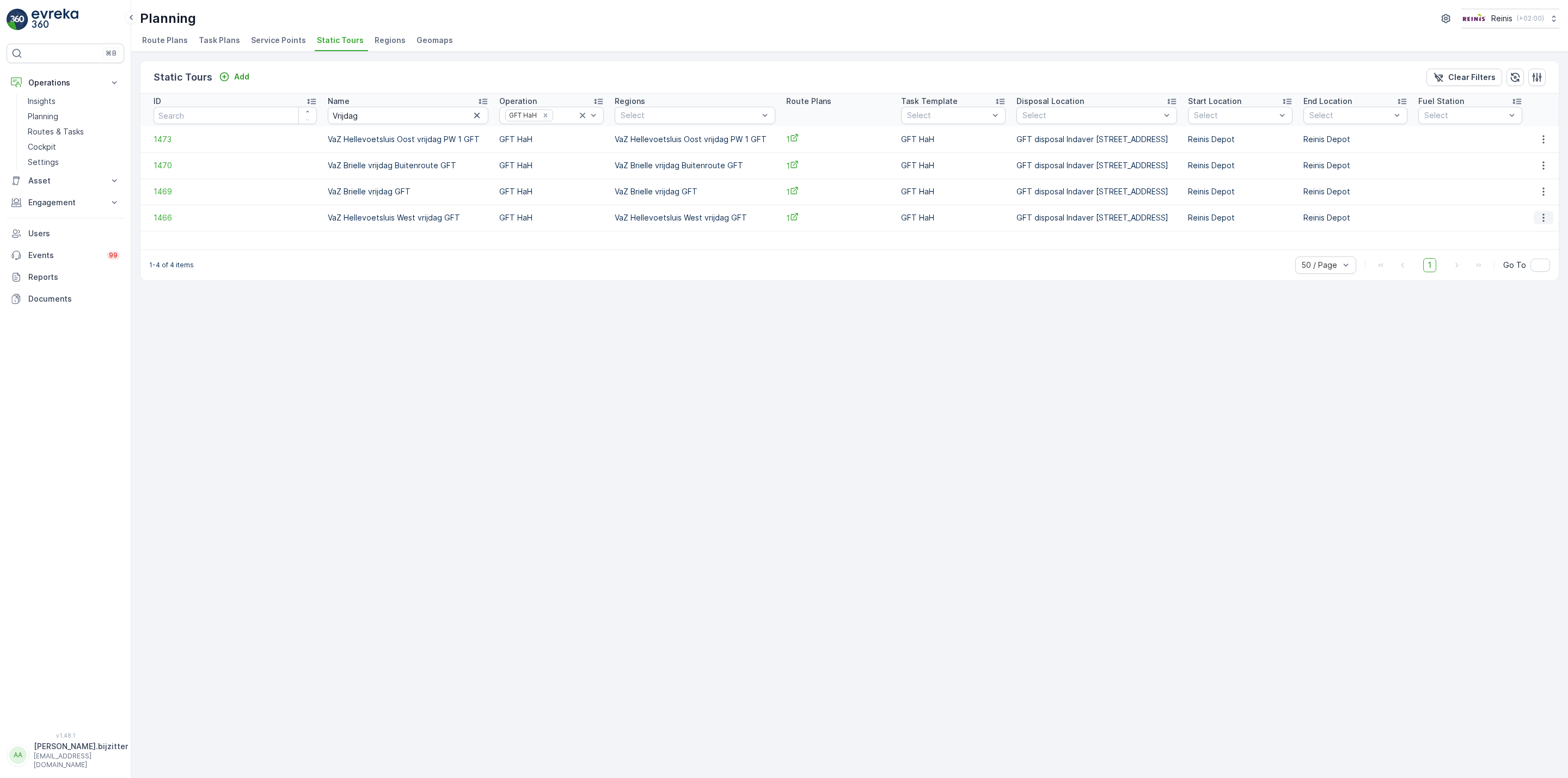
click at [1545, 216] on icon "button" at bounding box center [1544, 218] width 11 height 11
click at [1530, 232] on span "See More Details" at bounding box center [1526, 235] width 63 height 11
click at [330, 116] on input "Vrijdag" at bounding box center [408, 115] width 161 height 18
paste input "Woens"
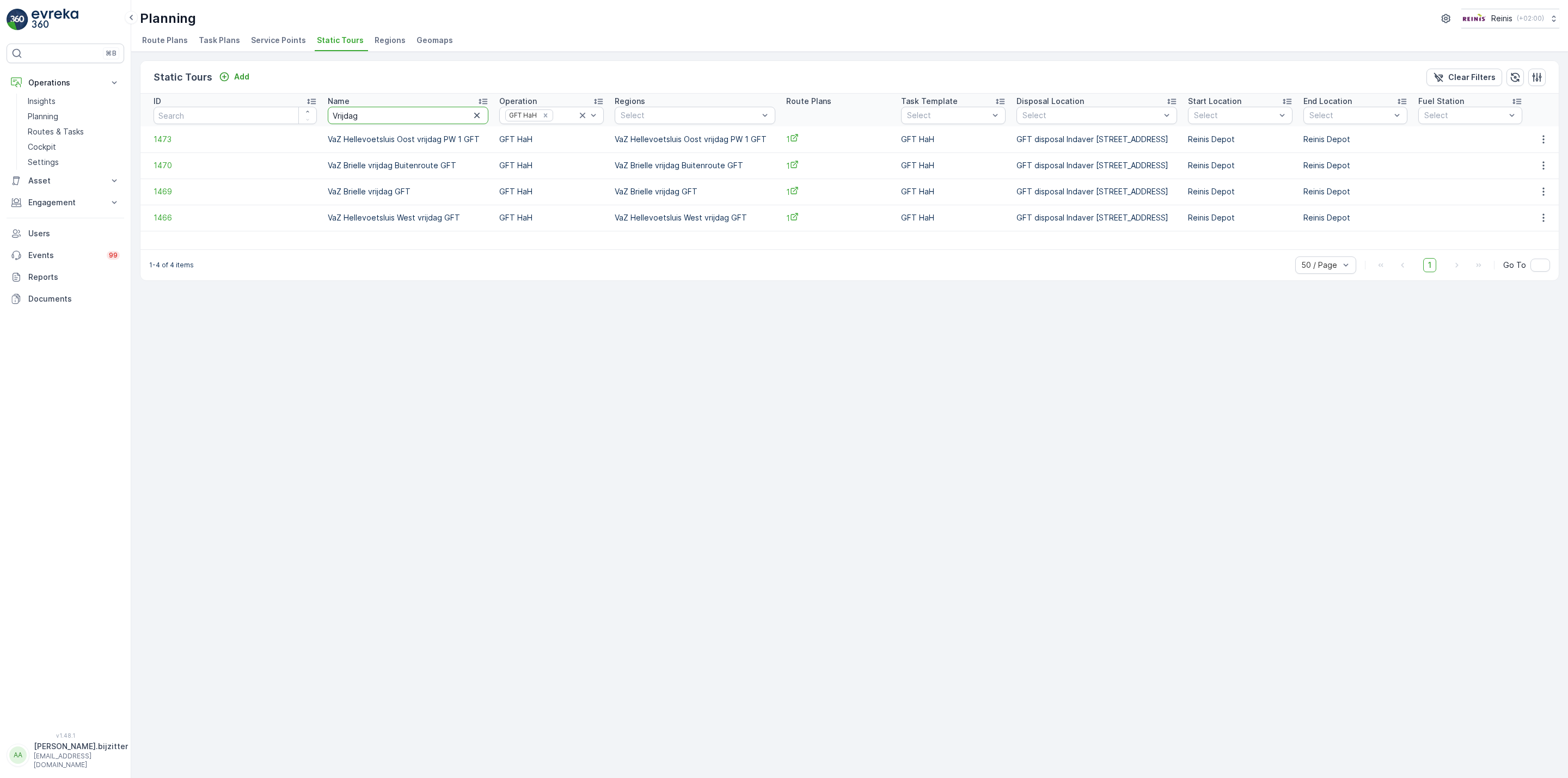
type input "Woensdag"
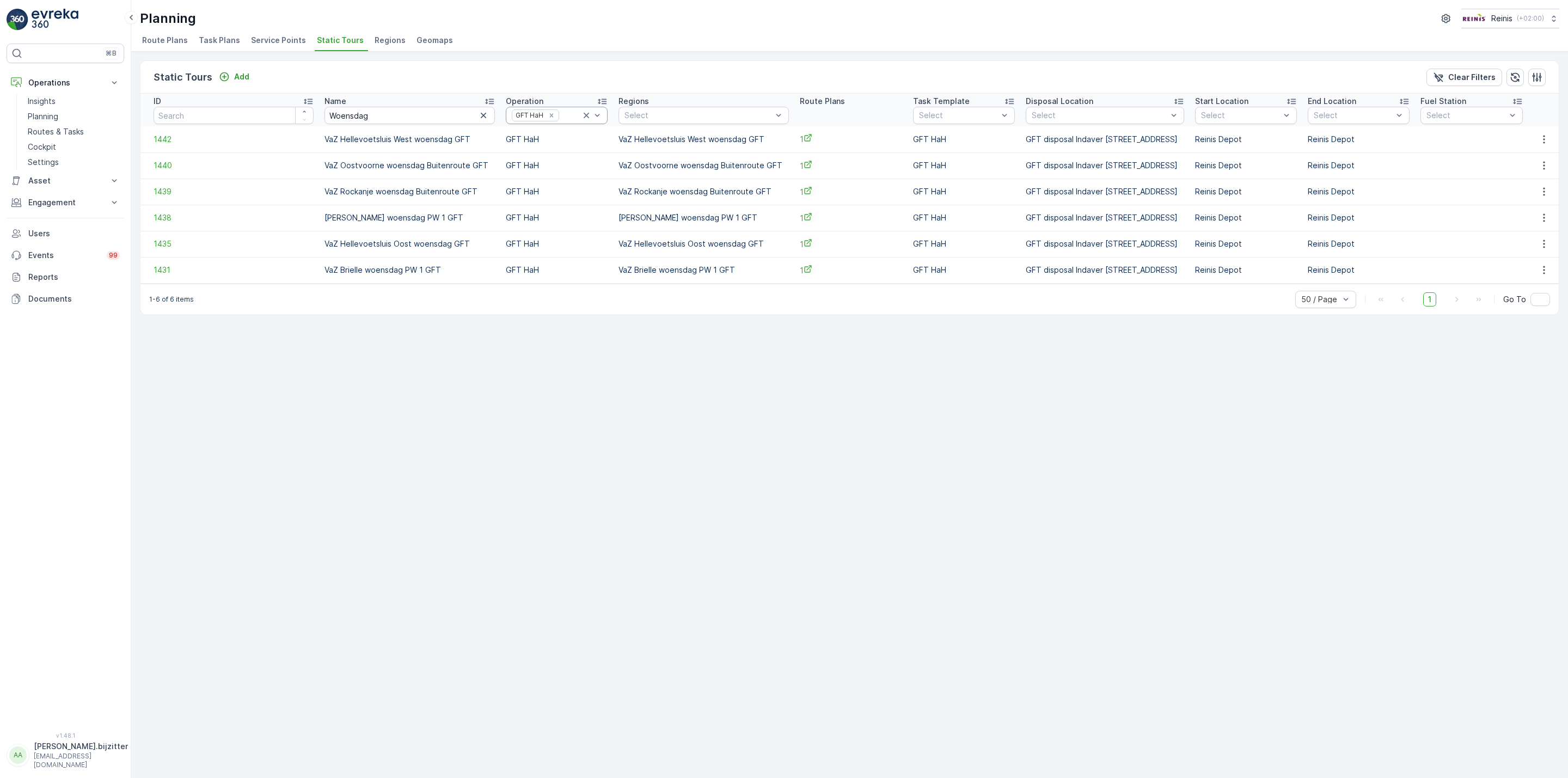
click at [581, 115] on icon at bounding box center [586, 116] width 11 height 11
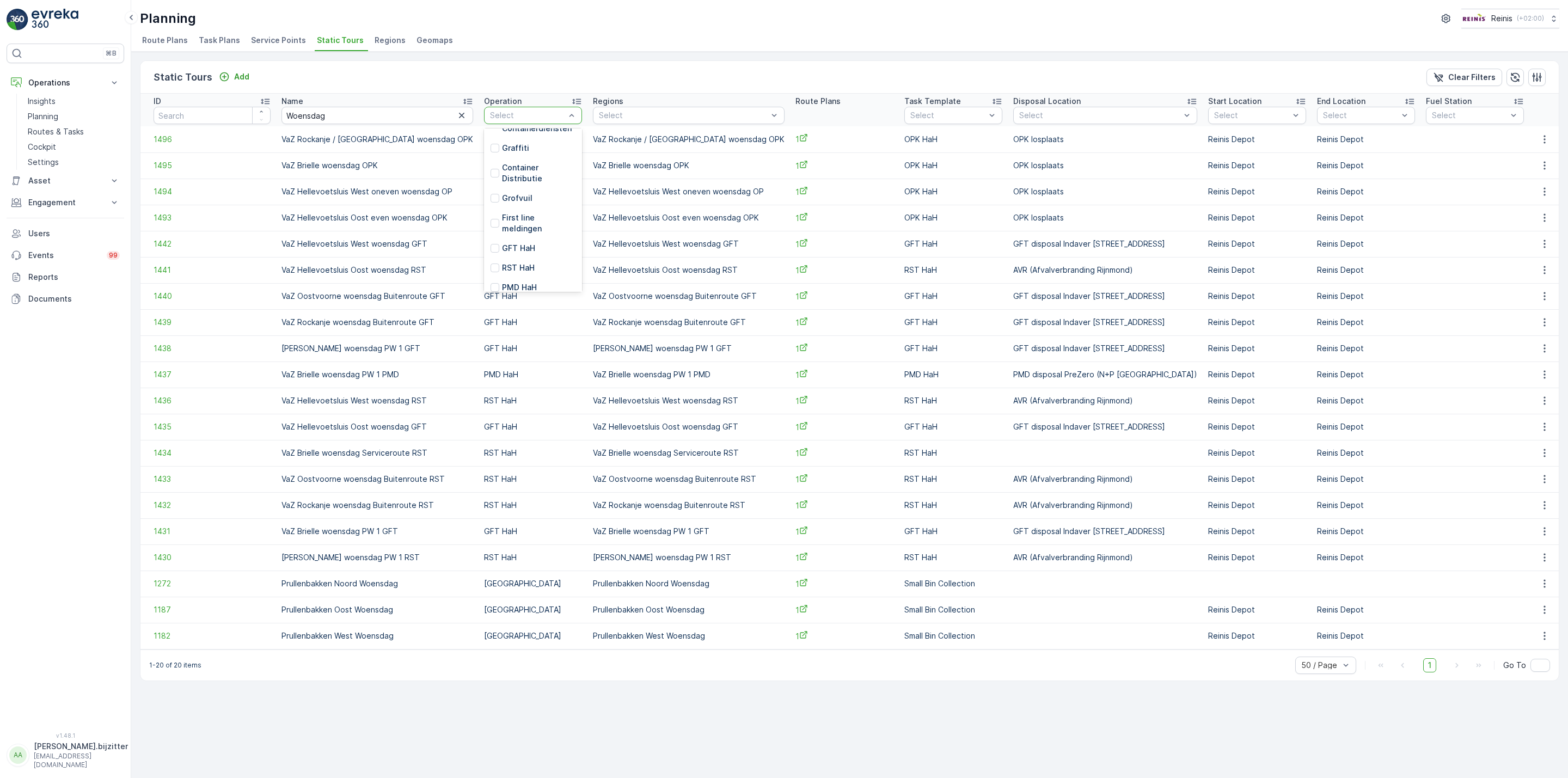
scroll to position [235, 0]
click at [499, 247] on div at bounding box center [495, 251] width 9 height 9
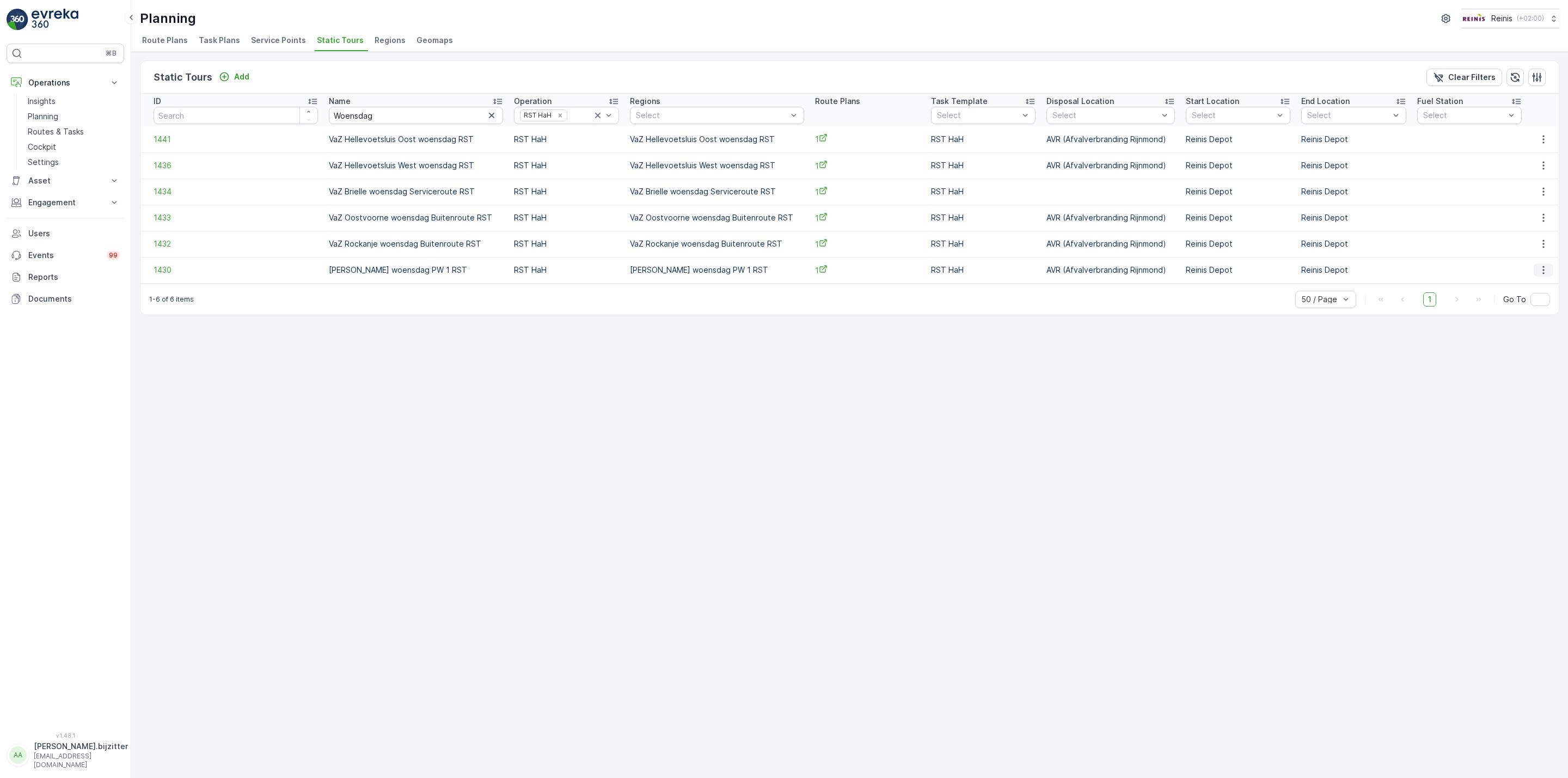
click at [1543, 270] on icon "button" at bounding box center [1544, 270] width 2 height 8
click at [1516, 286] on span "See More Details" at bounding box center [1526, 287] width 63 height 11
click at [1547, 141] on icon "button" at bounding box center [1544, 139] width 11 height 11
click at [1535, 157] on span "See More Details" at bounding box center [1526, 156] width 63 height 11
click at [1545, 163] on icon "button" at bounding box center [1544, 166] width 11 height 11
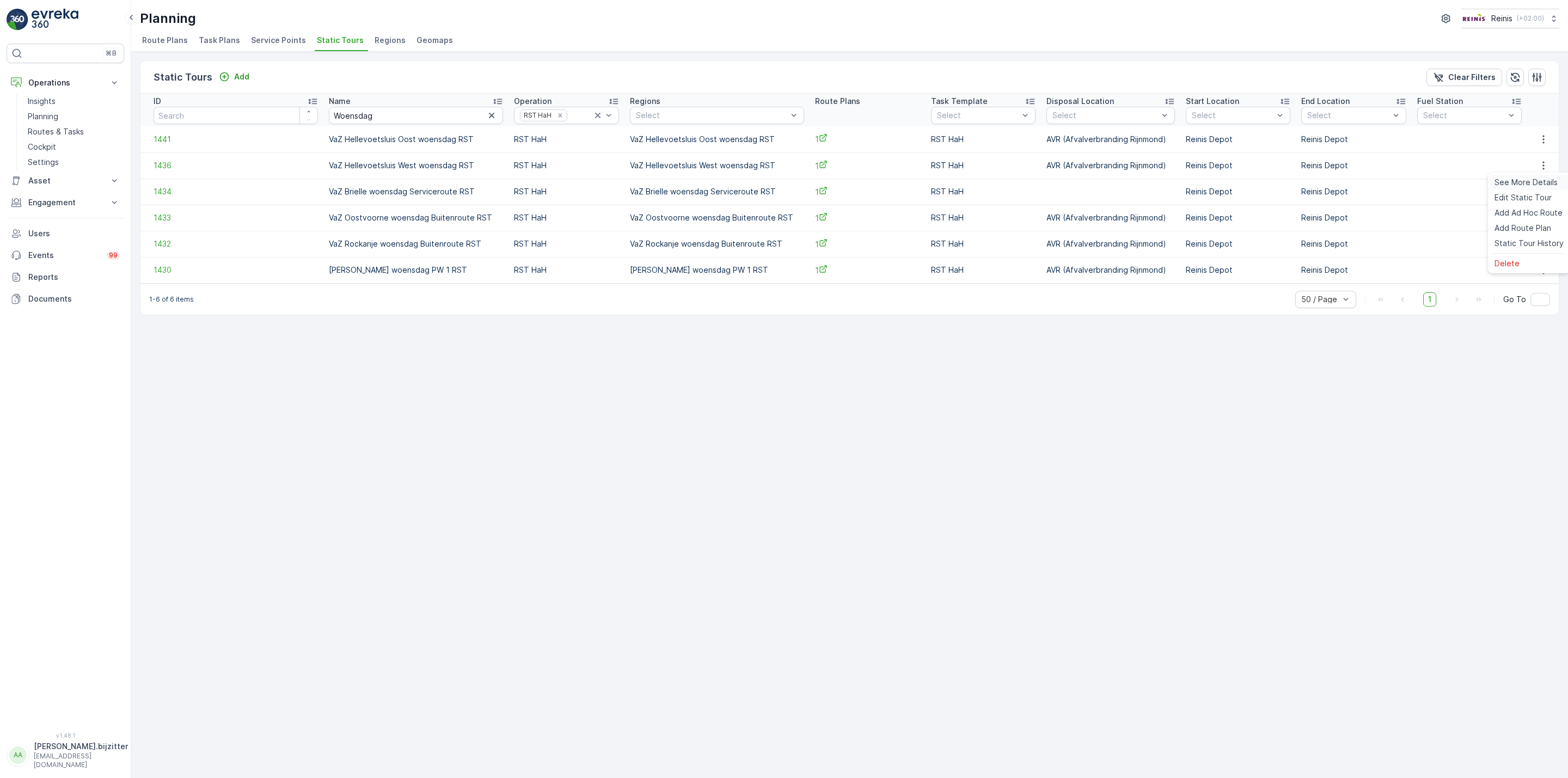
click at [1534, 180] on span "See More Details" at bounding box center [1526, 183] width 63 height 11
click at [345, 116] on input "Woensdag" at bounding box center [416, 115] width 174 height 18
paste input "Donder"
type input "Donderdag"
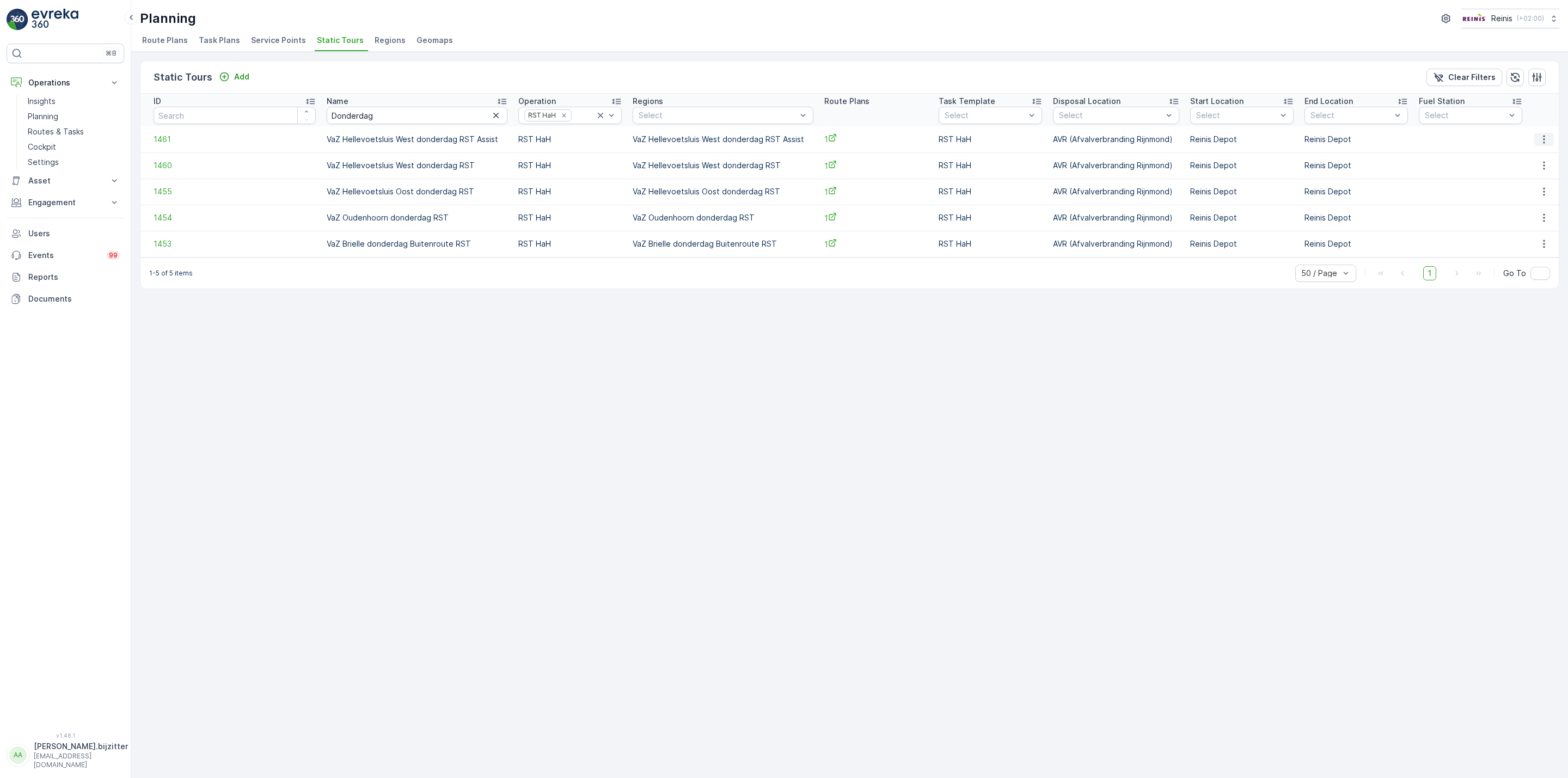
click at [1542, 139] on icon "button" at bounding box center [1544, 139] width 11 height 11
click at [1517, 156] on span "See More Details" at bounding box center [1526, 156] width 63 height 11
click at [1545, 164] on icon "button" at bounding box center [1544, 166] width 11 height 11
click at [1524, 182] on span "See More Details" at bounding box center [1526, 183] width 63 height 11
click at [1544, 190] on icon "button" at bounding box center [1544, 192] width 11 height 11
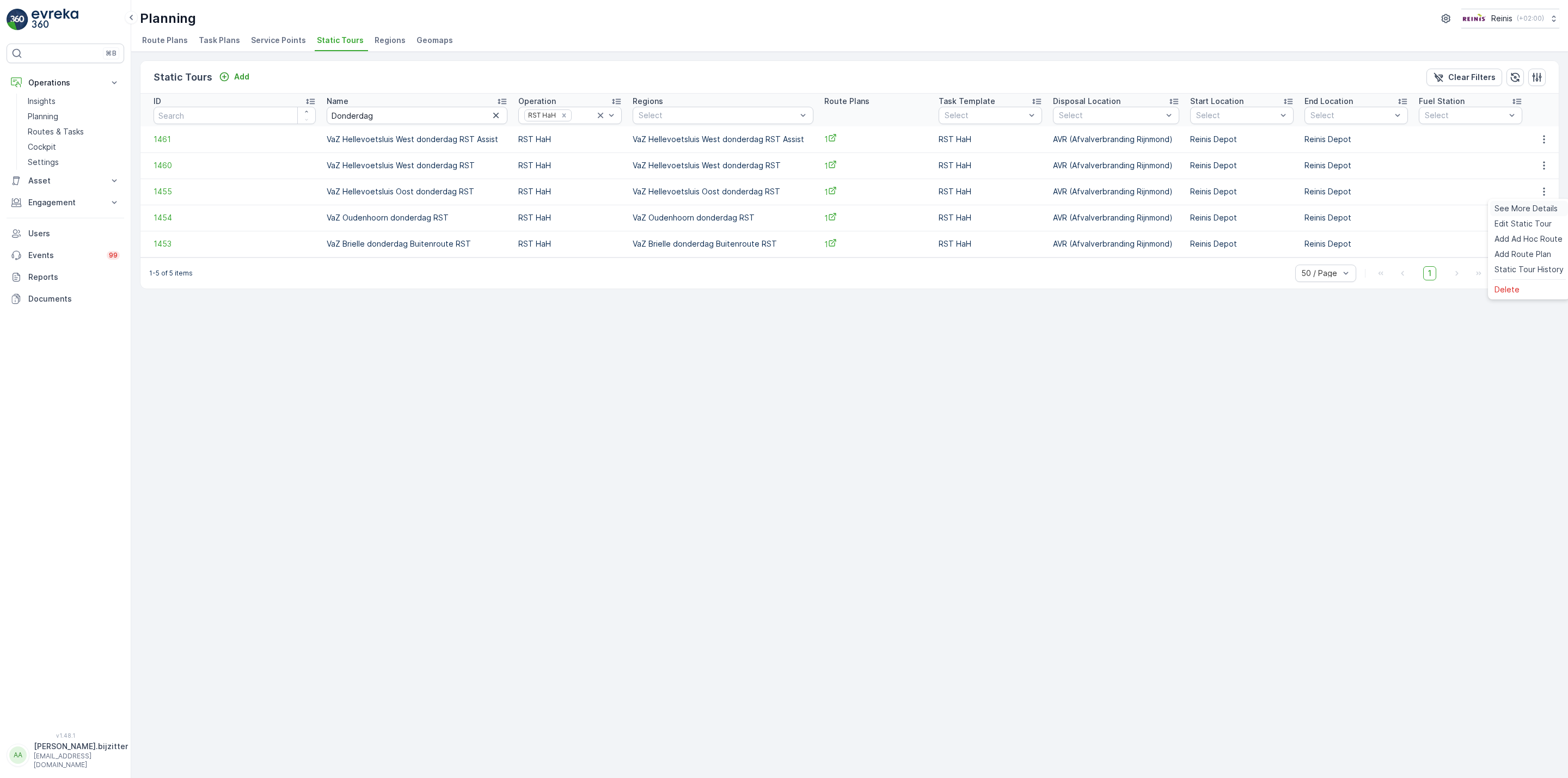
click at [1519, 206] on span "See More Details" at bounding box center [1526, 209] width 63 height 11
click at [345, 113] on input "Donderdag" at bounding box center [417, 115] width 181 height 18
paste input "Vrij"
type input "Vrijdag"
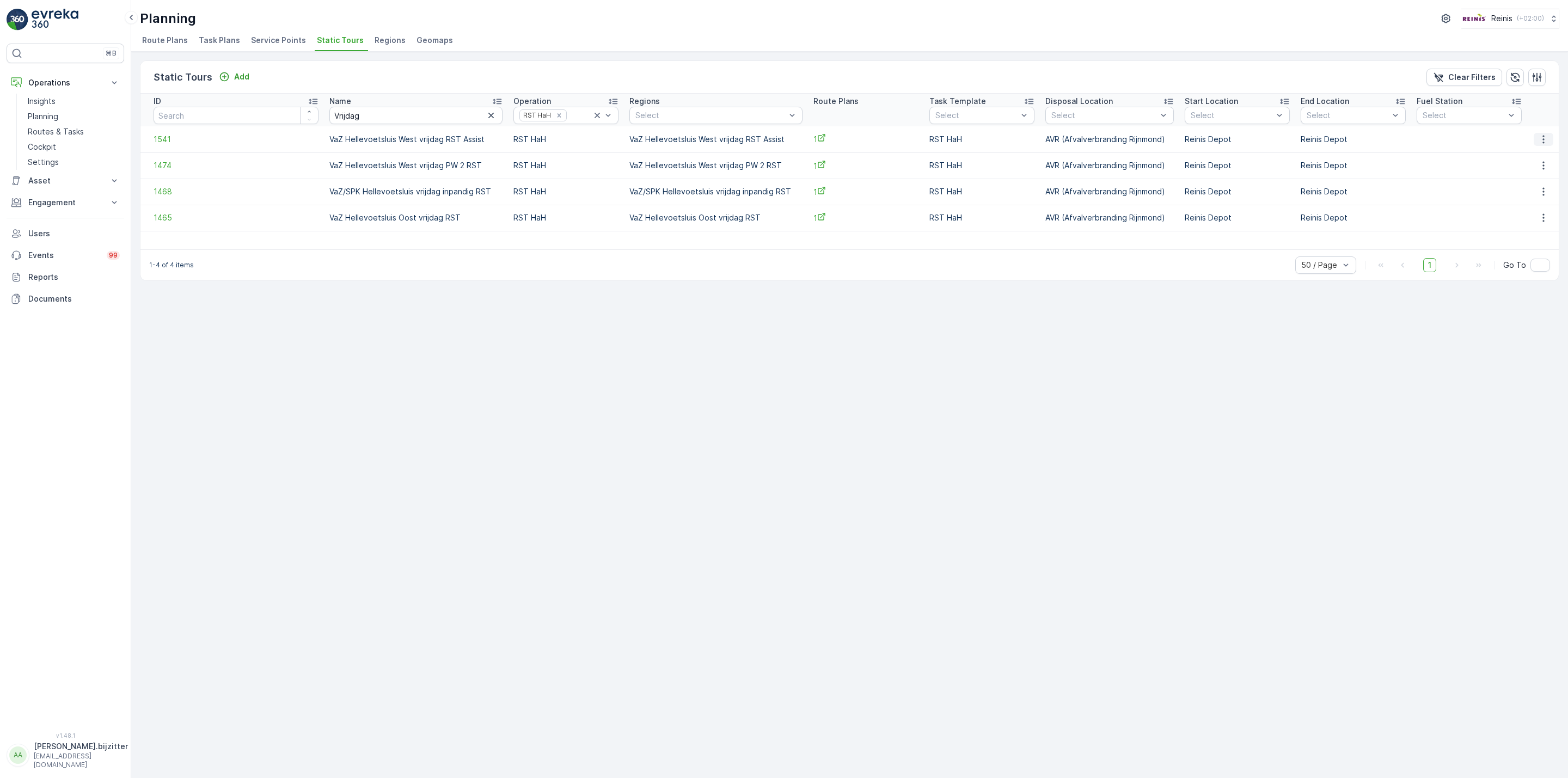
click at [1550, 141] on button "button" at bounding box center [1544, 139] width 19 height 13
click at [1529, 154] on span "See More Details" at bounding box center [1526, 156] width 63 height 11
click at [1542, 168] on icon "button" at bounding box center [1544, 166] width 11 height 11
click at [1532, 182] on span "See More Details" at bounding box center [1526, 183] width 63 height 11
click at [1540, 214] on icon "button" at bounding box center [1544, 218] width 11 height 11
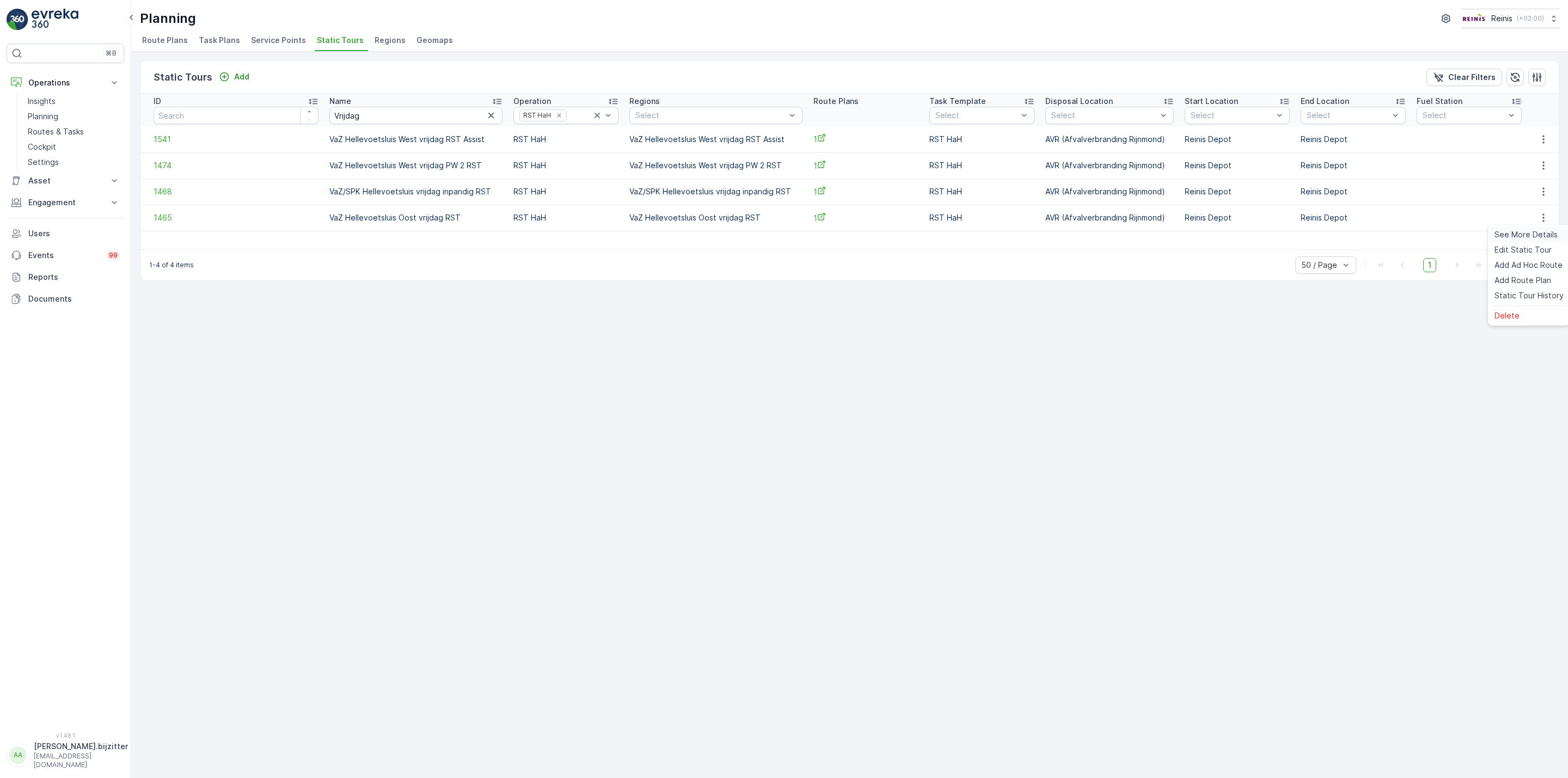
click at [1519, 233] on span "See More Details" at bounding box center [1526, 235] width 63 height 11
drag, startPoint x: 208, startPoint y: 511, endPoint x: 265, endPoint y: 387, distance: 136.5
click at [209, 503] on div "Static Tours Add Clear Filters ID Name Vrijdag Operation RST HaH Regions Select…" at bounding box center [850, 415] width 1437 height 726
click at [333, 117] on input "Vrijdag" at bounding box center [416, 115] width 173 height 18
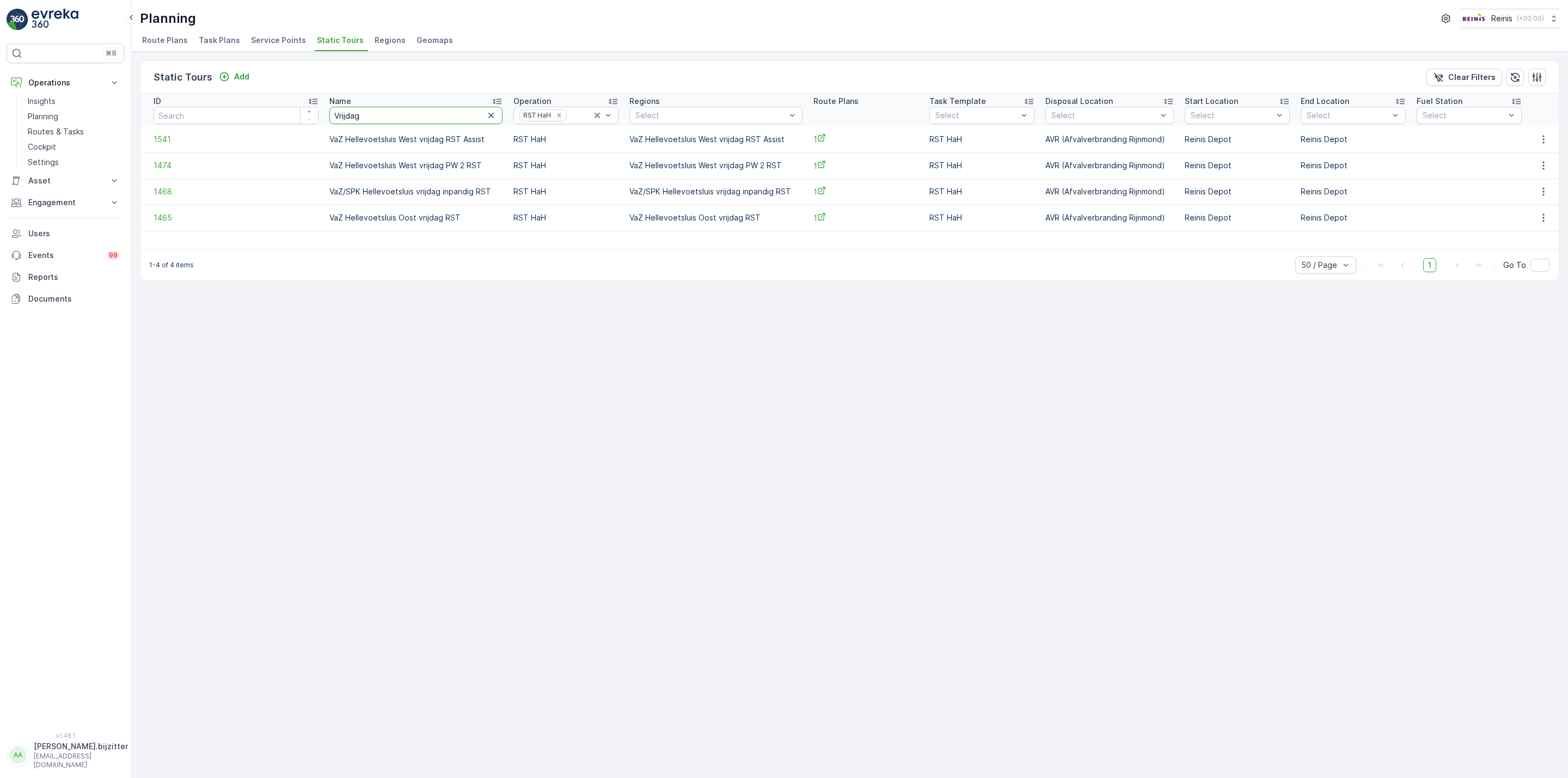
paste input "Maan"
type input "Maandag"
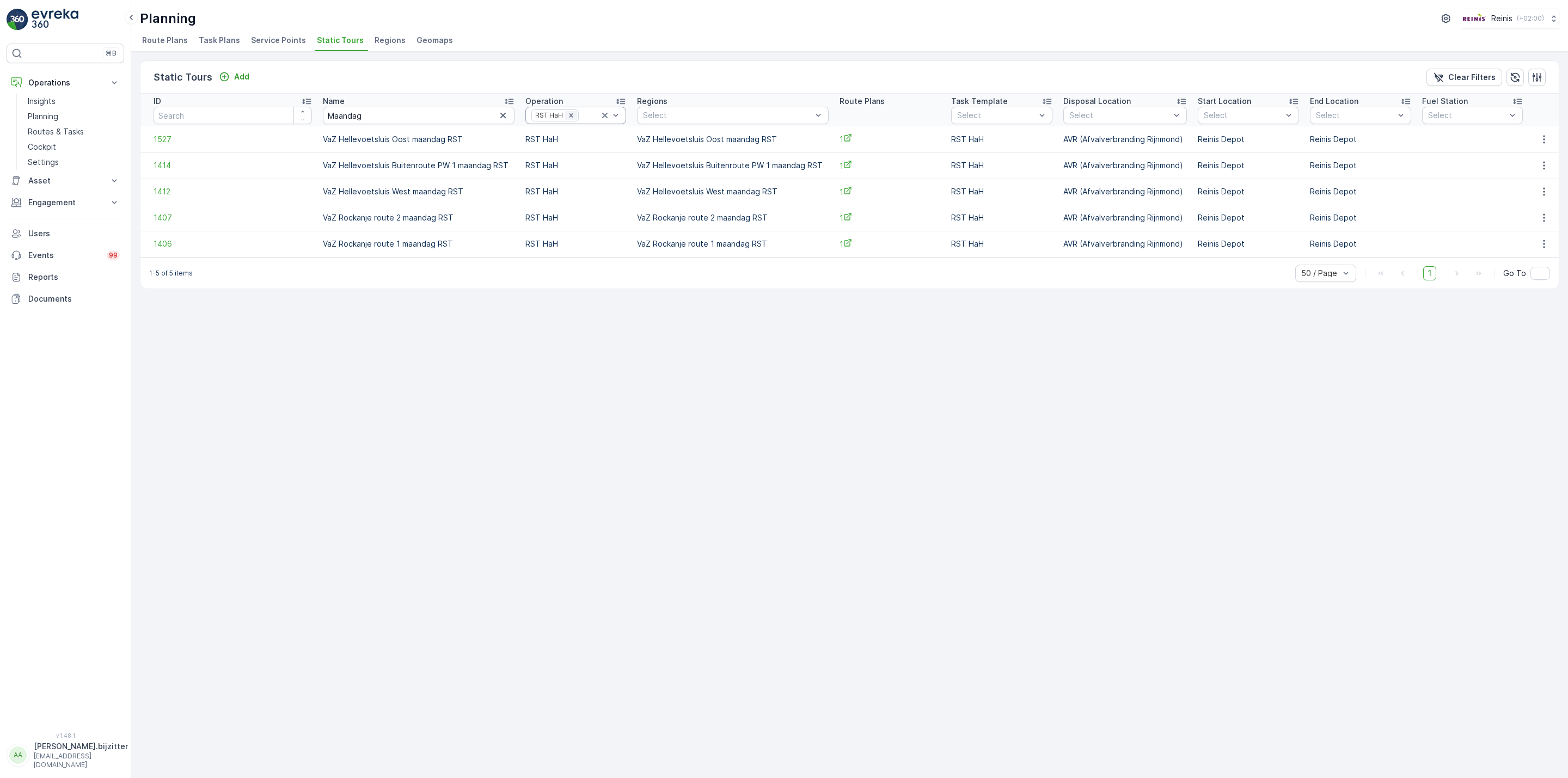
click at [567, 114] on icon "Remove RST HaH" at bounding box center [571, 115] width 8 height 8
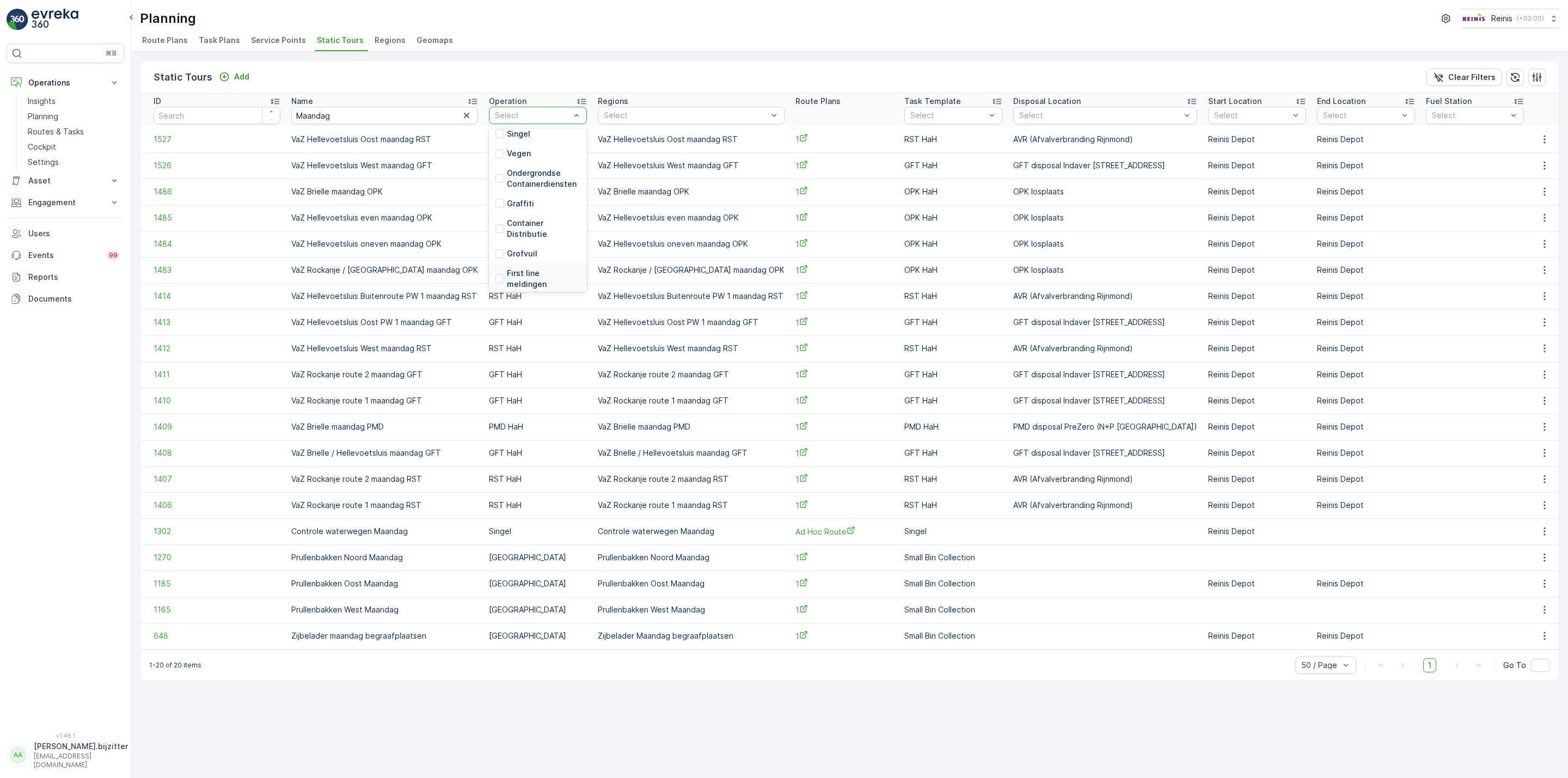
scroll to position [235, 0]
click at [531, 226] on p "GFT HaH" at bounding box center [523, 232] width 33 height 11
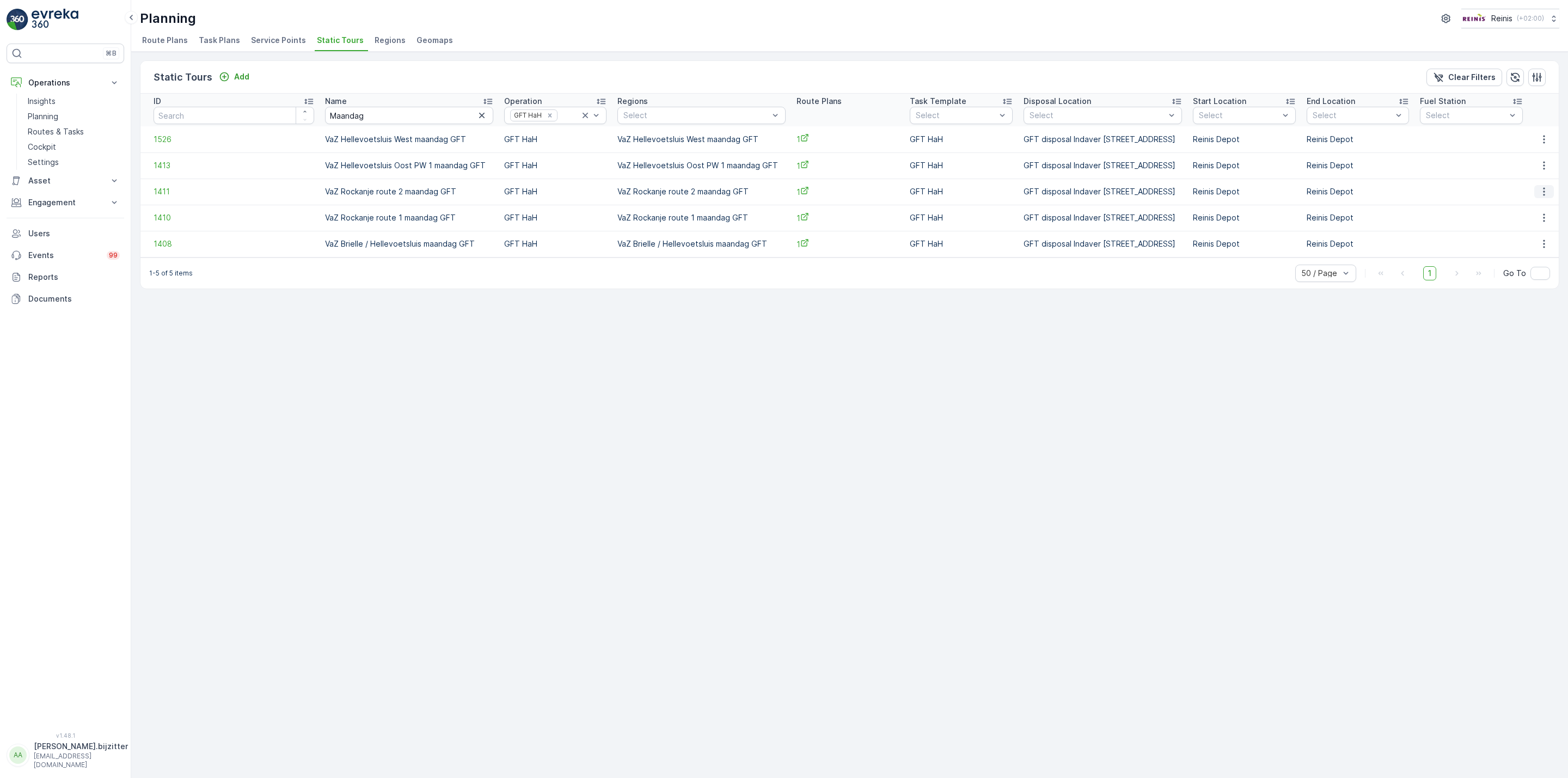
click at [1544, 195] on icon "button" at bounding box center [1544, 192] width 2 height 8
click at [1527, 206] on span "See More Details" at bounding box center [1526, 209] width 63 height 11
click at [1545, 218] on icon "button" at bounding box center [1544, 218] width 11 height 11
click at [1530, 230] on span "See More Details" at bounding box center [1526, 235] width 63 height 11
click at [346, 120] on input "Maandag" at bounding box center [408, 115] width 167 height 18
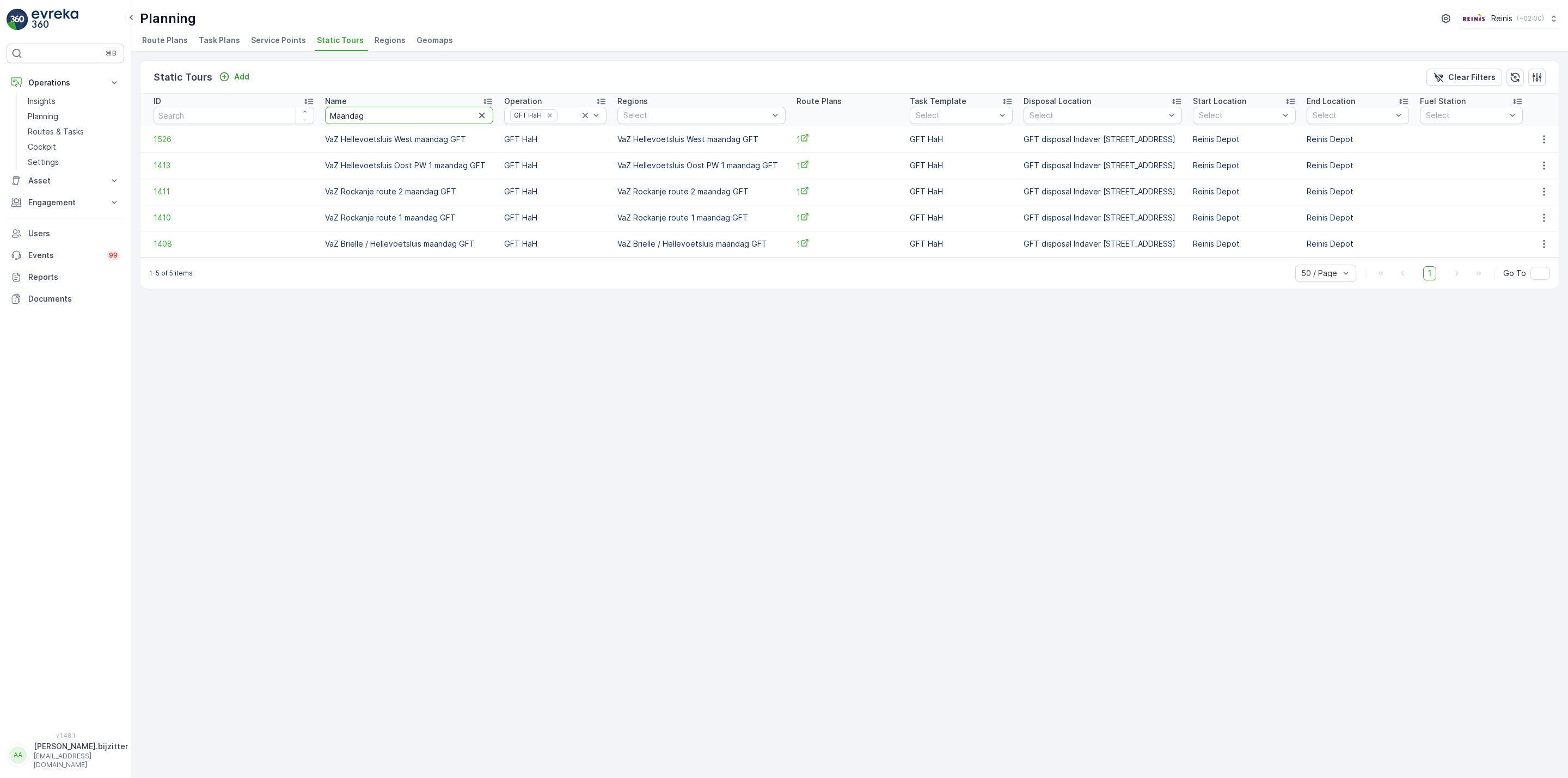
click at [346, 117] on input "Maandag" at bounding box center [408, 115] width 167 height 18
paste input "Dins"
type input "Dinsdag"
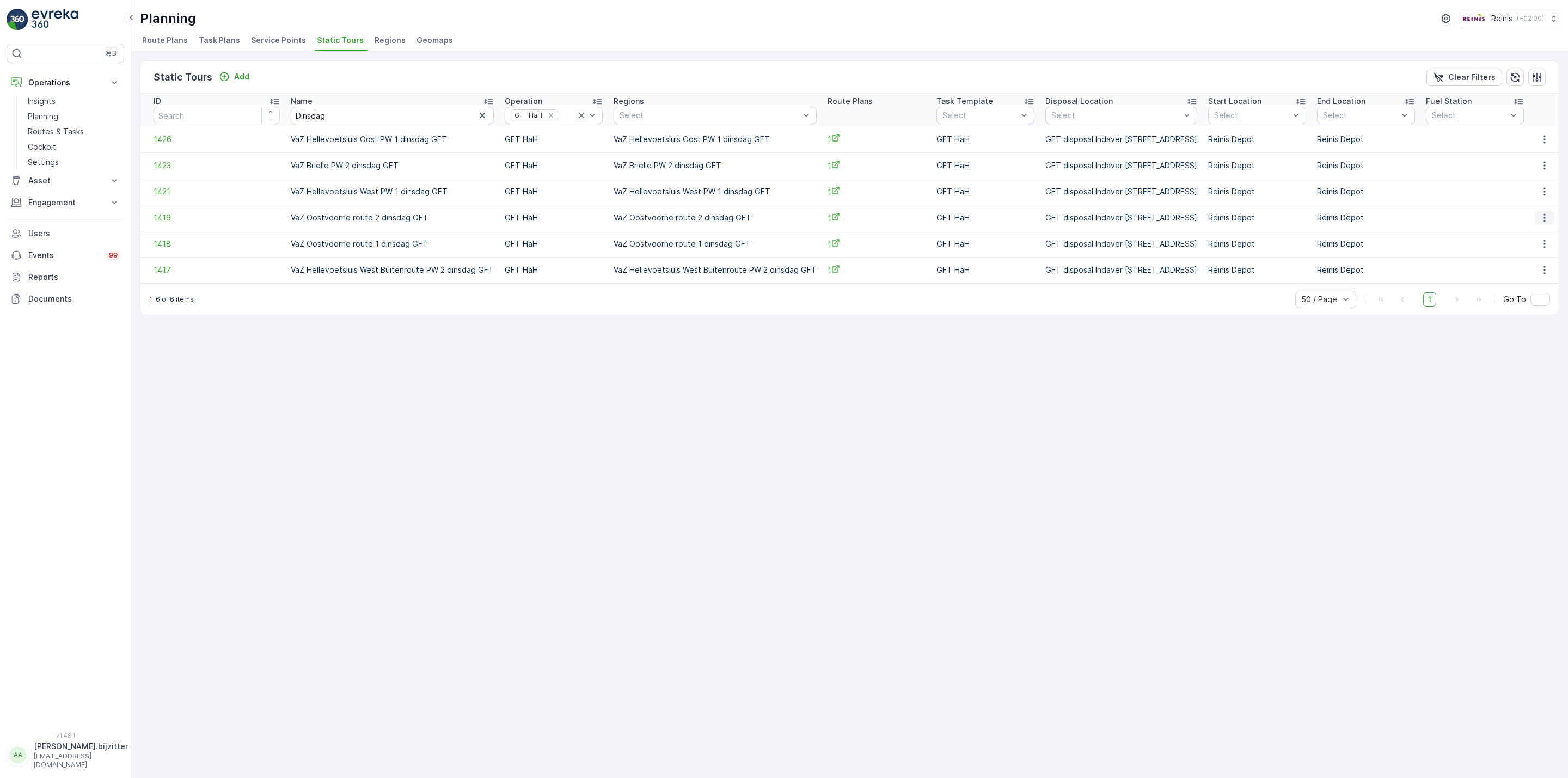
click at [1541, 222] on icon "button" at bounding box center [1545, 218] width 11 height 11
click at [1533, 234] on span "See More Details" at bounding box center [1526, 235] width 63 height 11
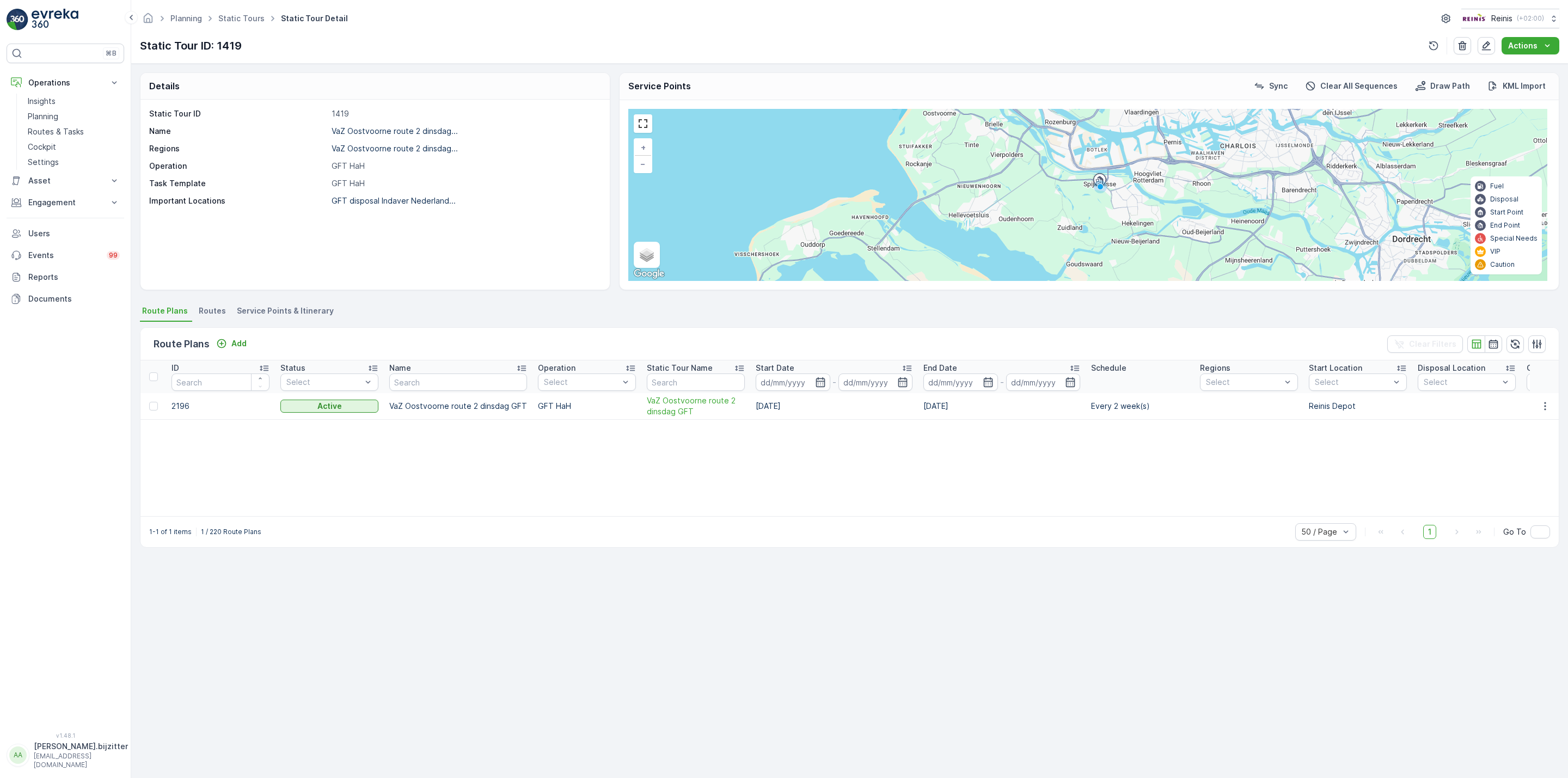
click at [467, 438] on div "ID Status Select Name Operation Select Static Tour Name Start Date - End Date -…" at bounding box center [850, 438] width 1418 height 156
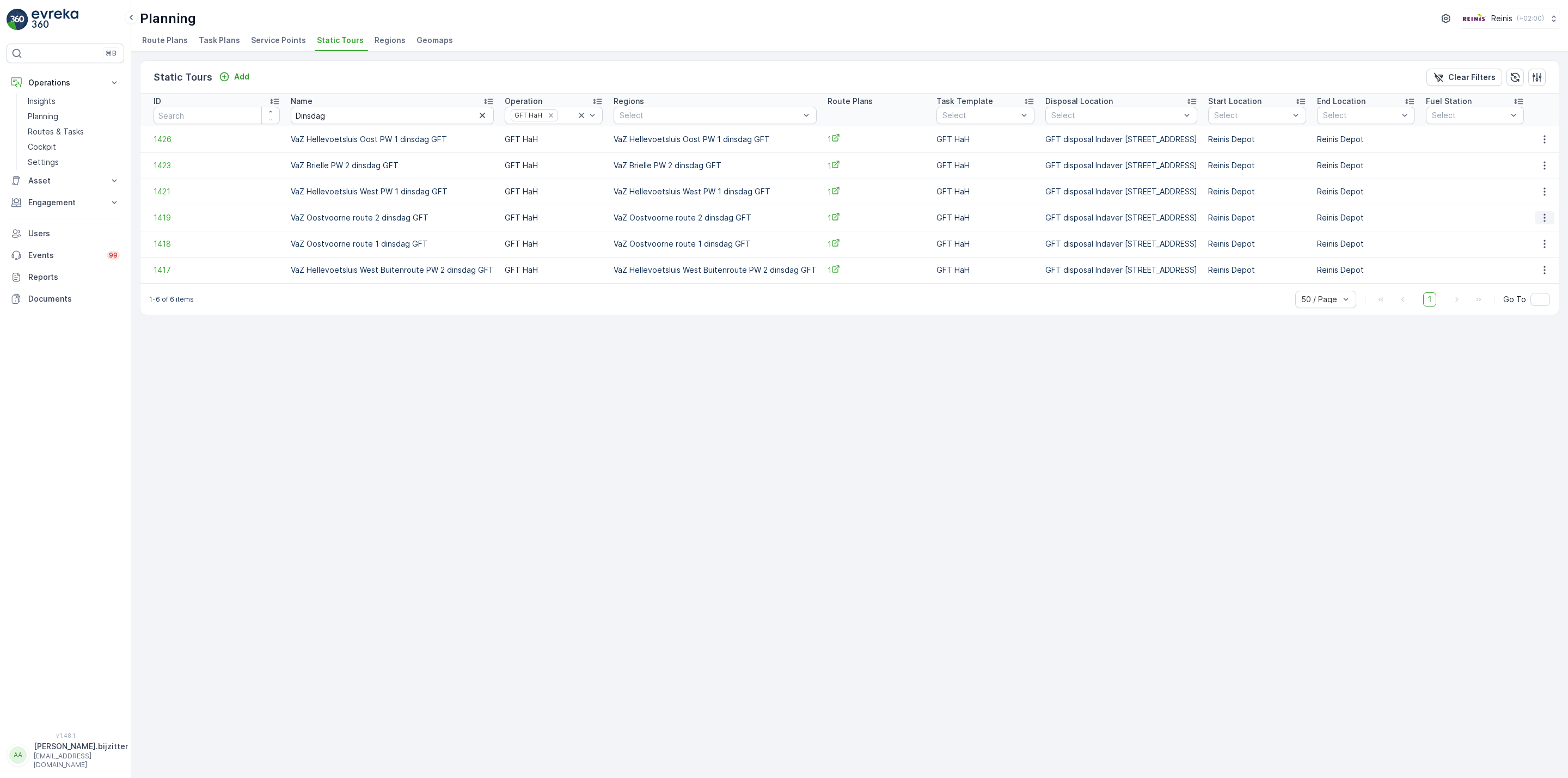
click at [1549, 217] on icon "button" at bounding box center [1545, 218] width 11 height 11
click at [1521, 234] on span "See More Details" at bounding box center [1526, 235] width 63 height 11
click at [1542, 244] on icon "button" at bounding box center [1545, 244] width 11 height 11
click at [1532, 260] on span "See More Details" at bounding box center [1526, 261] width 63 height 11
click at [291, 119] on input "Dinsdag" at bounding box center [393, 115] width 203 height 18
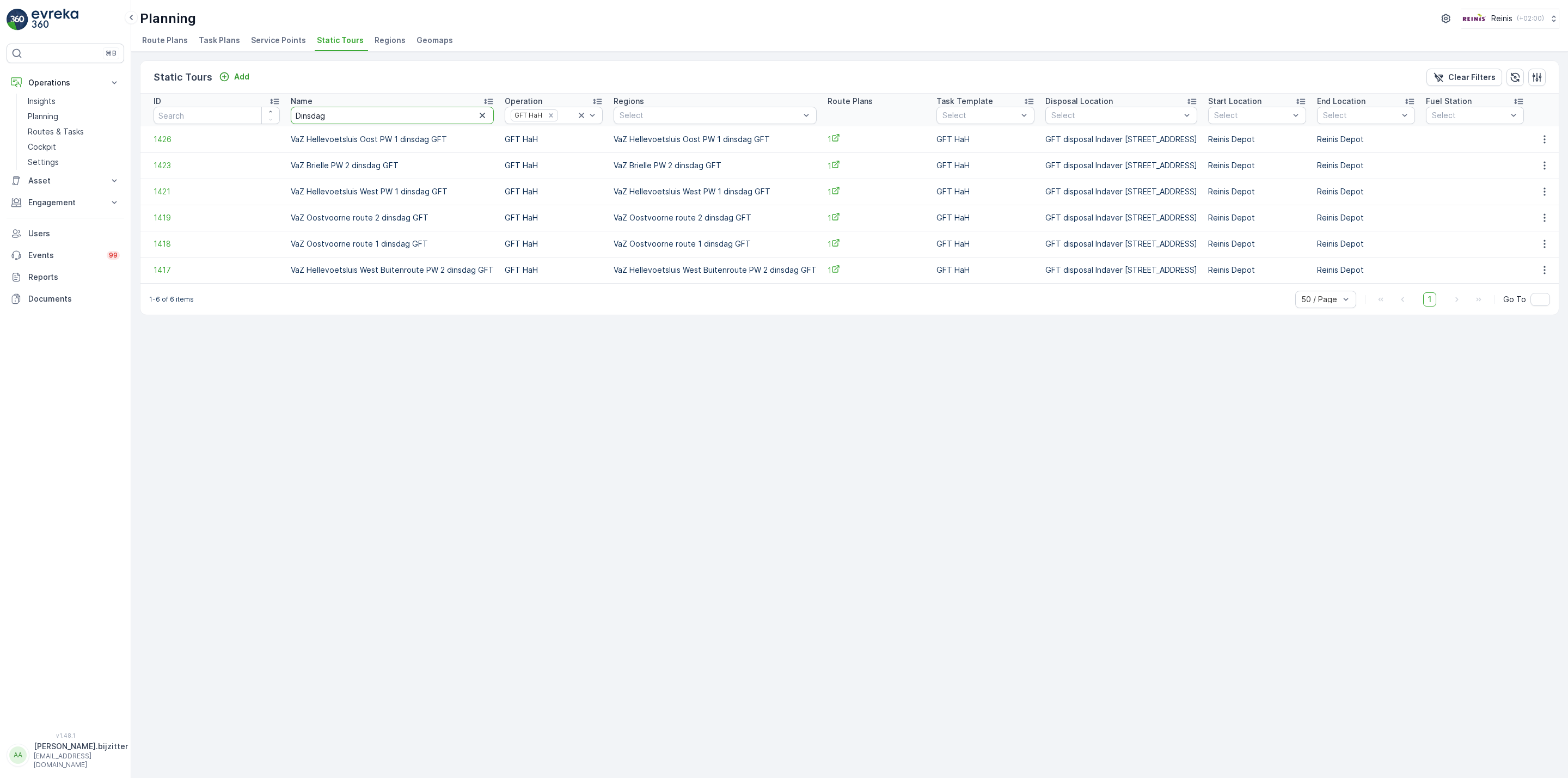
click at [291, 119] on input "Dinsdag" at bounding box center [393, 115] width 203 height 18
paste input "Woe"
type input "Woensdag"
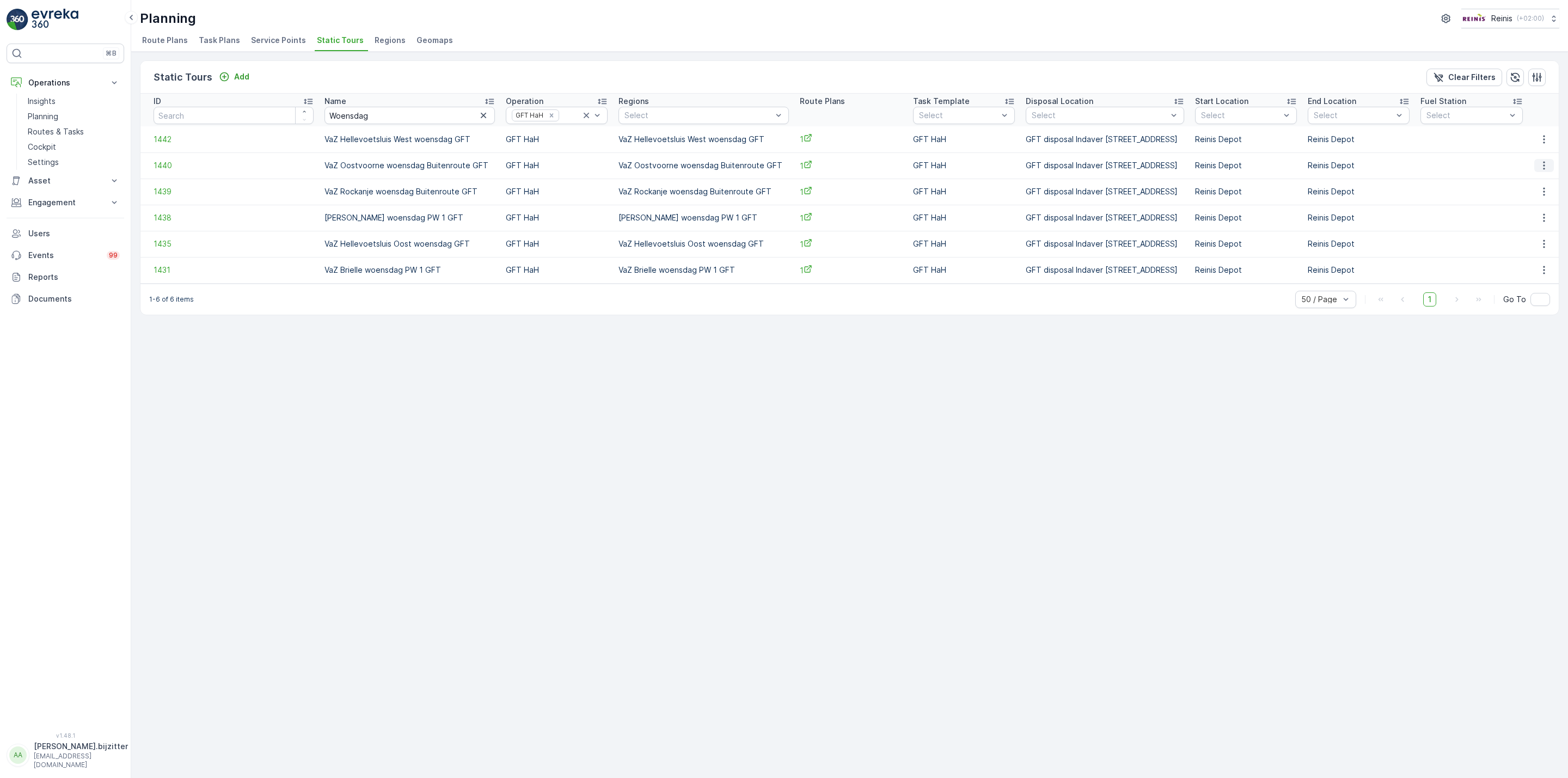
click at [1539, 163] on icon "button" at bounding box center [1544, 166] width 11 height 11
click at [1533, 180] on span "See More Details" at bounding box center [1526, 183] width 63 height 11
click at [1542, 189] on icon "button" at bounding box center [1544, 192] width 11 height 11
click at [1517, 208] on span "See More Details" at bounding box center [1526, 209] width 63 height 11
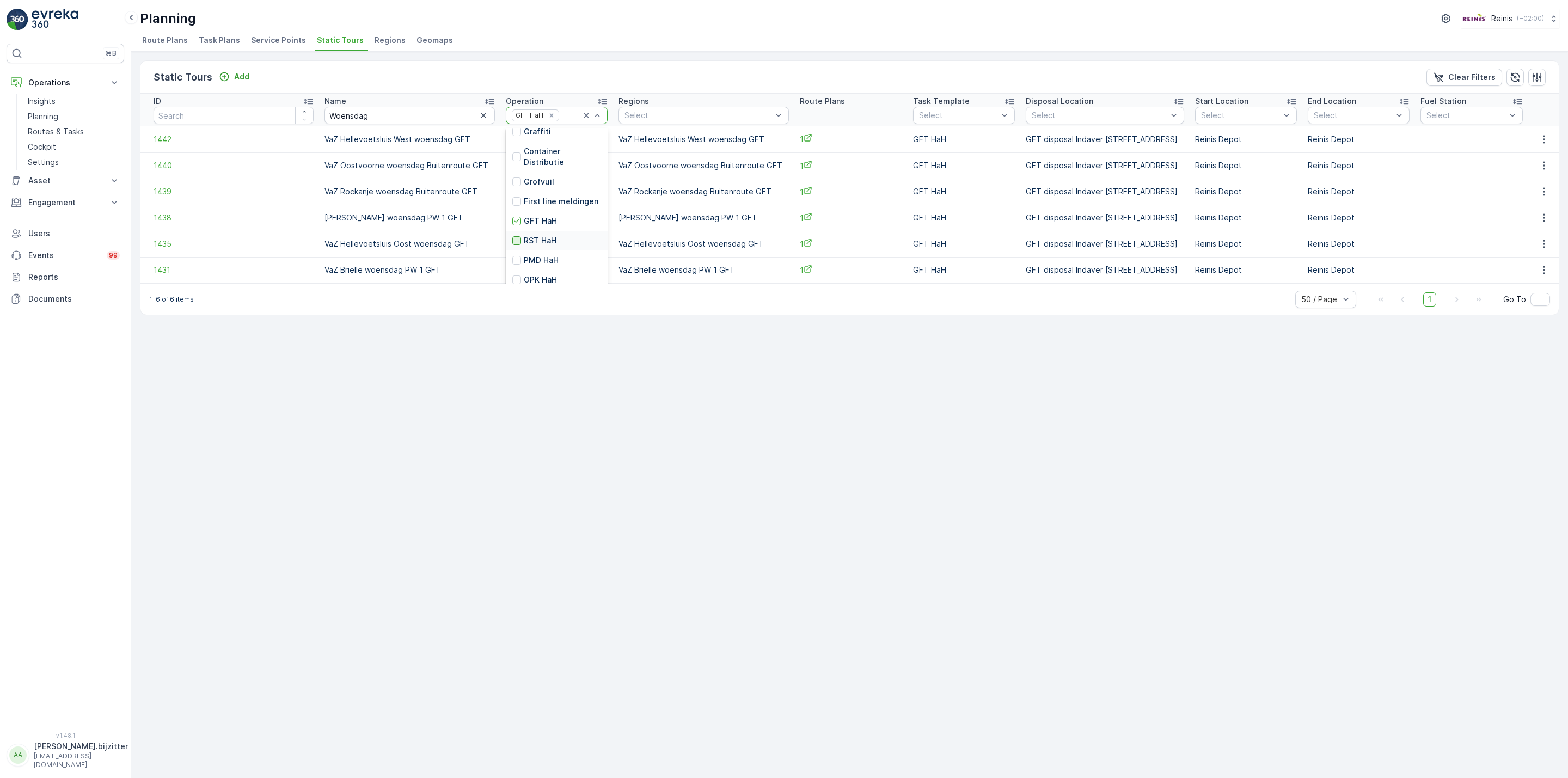
click at [513, 239] on div at bounding box center [517, 240] width 9 height 9
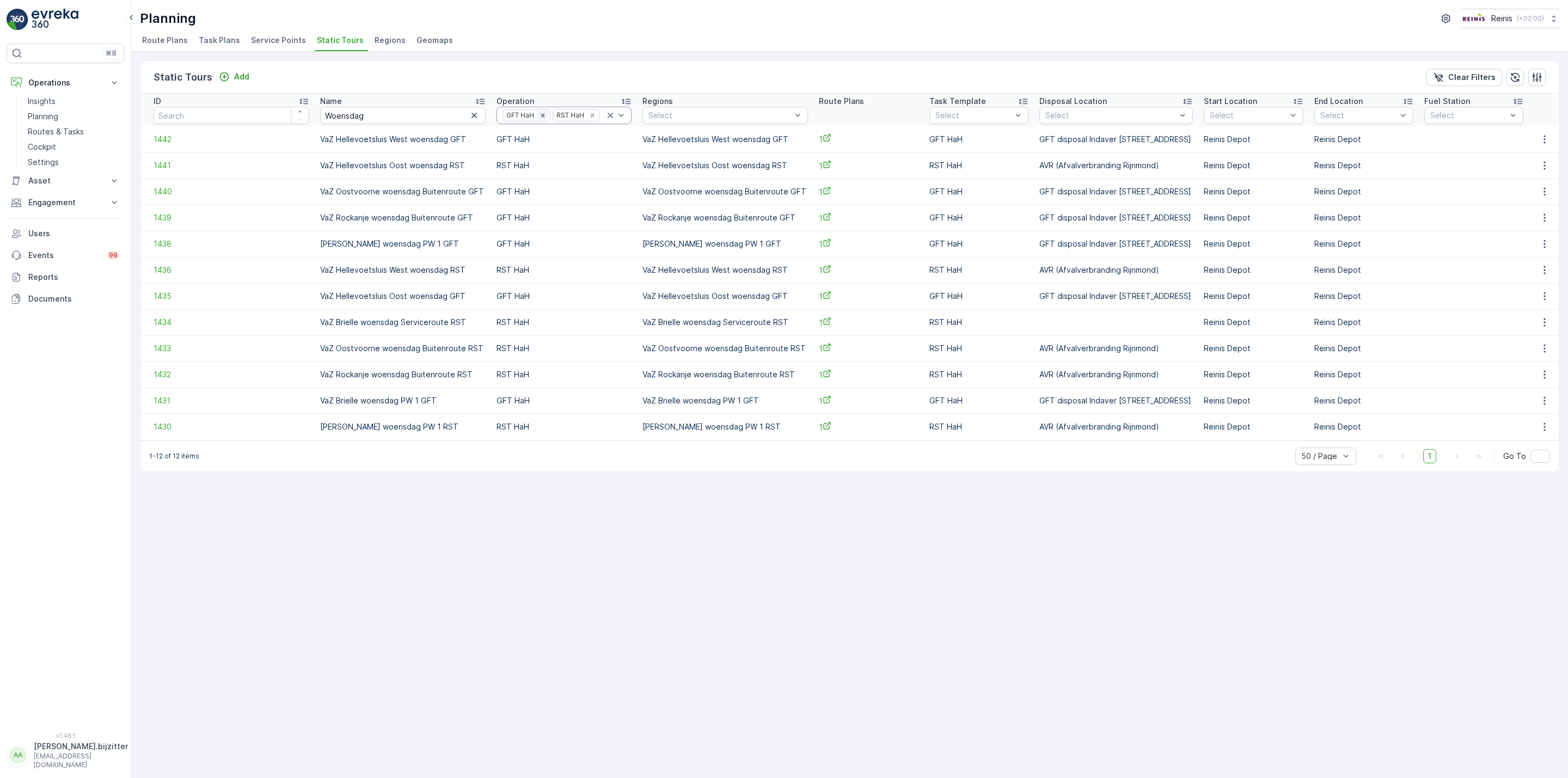
click at [539, 116] on icon "Remove GFT HaH" at bounding box center [543, 115] width 8 height 8
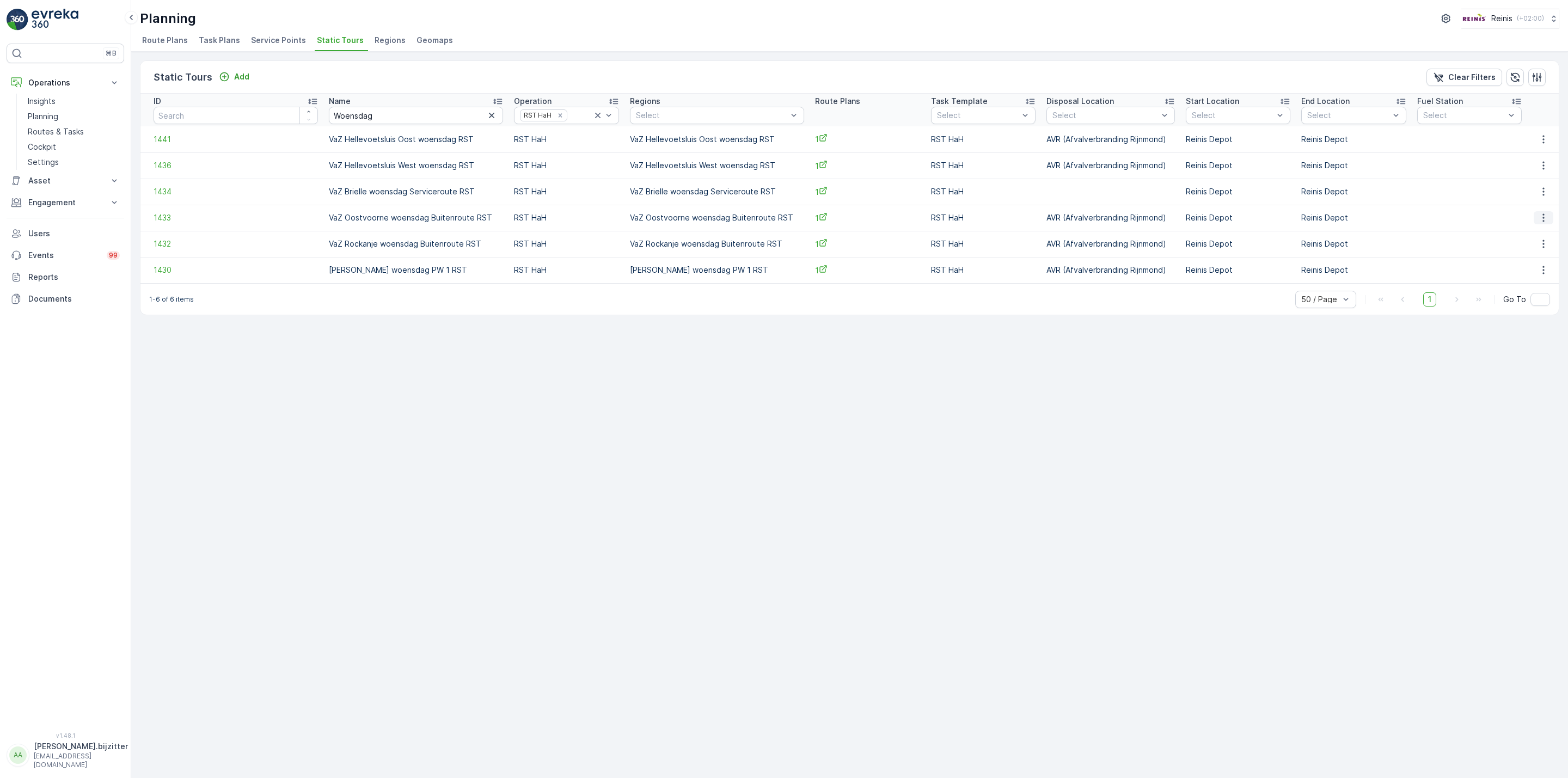
click at [1540, 216] on icon "button" at bounding box center [1544, 218] width 11 height 11
click at [1519, 233] on span "See More Details" at bounding box center [1526, 235] width 63 height 11
click at [1539, 240] on icon "button" at bounding box center [1544, 244] width 11 height 11
click at [1516, 256] on span "See More Details" at bounding box center [1526, 261] width 63 height 11
click at [343, 116] on input "Woensdag" at bounding box center [416, 115] width 174 height 18
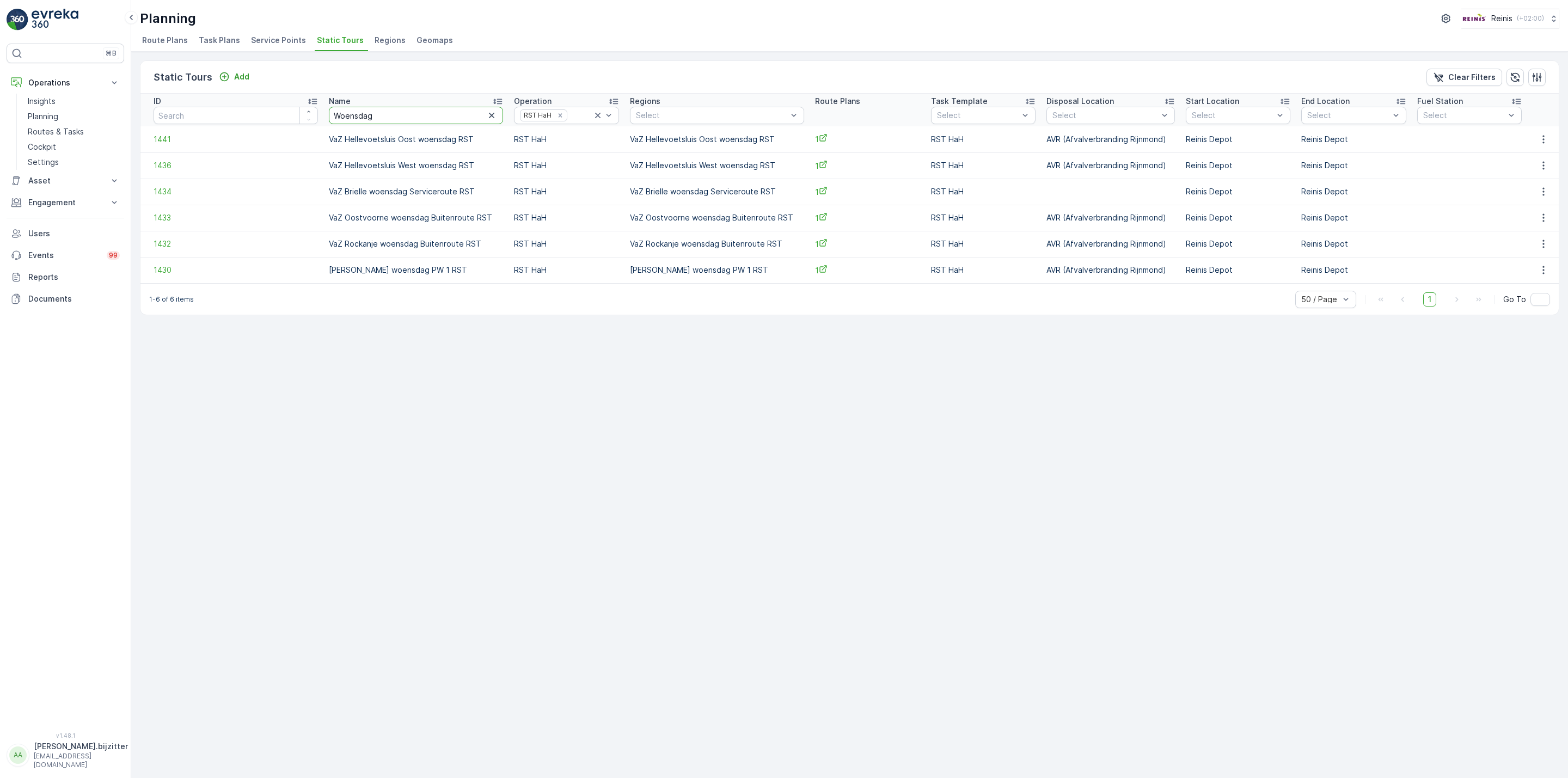
click at [343, 116] on input "Woensdag" at bounding box center [416, 115] width 174 height 18
paste input "Vrij"
type input "Vrijdag"
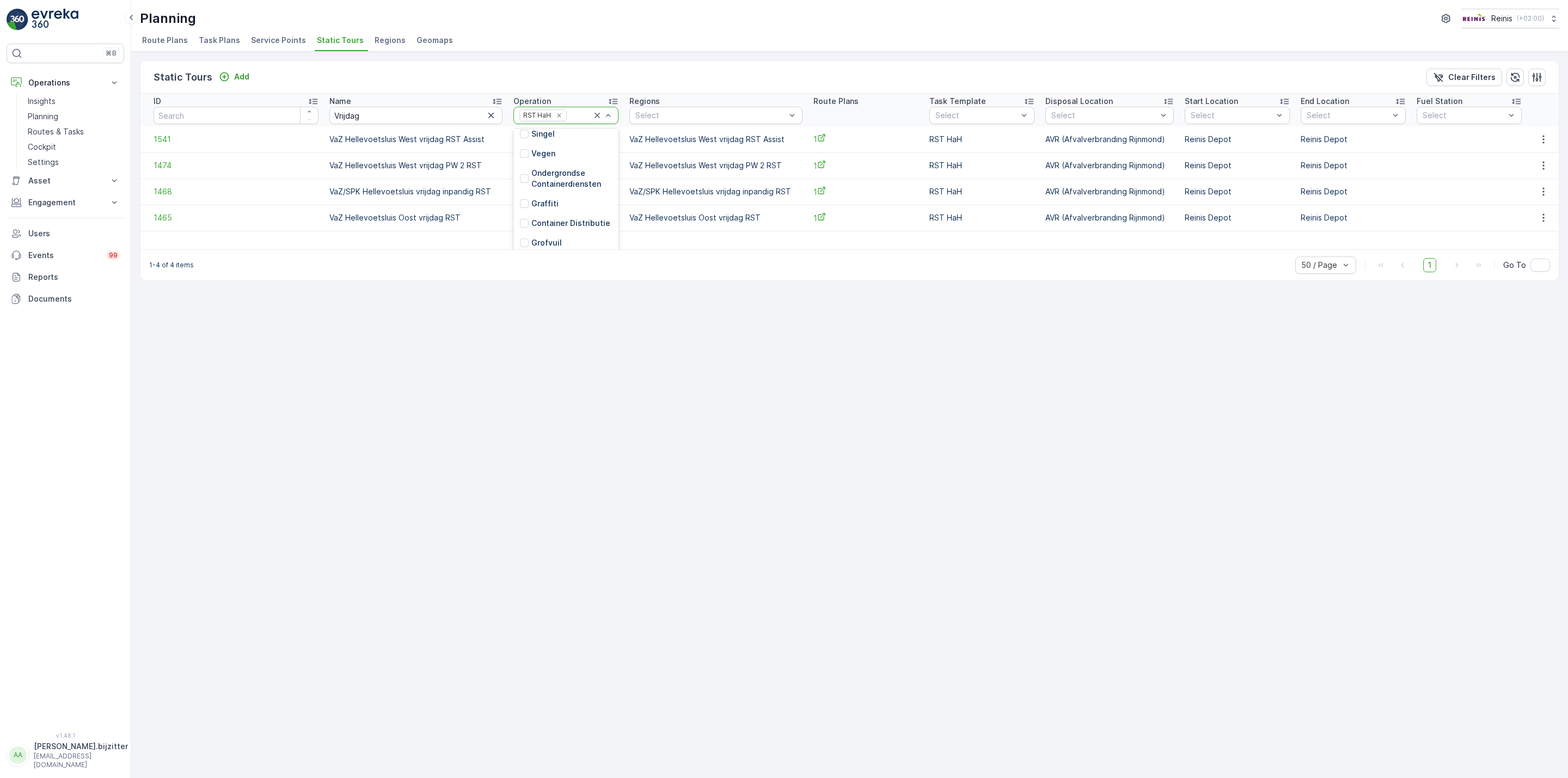
scroll to position [224, 0]
click at [592, 113] on icon at bounding box center [597, 116] width 11 height 11
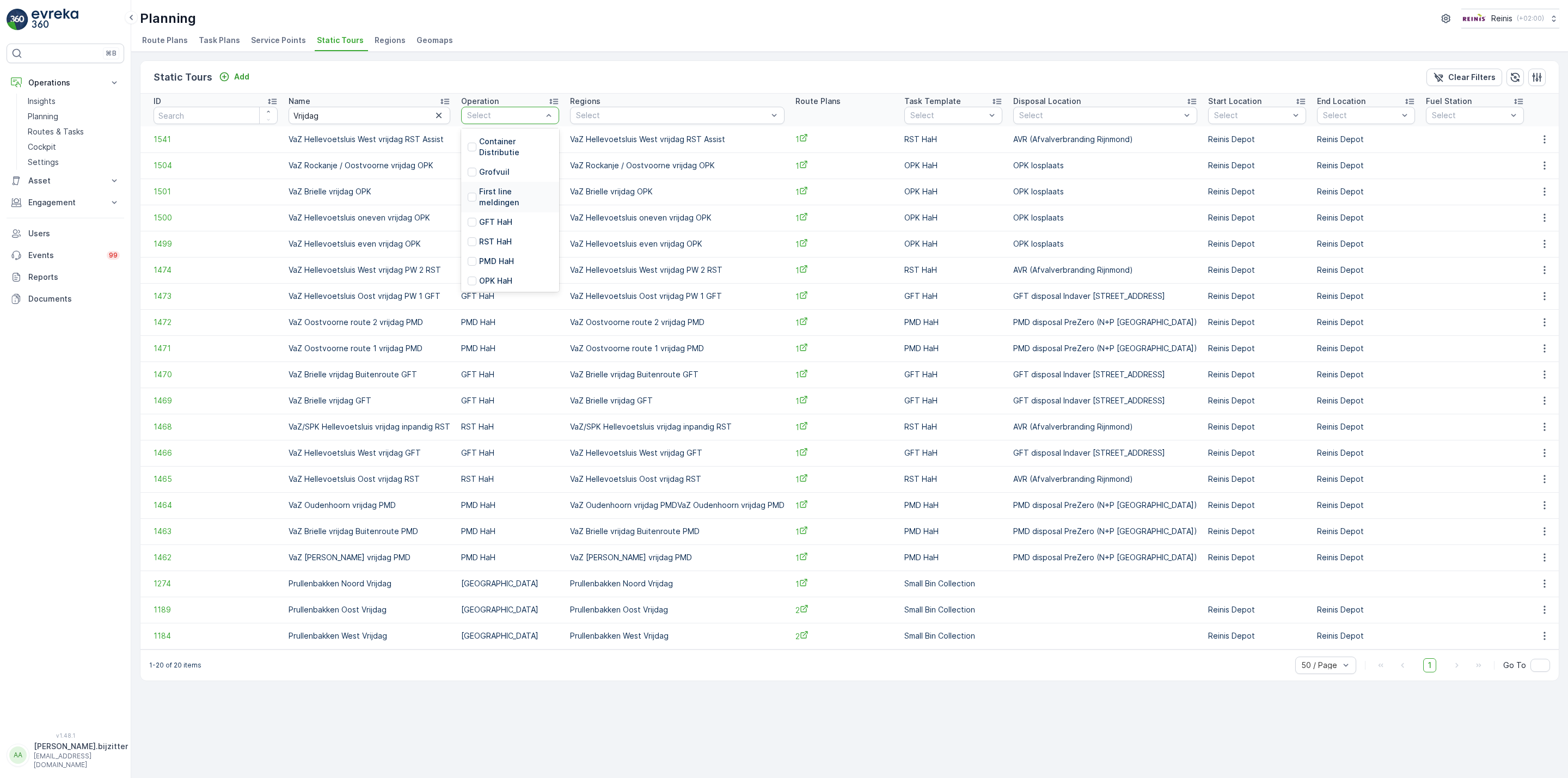
scroll to position [245, 0]
click at [477, 259] on div at bounding box center [472, 261] width 9 height 9
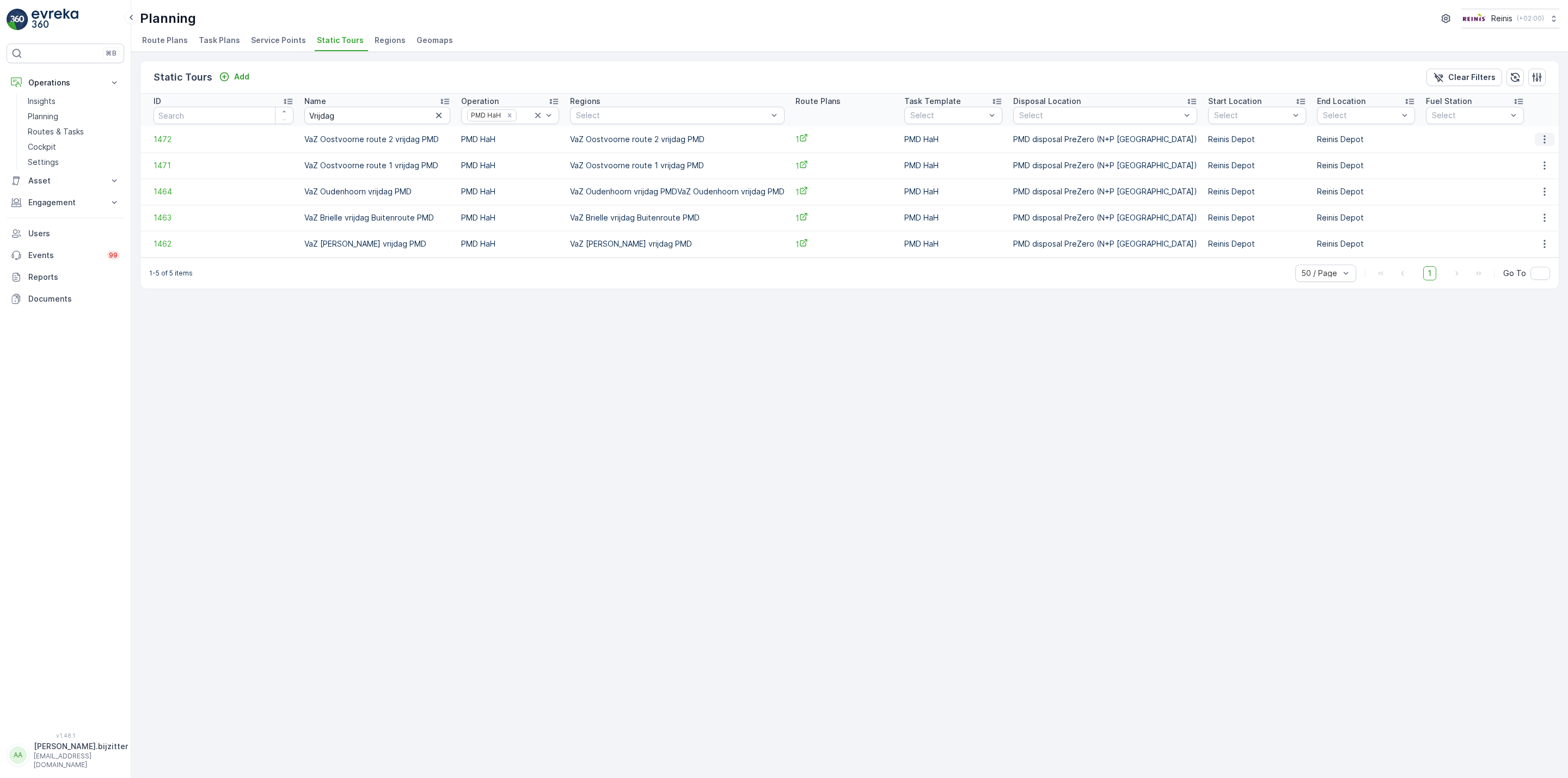
click at [1544, 135] on icon "button" at bounding box center [1545, 139] width 11 height 11
click at [1527, 152] on span "See More Details" at bounding box center [1526, 156] width 63 height 11
click at [1540, 139] on icon "button" at bounding box center [1545, 139] width 11 height 11
click at [1526, 156] on span "See More Details" at bounding box center [1526, 156] width 63 height 11
click at [1544, 170] on icon "button" at bounding box center [1544, 166] width 2 height 8
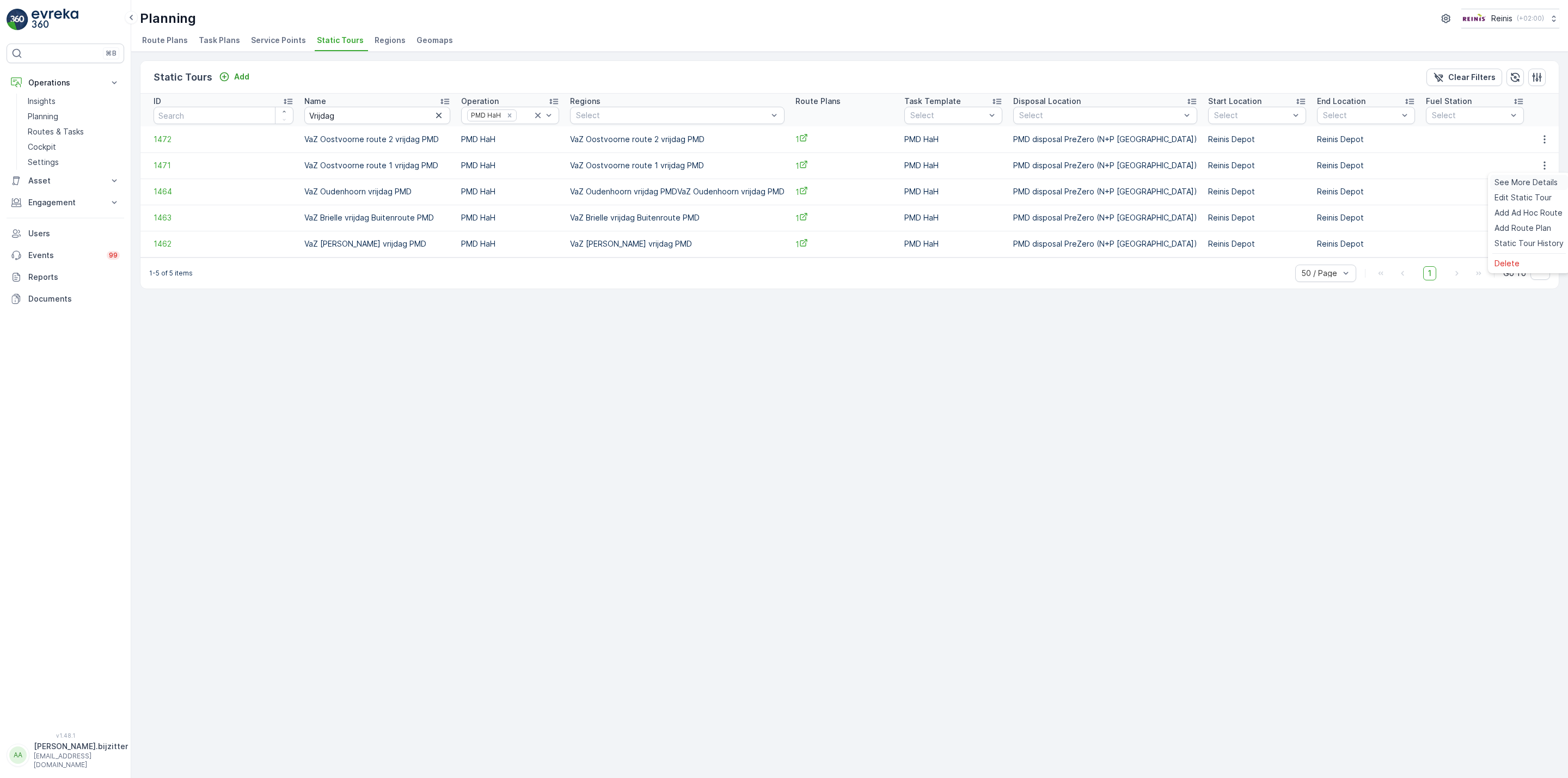
click at [1519, 180] on span "See More Details" at bounding box center [1526, 183] width 63 height 11
click at [390, 395] on div "Static Tours Add Clear Filters ID Name Vrijdag Operation PMD HaH Regions Select…" at bounding box center [850, 415] width 1437 height 726
click at [342, 165] on td "VaZ Oostvoorne route 1 vrijdag PMD" at bounding box center [377, 165] width 157 height 26
copy td "Oostvoorne"
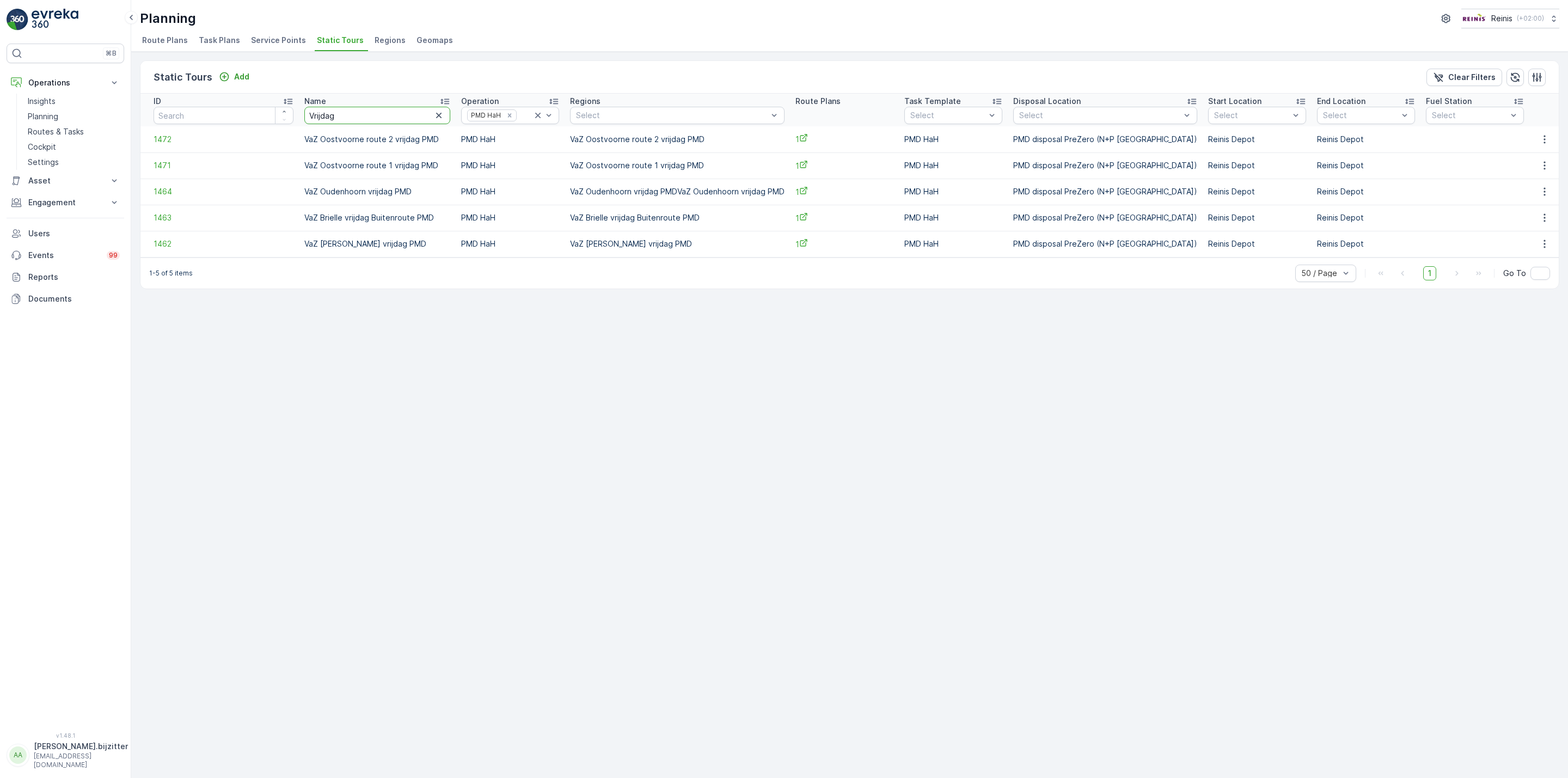
click at [332, 123] on input "Vrijdag" at bounding box center [377, 115] width 146 height 18
paste input "Oostvoorne"
type input "Oostvoorne"
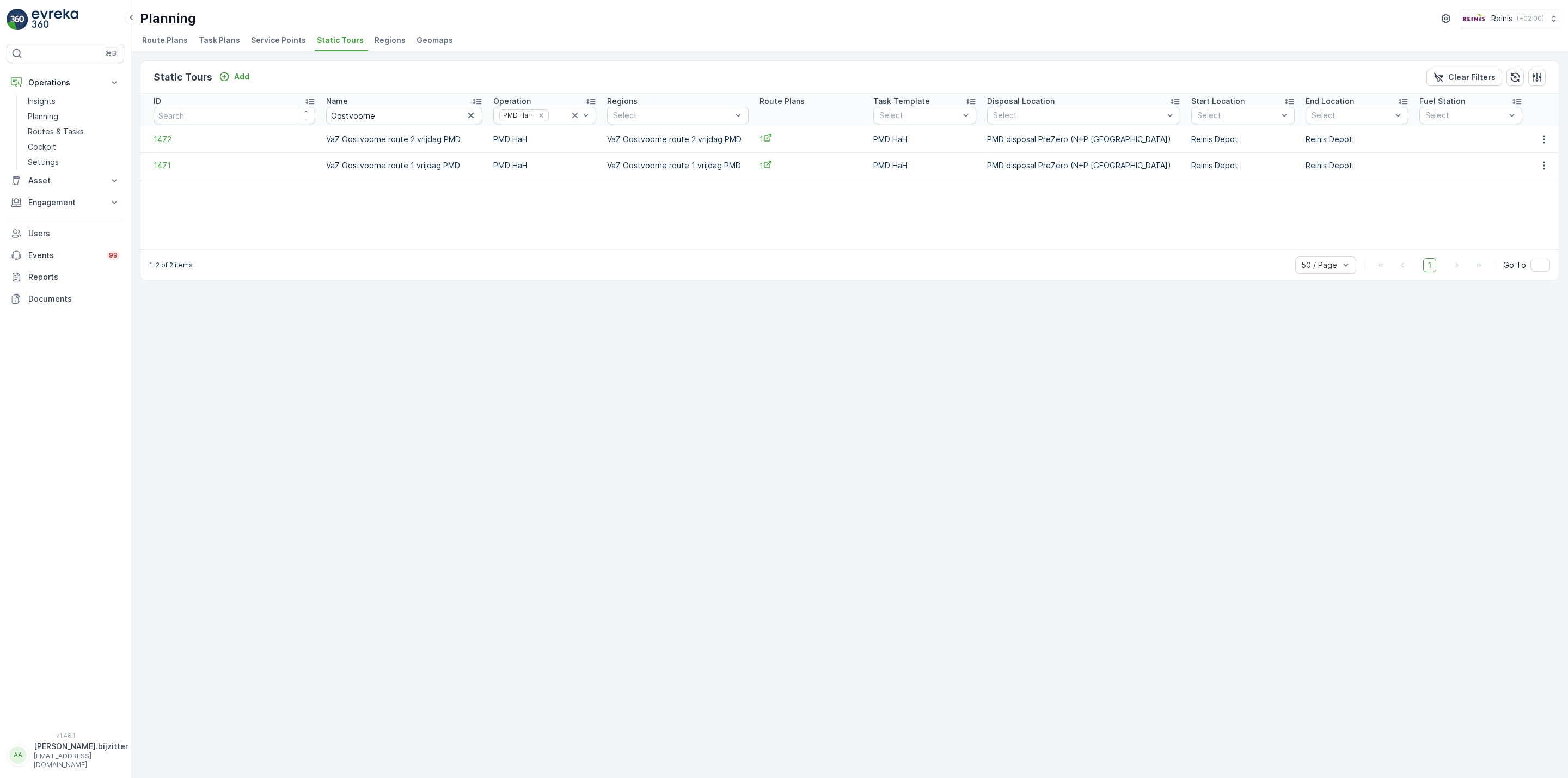
click at [729, 476] on div "Static Tours Add Clear Filters ID Name Oostvoorne Operation PMD HaH Regions Sel…" at bounding box center [850, 415] width 1437 height 726
click at [420, 405] on div "Static Tours Add Clear Filters ID Name Oostvoorne Operation PMD HaH Regions Sel…" at bounding box center [850, 415] width 1437 height 726
click at [340, 119] on input "Oostvoorne" at bounding box center [404, 115] width 156 height 18
click at [340, 118] on input "Oostvoorne" at bounding box center [404, 115] width 156 height 18
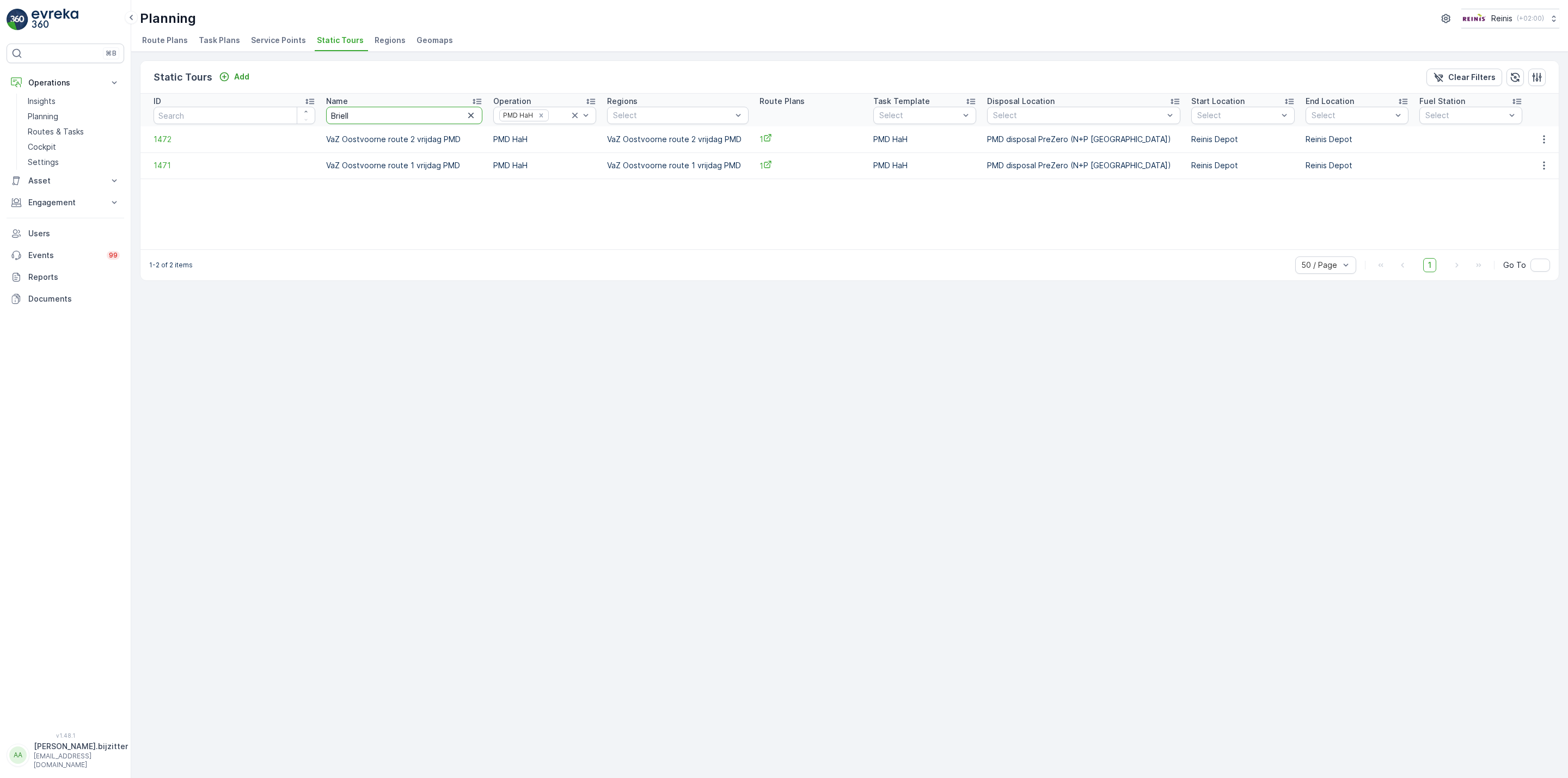
type input "Brielle"
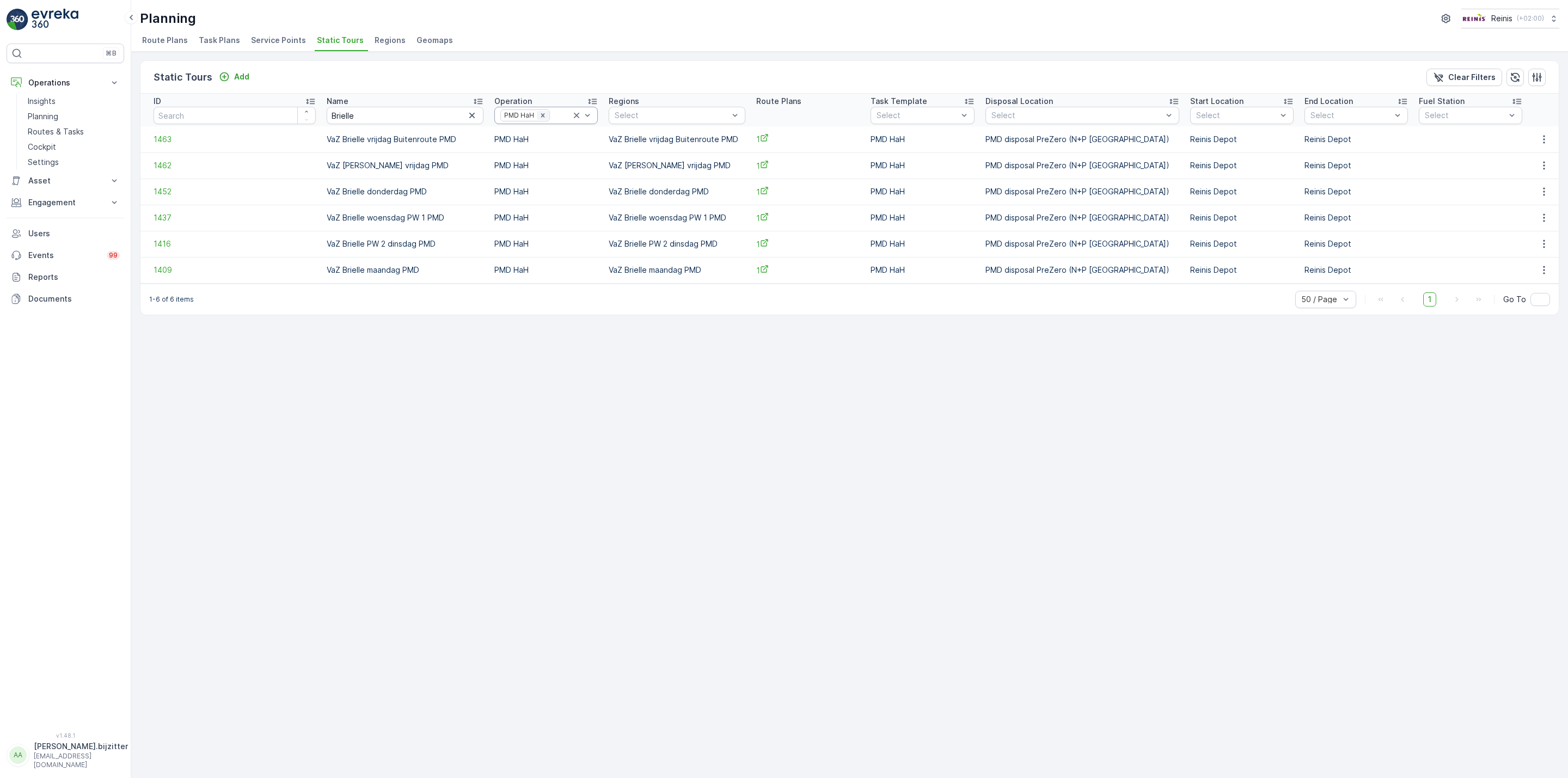
click at [541, 116] on icon "Remove PMD HaH" at bounding box center [542, 115] width 4 height 4
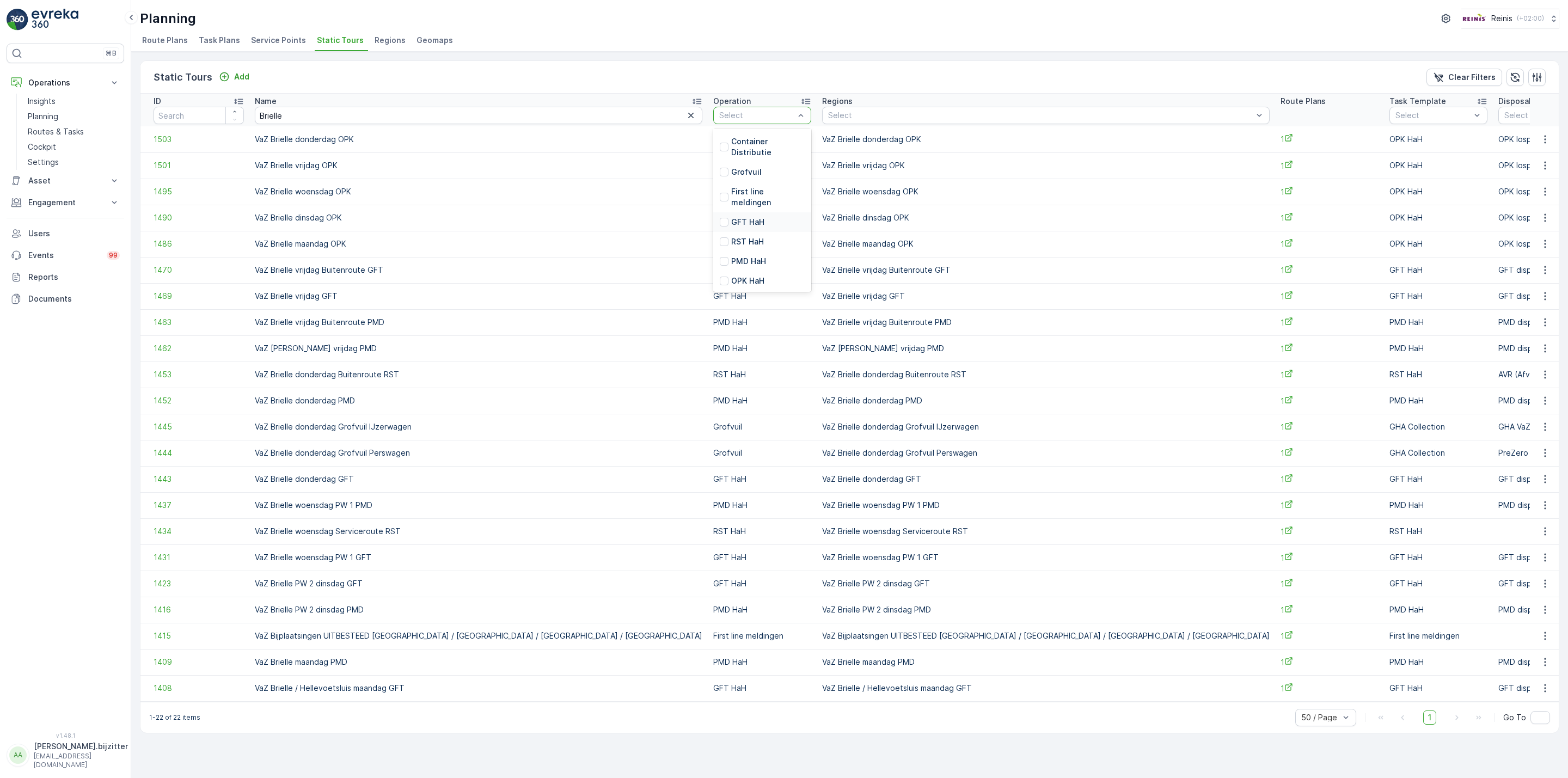
scroll to position [245, 0]
click at [719, 221] on div at bounding box center [724, 222] width 9 height 9
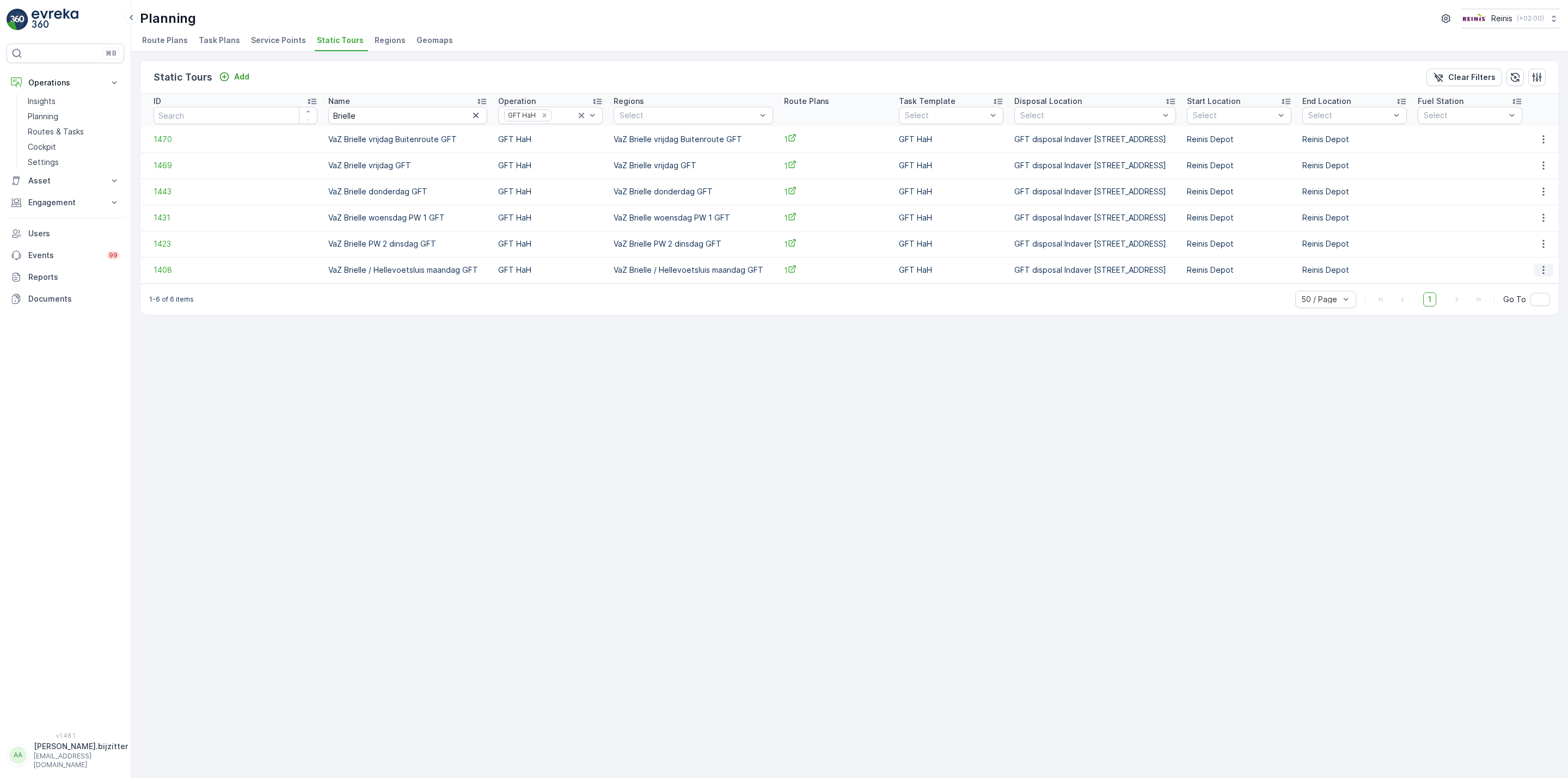
click at [1540, 272] on icon "button" at bounding box center [1544, 270] width 11 height 11
click at [1533, 287] on span "See More Details" at bounding box center [1526, 287] width 63 height 11
click at [1538, 139] on icon "button" at bounding box center [1544, 139] width 11 height 11
click at [1524, 155] on span "See More Details" at bounding box center [1526, 156] width 63 height 11
click at [1540, 169] on icon "button" at bounding box center [1544, 166] width 11 height 11
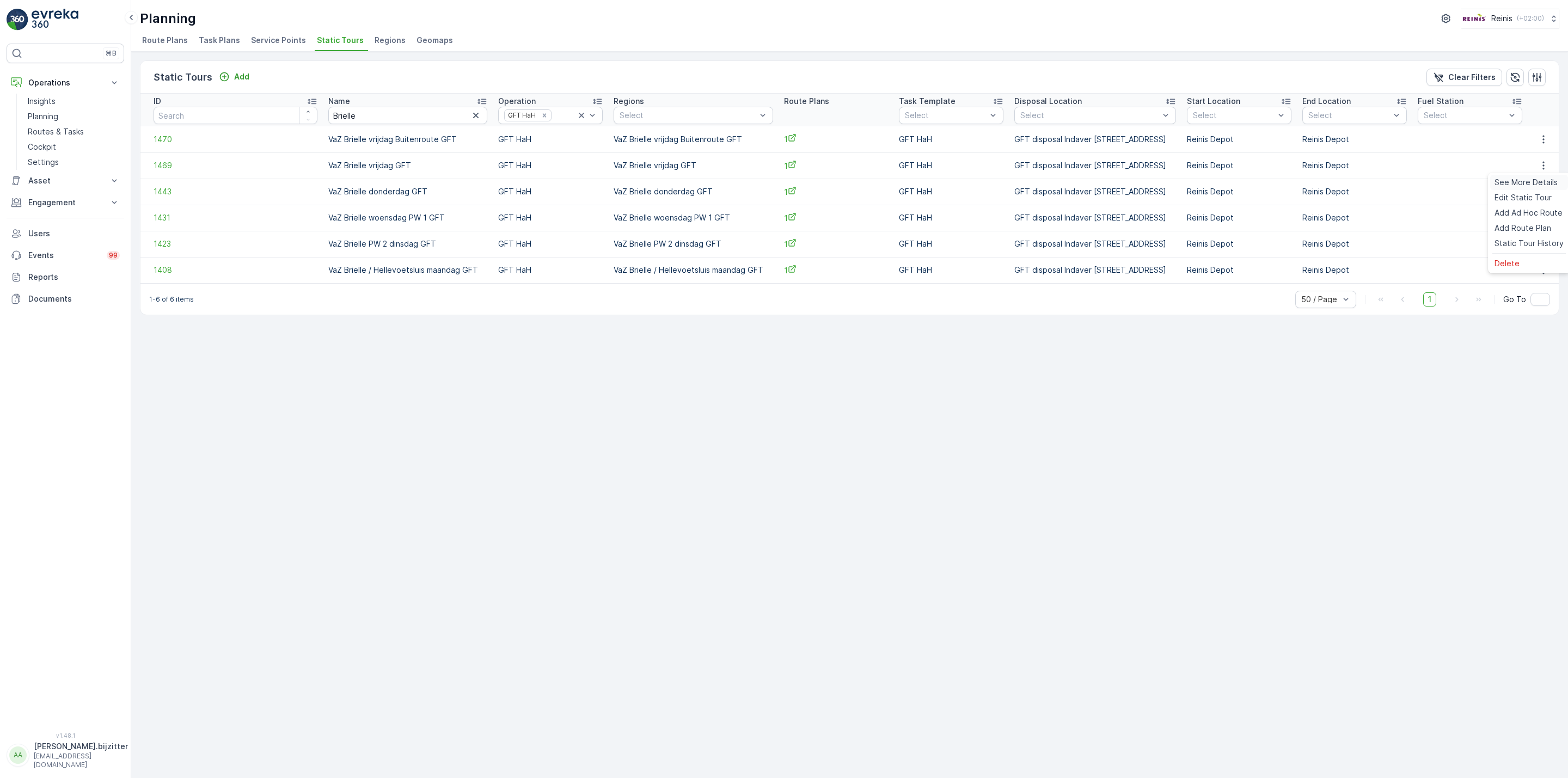
click at [1528, 180] on span "See More Details" at bounding box center [1526, 183] width 63 height 11
click at [1547, 194] on icon "button" at bounding box center [1544, 192] width 11 height 11
click at [1538, 208] on span "See More Details" at bounding box center [1526, 209] width 63 height 11
click at [1540, 220] on icon "button" at bounding box center [1544, 218] width 11 height 11
click at [1523, 237] on span "See More Details" at bounding box center [1526, 235] width 63 height 11
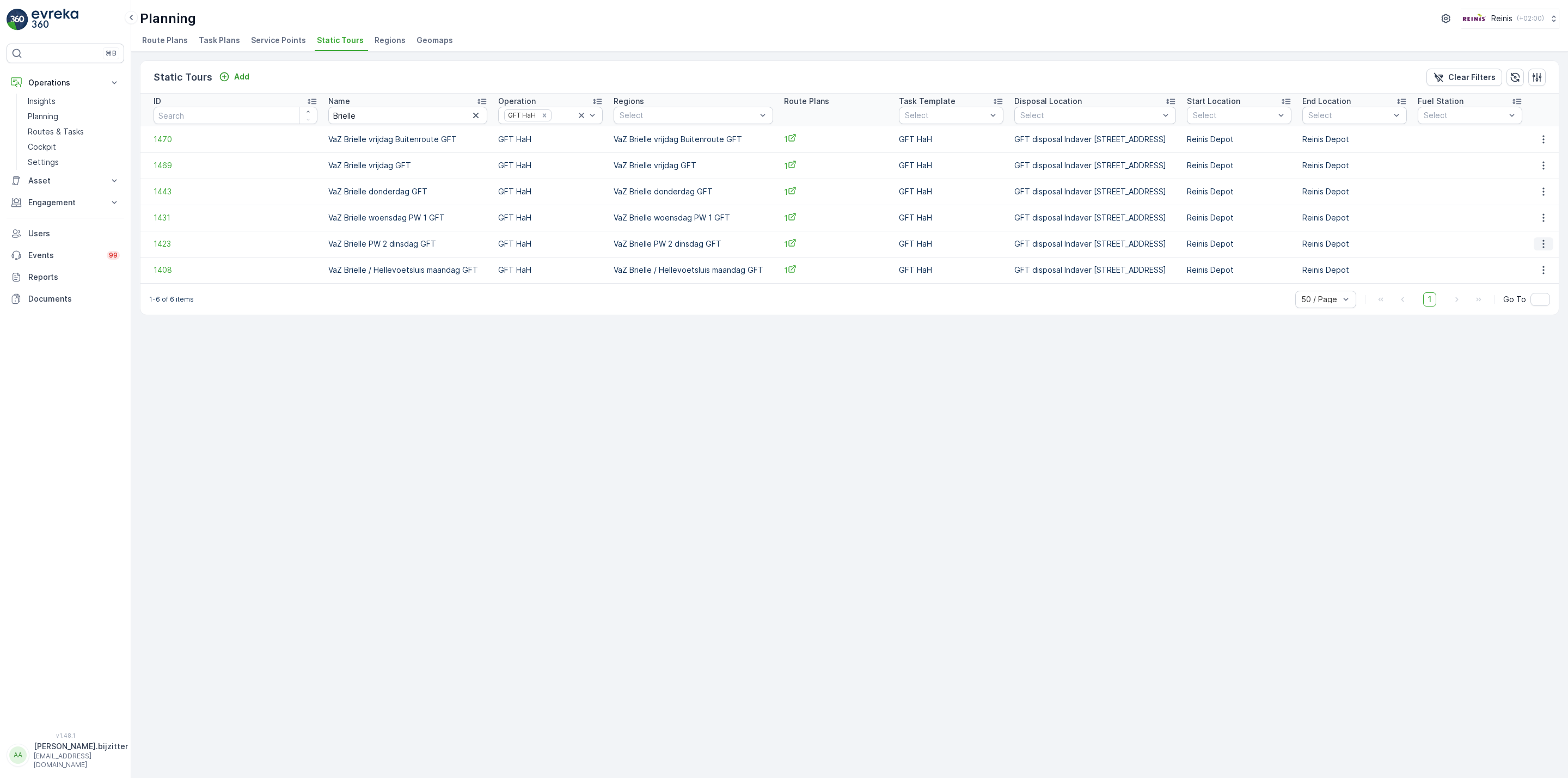
click at [1544, 248] on icon "button" at bounding box center [1544, 244] width 11 height 11
click at [1524, 262] on span "See More Details" at bounding box center [1526, 261] width 63 height 11
click at [539, 115] on div "Remove GFT HaH" at bounding box center [545, 115] width 12 height 9
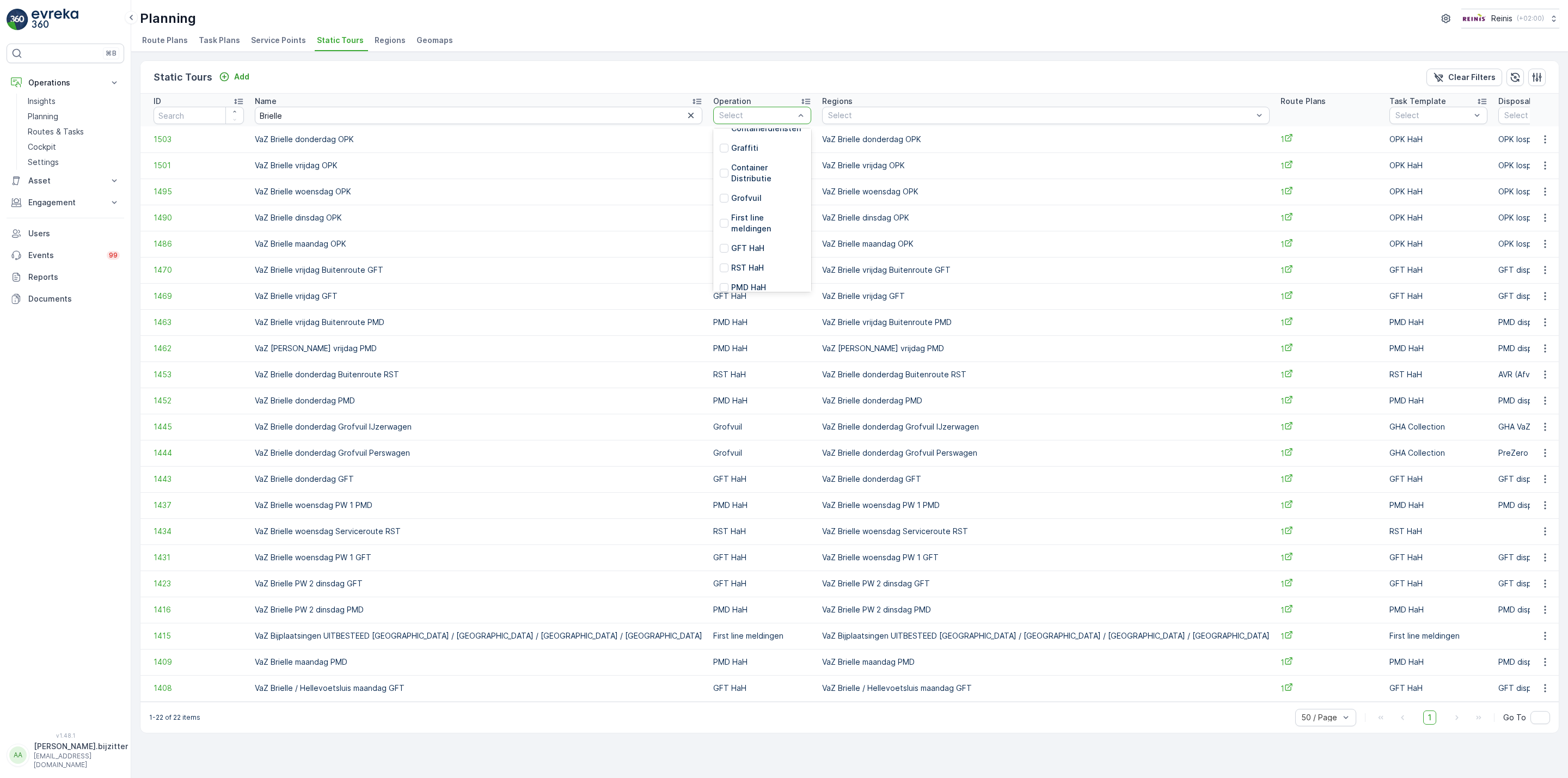
scroll to position [245, 0]
click at [731, 259] on p "PMD HaH" at bounding box center [748, 261] width 35 height 11
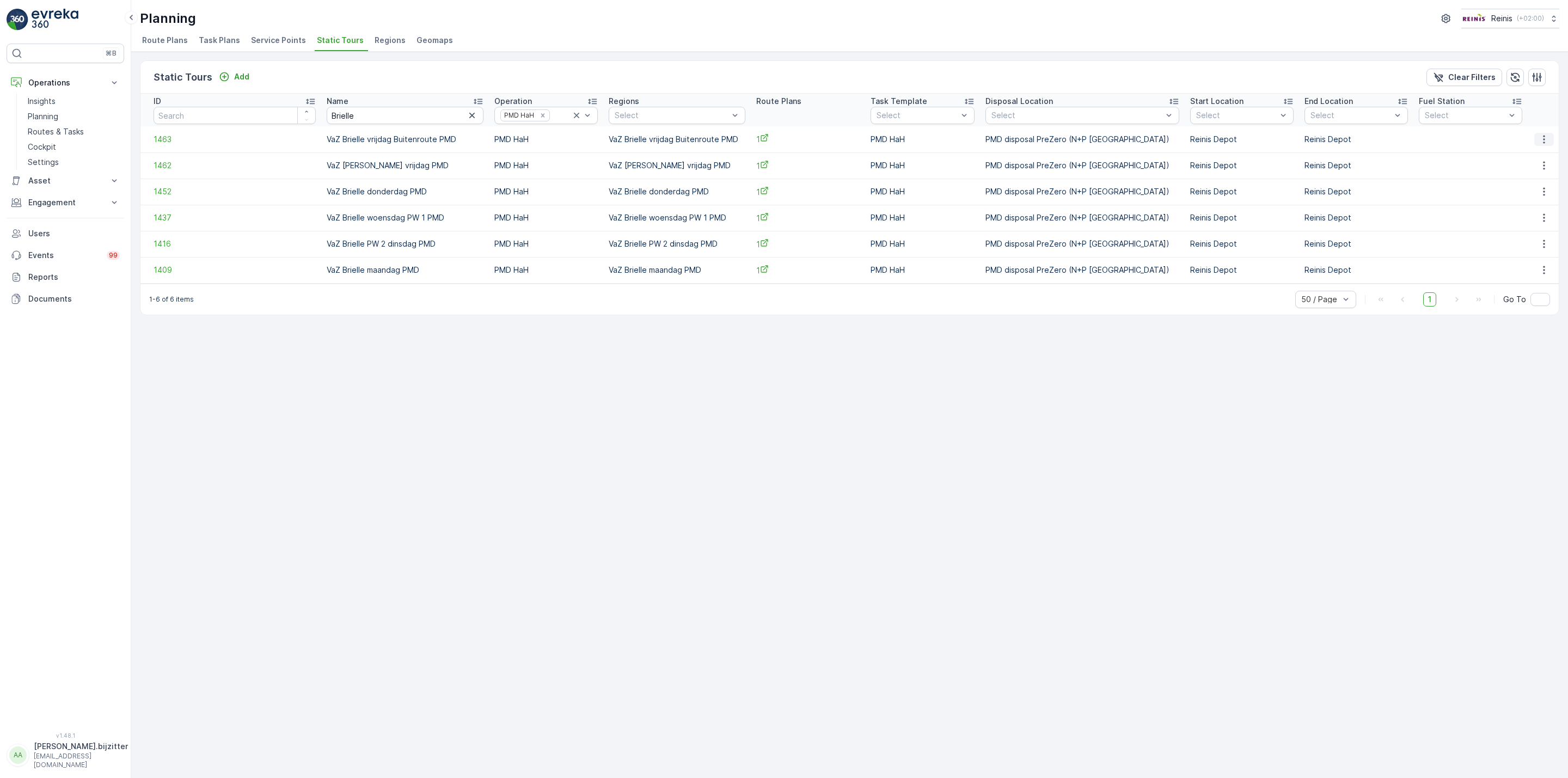
click at [1539, 139] on icon "button" at bounding box center [1544, 139] width 11 height 11
click at [1516, 155] on span "See More Details" at bounding box center [1526, 156] width 63 height 11
click at [1539, 163] on icon "button" at bounding box center [1544, 166] width 11 height 11
click at [1524, 183] on span "See More Details" at bounding box center [1526, 183] width 63 height 11
click at [1542, 192] on icon "button" at bounding box center [1544, 192] width 11 height 11
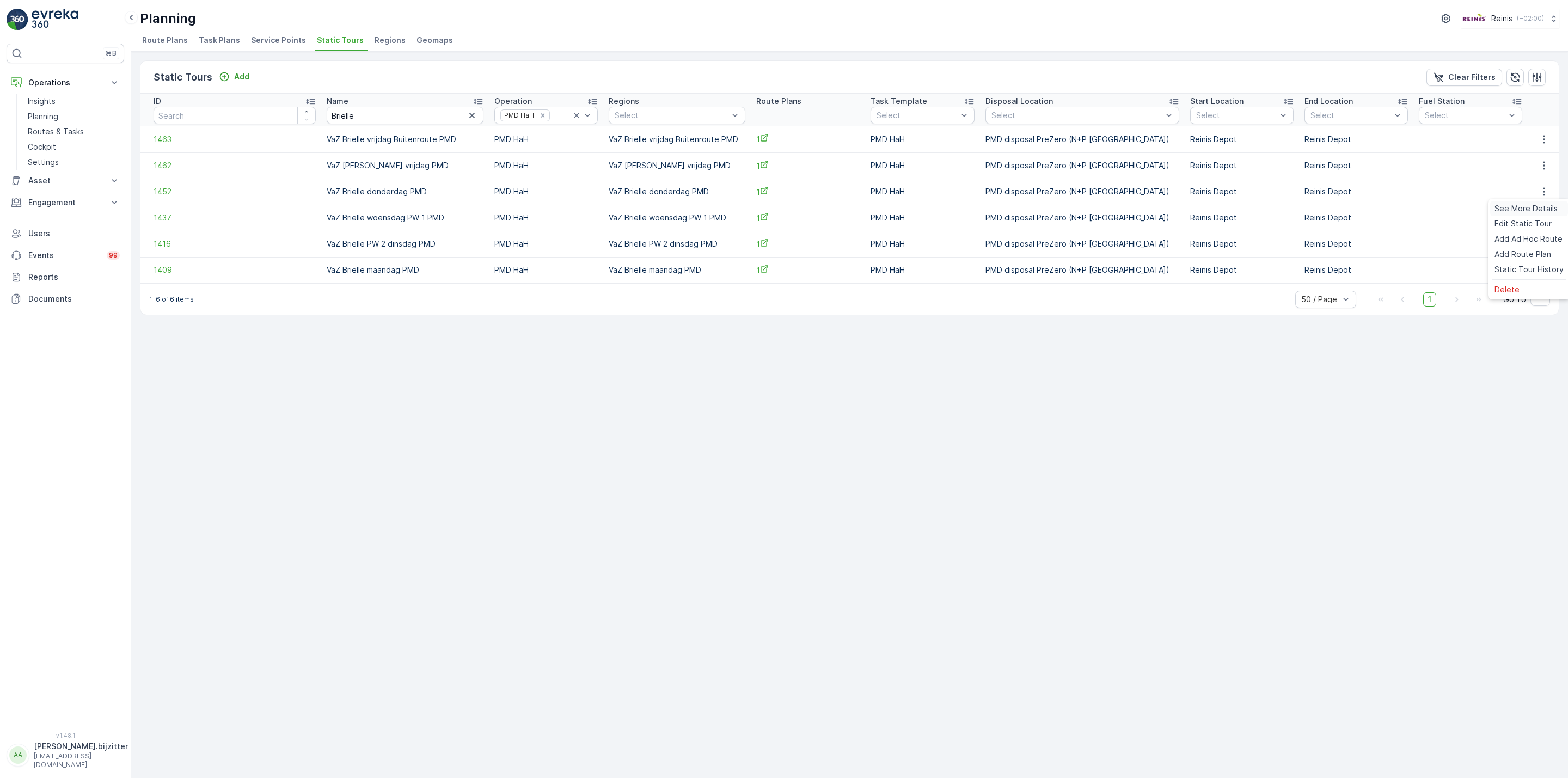
click at [1532, 208] on span "See More Details" at bounding box center [1526, 209] width 63 height 11
click at [1539, 218] on icon "button" at bounding box center [1544, 218] width 11 height 11
click at [1529, 233] on span "See More Details" at bounding box center [1526, 235] width 63 height 11
click at [1545, 245] on icon "button" at bounding box center [1544, 244] width 11 height 11
click at [1531, 255] on span "See More Details" at bounding box center [1526, 261] width 63 height 11
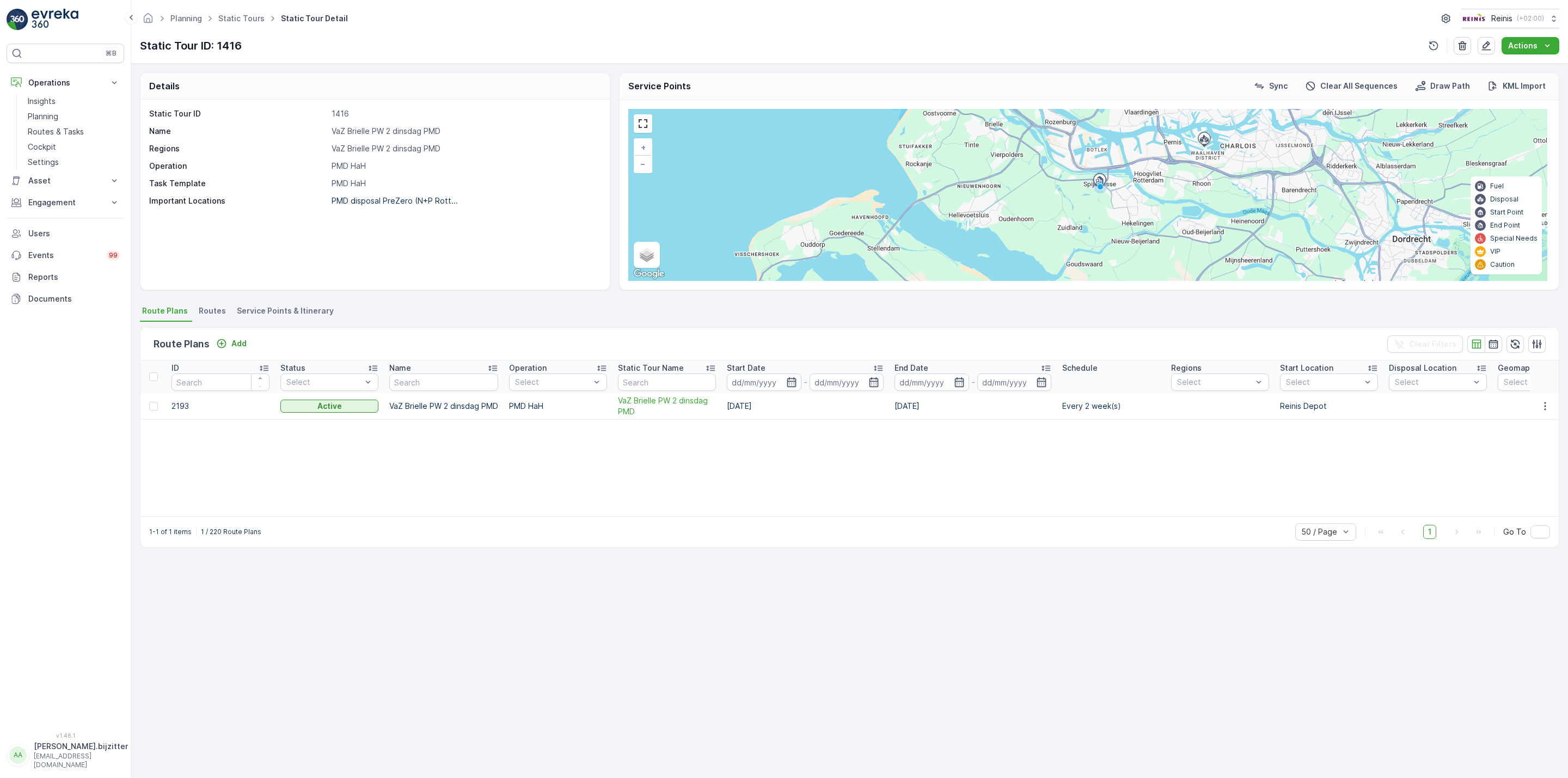
click at [352, 248] on div "Static Tour ID 1416 Name VaZ Brielle PW 2 dinsdag PMD Regions VaZ Brielle PW 2 …" at bounding box center [375, 195] width 469 height 190
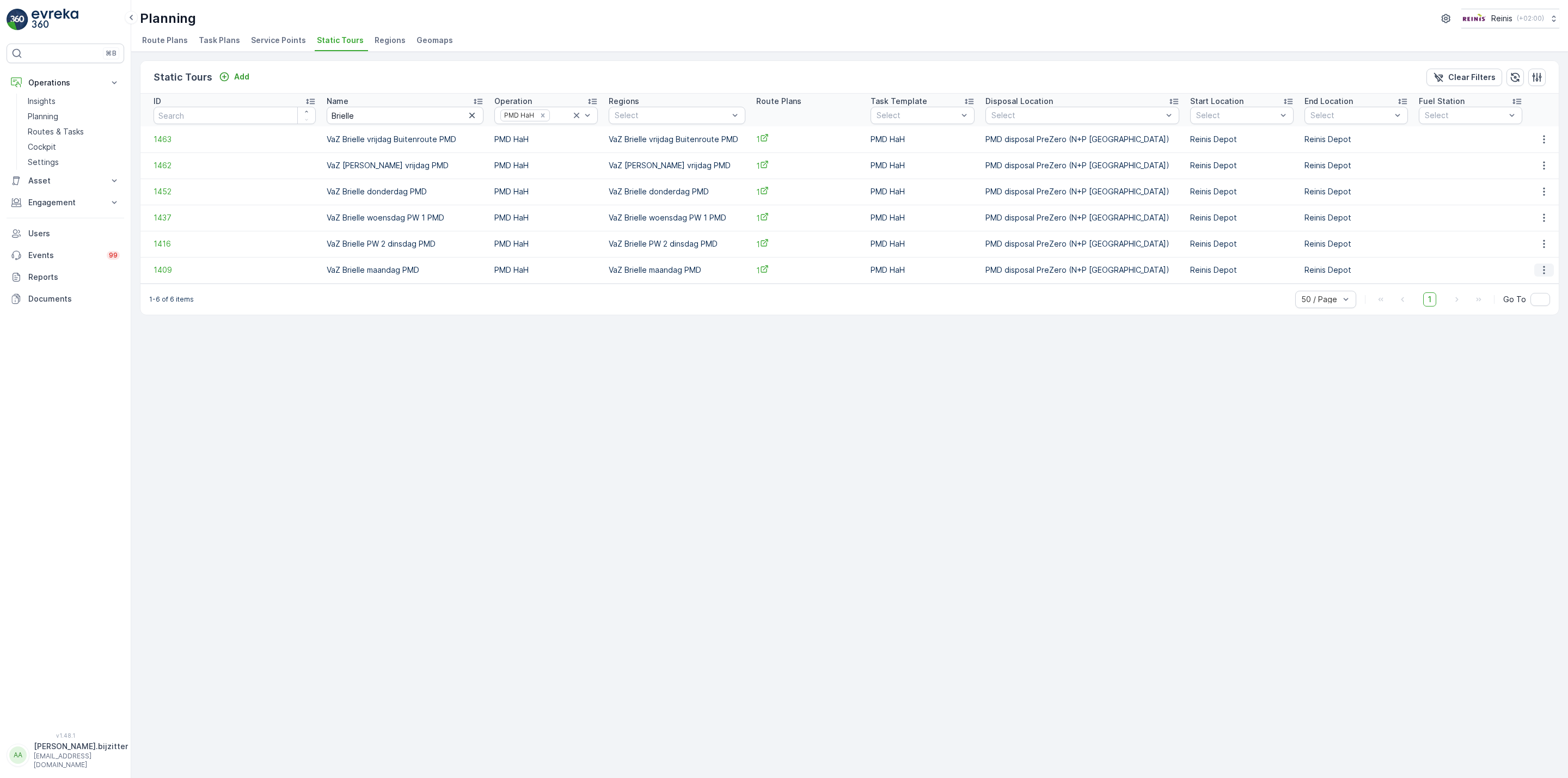
click at [1540, 272] on icon "button" at bounding box center [1544, 270] width 11 height 11
click at [1524, 286] on span "See More Details" at bounding box center [1526, 287] width 63 height 11
click at [571, 114] on icon at bounding box center [576, 116] width 11 height 11
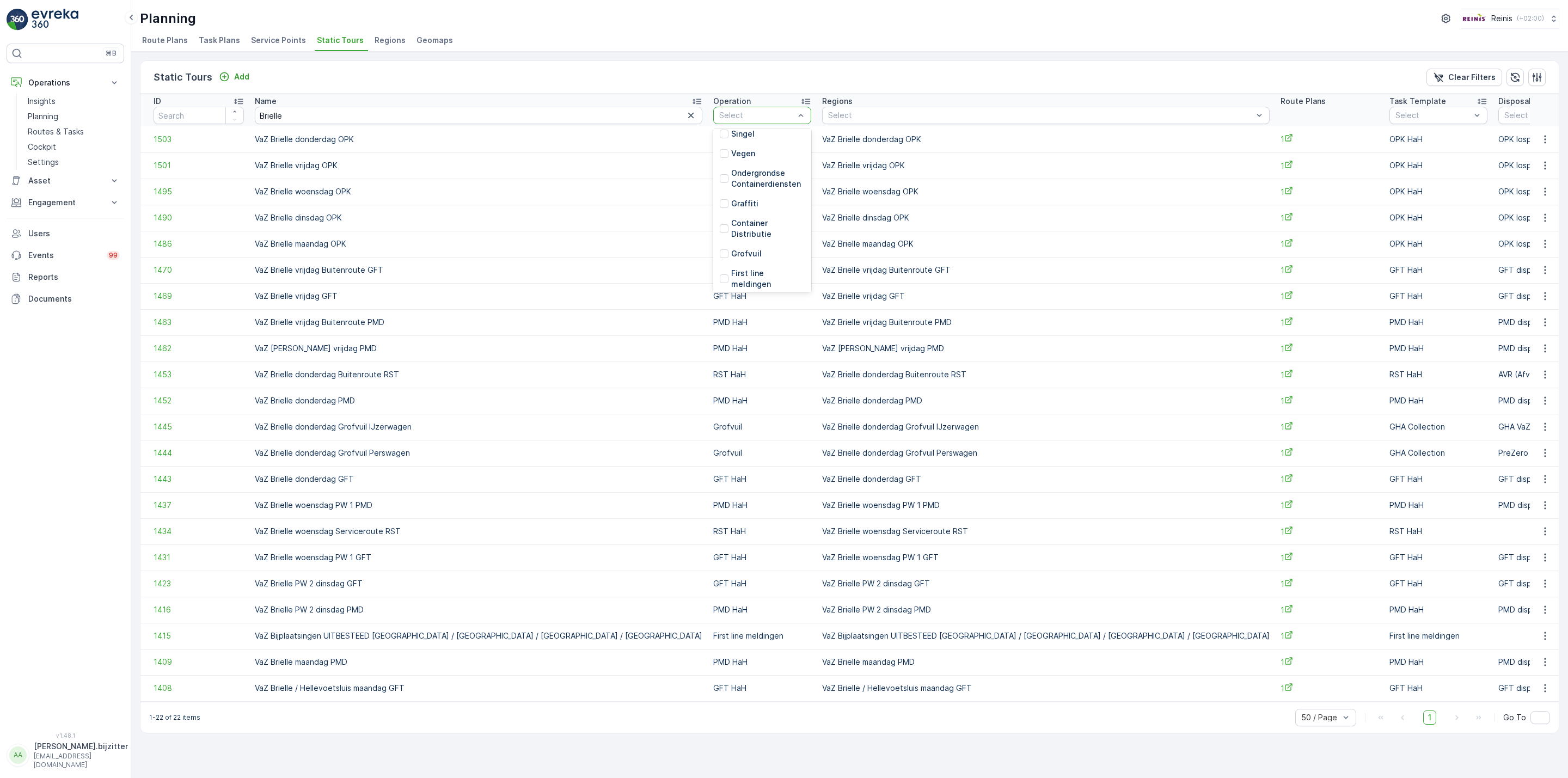
scroll to position [245, 0]
click at [731, 242] on p "RST HaH" at bounding box center [747, 241] width 33 height 11
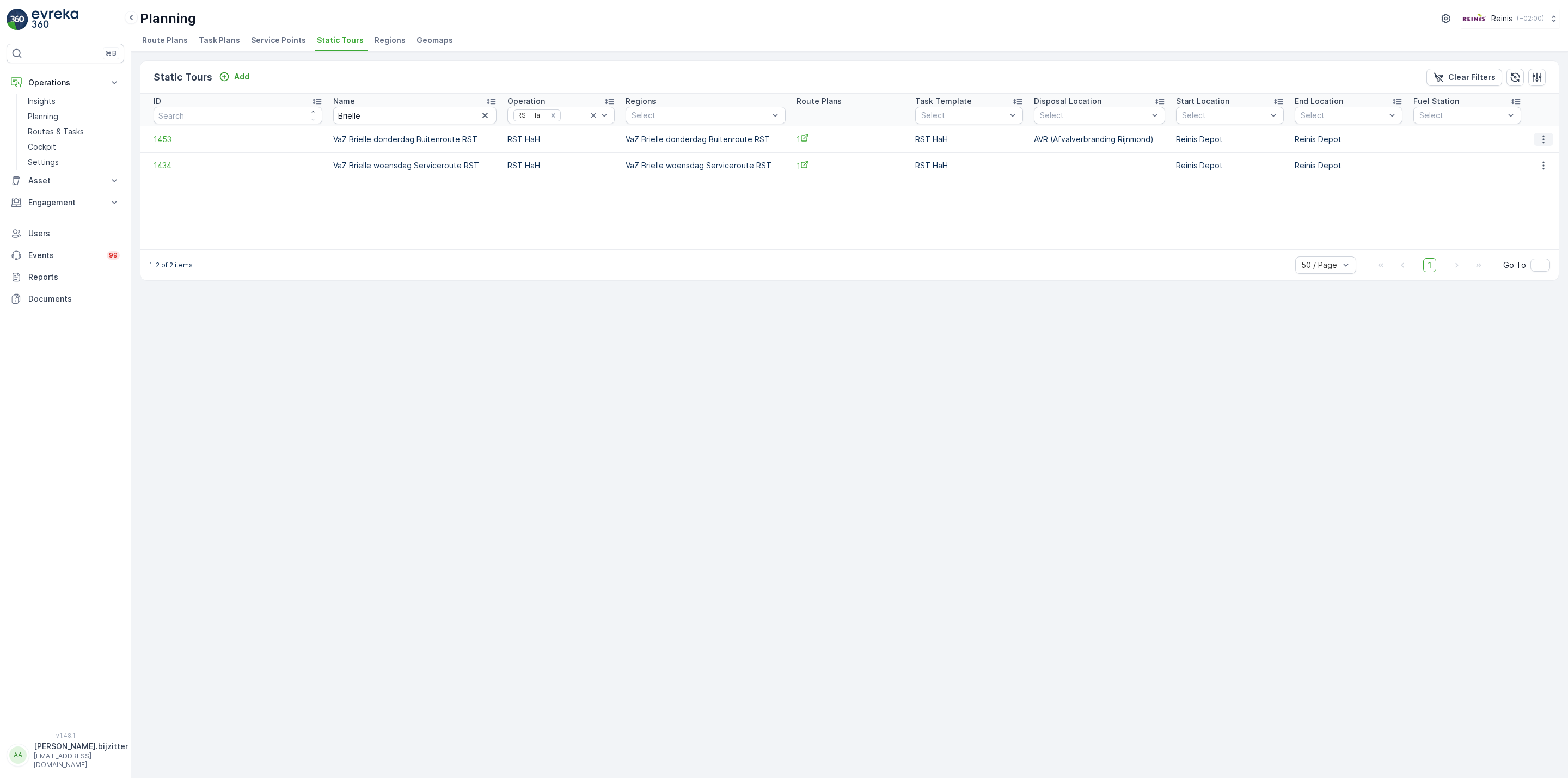
click at [1547, 137] on icon "button" at bounding box center [1544, 139] width 11 height 11
click at [1526, 154] on span "See More Details" at bounding box center [1526, 156] width 63 height 11
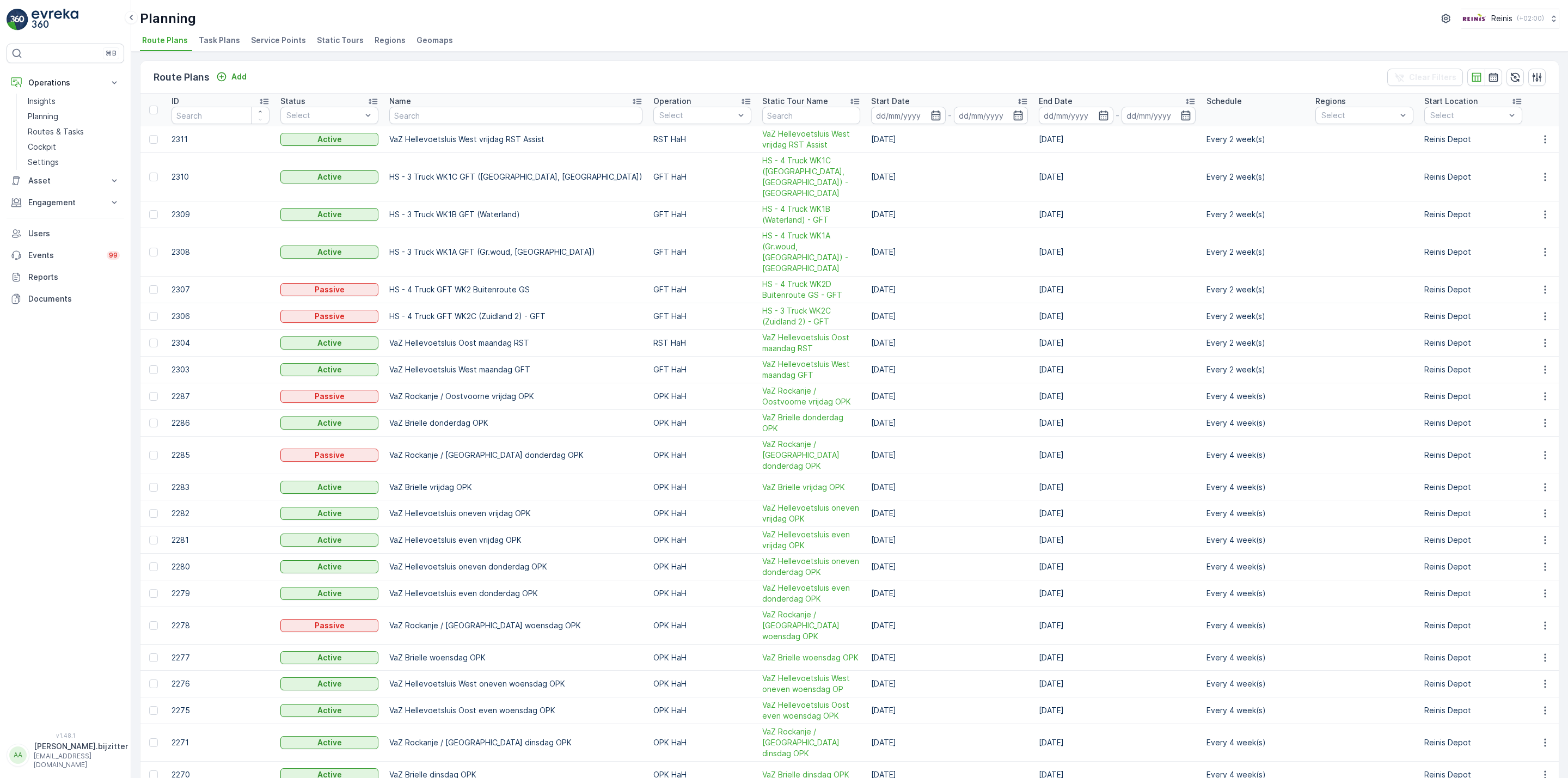
click at [327, 41] on span "Static Tours" at bounding box center [340, 40] width 47 height 11
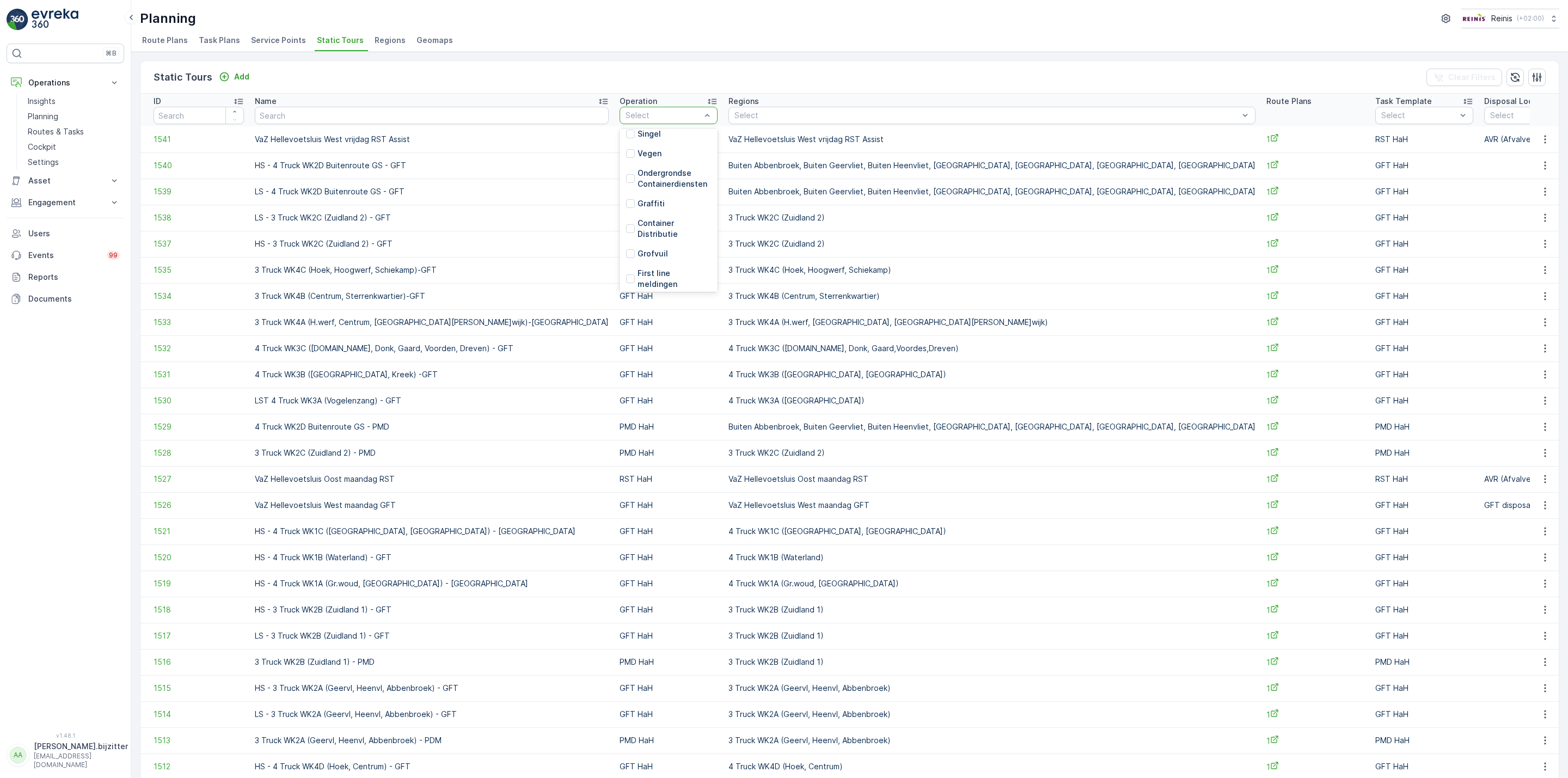
scroll to position [245, 0]
click at [626, 258] on div at bounding box center [631, 261] width 9 height 9
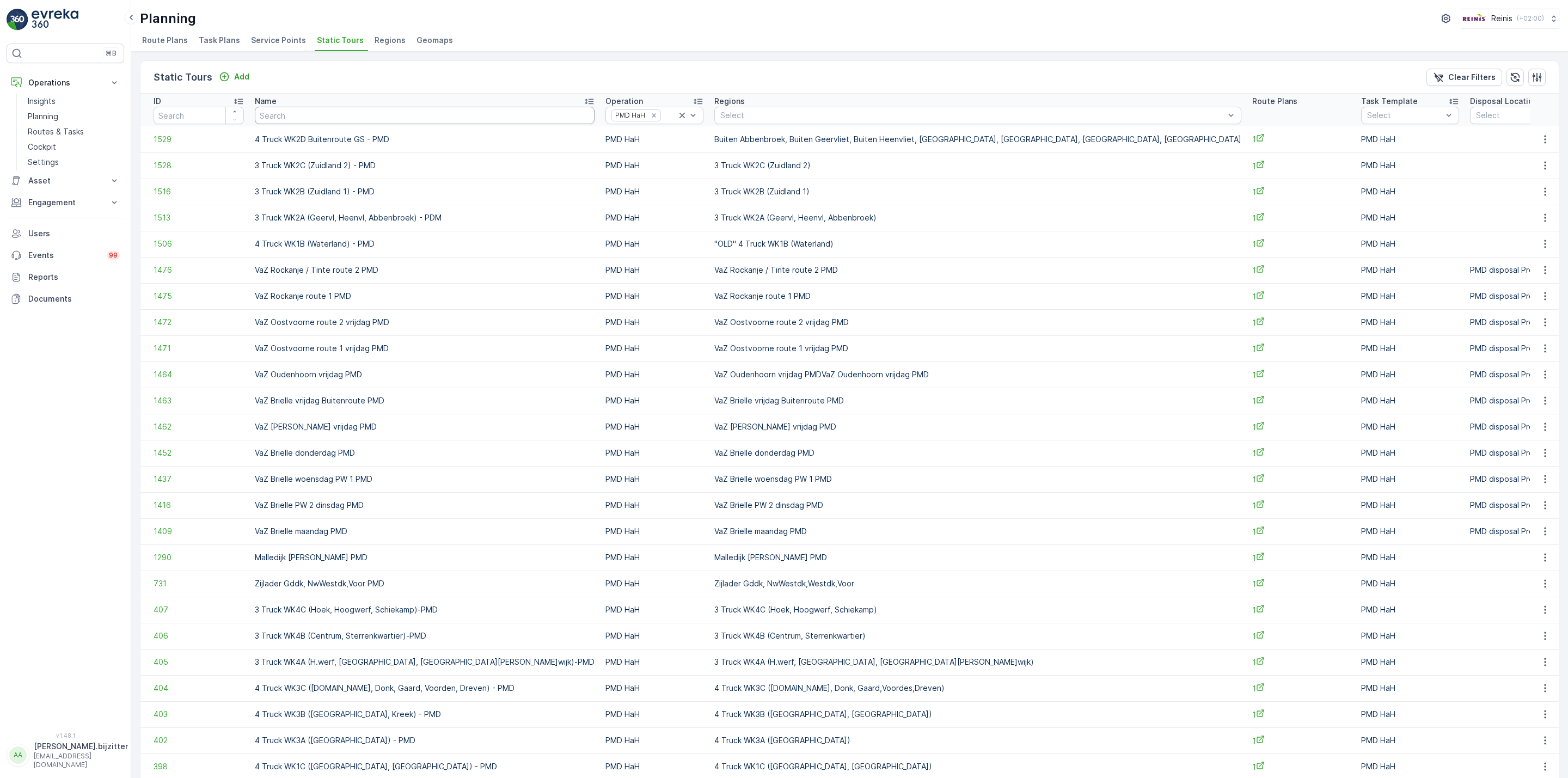
click at [394, 119] on input "text" at bounding box center [425, 115] width 340 height 18
type input "Ouden"
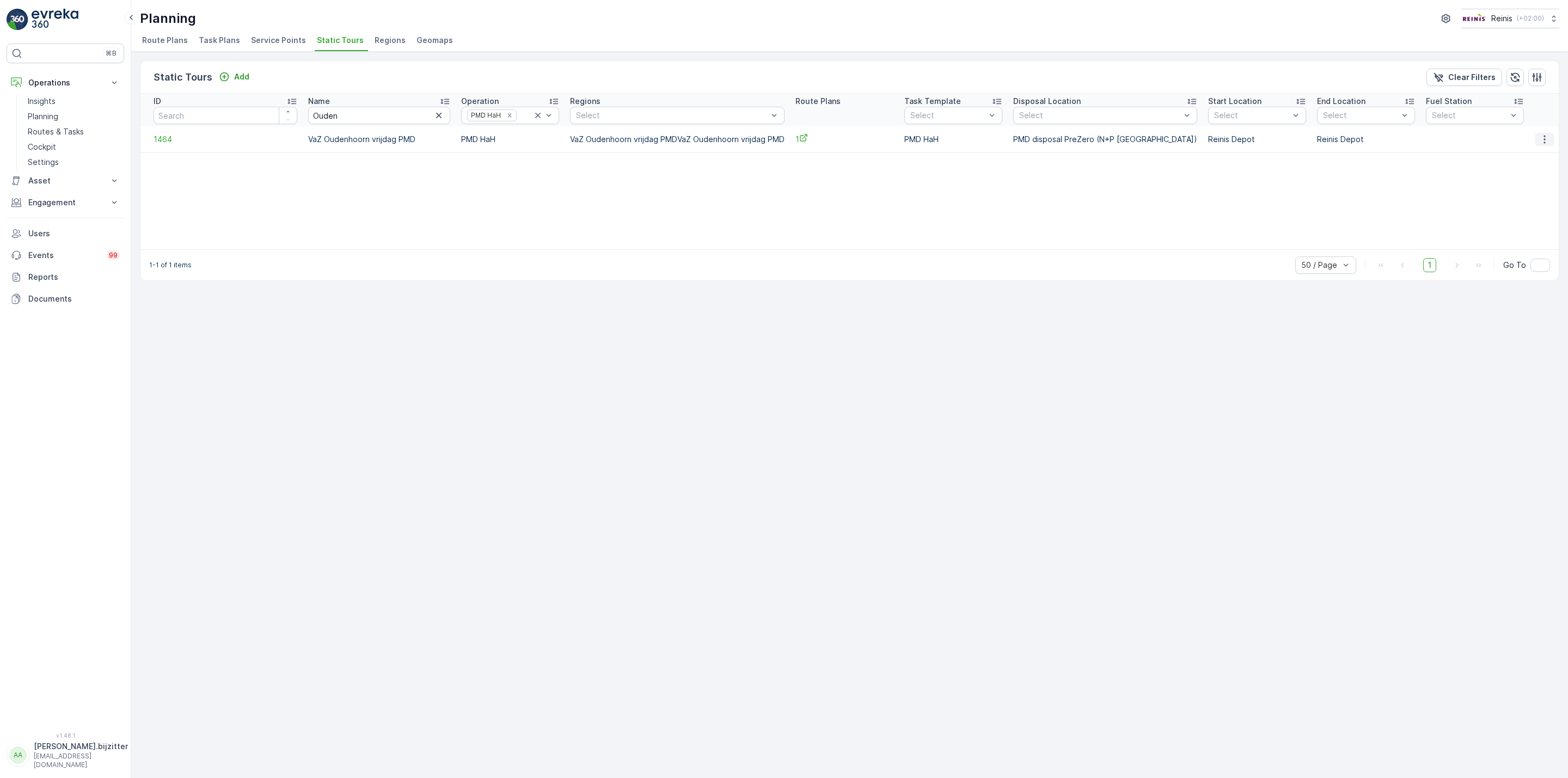
click at [1542, 141] on icon "button" at bounding box center [1545, 139] width 11 height 11
click at [1528, 157] on span "See More Details" at bounding box center [1526, 156] width 63 height 11
click at [433, 116] on icon "button" at bounding box center [439, 116] width 11 height 11
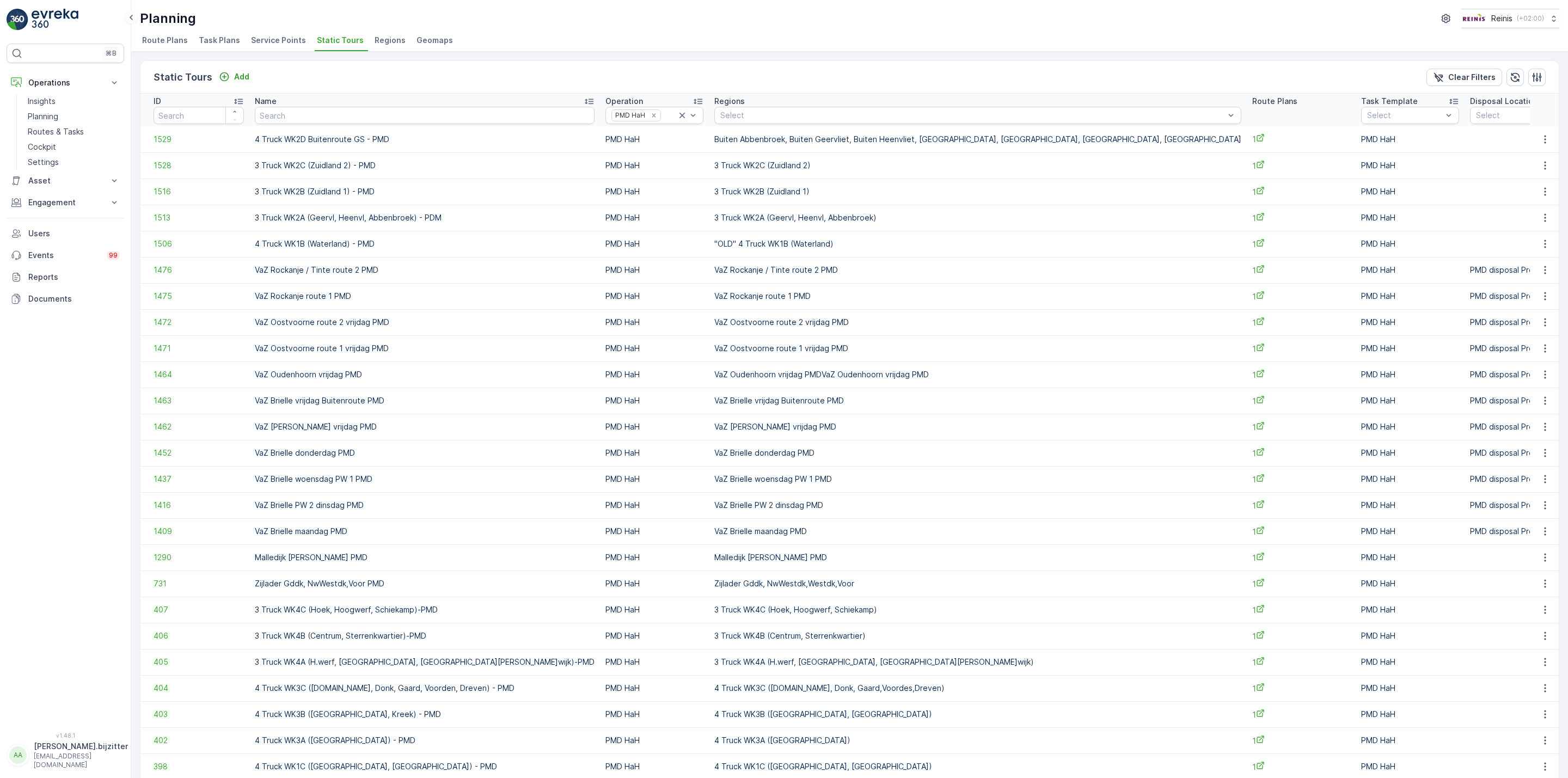
click at [374, 43] on span "Regions" at bounding box center [390, 40] width 31 height 11
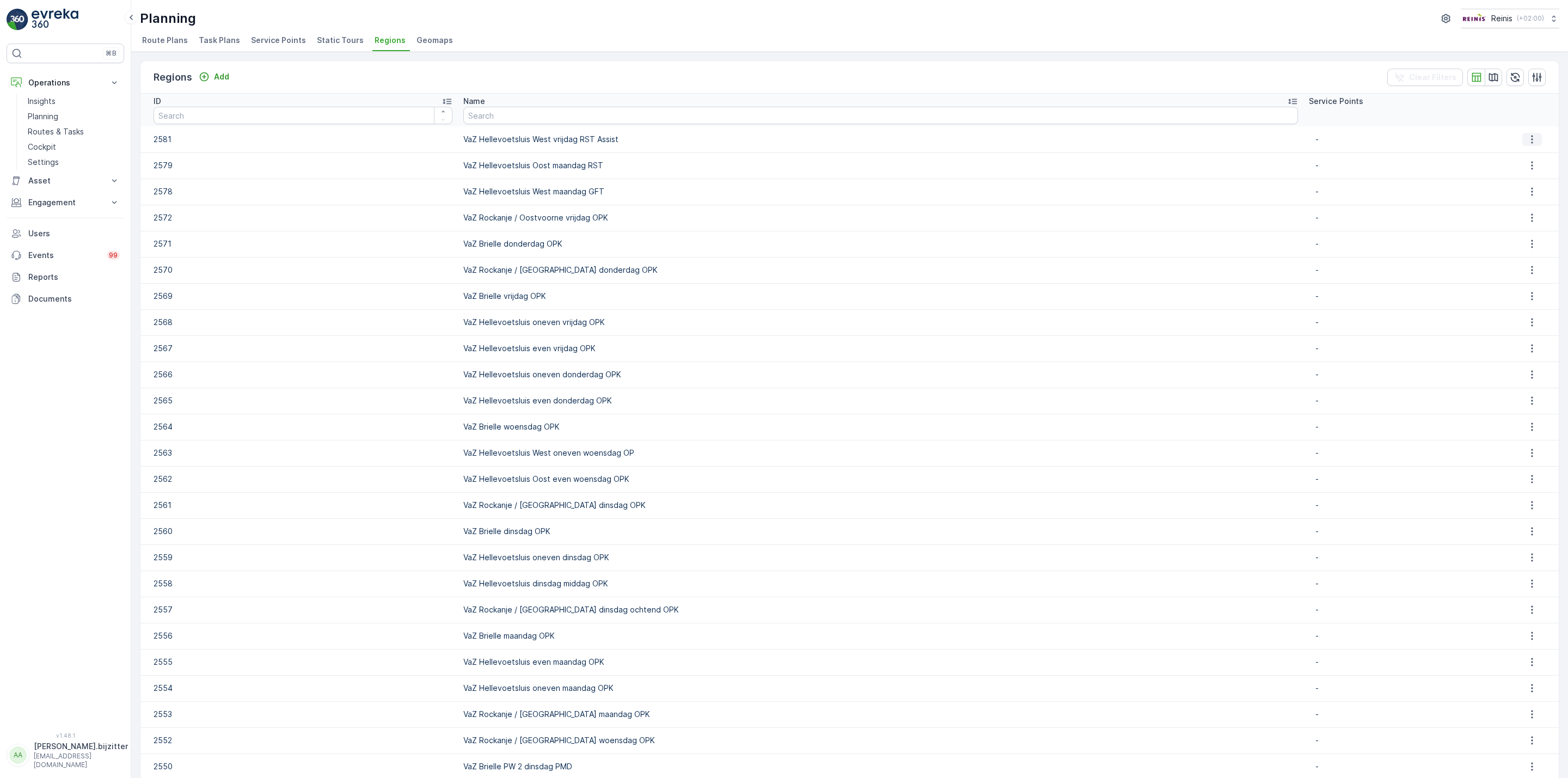
click at [1527, 139] on icon "button" at bounding box center [1532, 139] width 11 height 11
click at [1516, 156] on span "Edit Region" at bounding box center [1532, 156] width 42 height 11
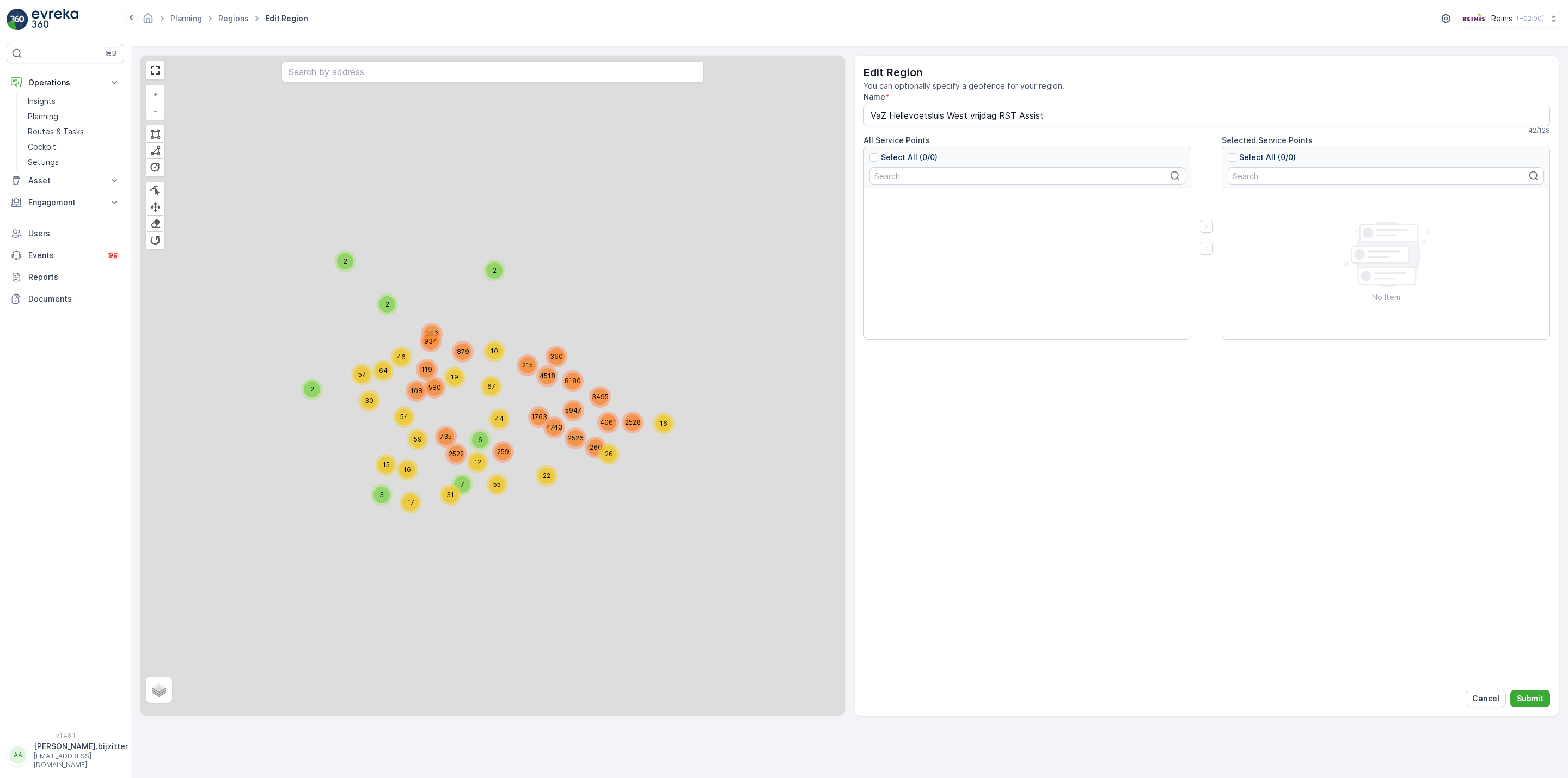
type input "VaZ Hellevoetsluis West vrijdag RST Assist"
